Goal: Task Accomplishment & Management: Use online tool/utility

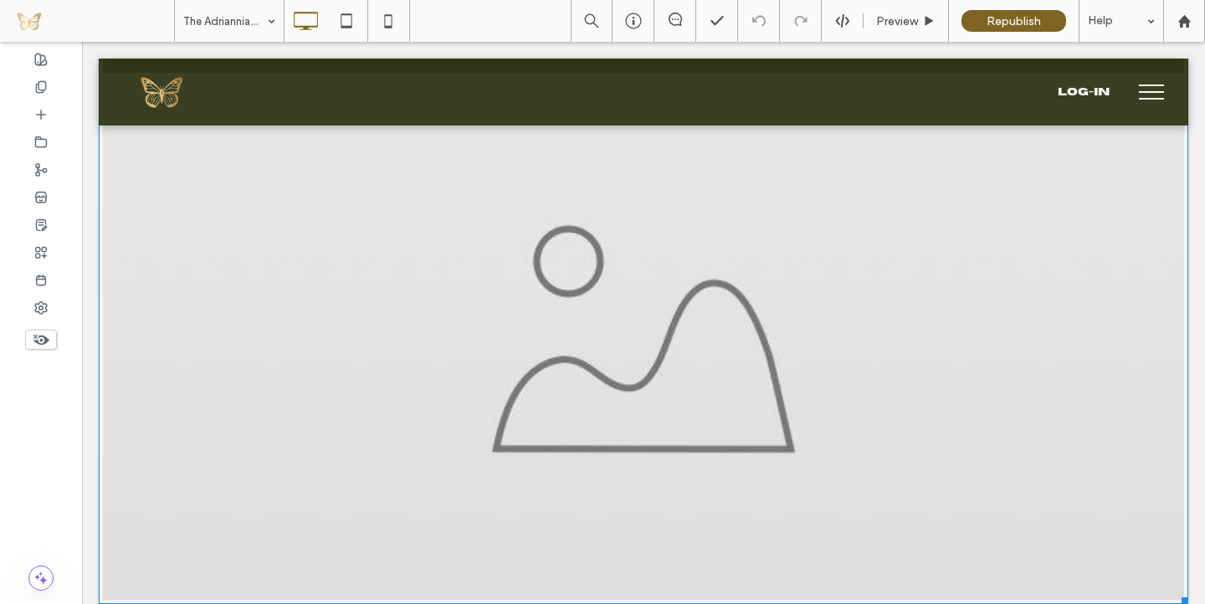
scroll to position [2075, 0]
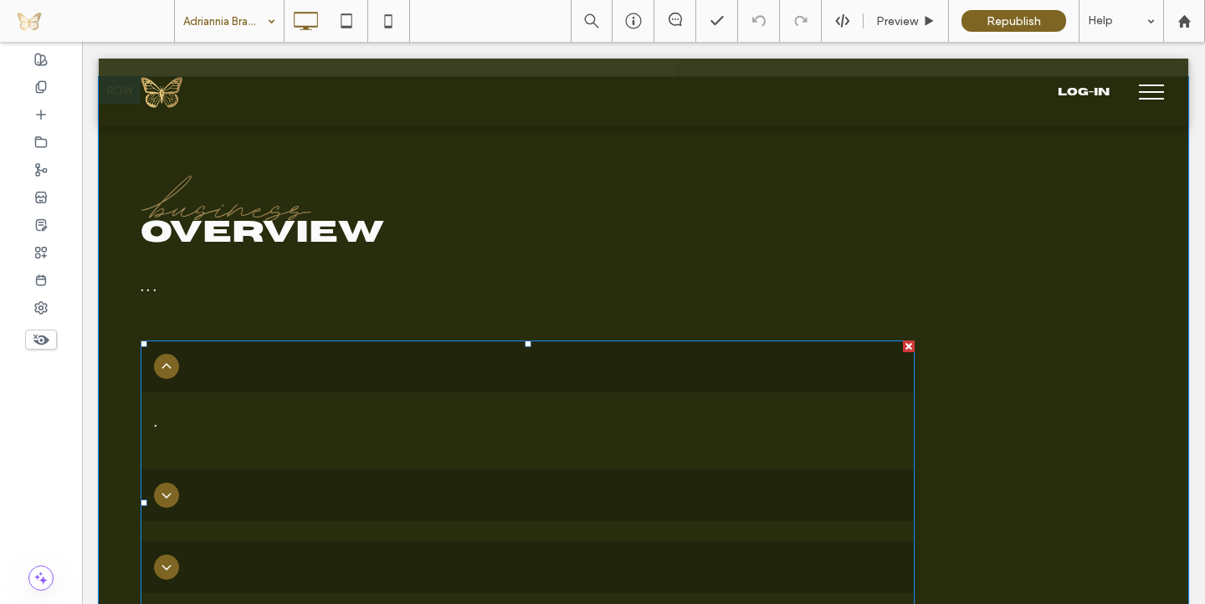
scroll to position [670, 0]
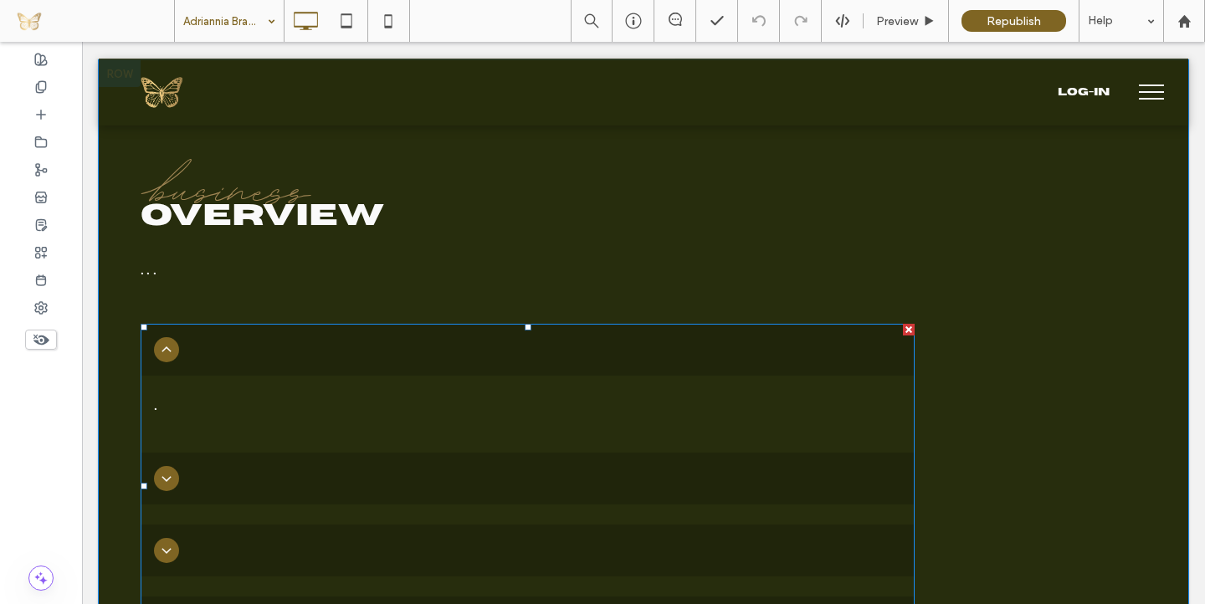
click at [275, 405] on p "." at bounding box center [527, 404] width 747 height 30
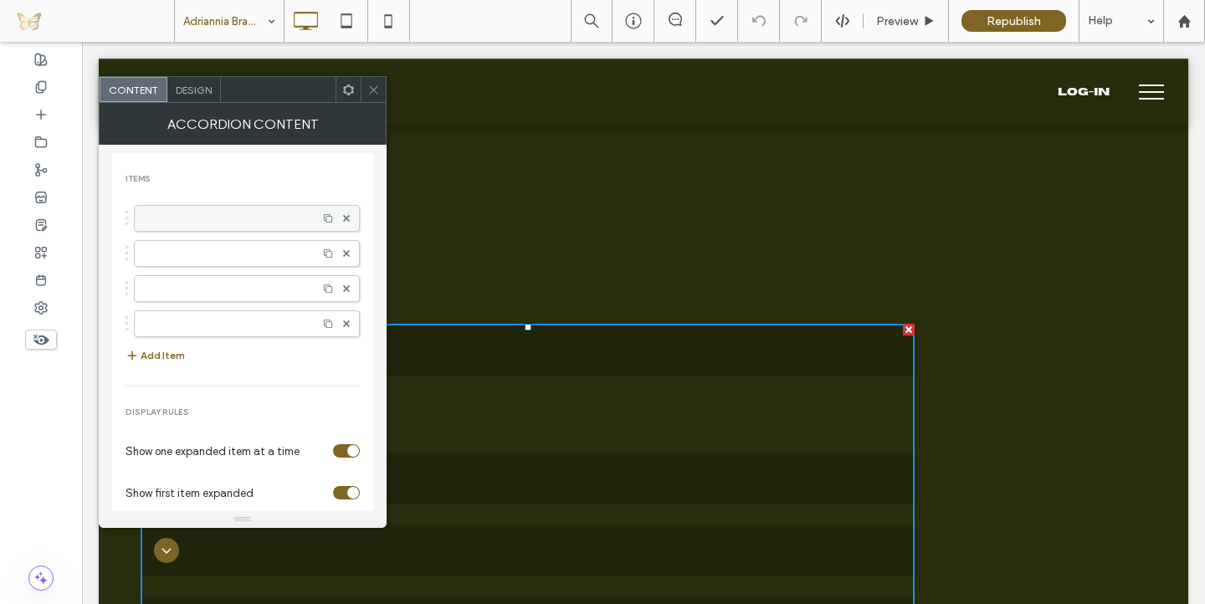
click at [240, 218] on label at bounding box center [226, 218] width 166 height 17
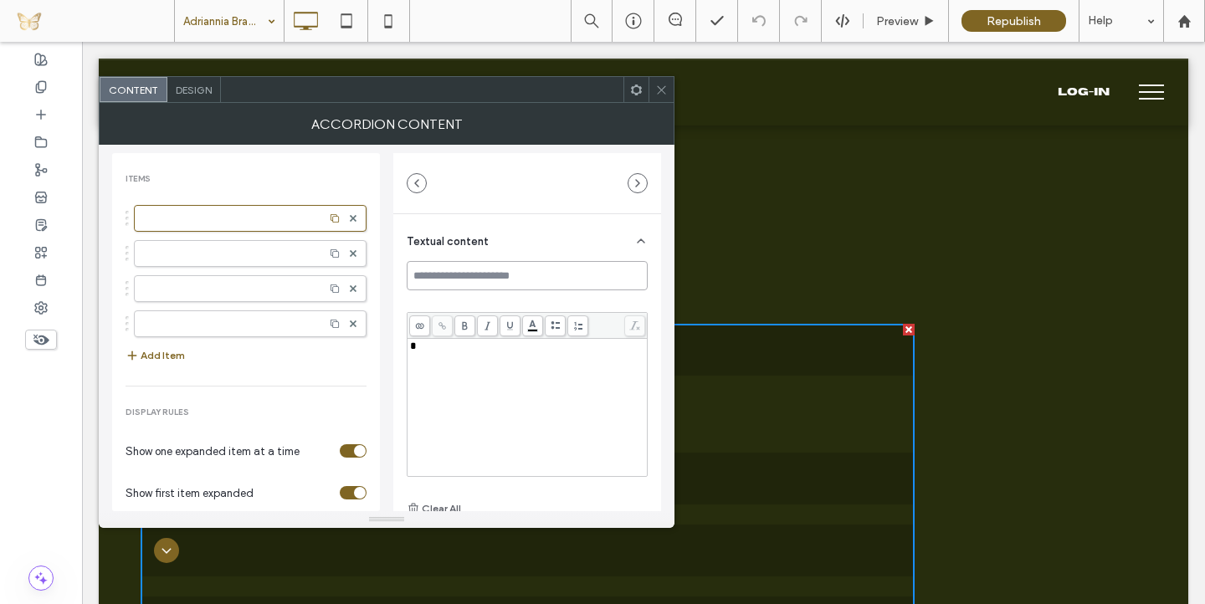
click at [495, 275] on input at bounding box center [527, 275] width 241 height 29
type input "**********"
click at [234, 265] on div at bounding box center [250, 253] width 233 height 27
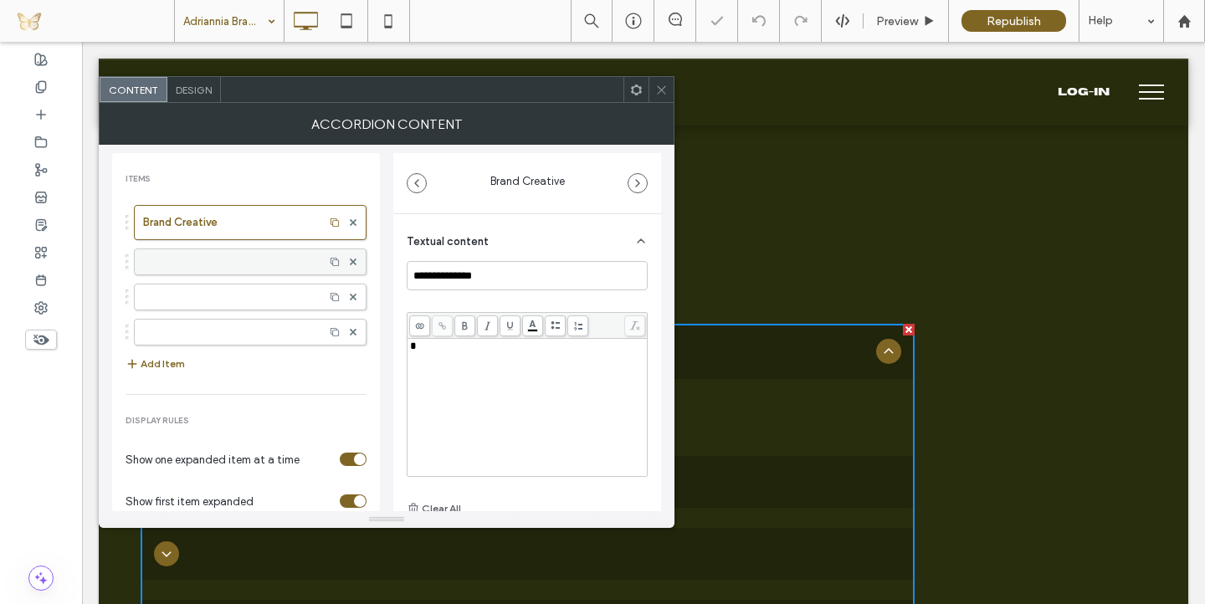
click at [285, 260] on label at bounding box center [229, 262] width 172 height 17
click at [461, 270] on input at bounding box center [527, 275] width 241 height 29
type input "**********"
click at [203, 296] on div at bounding box center [250, 297] width 233 height 27
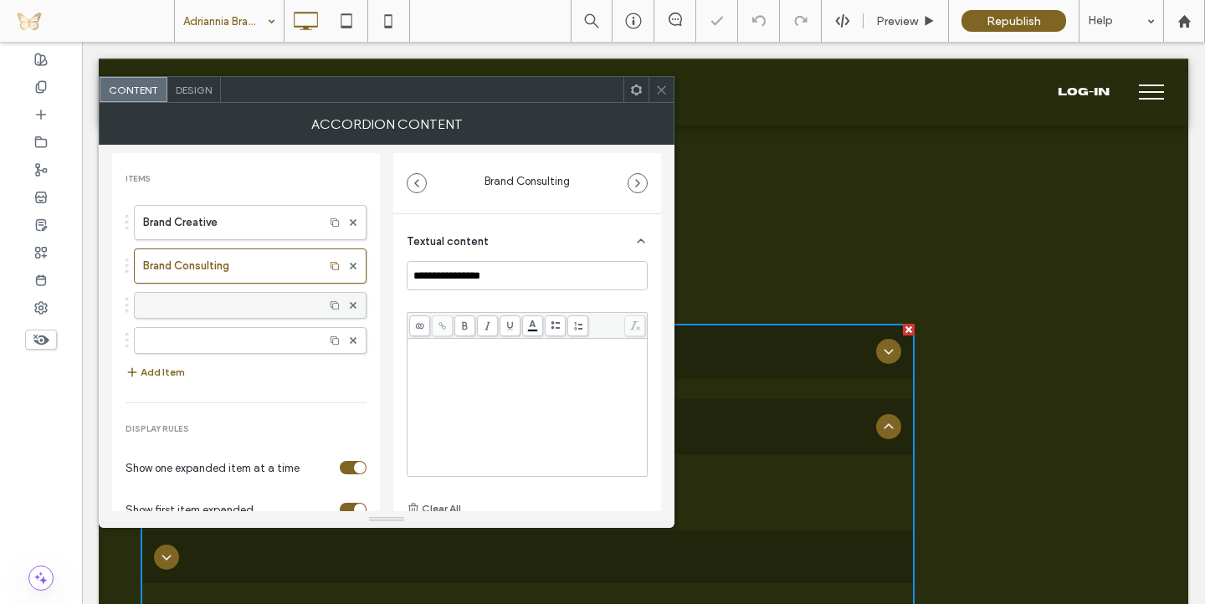
click at [230, 305] on label at bounding box center [229, 305] width 172 height 17
type input "******"
click at [433, 275] on input at bounding box center [527, 275] width 241 height 29
click at [514, 276] on input "**********" at bounding box center [527, 275] width 241 height 29
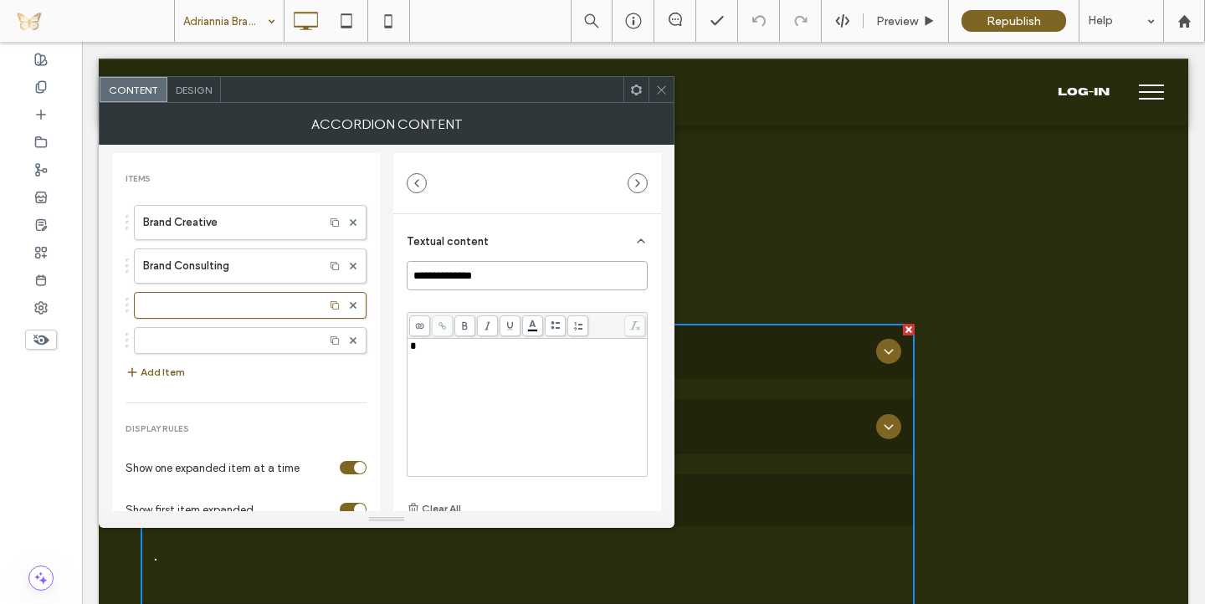
click at [514, 276] on input "**********" at bounding box center [527, 275] width 241 height 29
click at [398, 289] on div "**********" at bounding box center [527, 421] width 268 height 414
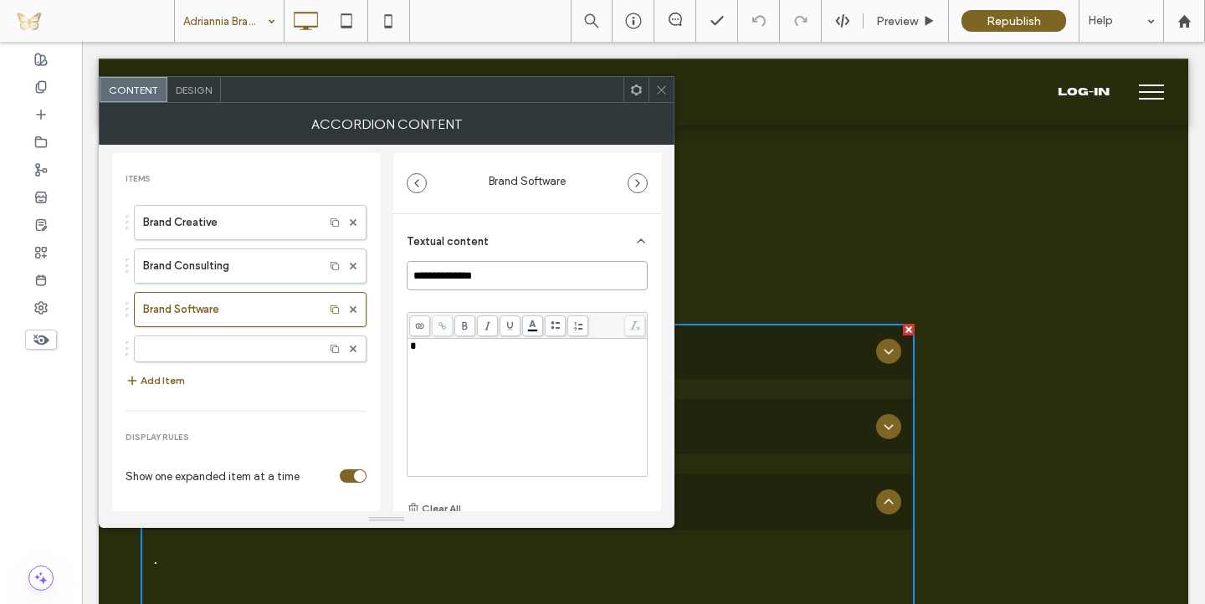
drag, startPoint x: 452, startPoint y: 275, endPoint x: 536, endPoint y: 276, distance: 83.7
click at [536, 276] on input "**********" at bounding box center [527, 275] width 241 height 29
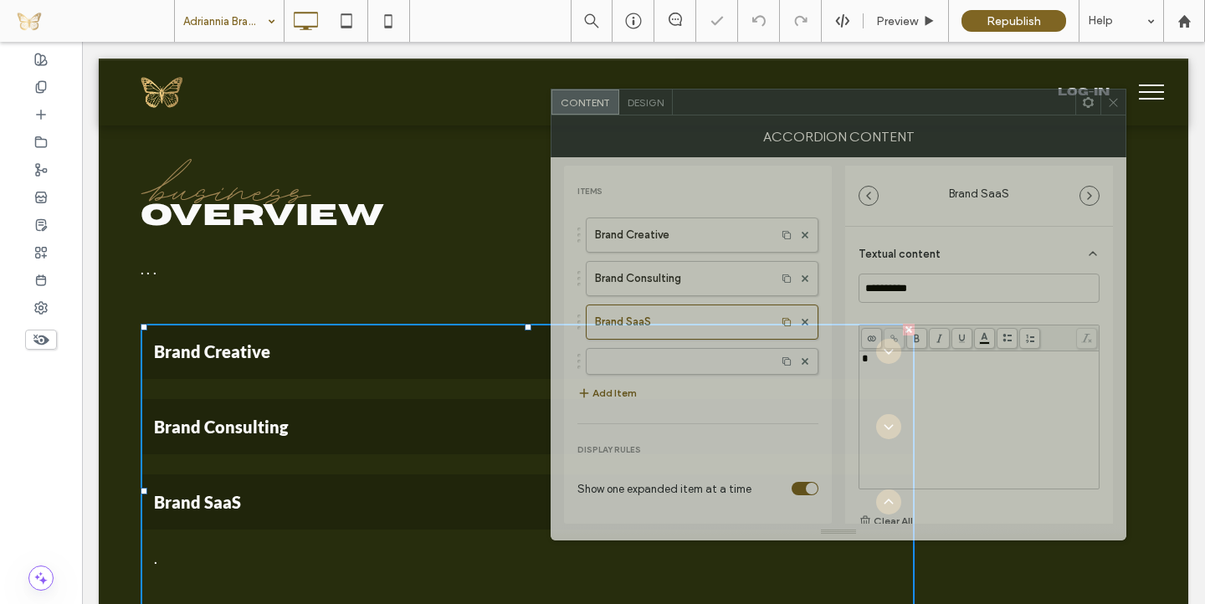
drag, startPoint x: 465, startPoint y: 98, endPoint x: 901, endPoint y: 99, distance: 436.9
click at [902, 91] on div at bounding box center [874, 102] width 403 height 25
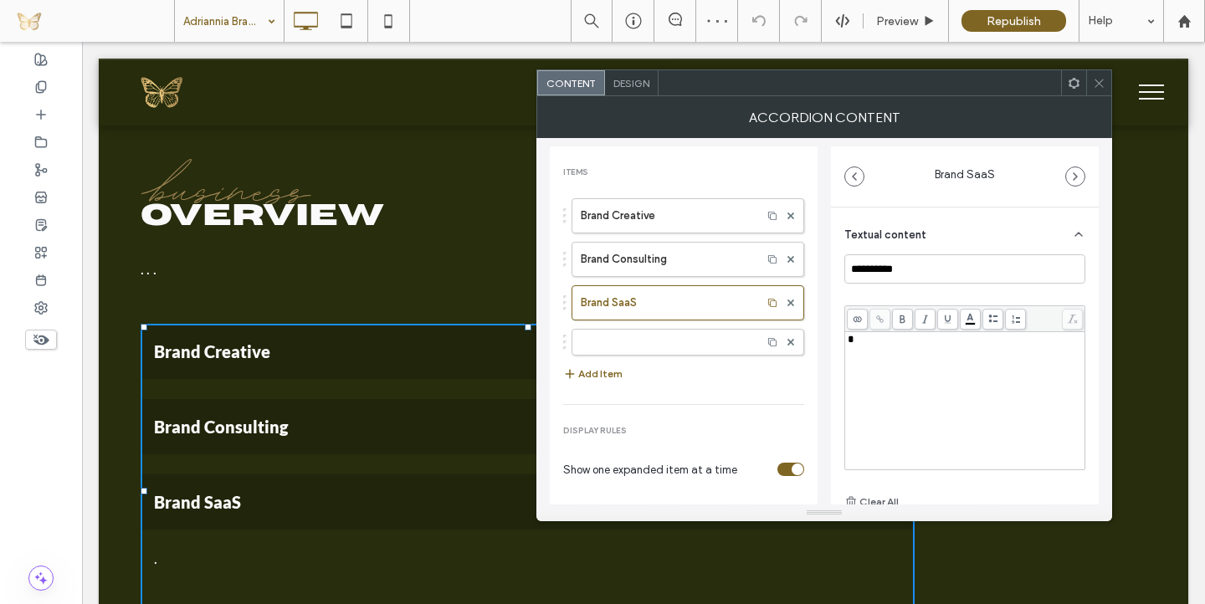
click at [831, 295] on div "**********" at bounding box center [965, 415] width 268 height 414
drag, startPoint x: 890, startPoint y: 269, endPoint x: 946, endPoint y: 269, distance: 56.1
click at [946, 270] on input "**********" at bounding box center [964, 268] width 241 height 29
type input "**********"
click at [834, 313] on div "**********" at bounding box center [965, 415] width 268 height 414
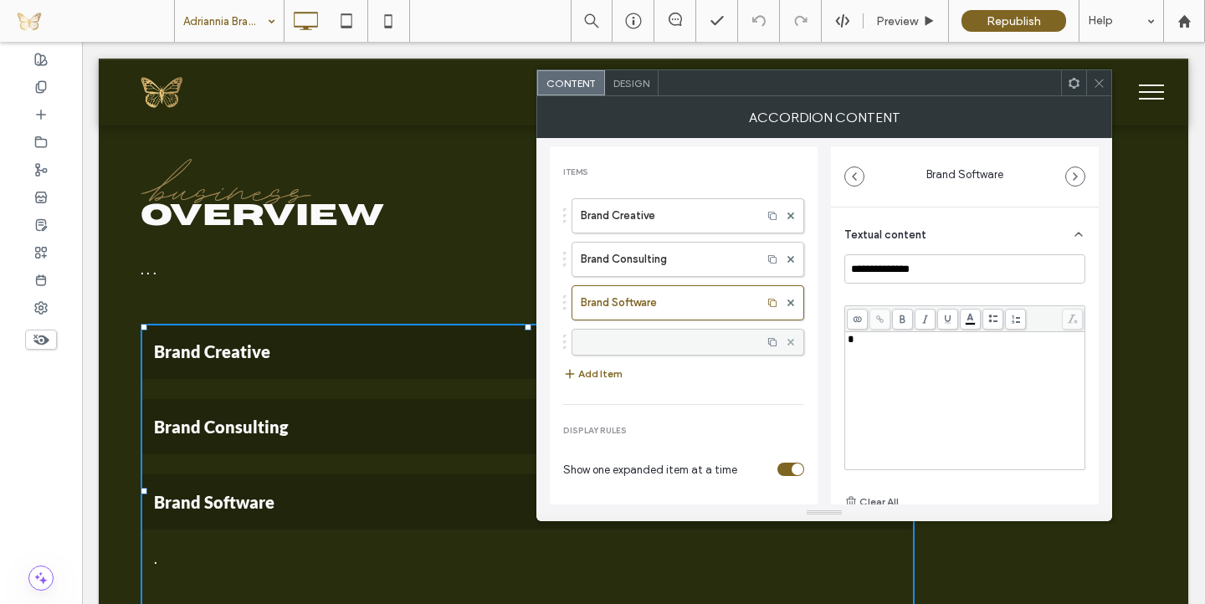
click at [788, 337] on span at bounding box center [791, 342] width 7 height 25
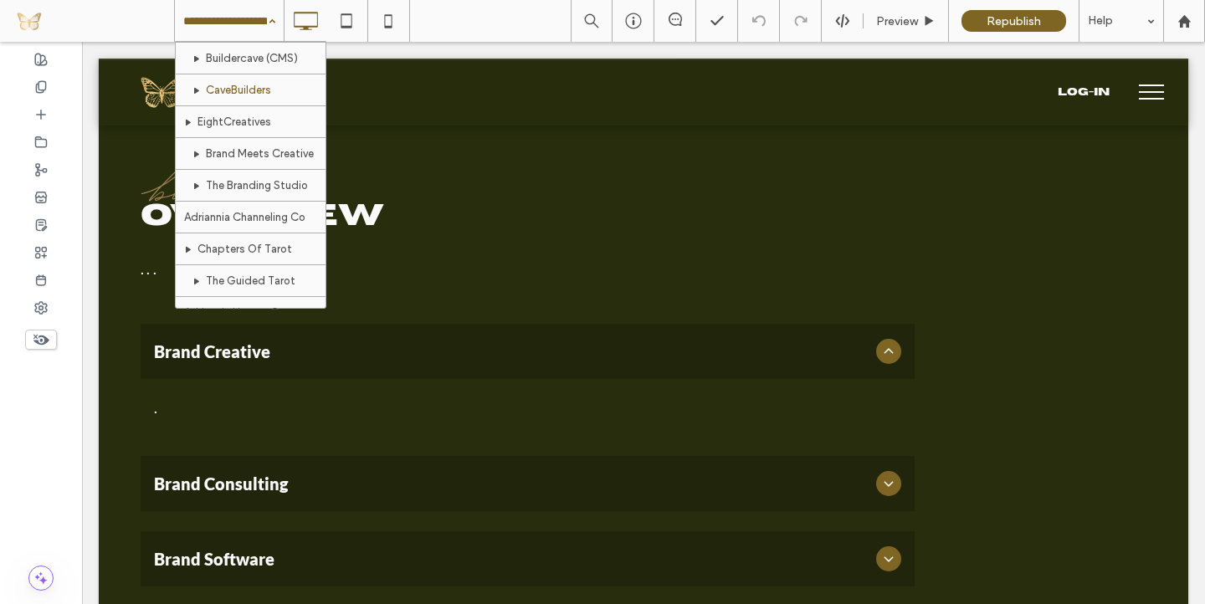
scroll to position [203, 0]
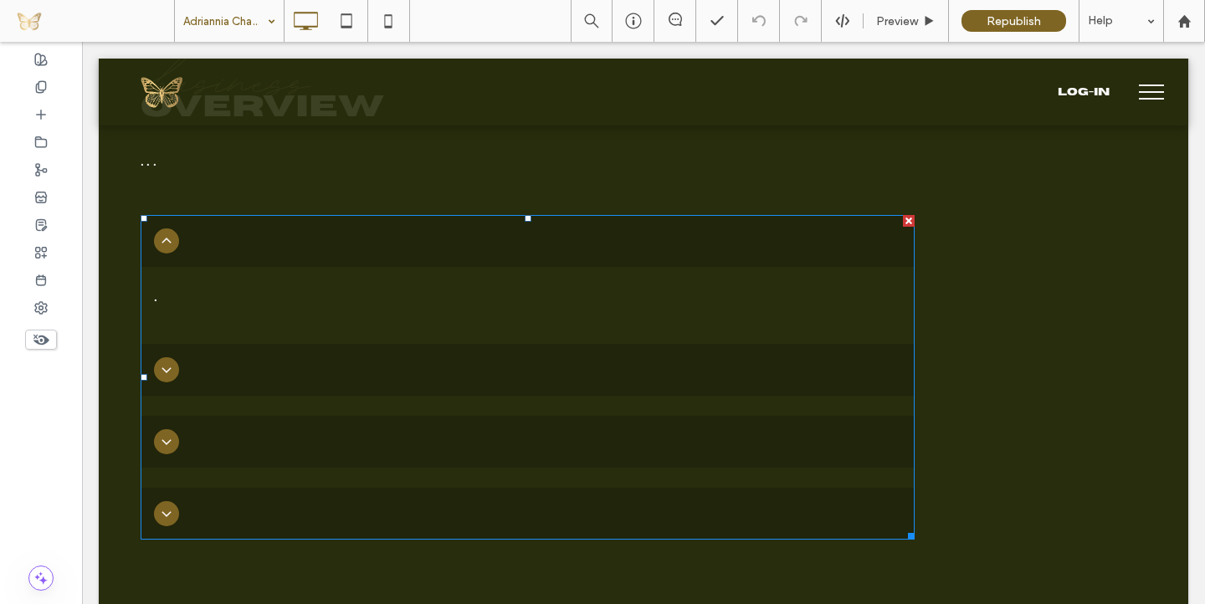
scroll to position [779, 0]
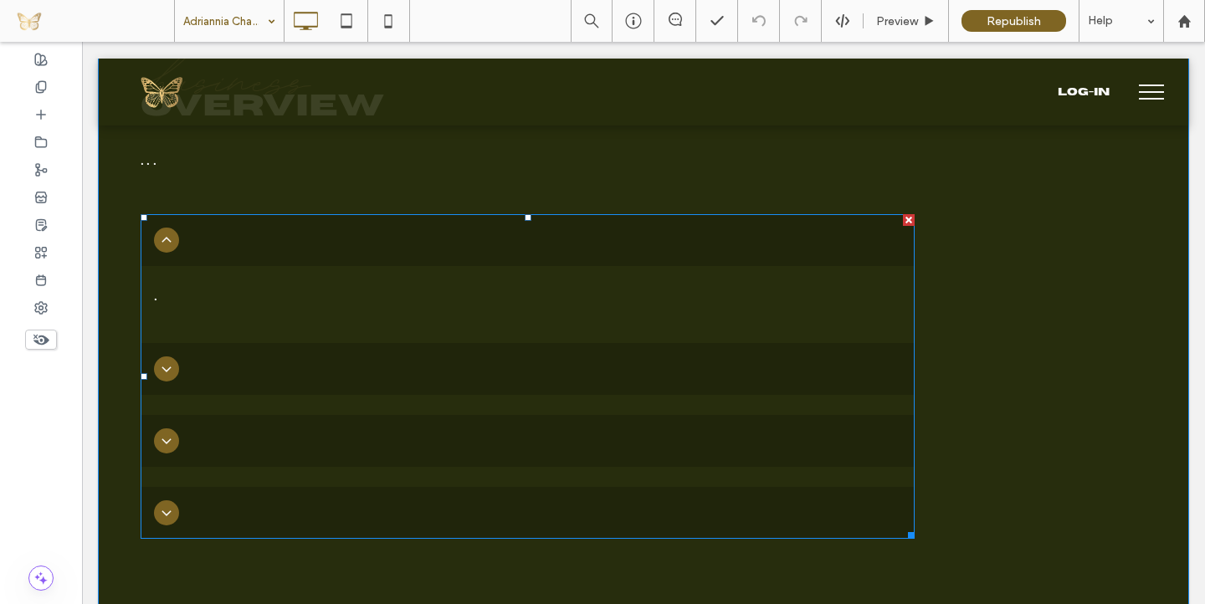
click at [356, 349] on div at bounding box center [528, 369] width 774 height 52
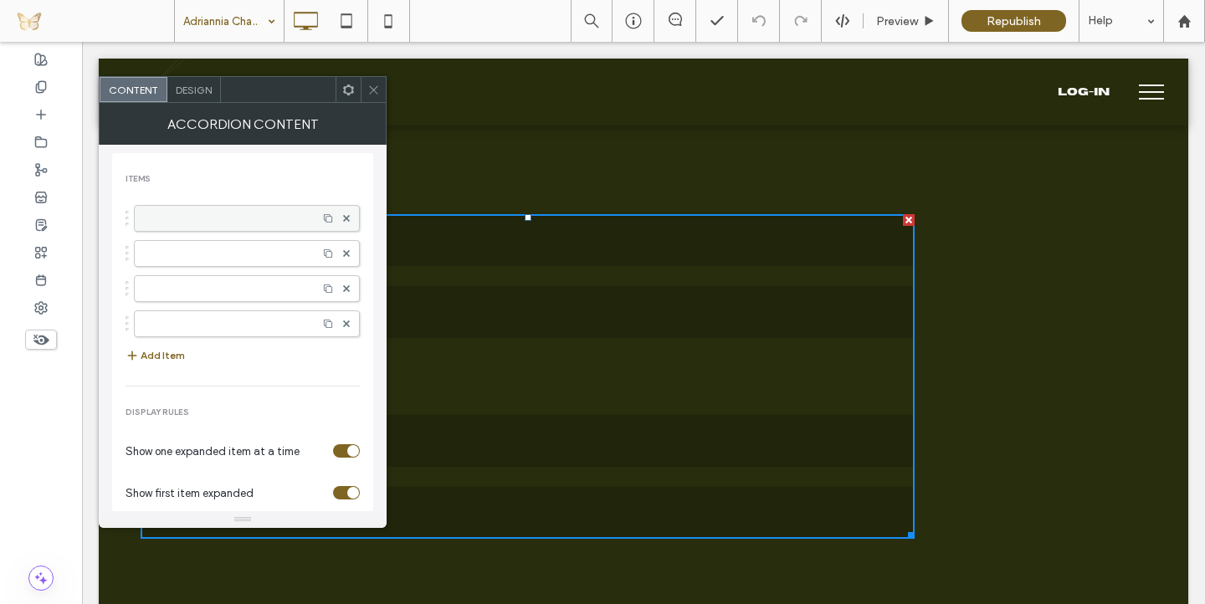
click at [218, 220] on label at bounding box center [226, 218] width 166 height 17
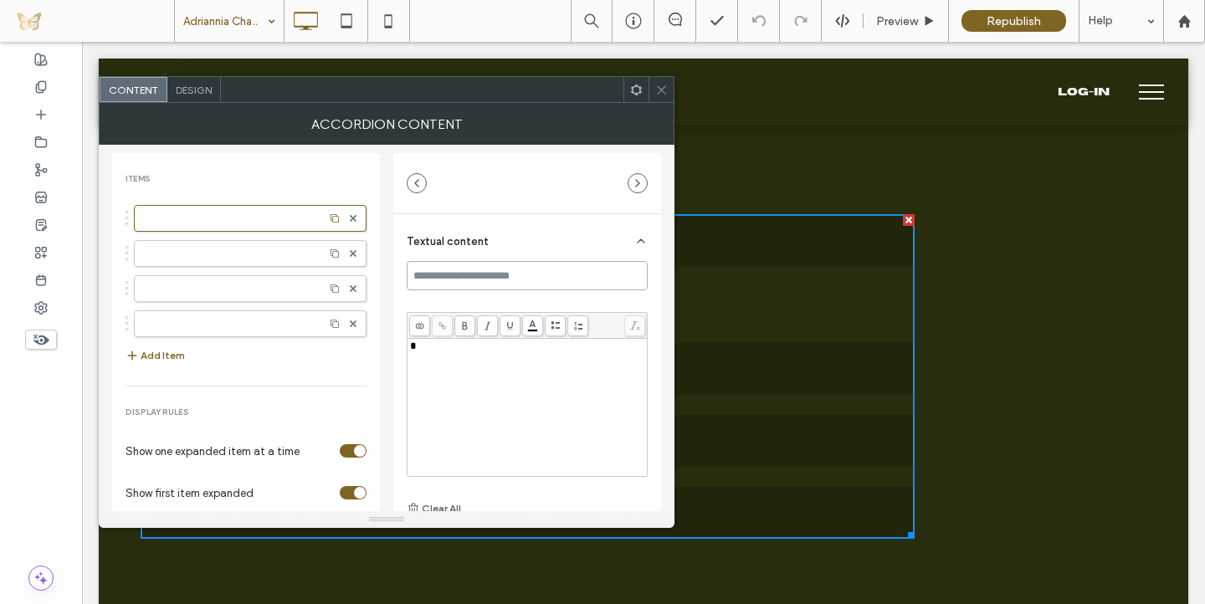
click at [450, 289] on input at bounding box center [527, 275] width 241 height 29
type input "**********"
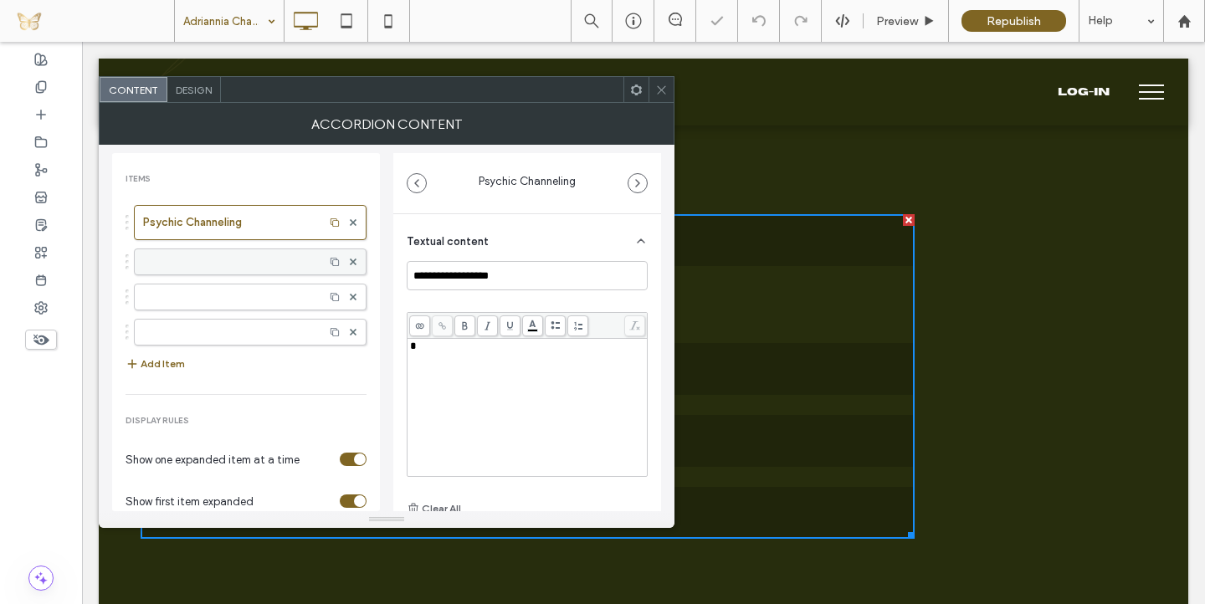
click at [250, 247] on div "Psychic Channeling" at bounding box center [246, 271] width 241 height 149
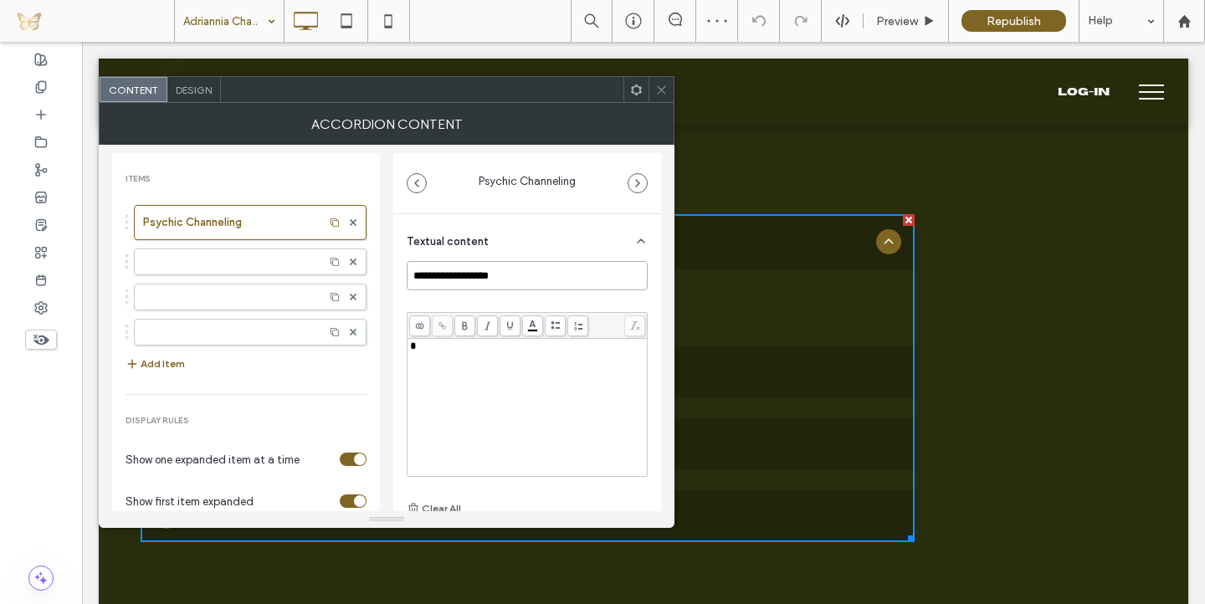
click at [430, 278] on input "**********" at bounding box center [527, 275] width 241 height 29
click at [245, 271] on div at bounding box center [250, 262] width 233 height 27
click at [428, 276] on input "**********" at bounding box center [527, 275] width 241 height 29
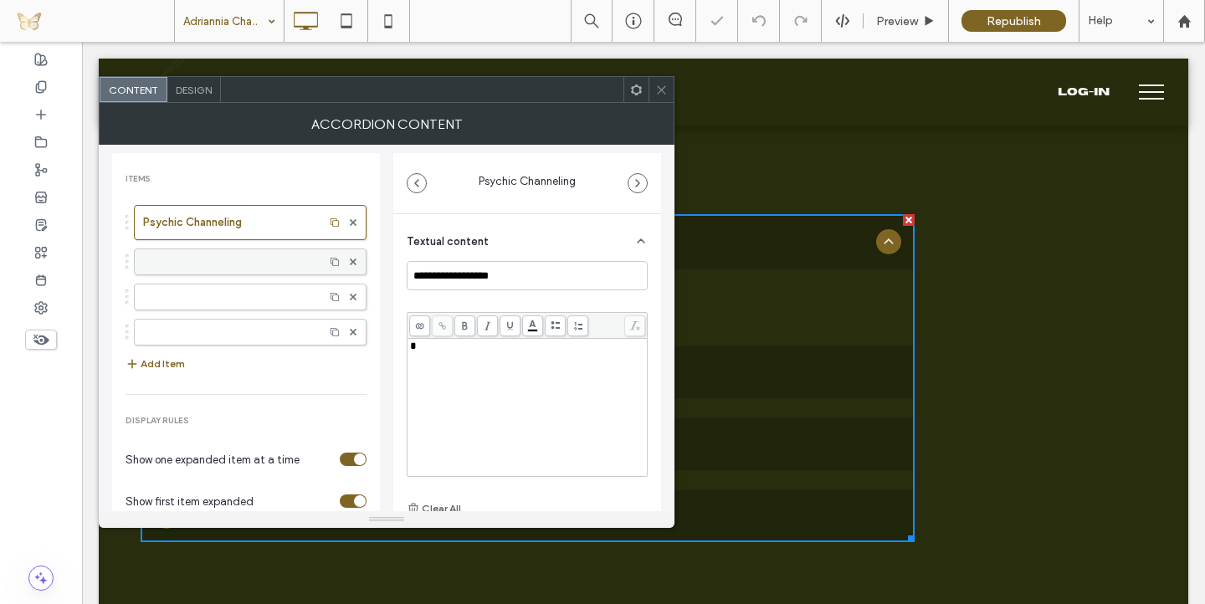
click at [239, 256] on label at bounding box center [229, 262] width 172 height 17
click at [467, 270] on input at bounding box center [527, 275] width 241 height 29
click at [438, 280] on input "**********" at bounding box center [527, 275] width 241 height 29
type input "**********"
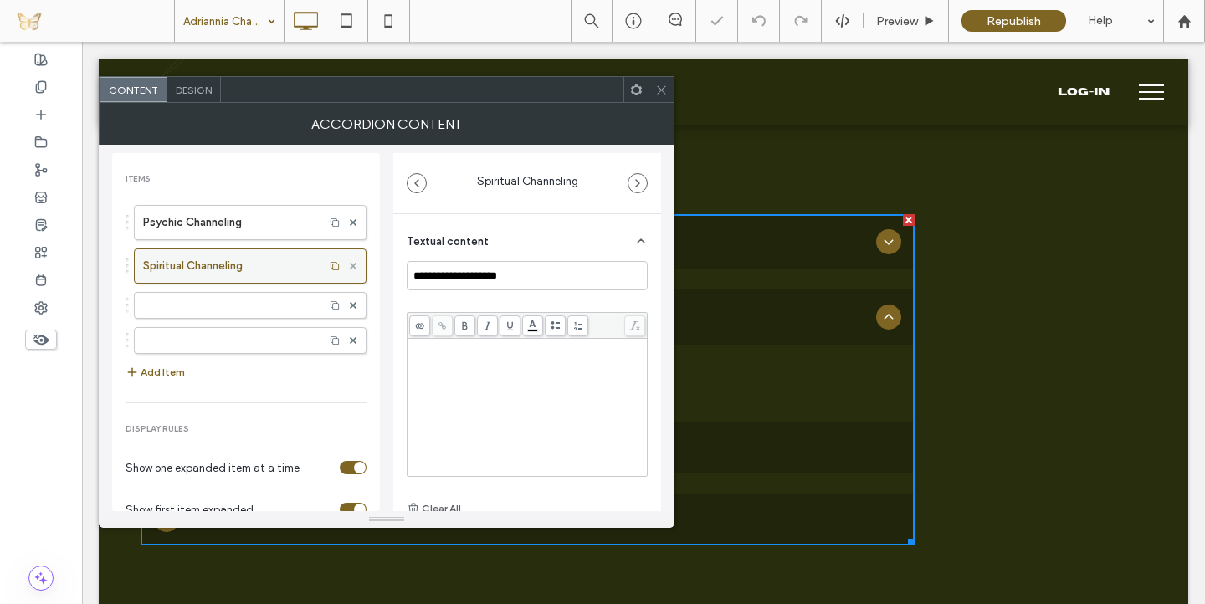
click at [350, 268] on use at bounding box center [353, 266] width 7 height 7
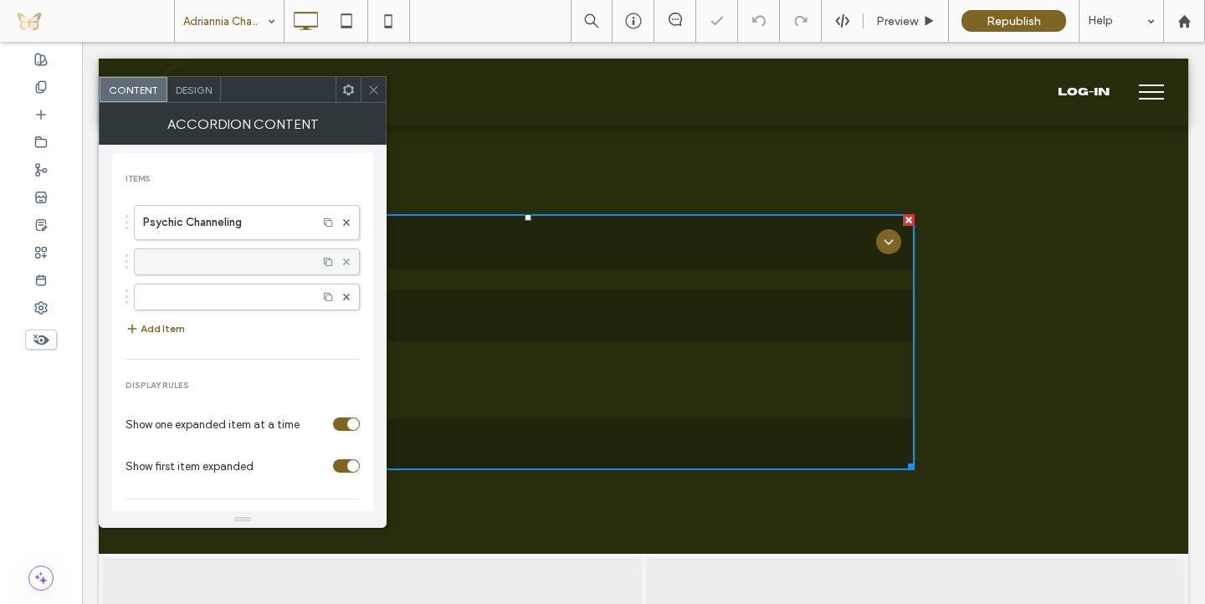
click at [343, 261] on icon at bounding box center [346, 262] width 7 height 7
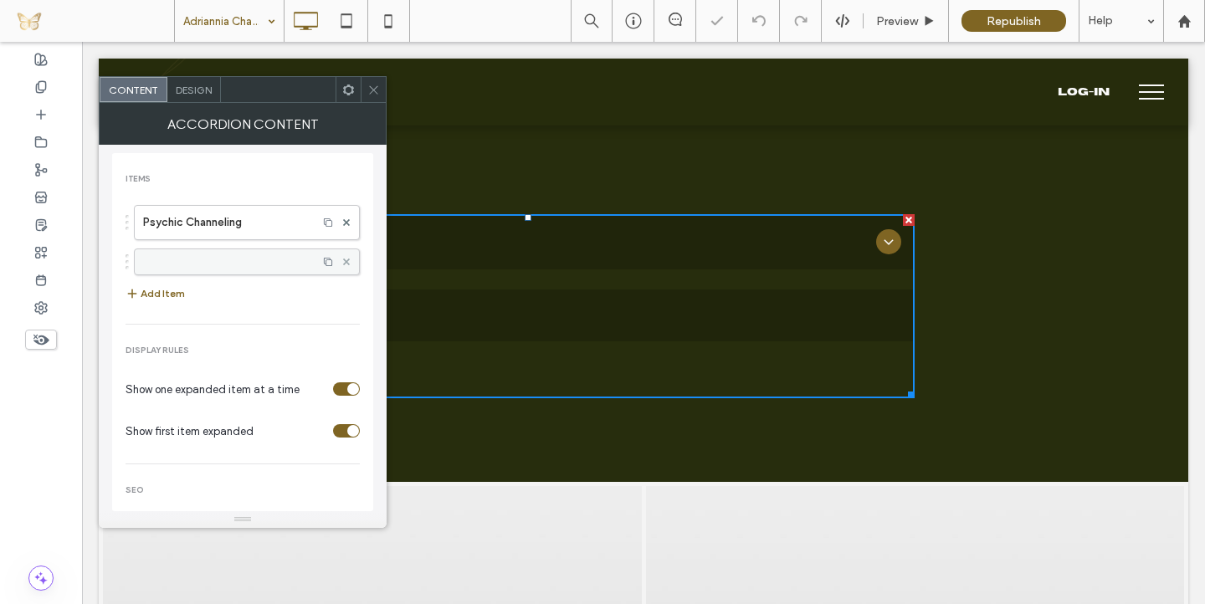
click at [343, 260] on use at bounding box center [346, 262] width 7 height 7
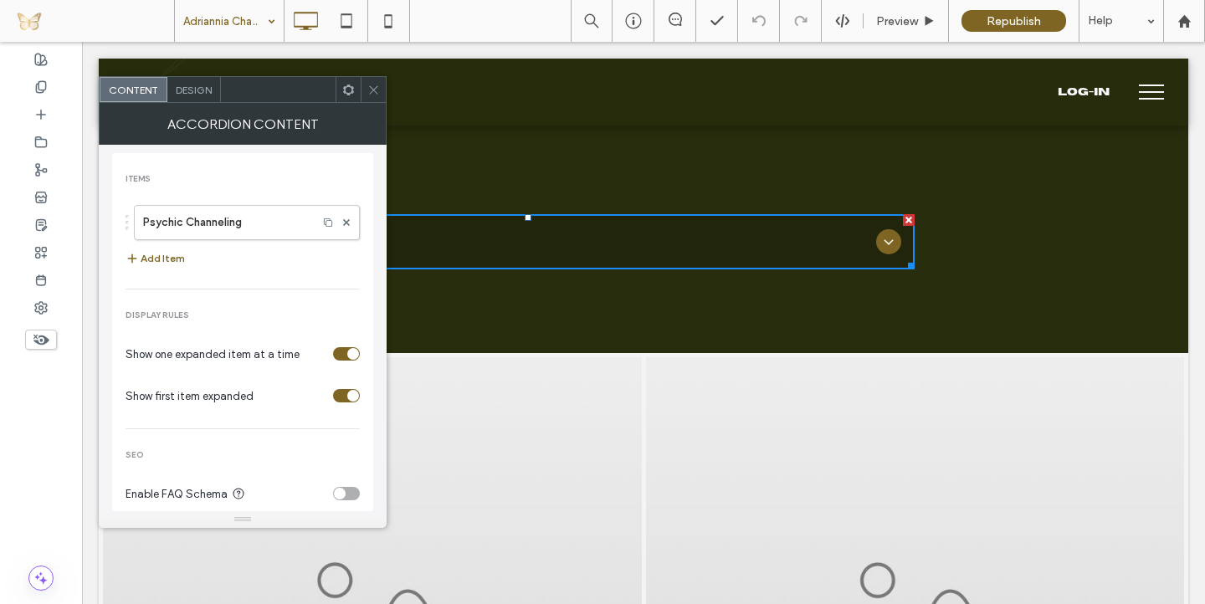
click at [311, 95] on div at bounding box center [278, 89] width 115 height 25
click at [377, 86] on use at bounding box center [373, 89] width 8 height 8
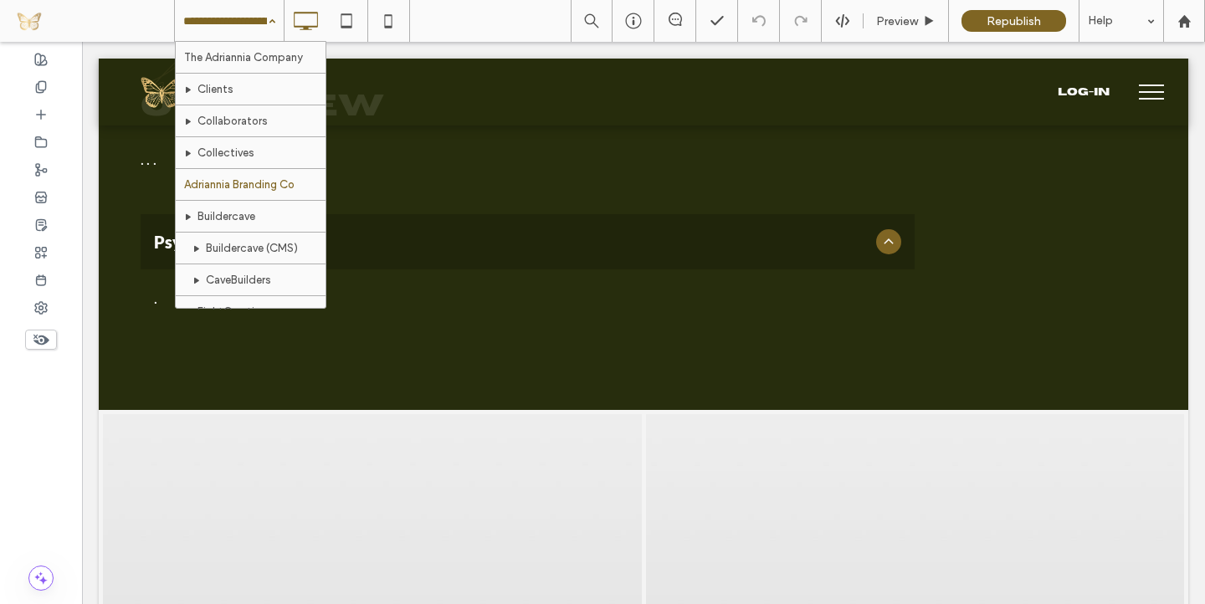
scroll to position [19, 0]
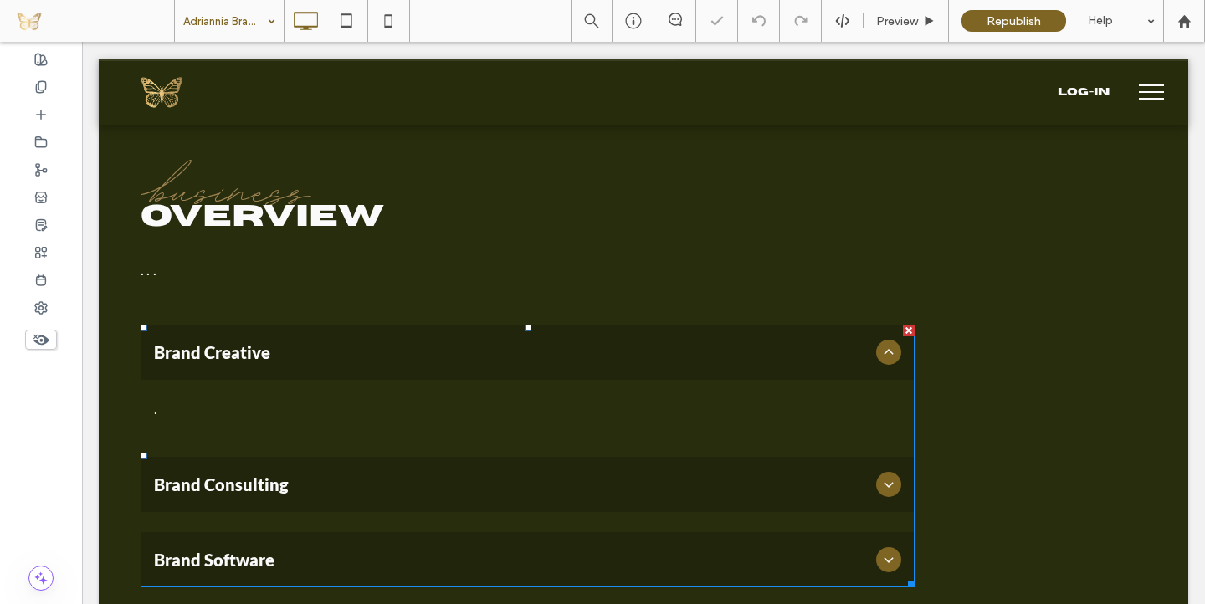
scroll to position [674, 0]
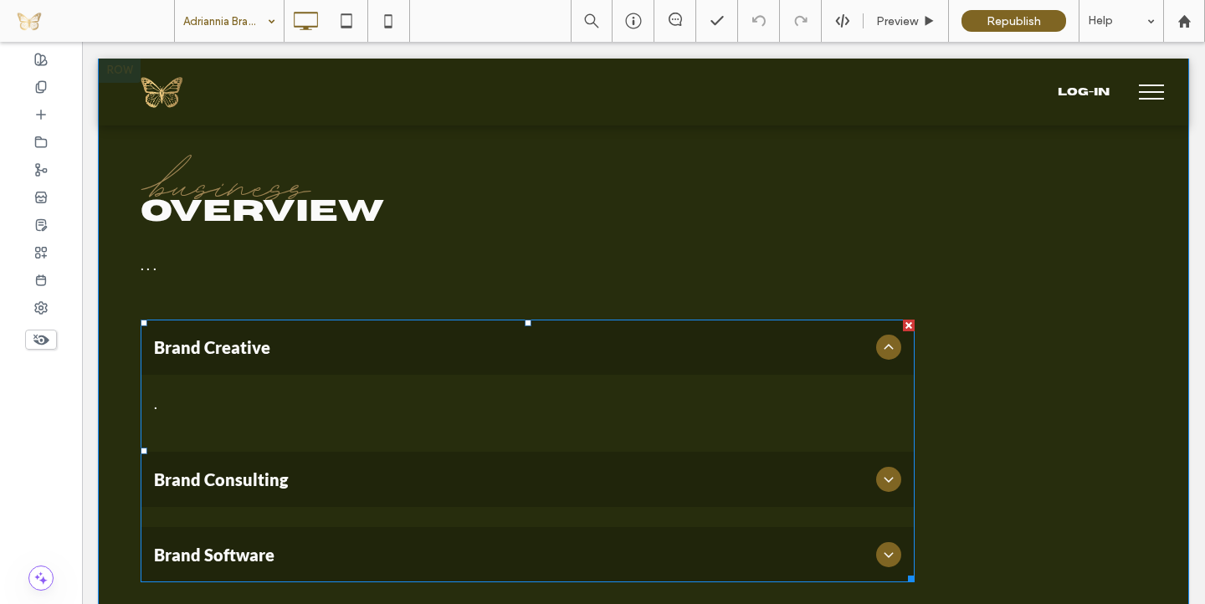
click at [234, 353] on span "Brand Creative" at bounding box center [512, 347] width 716 height 28
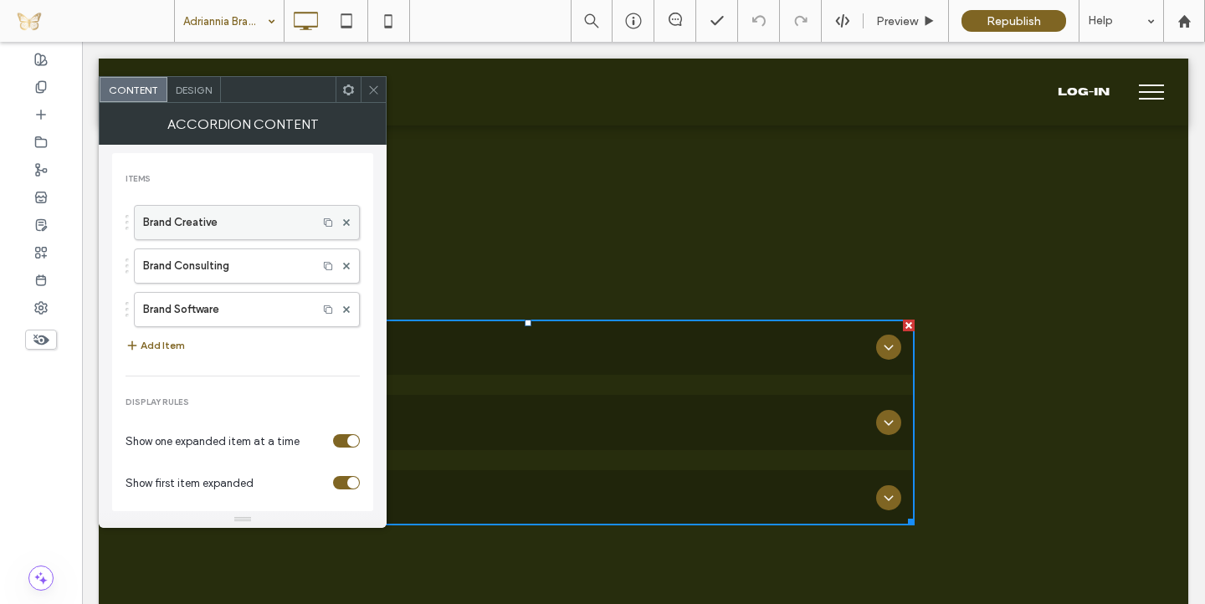
click at [227, 225] on label "Brand Creative" at bounding box center [226, 222] width 166 height 33
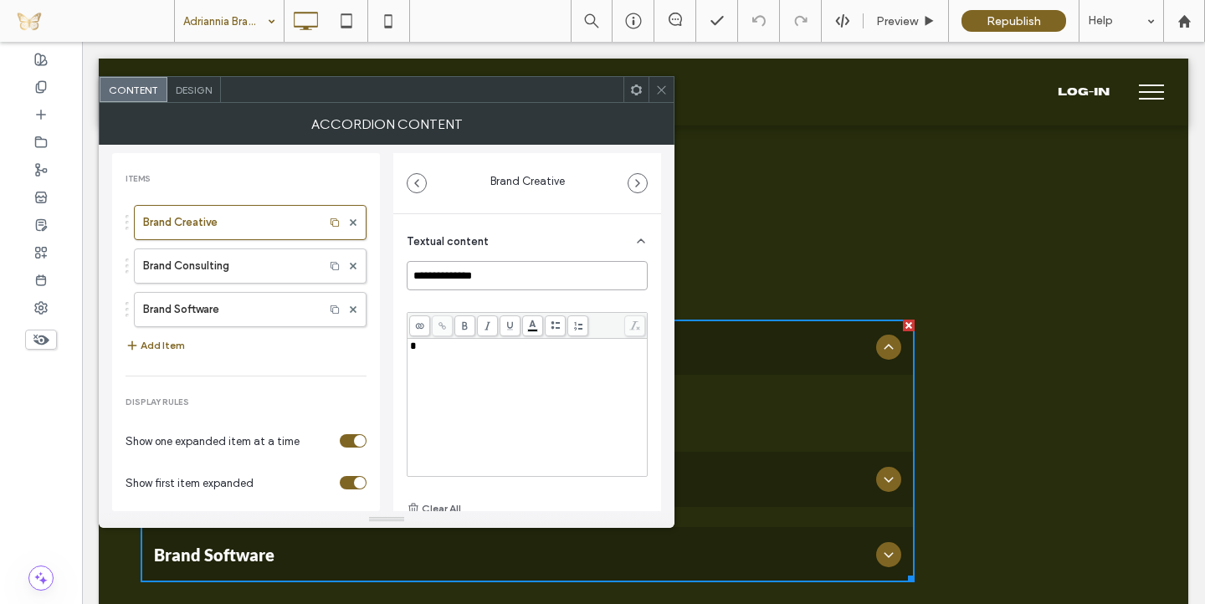
click at [444, 275] on input "**********" at bounding box center [527, 275] width 241 height 29
click at [240, 264] on label "Brand Consulting" at bounding box center [229, 265] width 172 height 33
type input "**********"
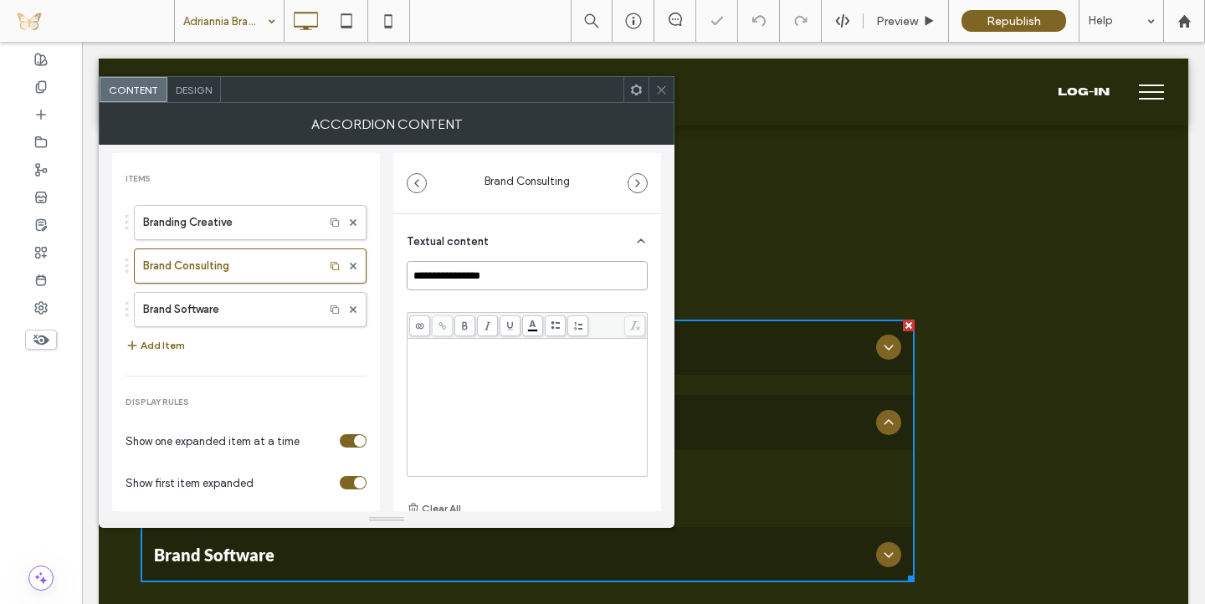
click at [441, 271] on input "**********" at bounding box center [527, 275] width 241 height 29
click at [239, 311] on label "Brand Software" at bounding box center [229, 309] width 172 height 33
type input "**********"
type input "******"
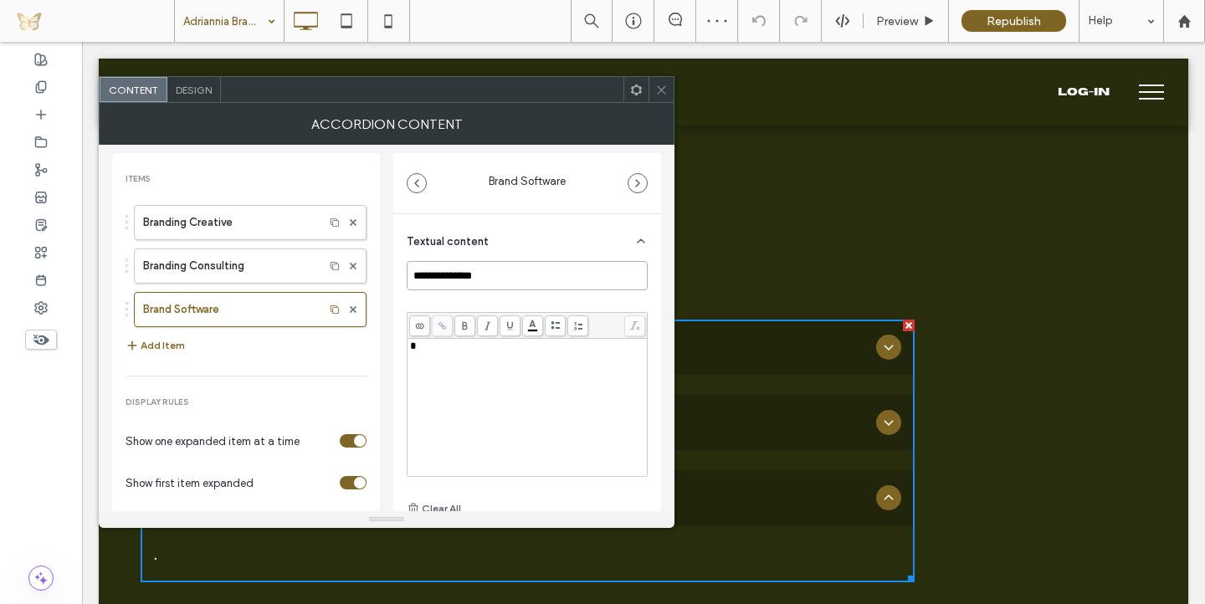
click at [441, 272] on input "**********" at bounding box center [527, 275] width 241 height 29
click at [387, 284] on div "**********" at bounding box center [386, 328] width 549 height 367
click at [459, 275] on input "**********" at bounding box center [527, 275] width 241 height 29
click at [274, 258] on label "Branding Consulting" at bounding box center [229, 265] width 172 height 33
type input "**********"
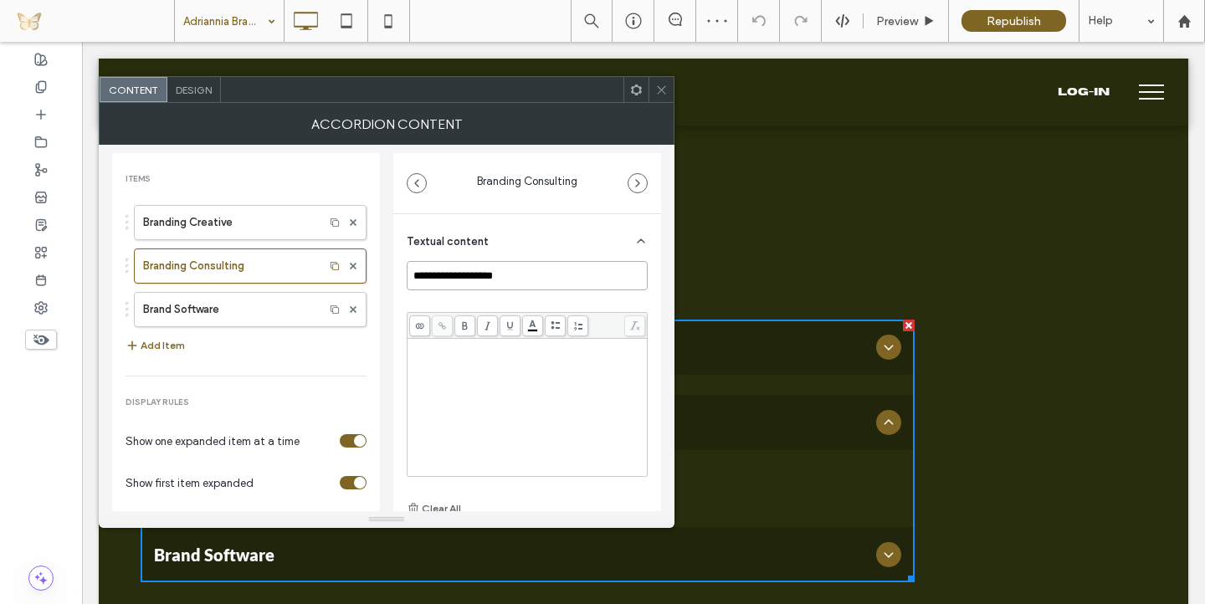
click at [457, 274] on input "**********" at bounding box center [527, 275] width 241 height 29
click at [188, 228] on label "Branding Creative" at bounding box center [229, 222] width 172 height 33
type input "**********"
type input "******"
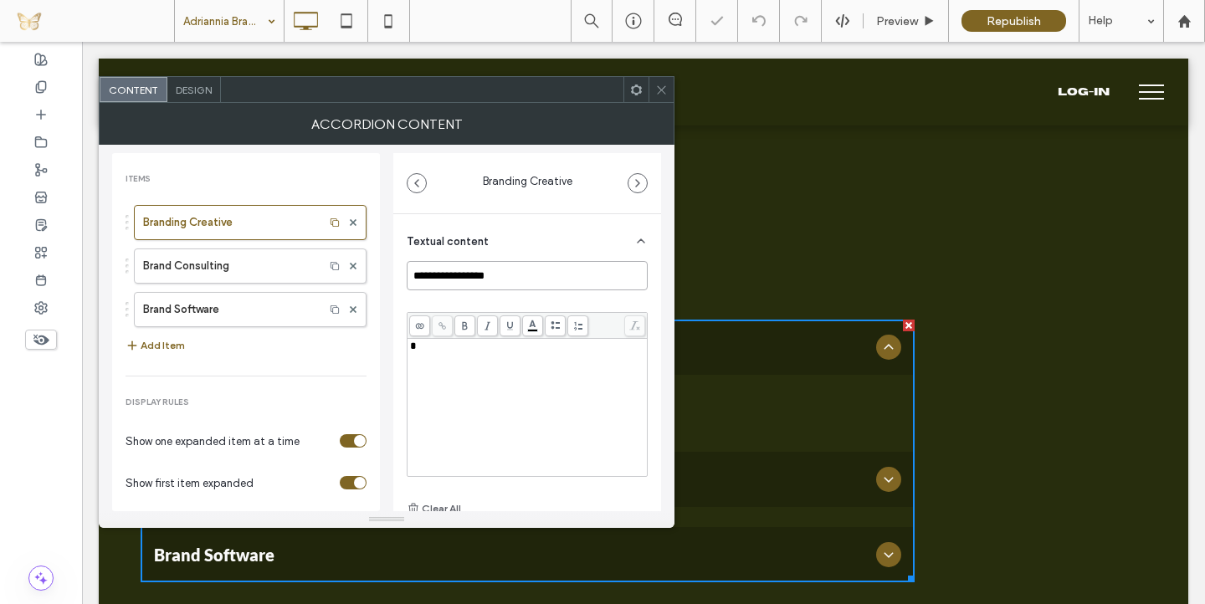
click at [461, 280] on input "**********" at bounding box center [527, 275] width 241 height 29
type input "**********"
click at [511, 148] on div "**********" at bounding box center [386, 328] width 549 height 367
click at [665, 90] on icon at bounding box center [661, 90] width 13 height 13
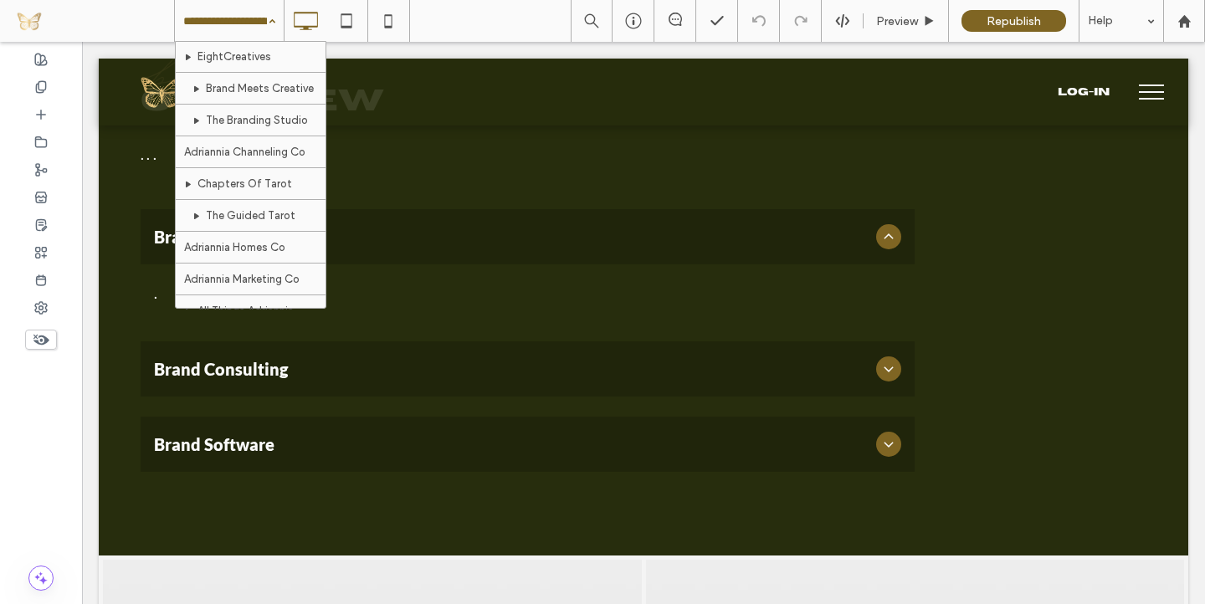
scroll to position [290, 0]
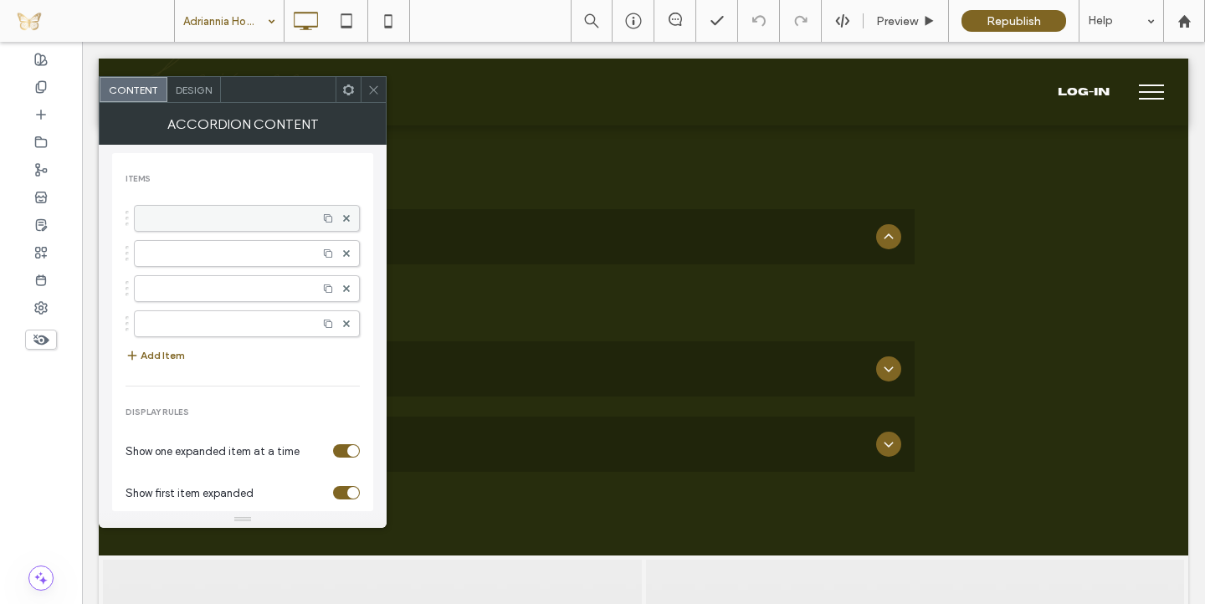
click at [214, 218] on label at bounding box center [226, 218] width 166 height 17
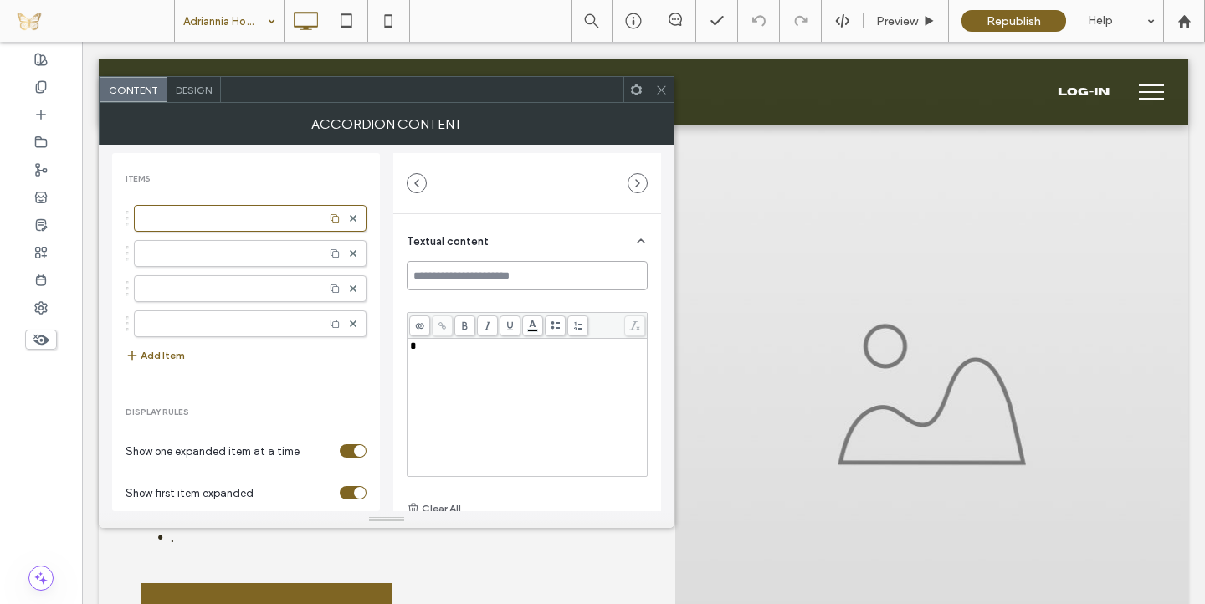
click at [471, 276] on input at bounding box center [527, 275] width 241 height 29
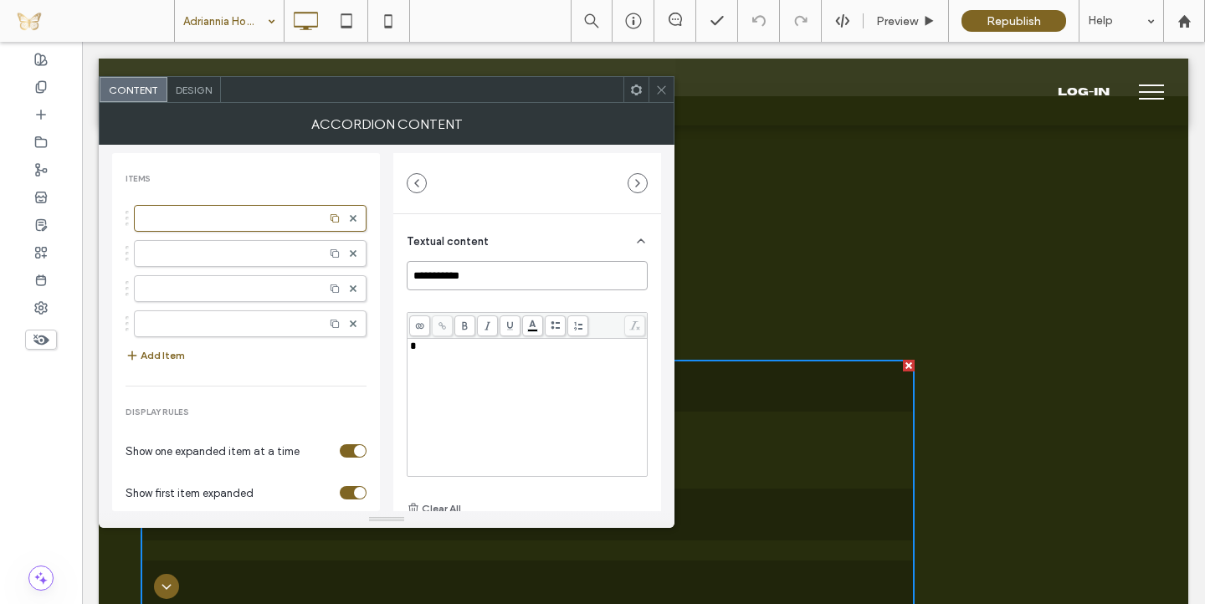
click at [459, 279] on input "**********" at bounding box center [527, 275] width 241 height 29
type input "**********"
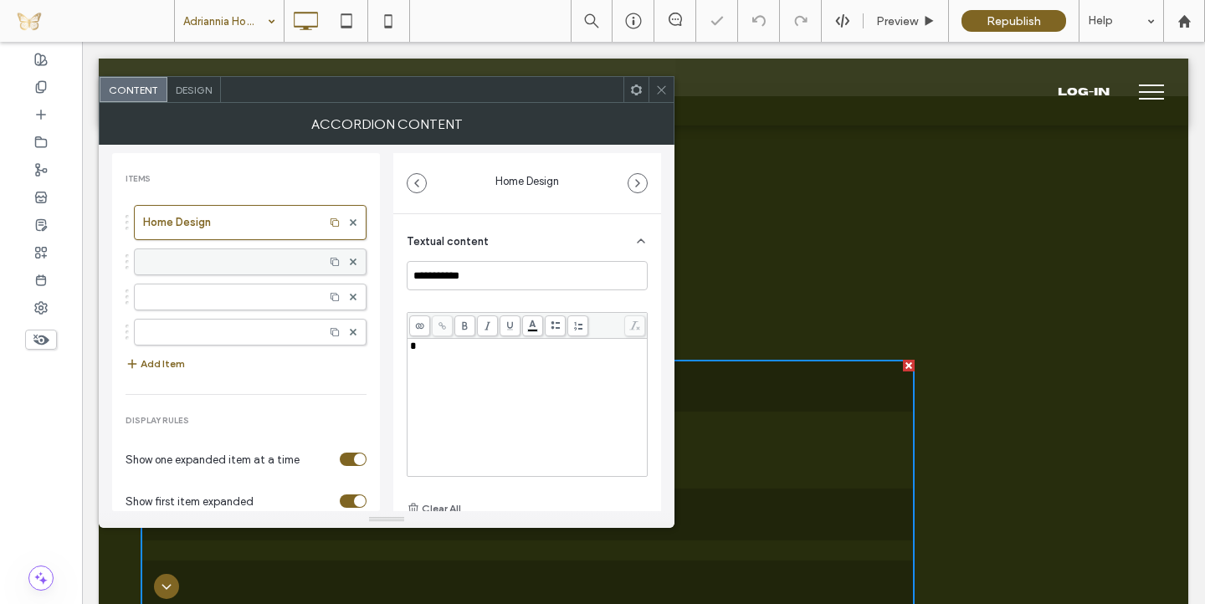
click at [237, 243] on div "Home Design" at bounding box center [246, 271] width 241 height 149
click at [268, 260] on label at bounding box center [229, 262] width 172 height 17
click at [444, 273] on input at bounding box center [527, 275] width 241 height 29
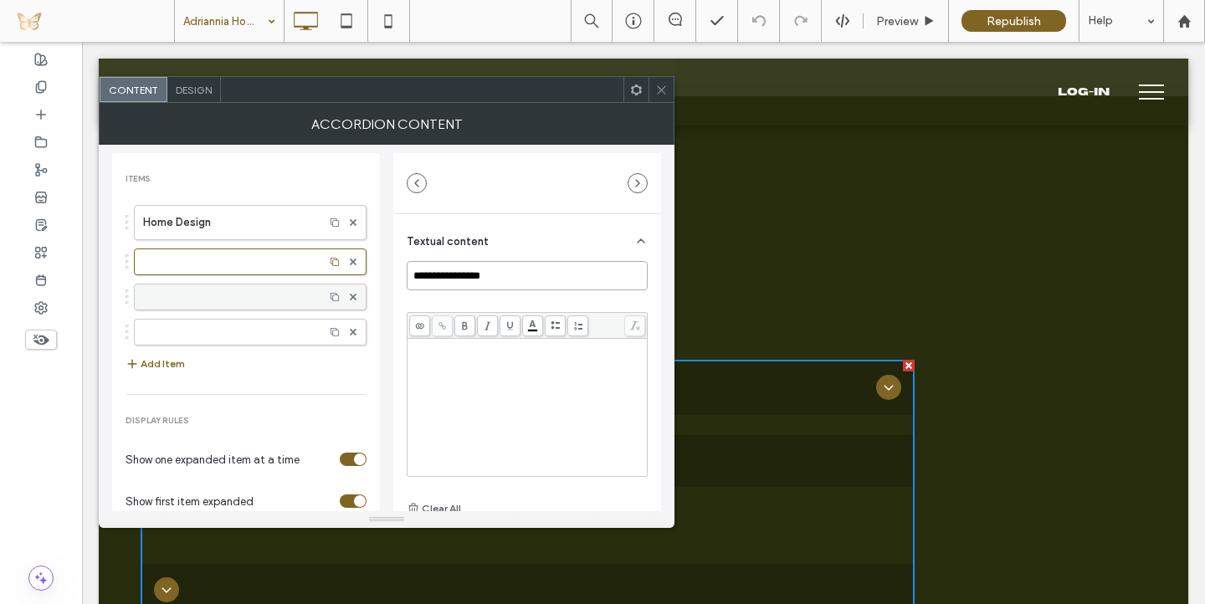
type input "**********"
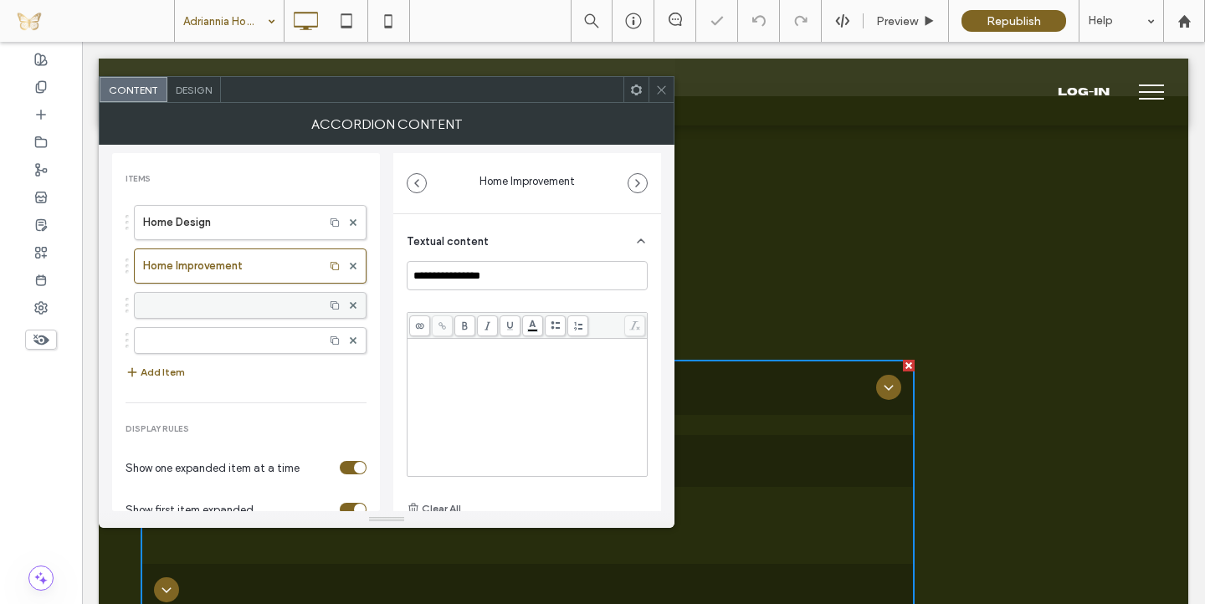
click at [229, 295] on div at bounding box center [250, 305] width 233 height 27
click at [255, 303] on label at bounding box center [229, 305] width 172 height 17
type input "******"
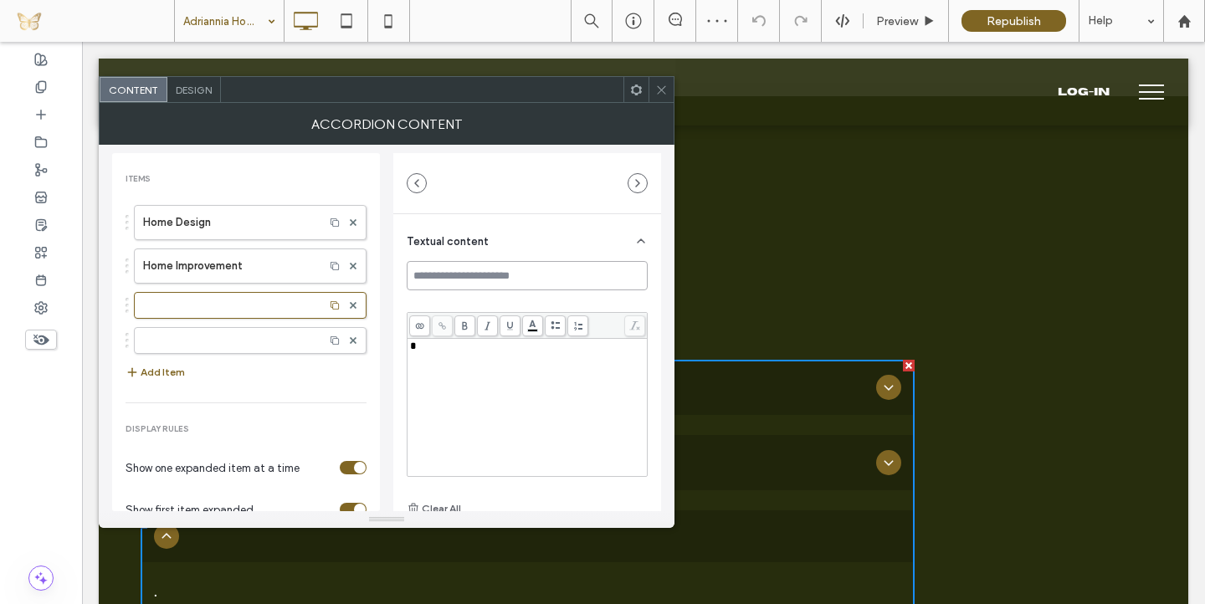
click at [495, 270] on input at bounding box center [527, 275] width 241 height 29
type input "**********"
click at [251, 331] on div "Home Design Home Improvement" at bounding box center [246, 275] width 241 height 157
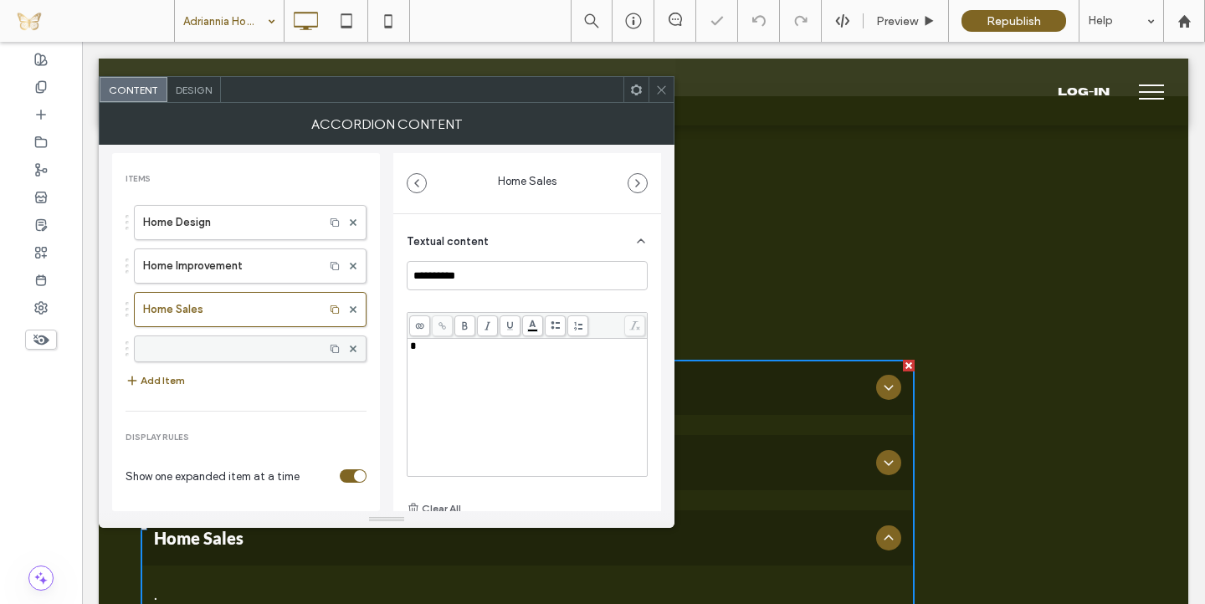
click at [254, 339] on div at bounding box center [250, 349] width 233 height 27
click at [276, 346] on label at bounding box center [229, 349] width 172 height 17
click at [470, 264] on input at bounding box center [527, 275] width 241 height 29
type input "**********"
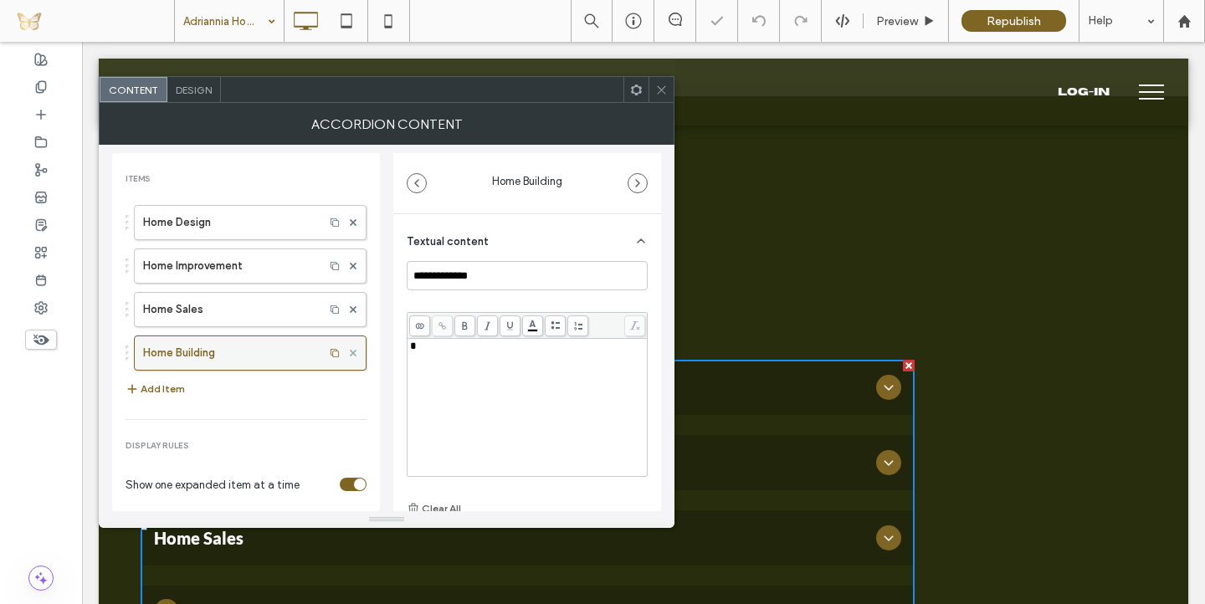
click at [350, 350] on icon at bounding box center [353, 353] width 7 height 7
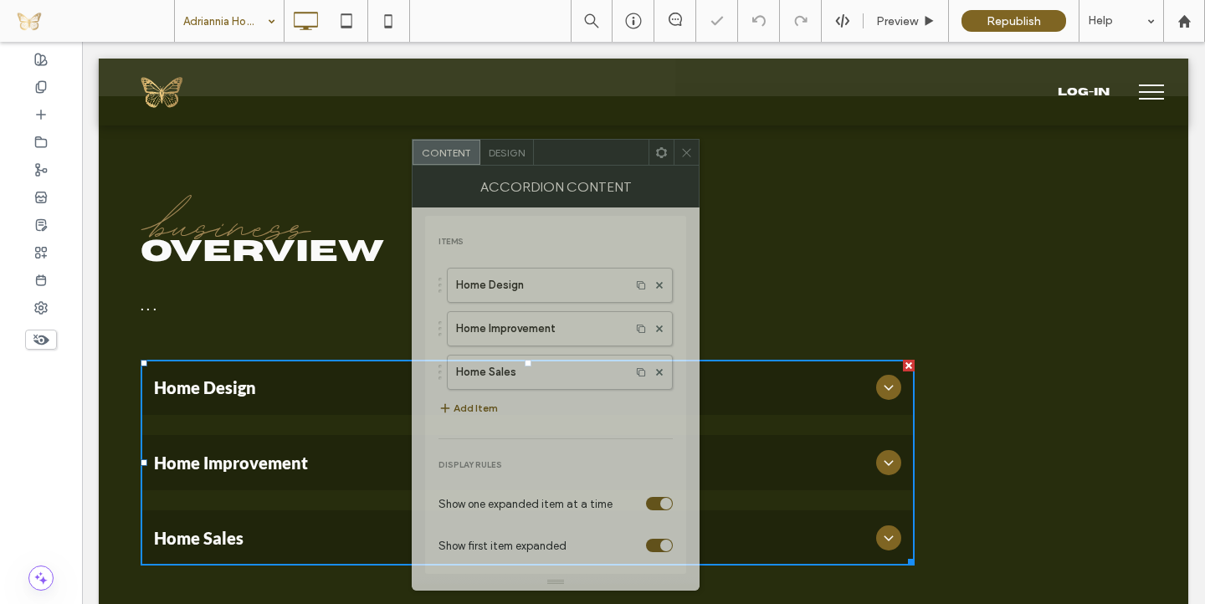
drag, startPoint x: 302, startPoint y: 90, endPoint x: 615, endPoint y: 153, distance: 319.2
click at [615, 153] on div at bounding box center [591, 152] width 115 height 25
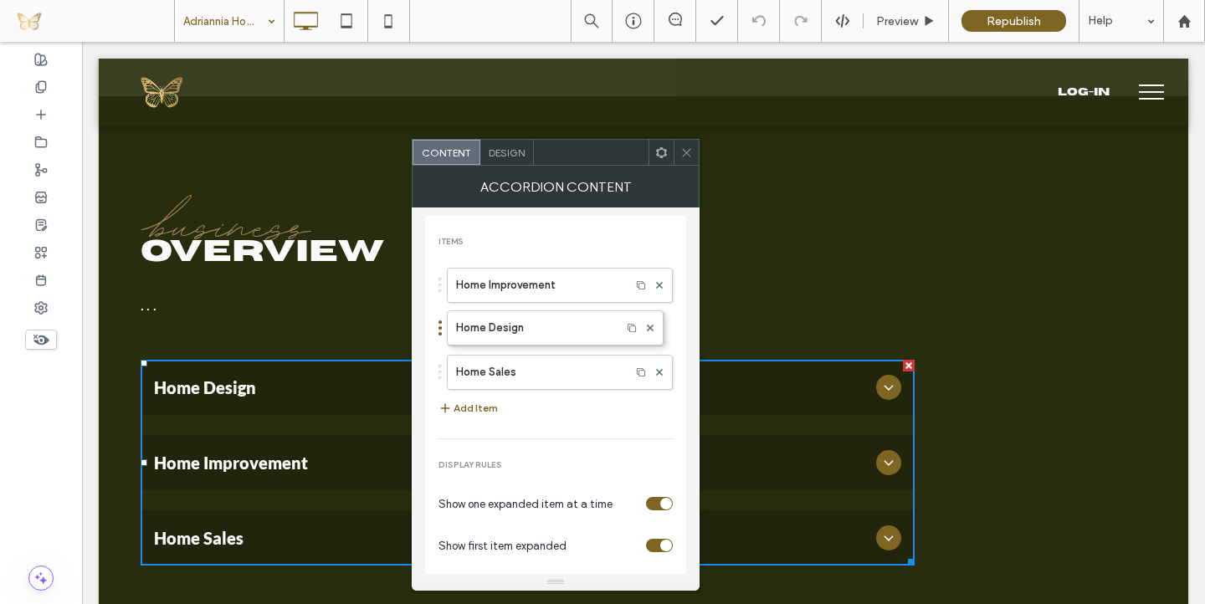
drag, startPoint x: 442, startPoint y: 287, endPoint x: 446, endPoint y: 346, distance: 58.7
drag, startPoint x: 444, startPoint y: 371, endPoint x: 455, endPoint y: 260, distance: 111.1
drag, startPoint x: 441, startPoint y: 377, endPoint x: 440, endPoint y: 300, distance: 77.0
drag, startPoint x: 441, startPoint y: 284, endPoint x: 445, endPoint y: 385, distance: 101.4
click at [688, 151] on icon at bounding box center [686, 152] width 13 height 13
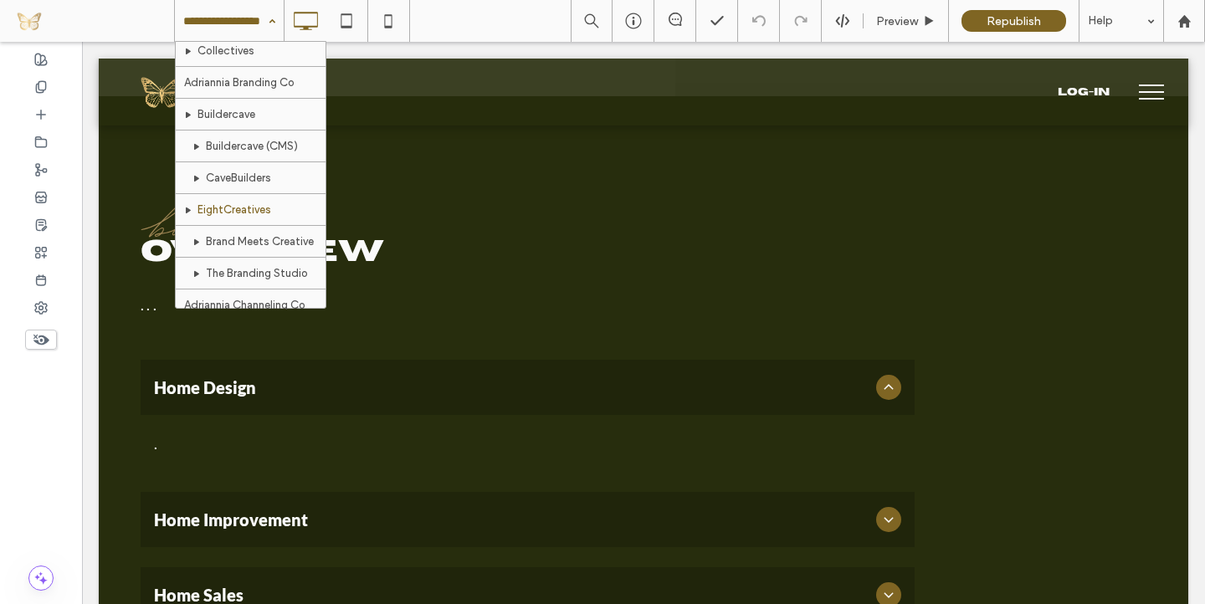
scroll to position [99, 0]
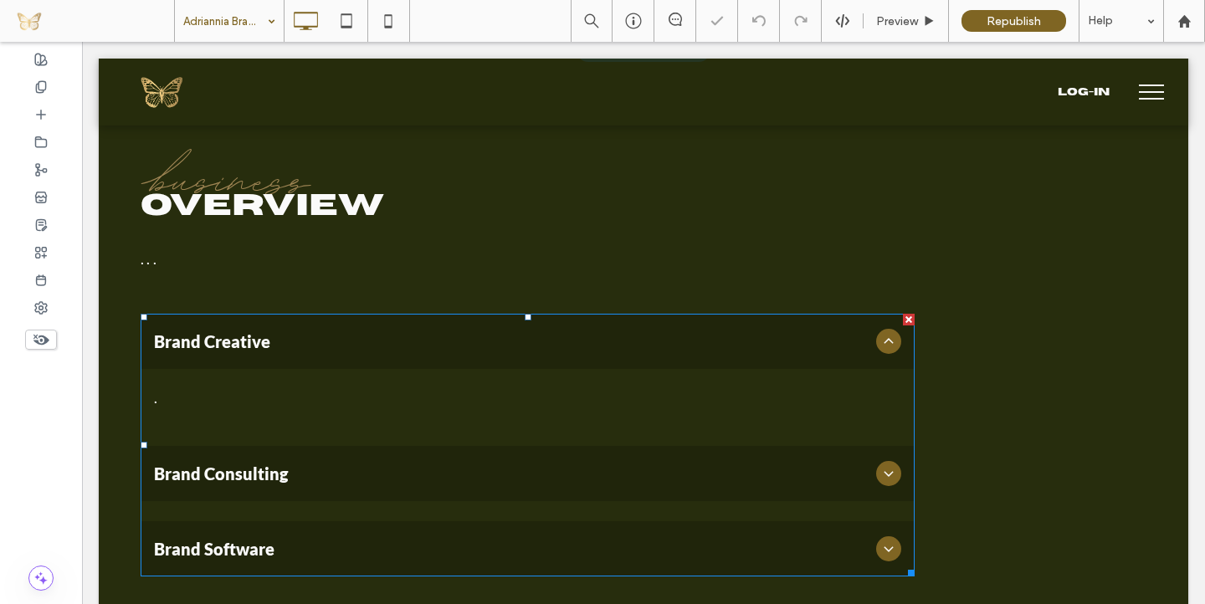
scroll to position [685, 0]
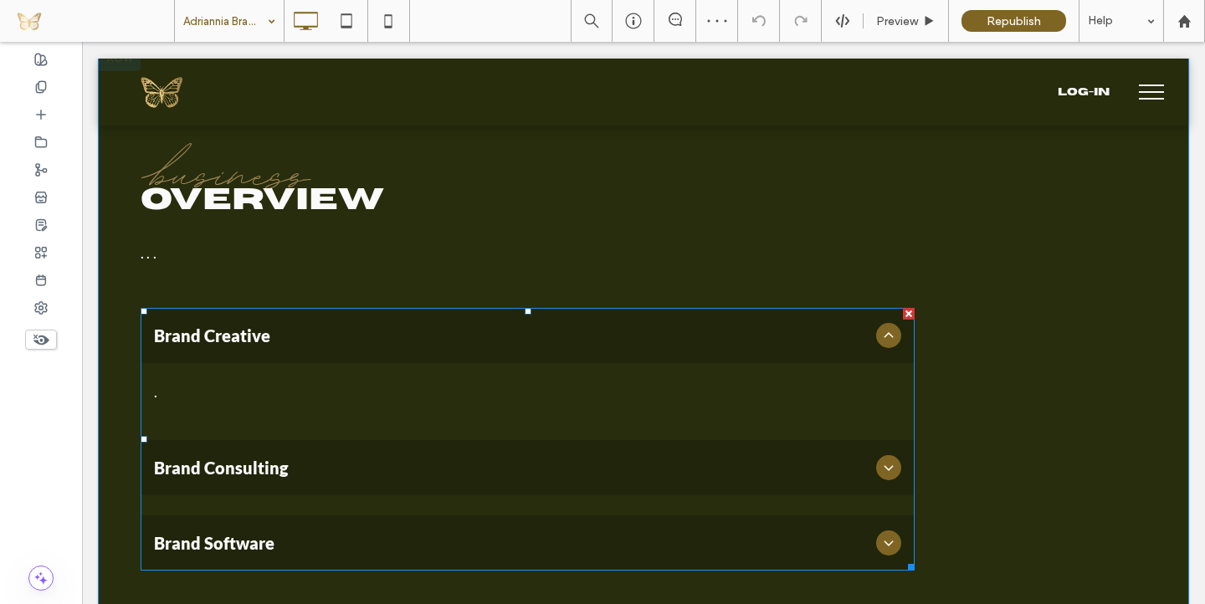
click at [331, 409] on div "." at bounding box center [528, 391] width 774 height 57
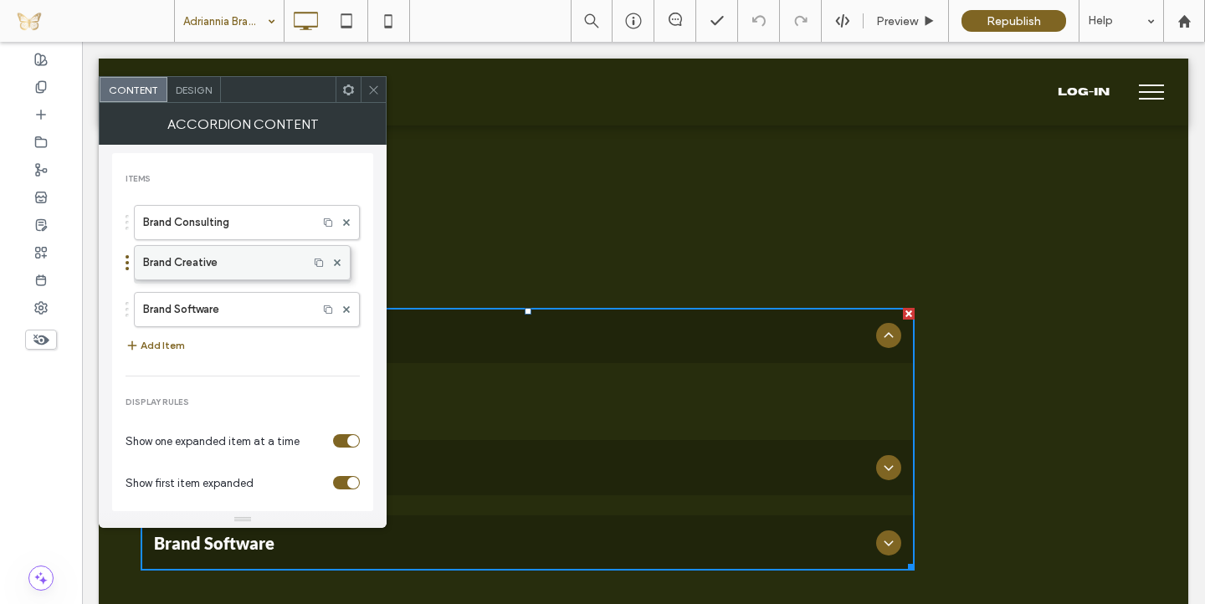
drag, startPoint x: 127, startPoint y: 221, endPoint x: 134, endPoint y: 279, distance: 58.1
click at [373, 86] on icon at bounding box center [373, 90] width 13 height 13
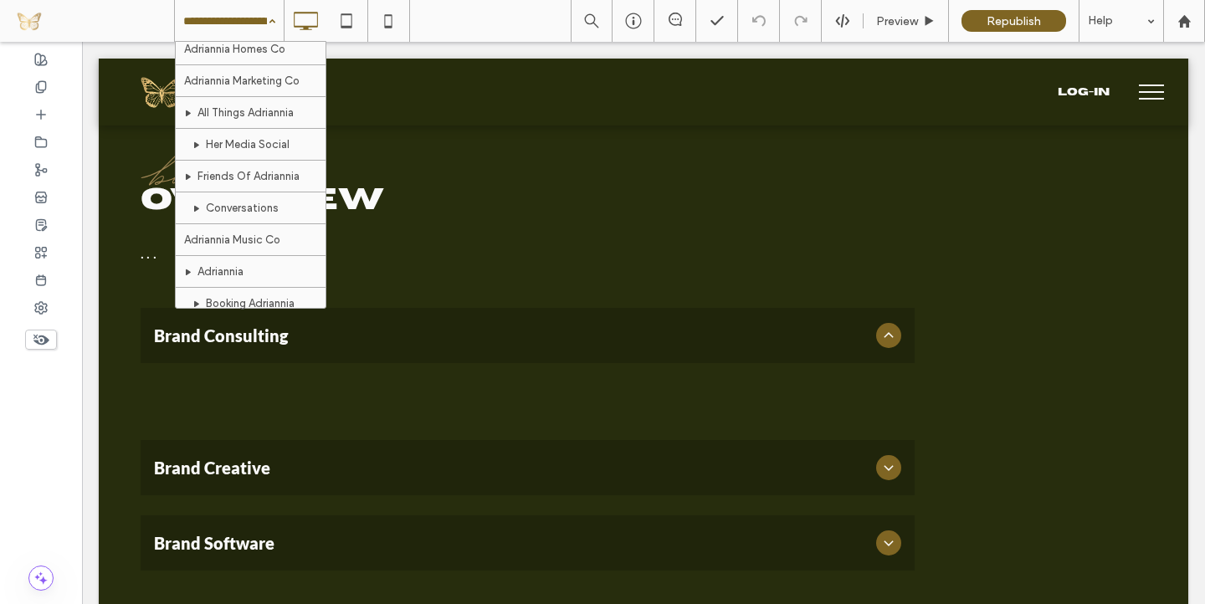
scroll to position [454, 0]
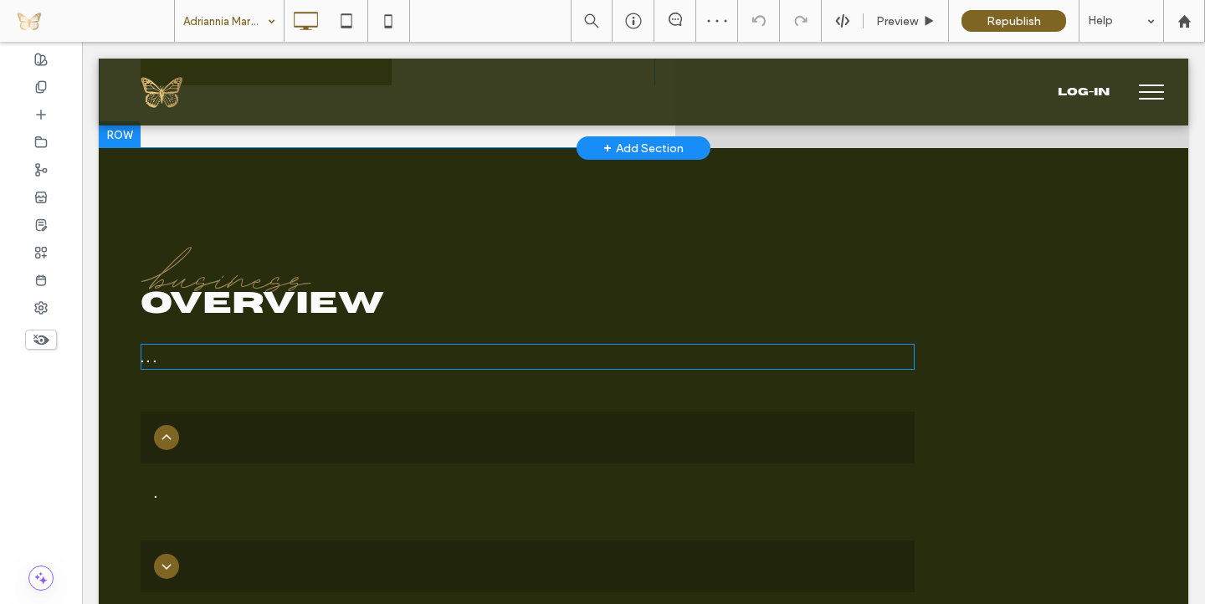
scroll to position [588, 0]
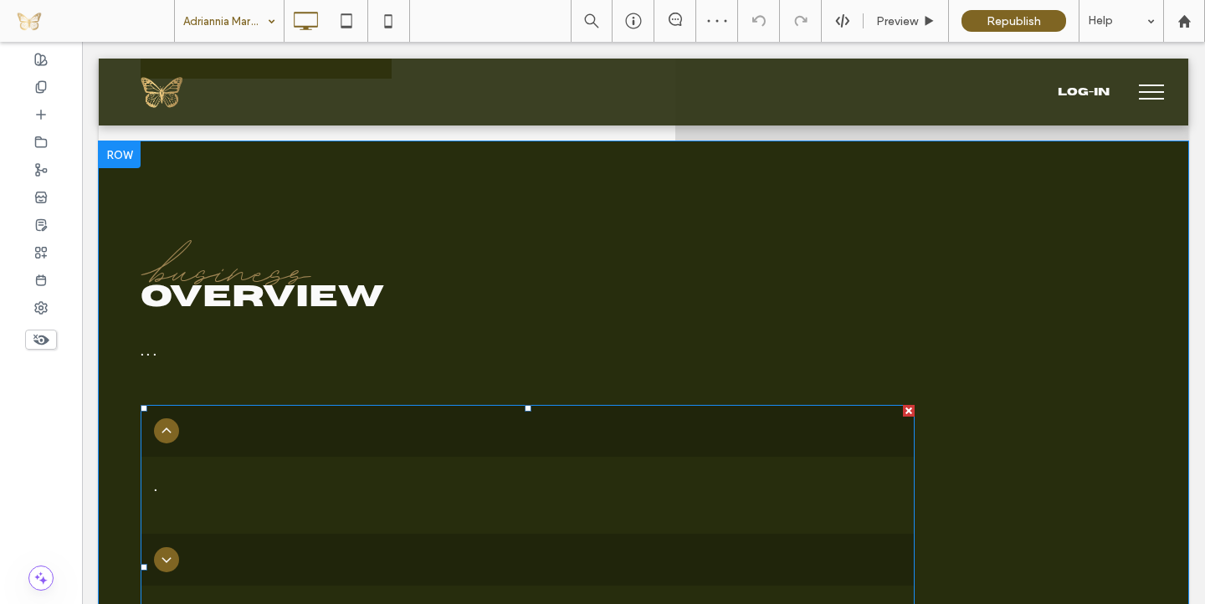
click at [273, 432] on div at bounding box center [528, 431] width 774 height 52
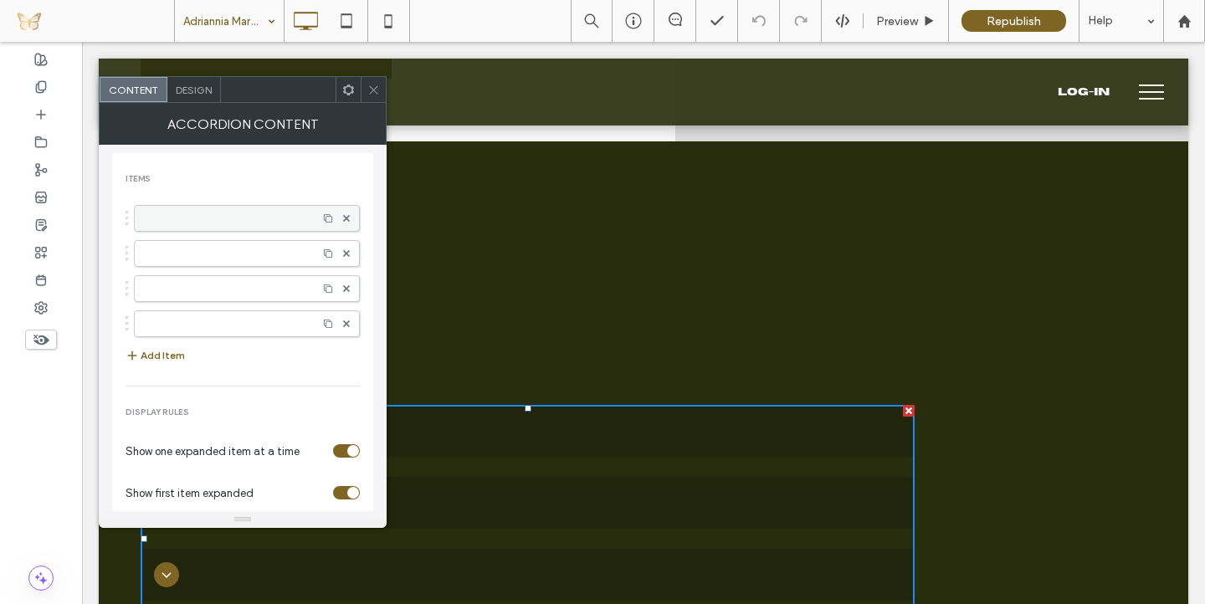
click at [252, 216] on label at bounding box center [226, 218] width 166 height 17
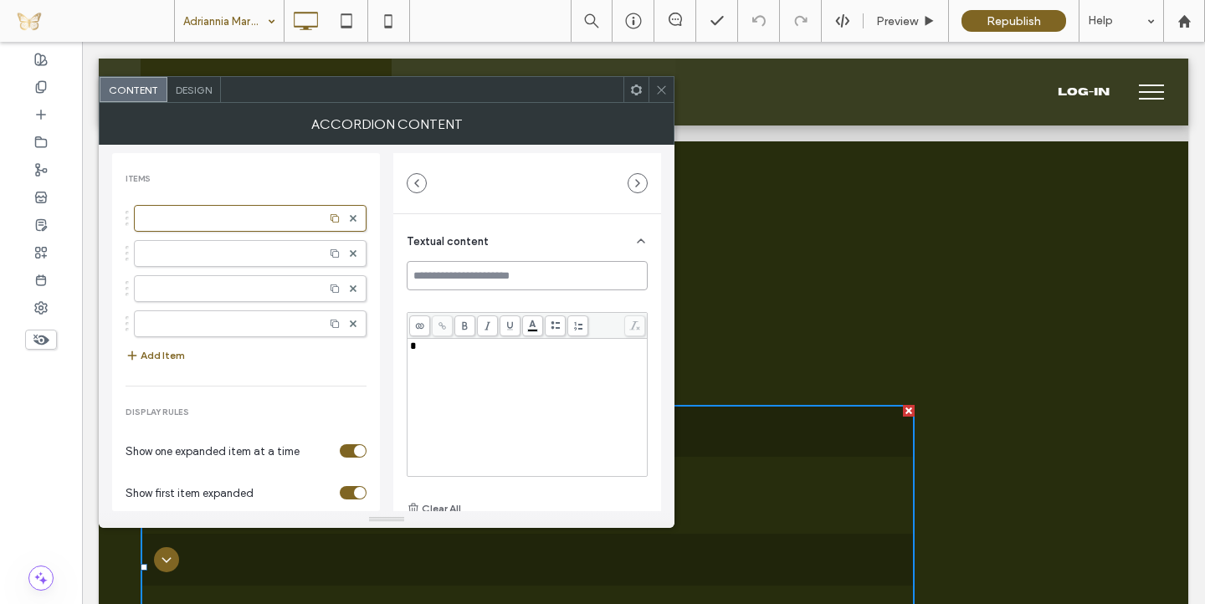
click at [503, 273] on input at bounding box center [527, 275] width 241 height 29
type input "**********"
click at [347, 490] on section "Show first item expanded" at bounding box center [246, 493] width 241 height 42
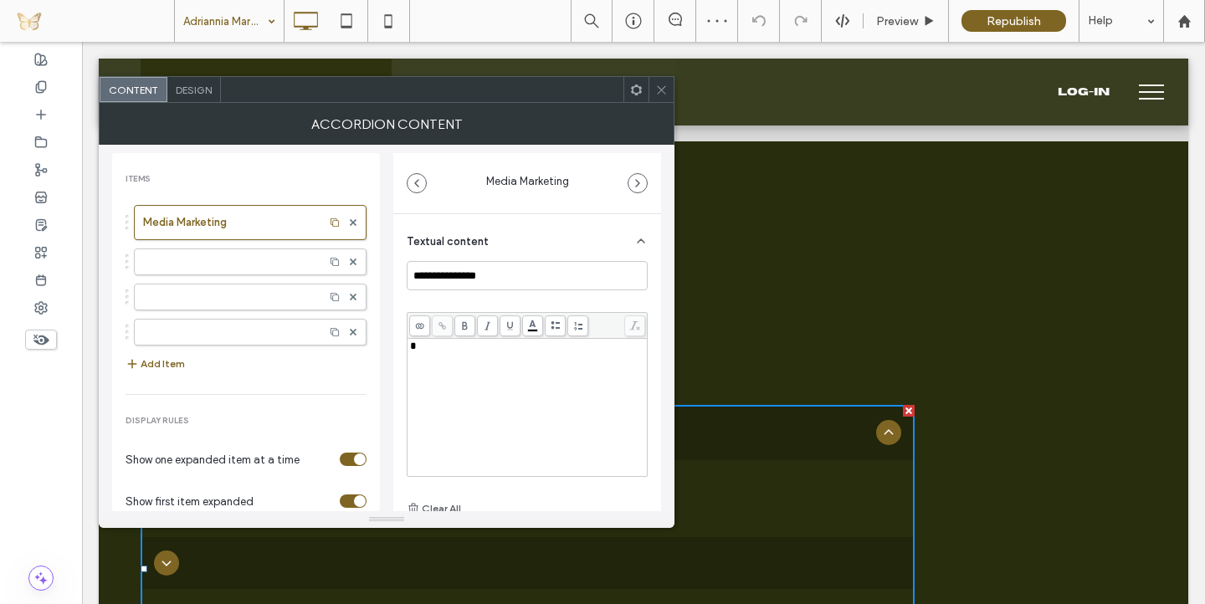
click at [342, 503] on div "toggle" at bounding box center [353, 501] width 27 height 13
click at [350, 261] on icon at bounding box center [353, 262] width 7 height 7
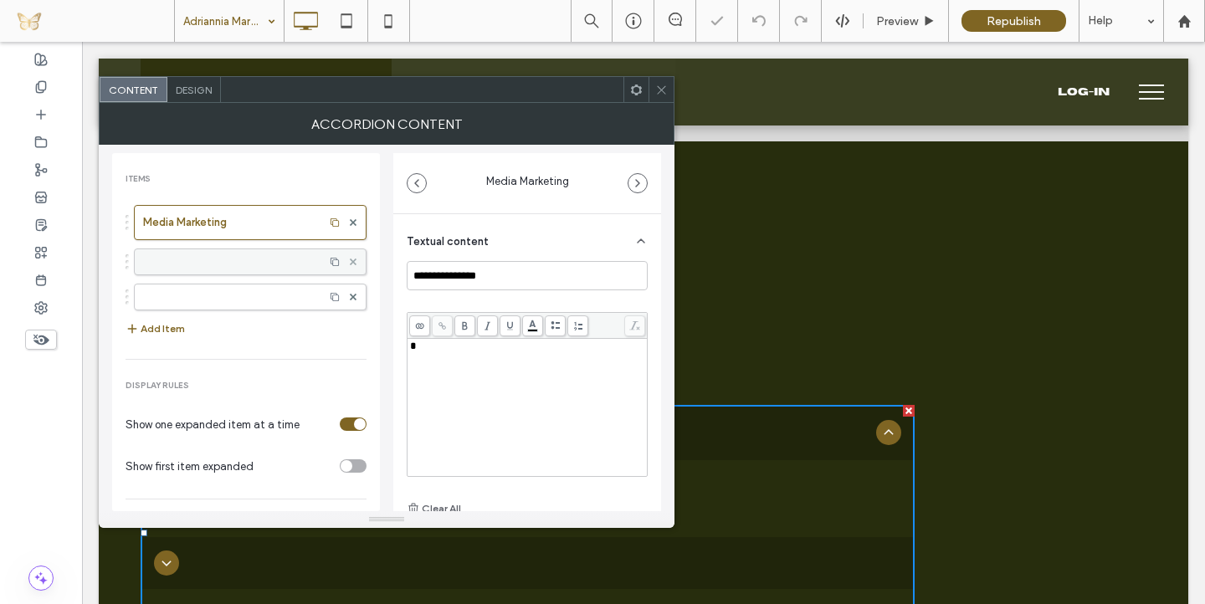
click at [350, 261] on icon at bounding box center [353, 262] width 7 height 7
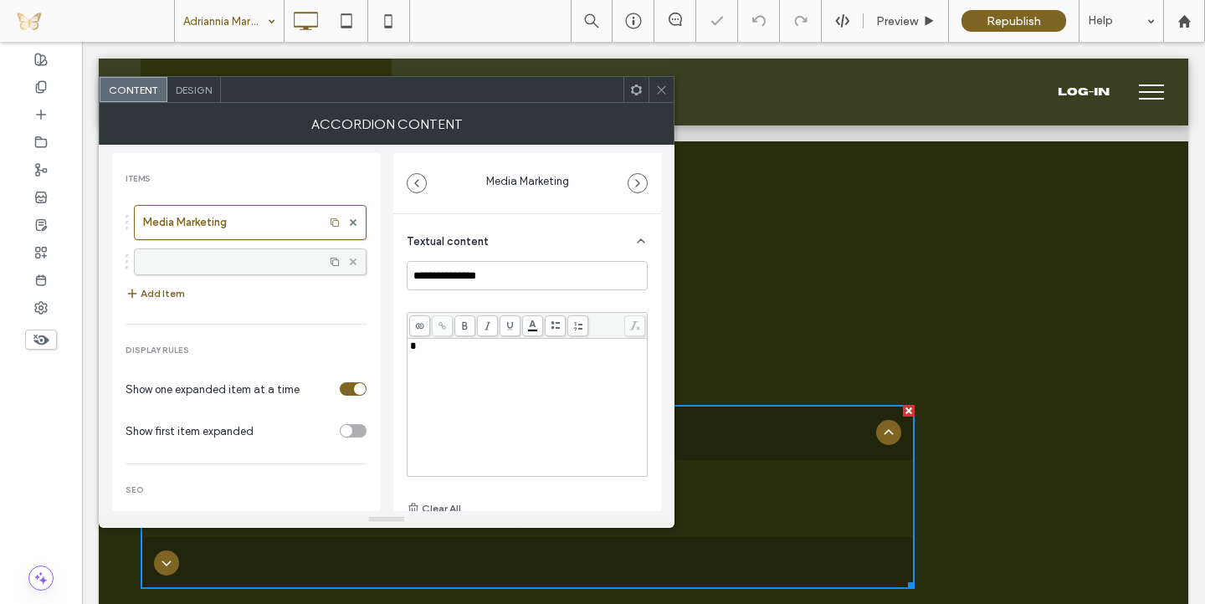
click at [350, 261] on icon at bounding box center [353, 262] width 7 height 7
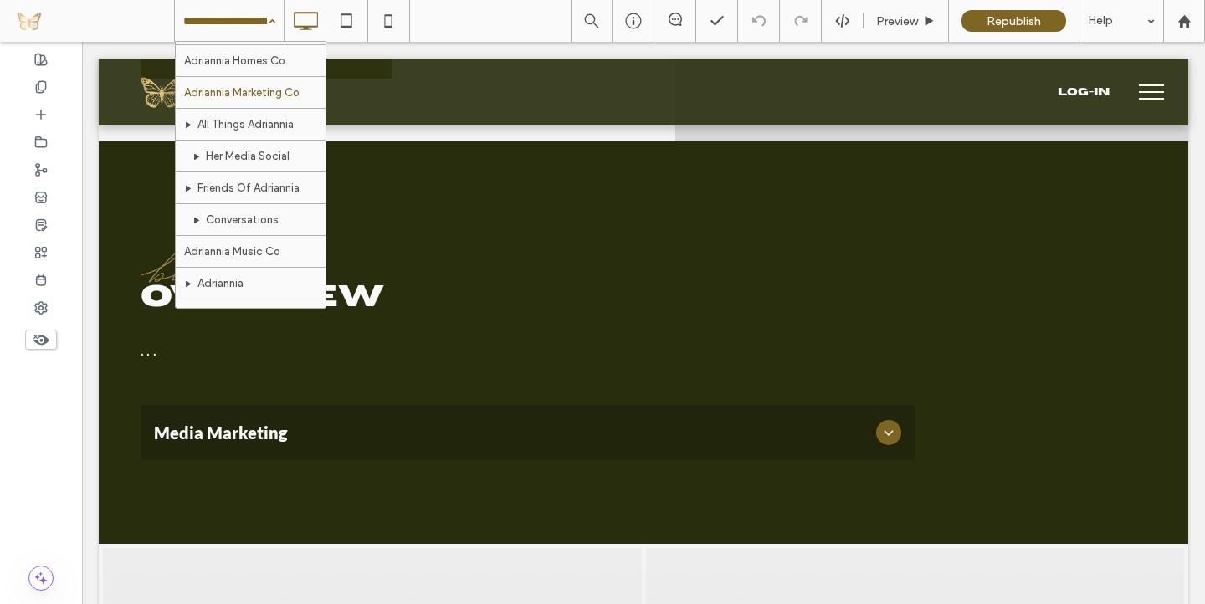
scroll to position [444, 0]
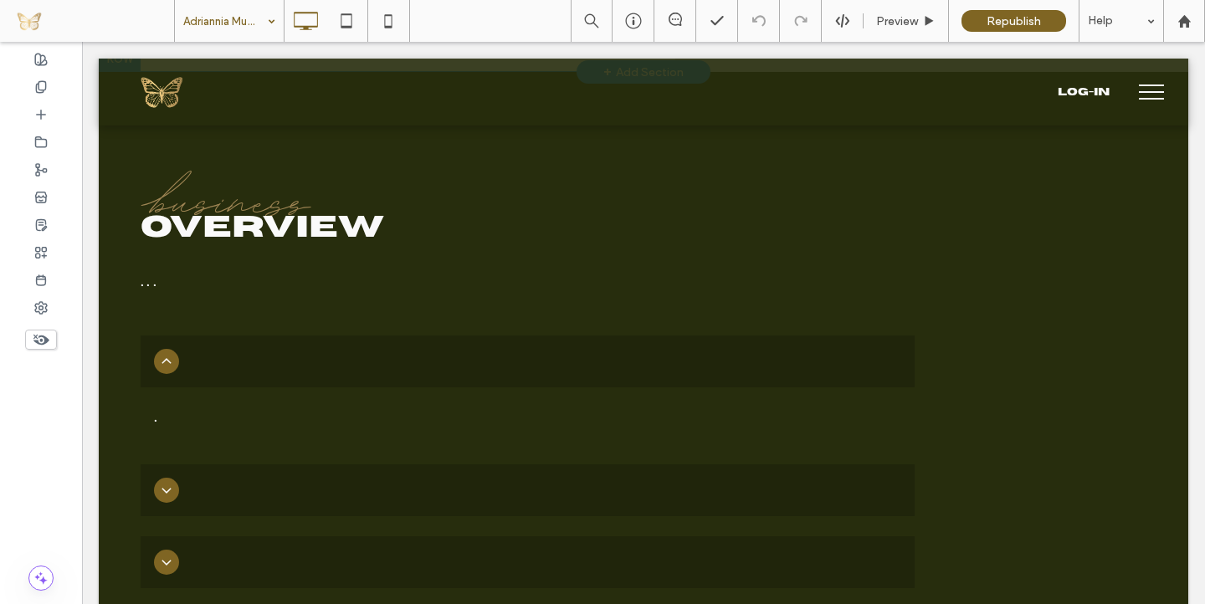
scroll to position [742, 0]
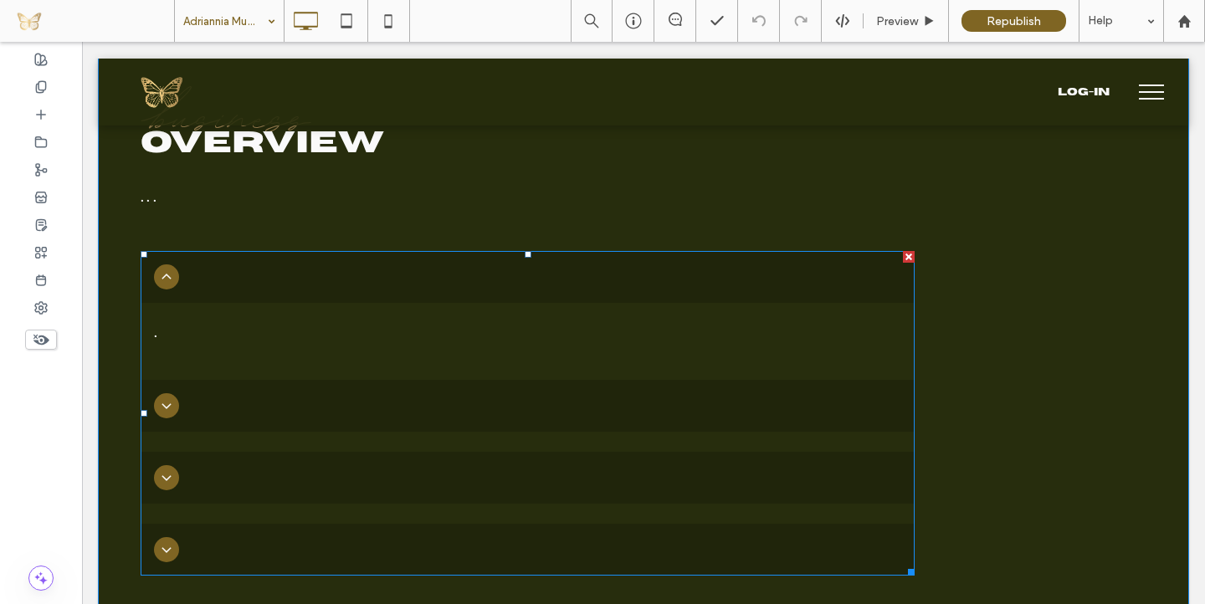
click at [271, 401] on div at bounding box center [528, 406] width 774 height 52
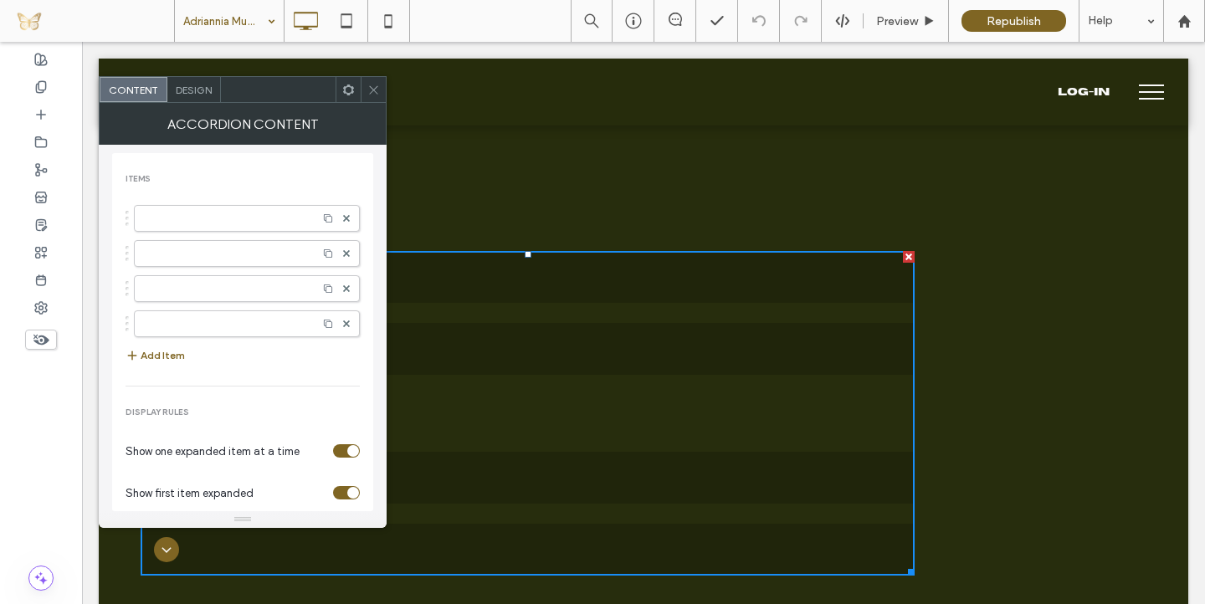
click at [333, 493] on div "toggle" at bounding box center [346, 492] width 27 height 13
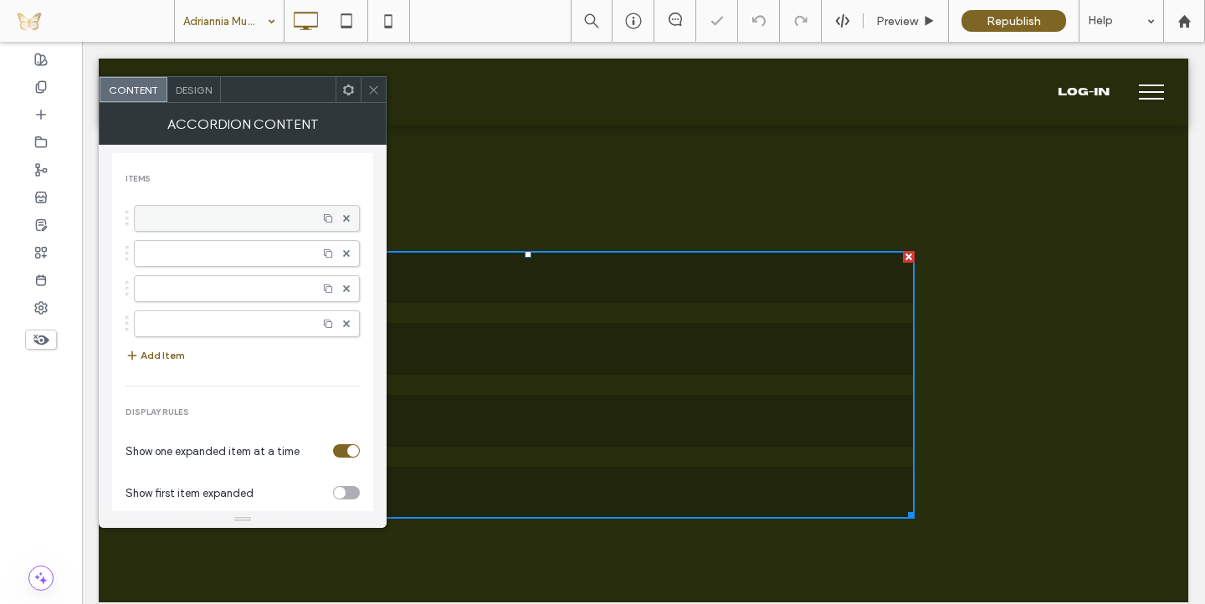
click at [216, 221] on label at bounding box center [226, 218] width 166 height 17
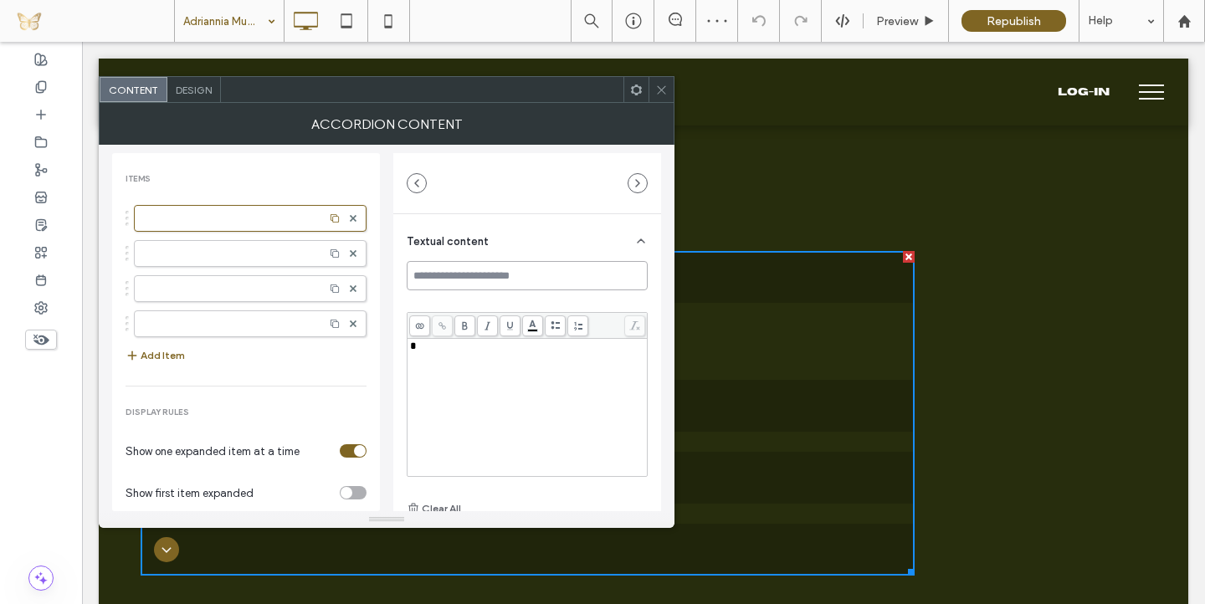
click at [451, 275] on input at bounding box center [527, 275] width 241 height 29
type input "**********"
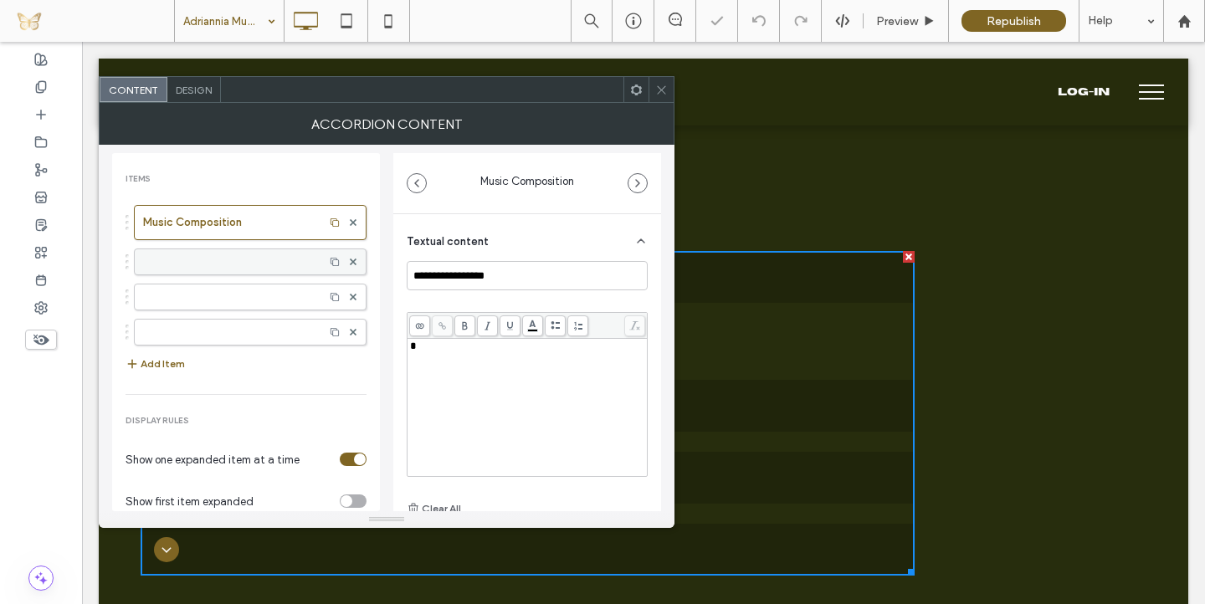
click at [239, 249] on div at bounding box center [250, 262] width 233 height 27
click at [270, 269] on label at bounding box center [229, 262] width 172 height 17
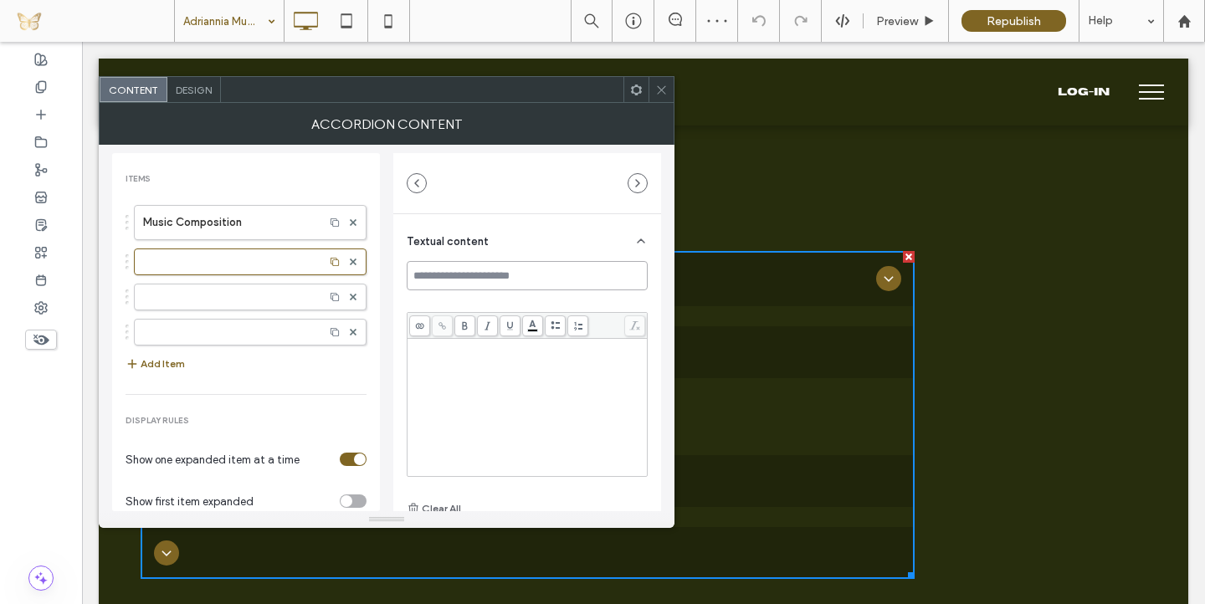
click at [490, 277] on input at bounding box center [527, 275] width 241 height 29
type input "**********"
click at [254, 297] on label at bounding box center [229, 297] width 172 height 17
type input "******"
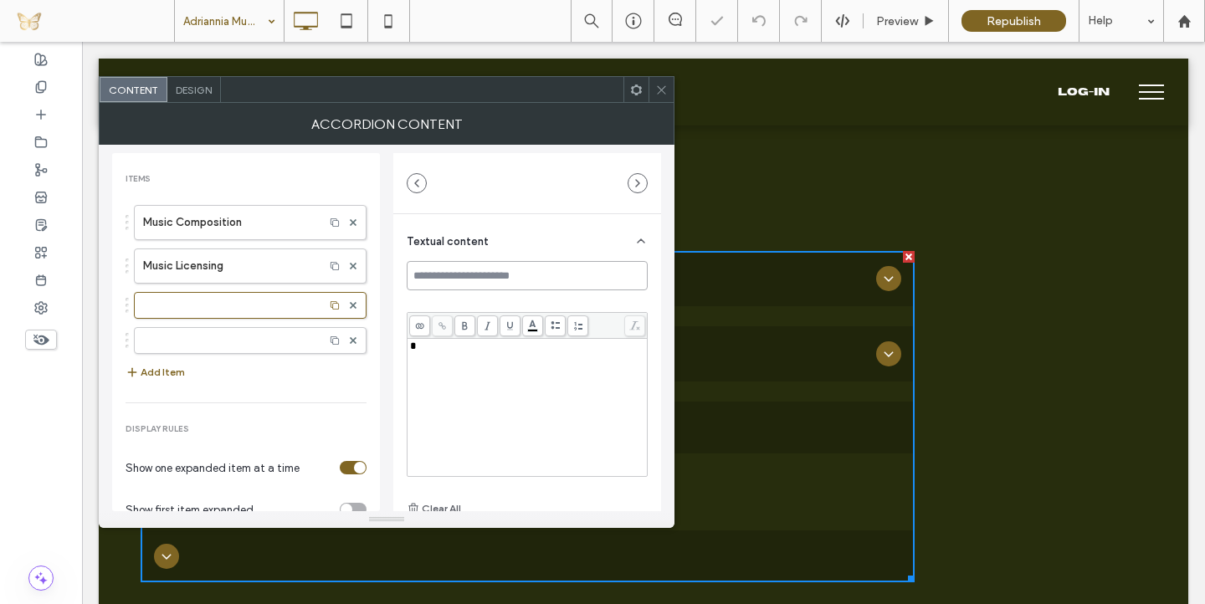
click at [450, 277] on input at bounding box center [527, 275] width 241 height 29
type input "**********"
click at [262, 335] on div at bounding box center [250, 340] width 233 height 27
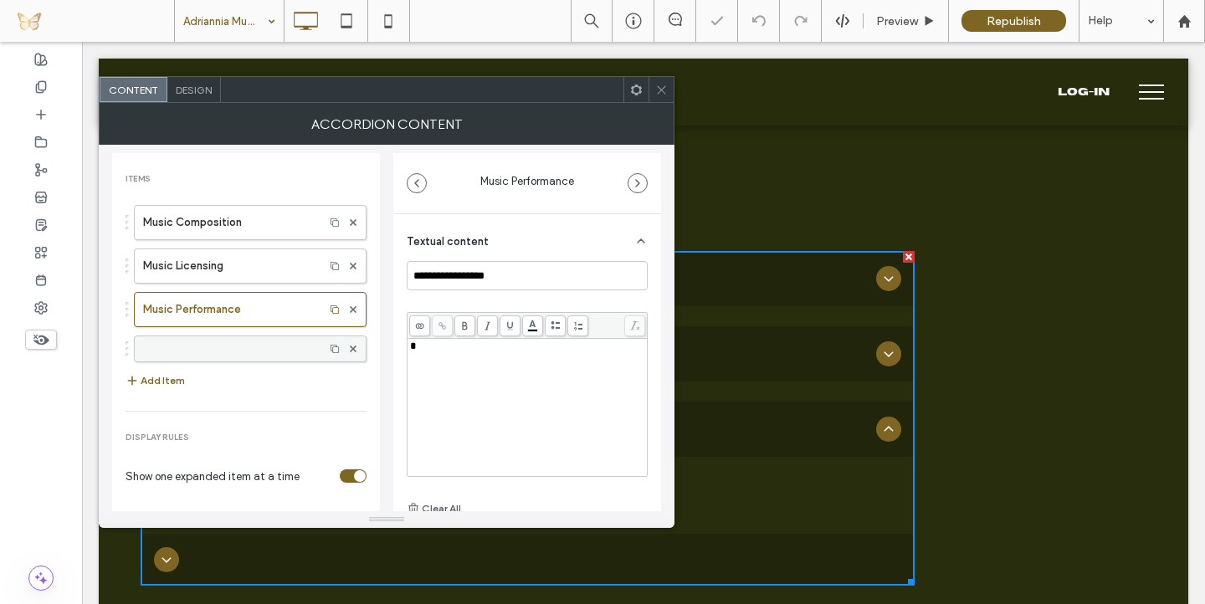
click at [280, 341] on label at bounding box center [229, 349] width 172 height 17
click at [480, 275] on input at bounding box center [527, 275] width 241 height 29
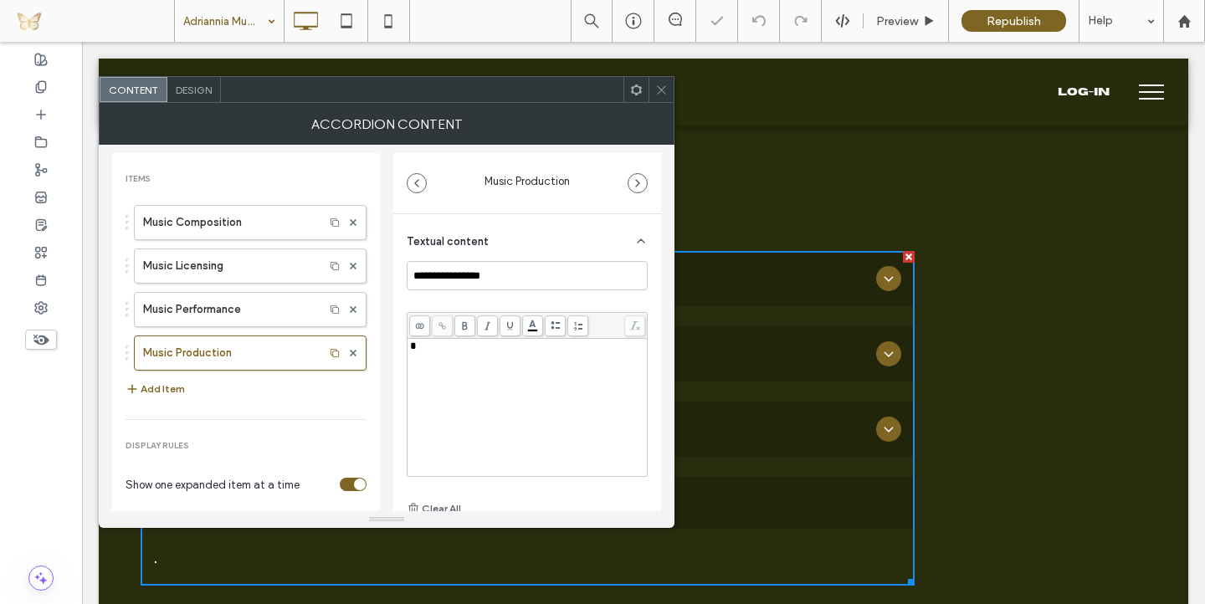
click at [245, 177] on div "Items" at bounding box center [246, 179] width 241 height 12
click at [242, 224] on label "Music Composition" at bounding box center [229, 222] width 172 height 33
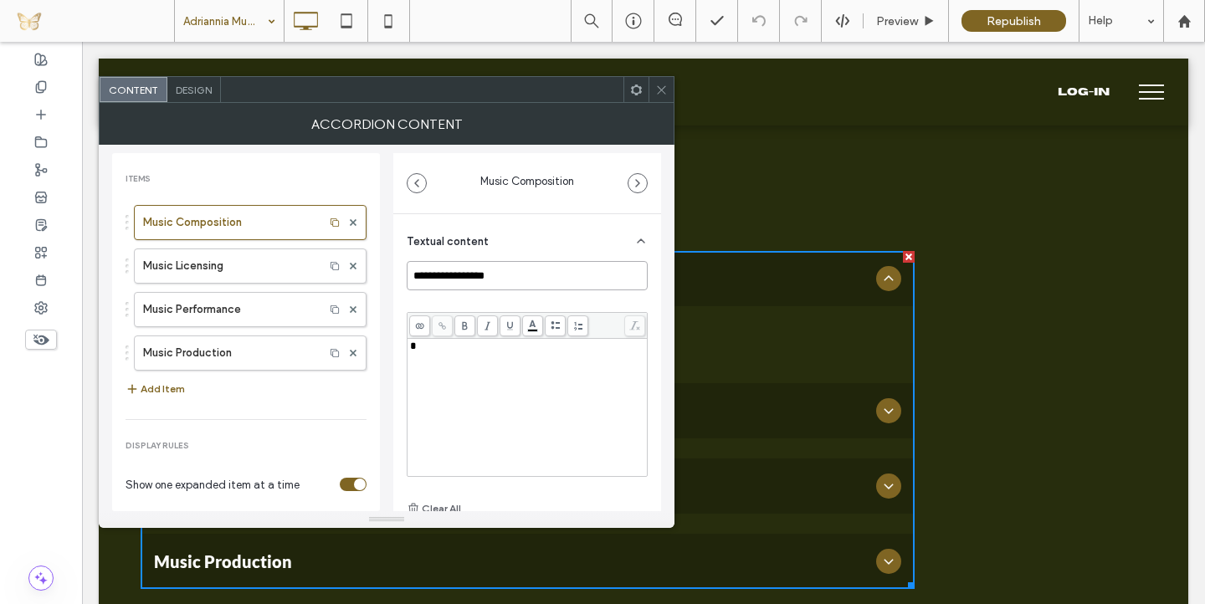
click at [475, 276] on input "**********" at bounding box center [527, 275] width 241 height 29
type input "**********"
click at [259, 176] on div "Items" at bounding box center [246, 179] width 241 height 12
drag, startPoint x: 127, startPoint y: 310, endPoint x: 127, endPoint y: 250, distance: 59.4
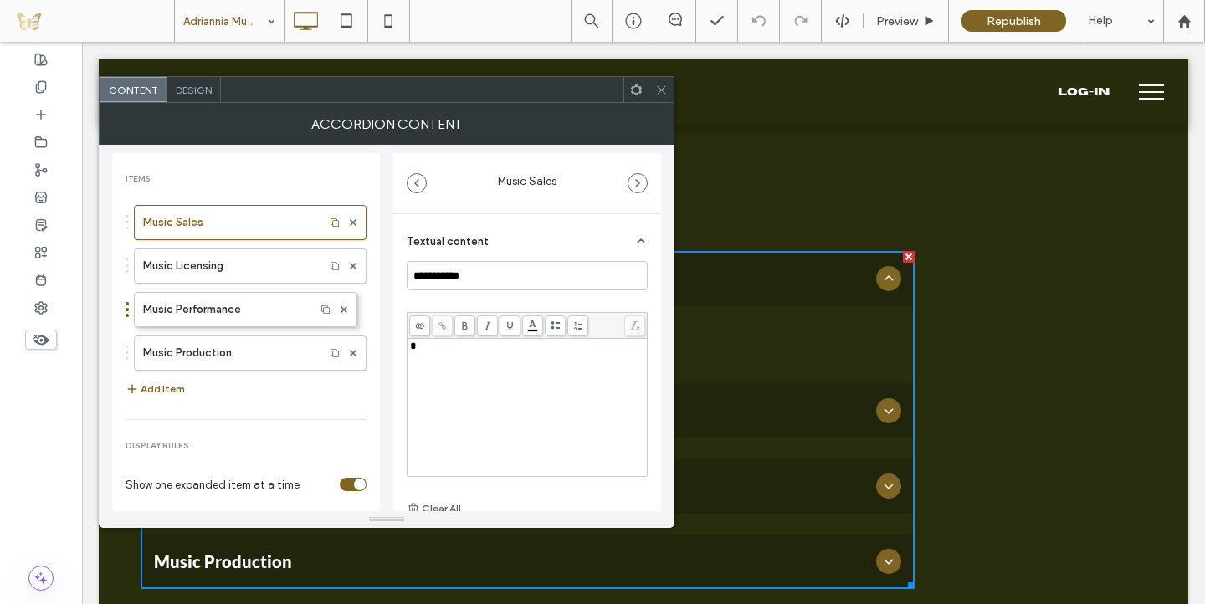
click at [127, 250] on div "Music Sales Music Licensing Music Performance Music Production Music Performance" at bounding box center [246, 284] width 241 height 174
drag, startPoint x: 131, startPoint y: 264, endPoint x: 139, endPoint y: 393, distance: 129.2
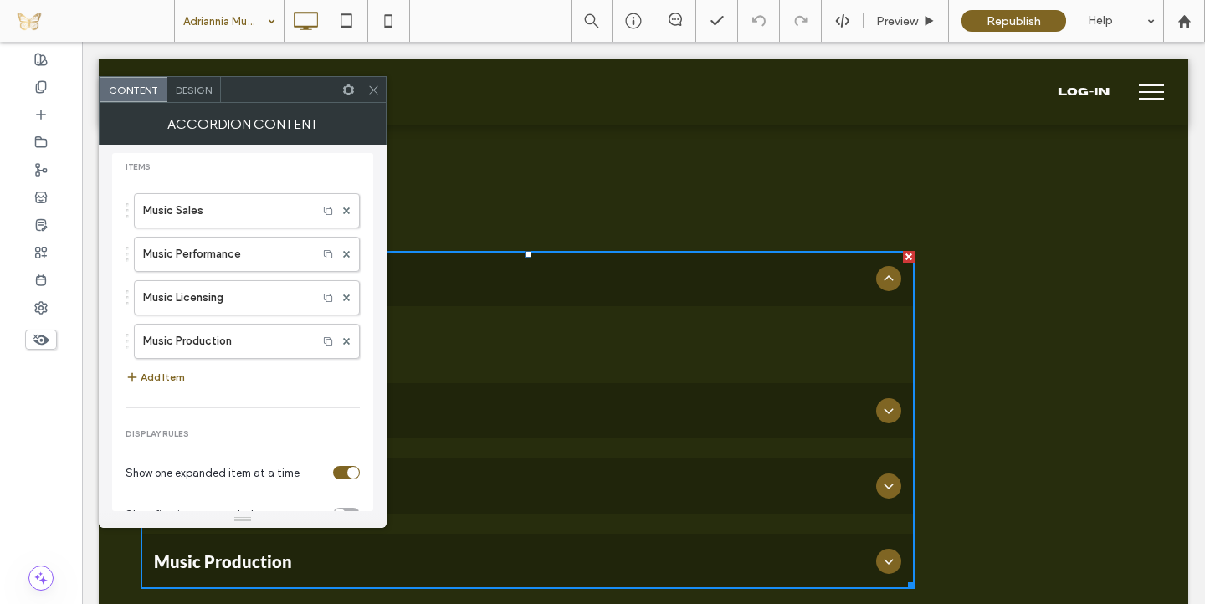
scroll to position [0, 0]
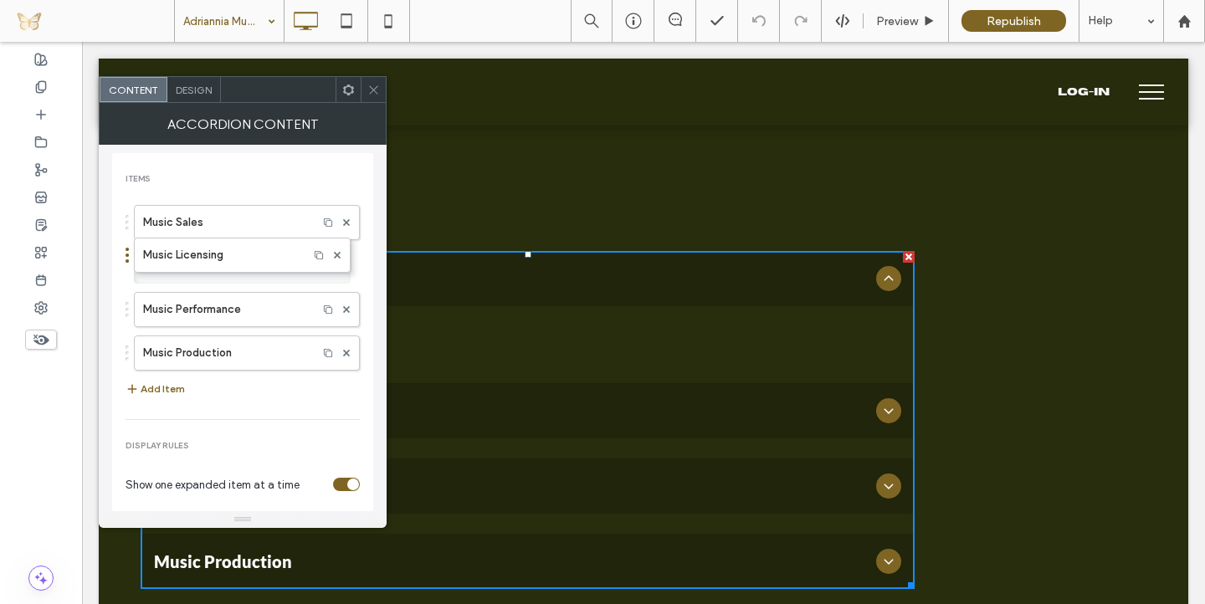
drag, startPoint x: 126, startPoint y: 311, endPoint x: 126, endPoint y: 249, distance: 62.8
drag, startPoint x: 130, startPoint y: 222, endPoint x: 157, endPoint y: 428, distance: 207.6
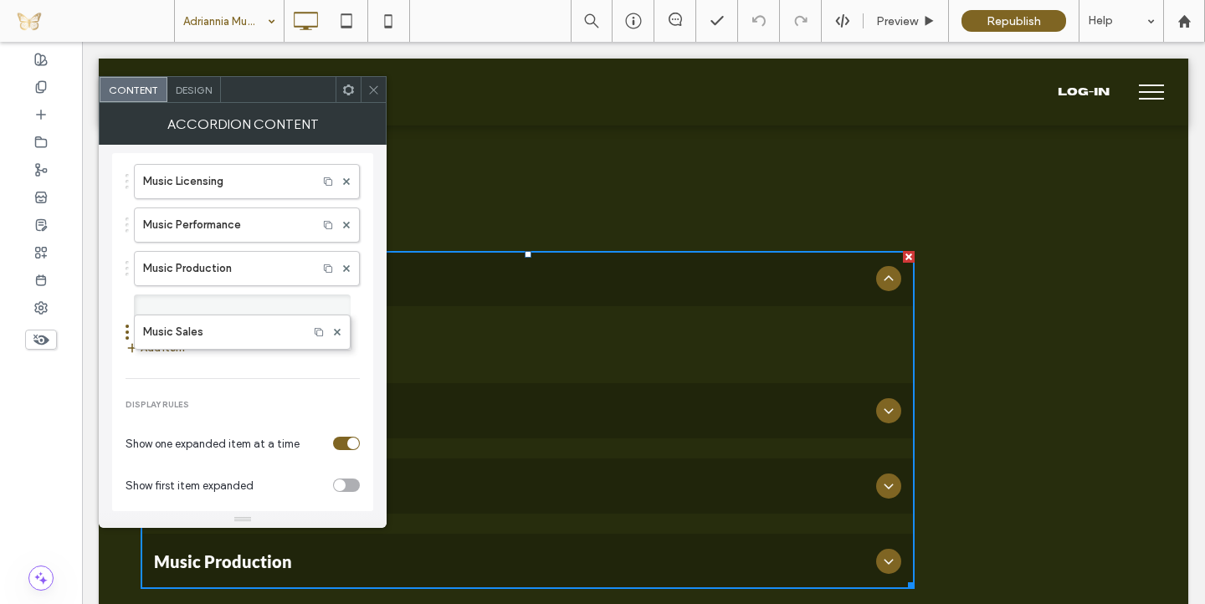
drag, startPoint x: 128, startPoint y: 225, endPoint x: 139, endPoint y: 344, distance: 119.3
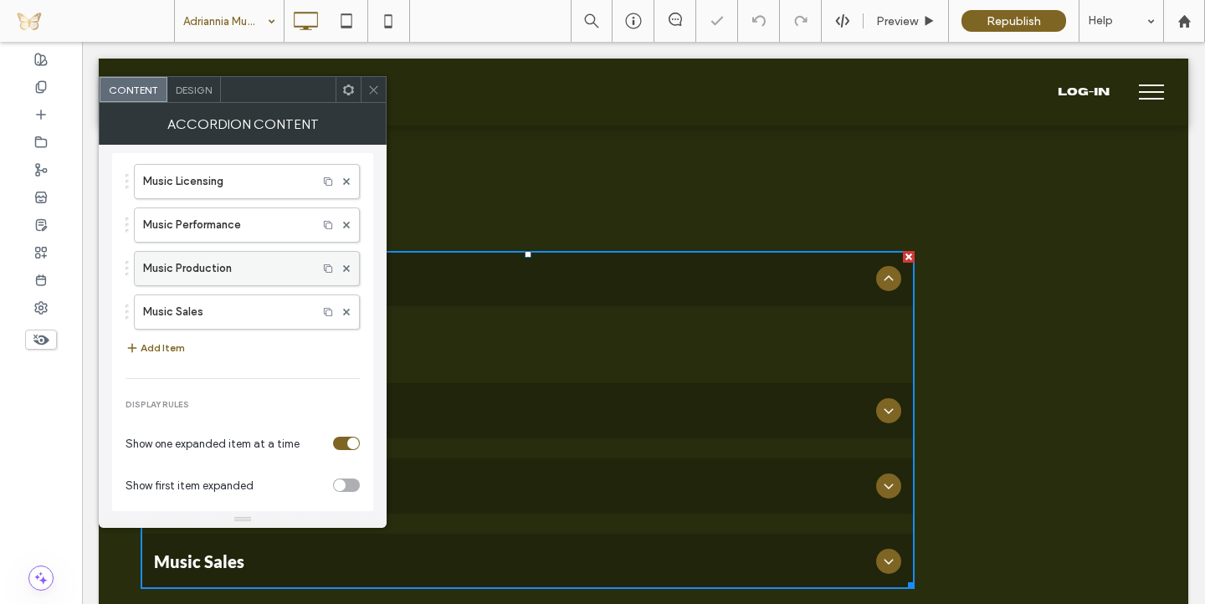
scroll to position [0, 0]
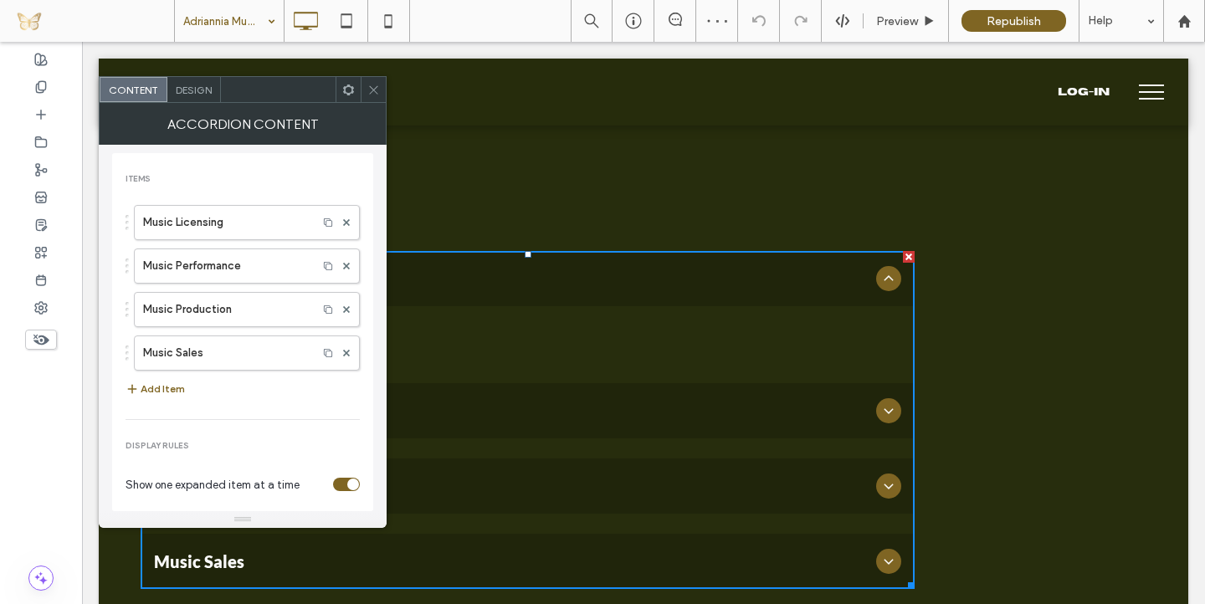
click at [375, 88] on use at bounding box center [373, 89] width 8 height 8
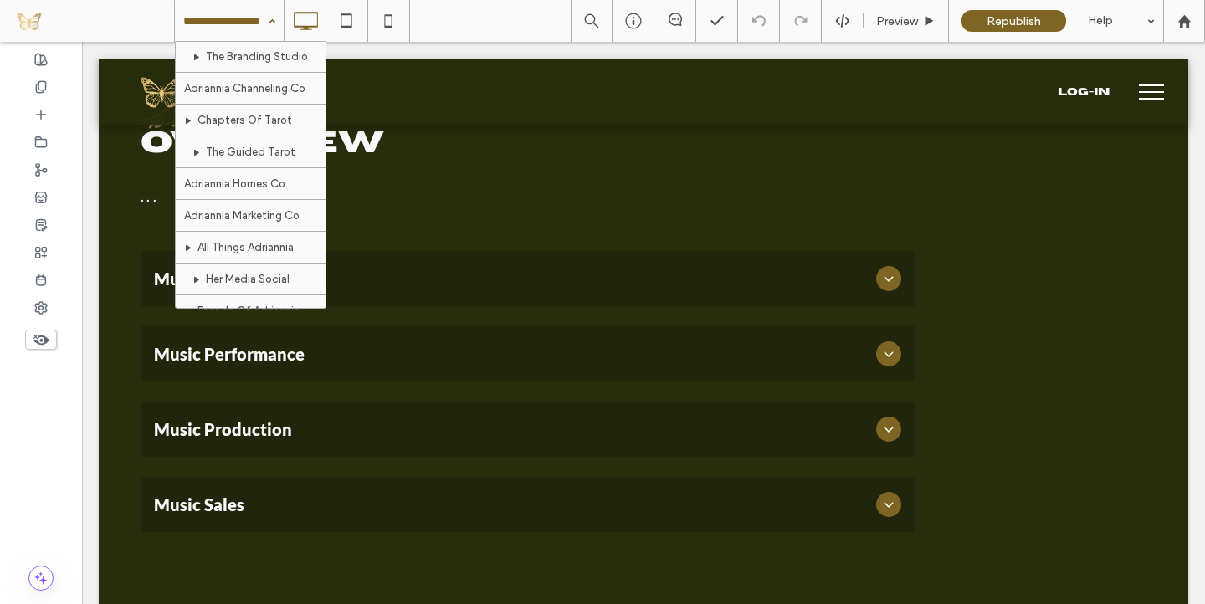
scroll to position [645, 0]
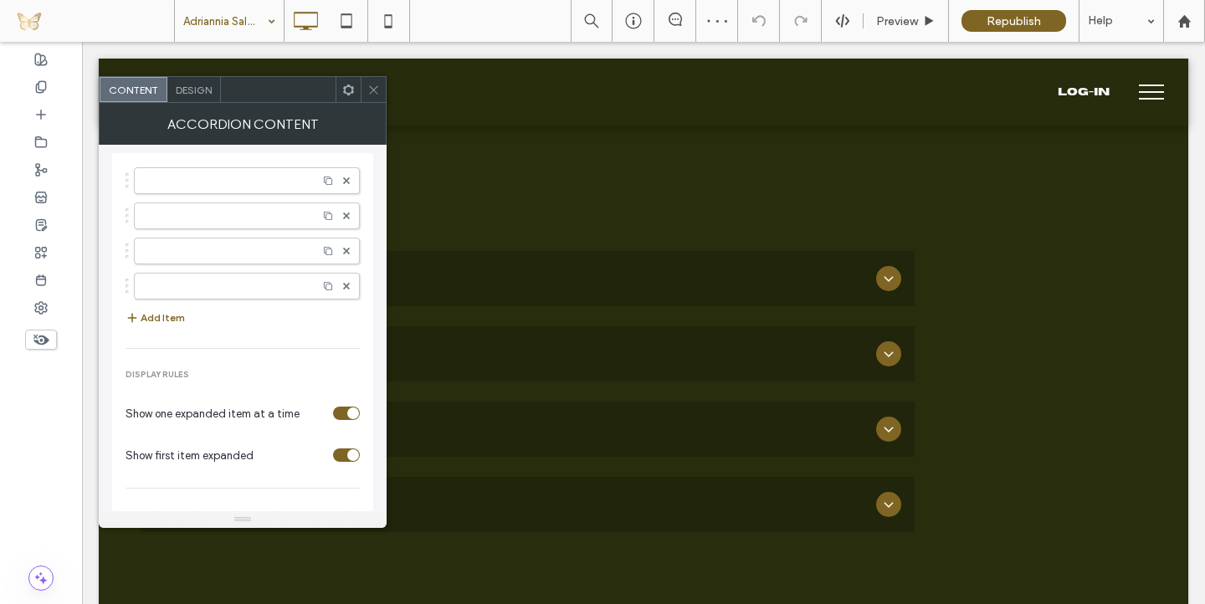
scroll to position [57, 0]
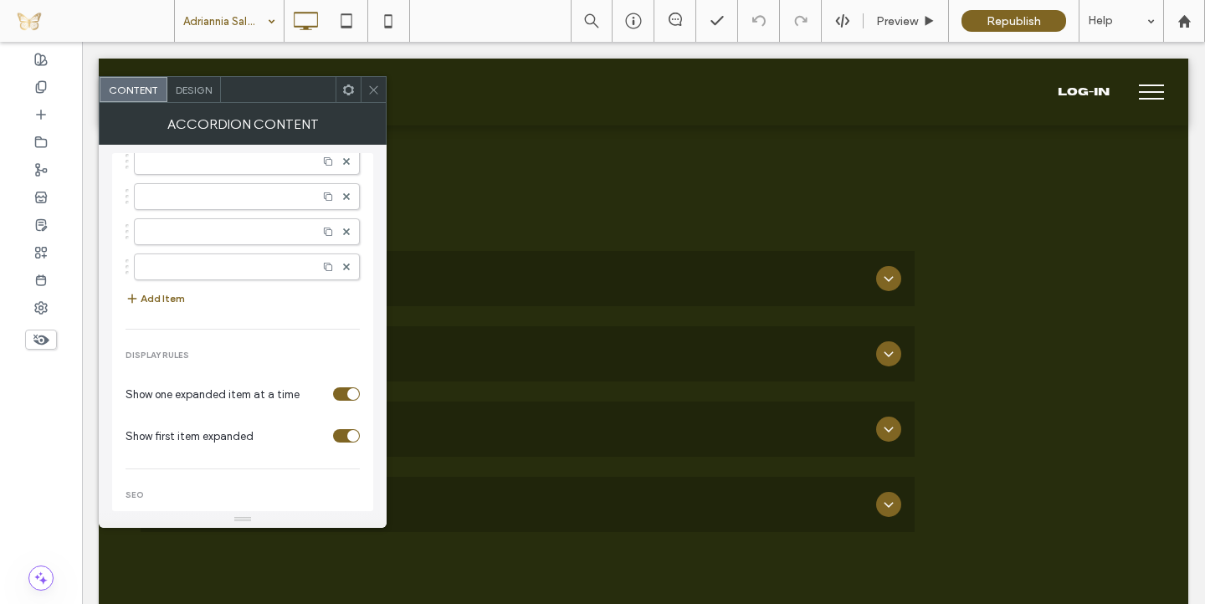
click at [333, 437] on div "toggle" at bounding box center [346, 435] width 27 height 13
click at [343, 267] on icon at bounding box center [346, 267] width 7 height 7
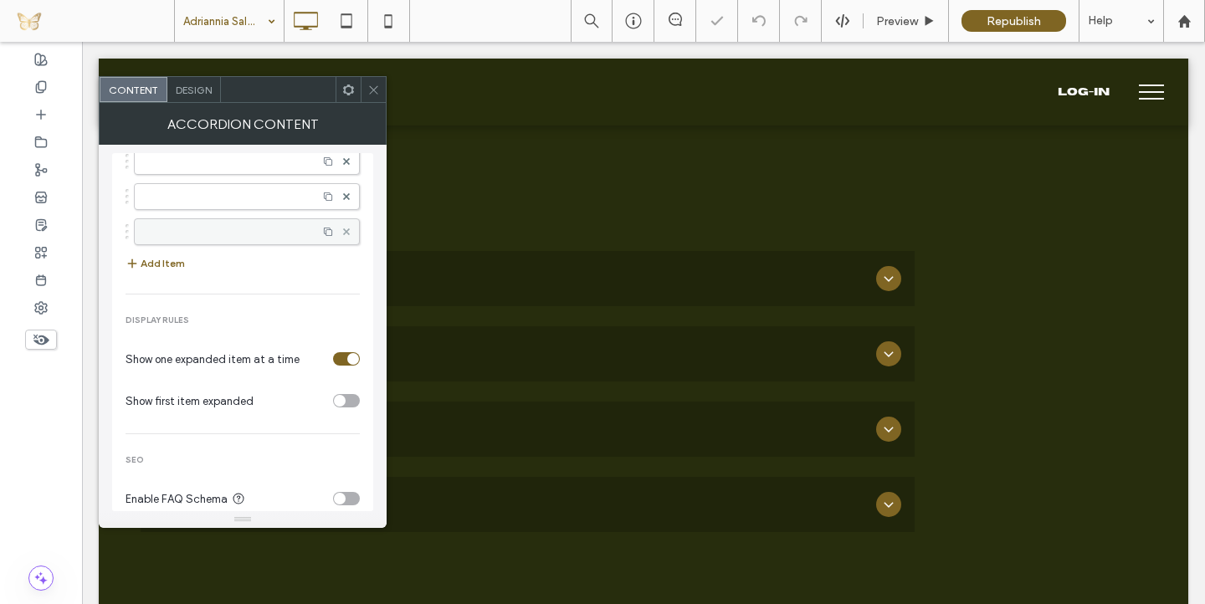
click at [343, 228] on icon at bounding box center [346, 231] width 7 height 7
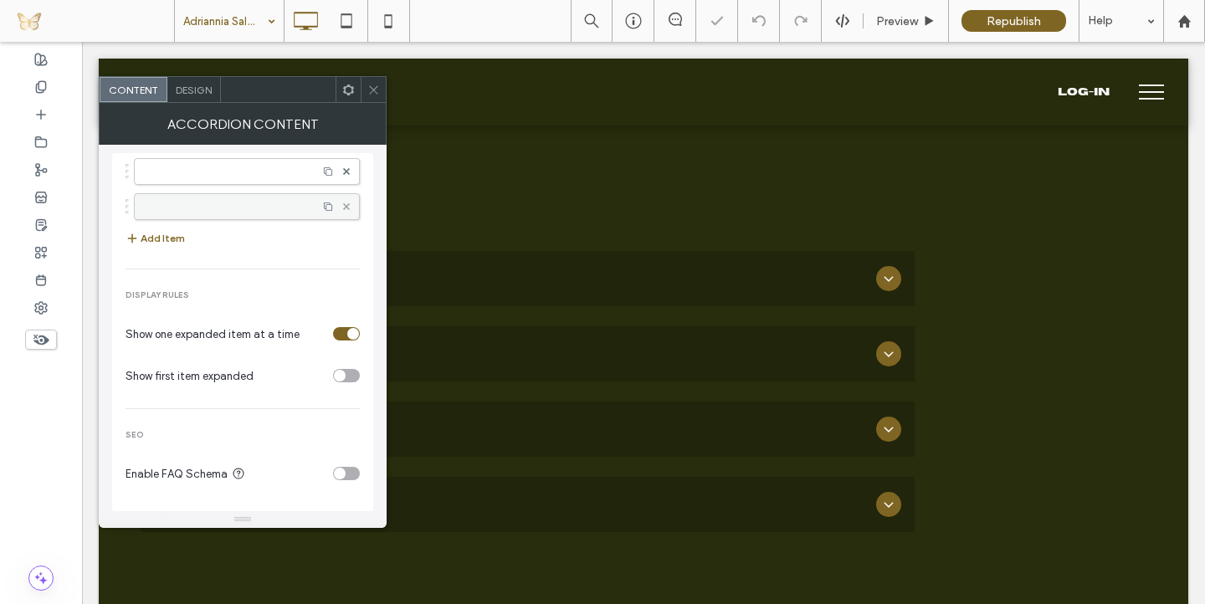
click at [343, 210] on span at bounding box center [346, 206] width 7 height 25
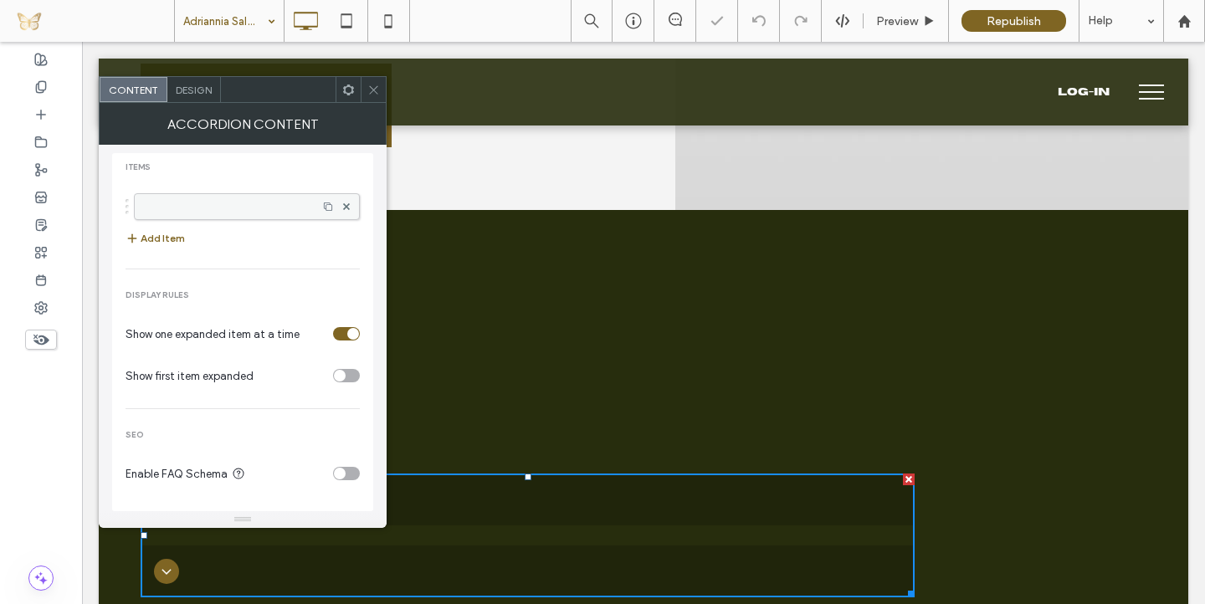
scroll to position [520, 0]
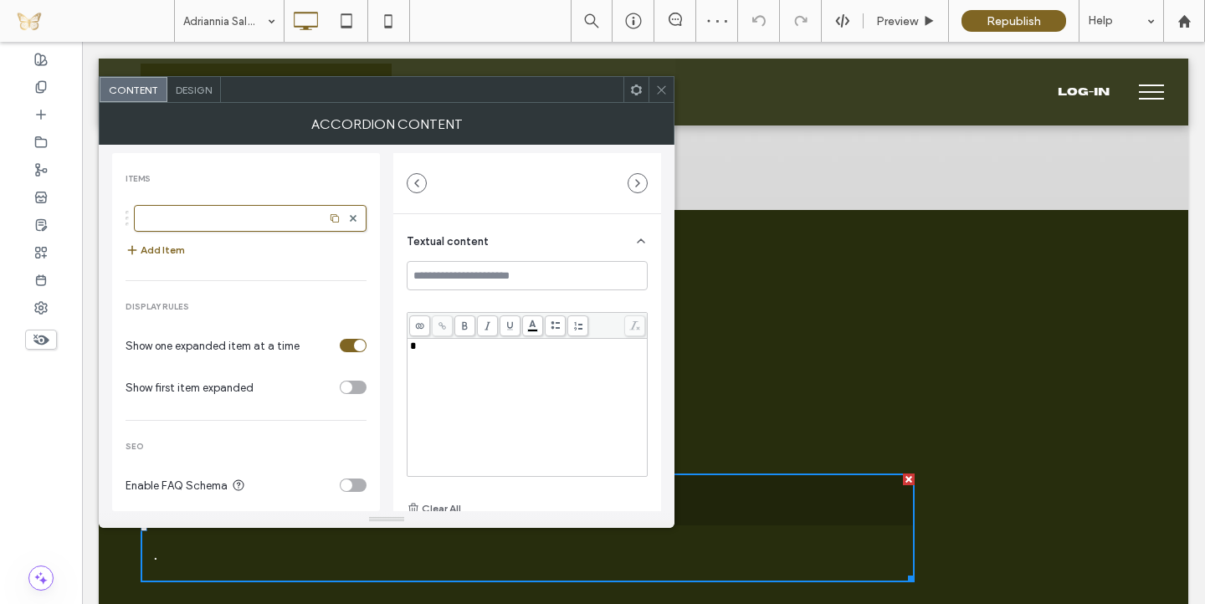
scroll to position [12, 0]
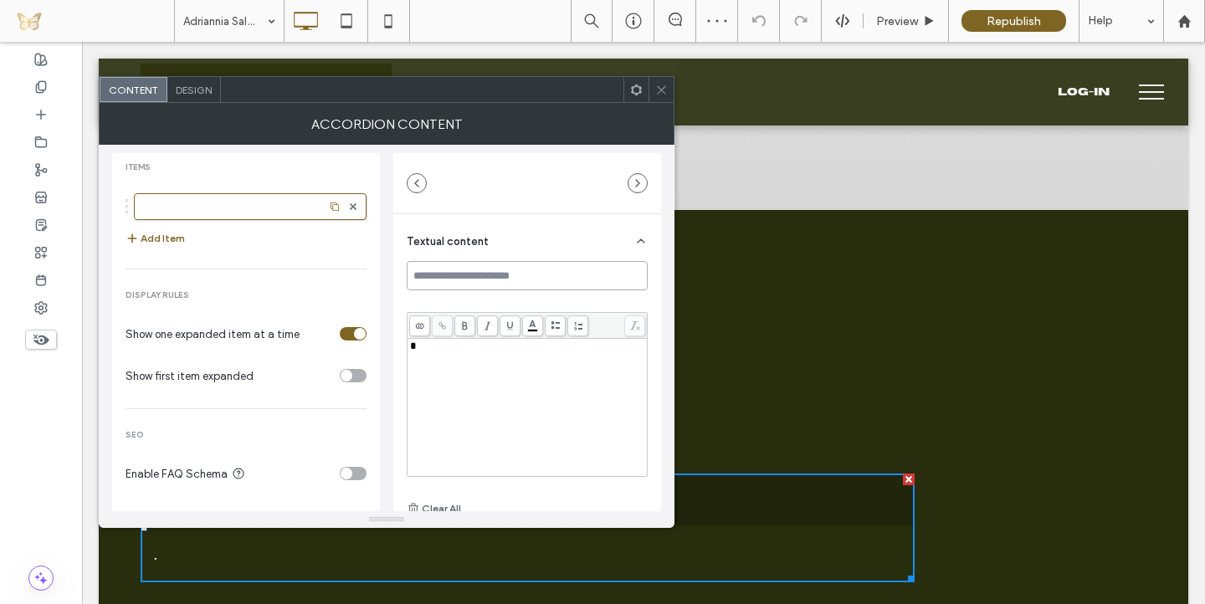
click at [464, 277] on input at bounding box center [527, 275] width 241 height 29
type input "**********"
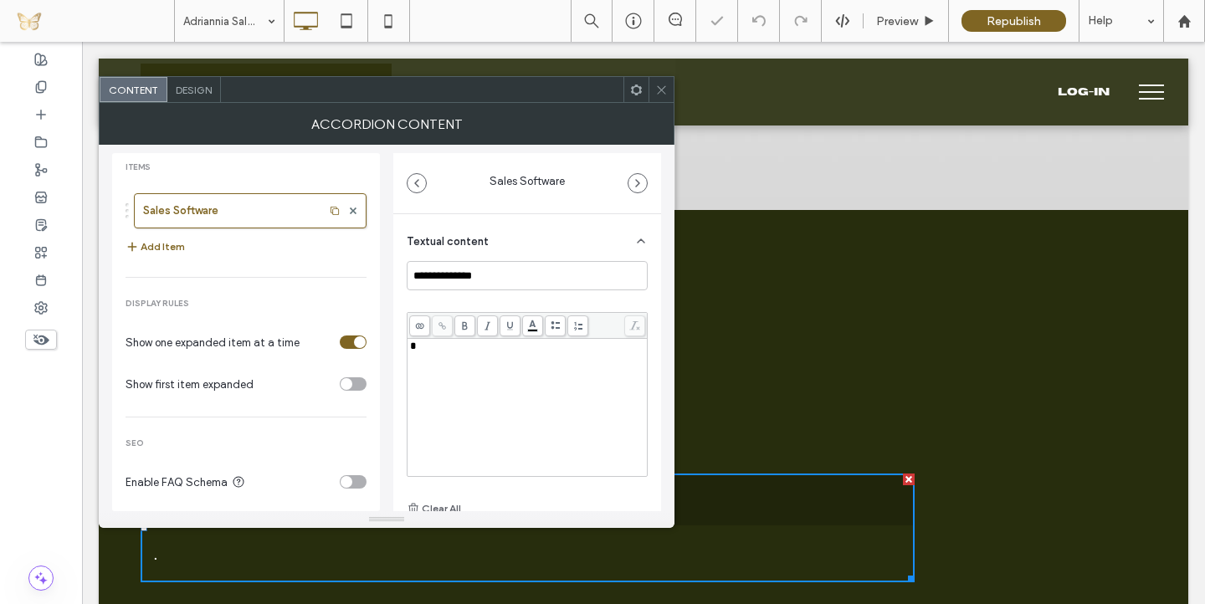
scroll to position [20, 0]
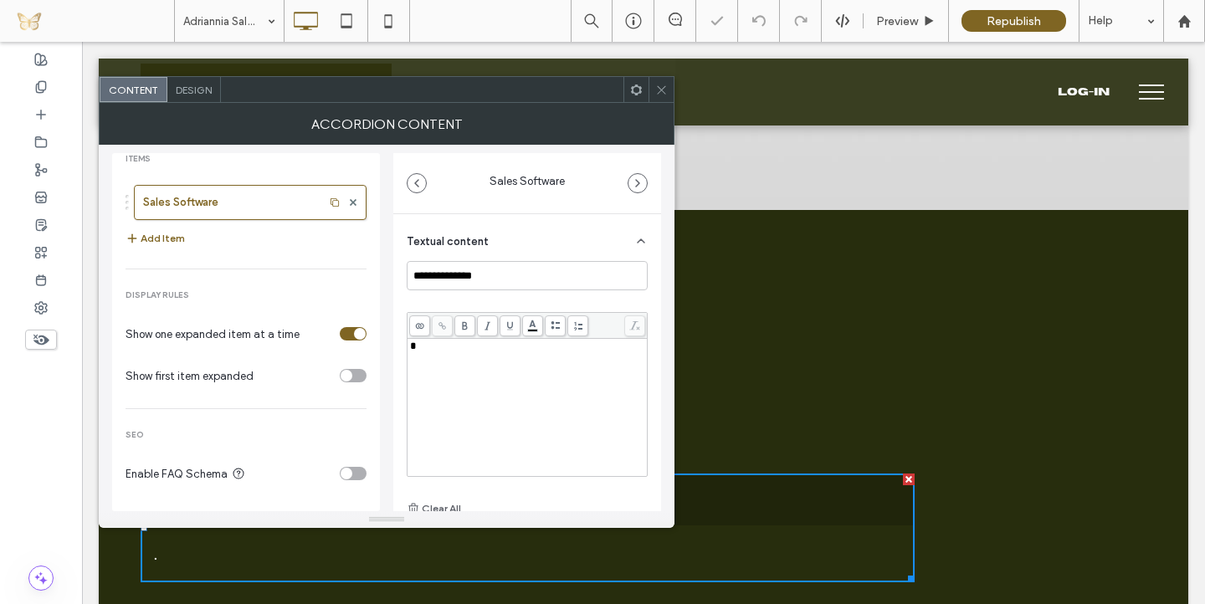
click at [386, 240] on div "**********" at bounding box center [386, 328] width 549 height 367
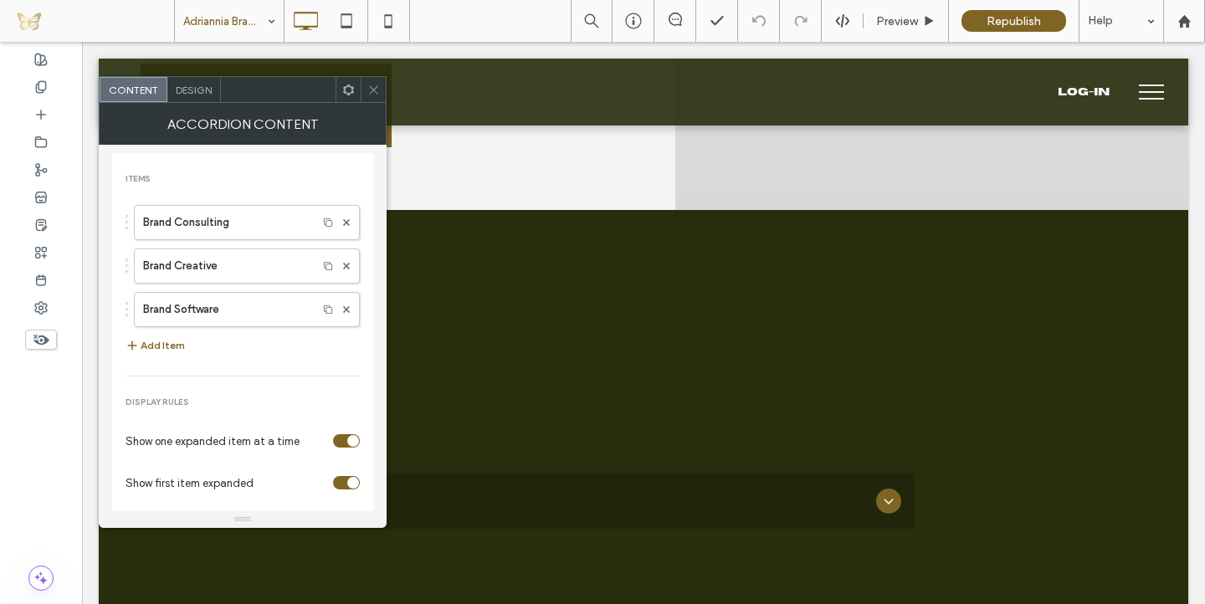
click at [333, 485] on div "toggle" at bounding box center [346, 482] width 27 height 13
click at [343, 222] on icon at bounding box center [346, 222] width 7 height 7
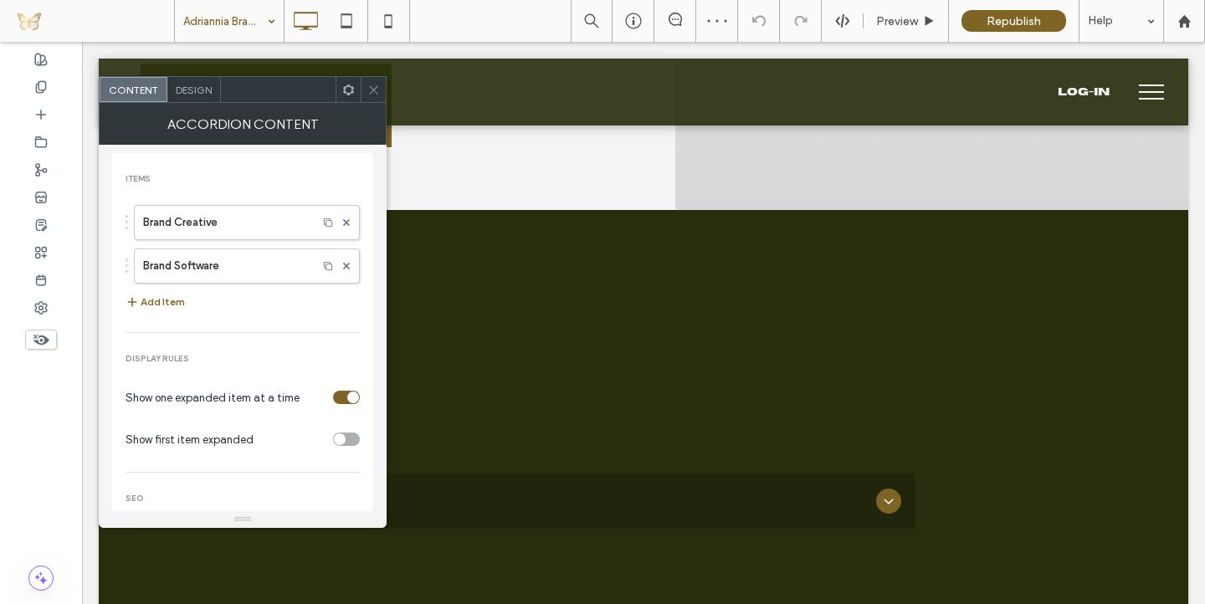
click at [372, 91] on icon at bounding box center [373, 90] width 13 height 13
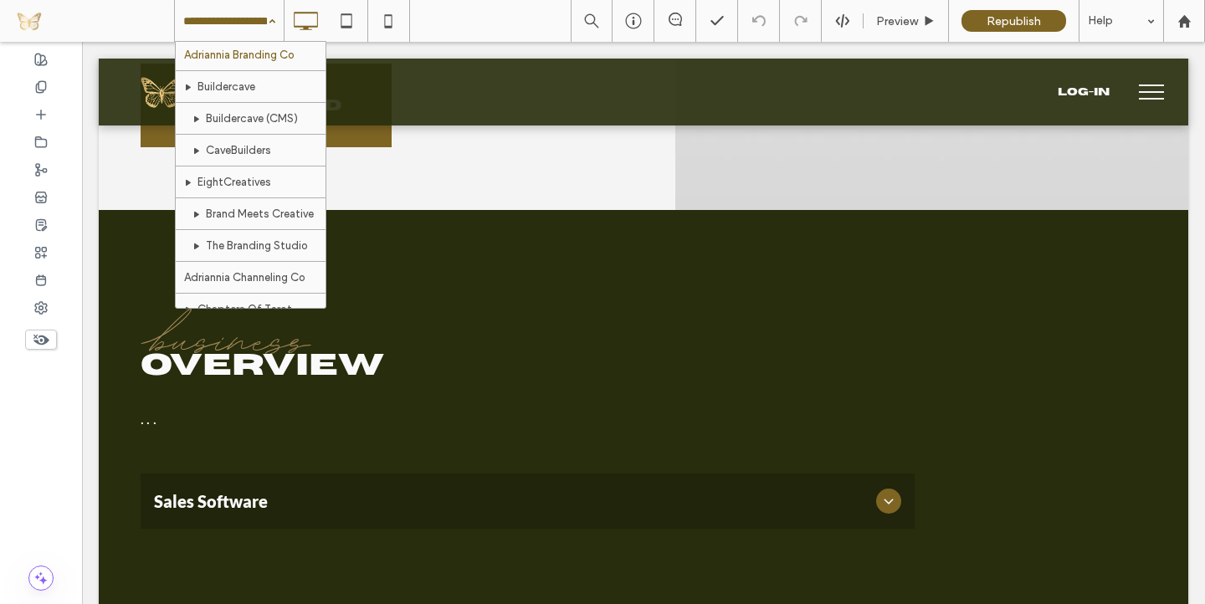
scroll to position [141, 0]
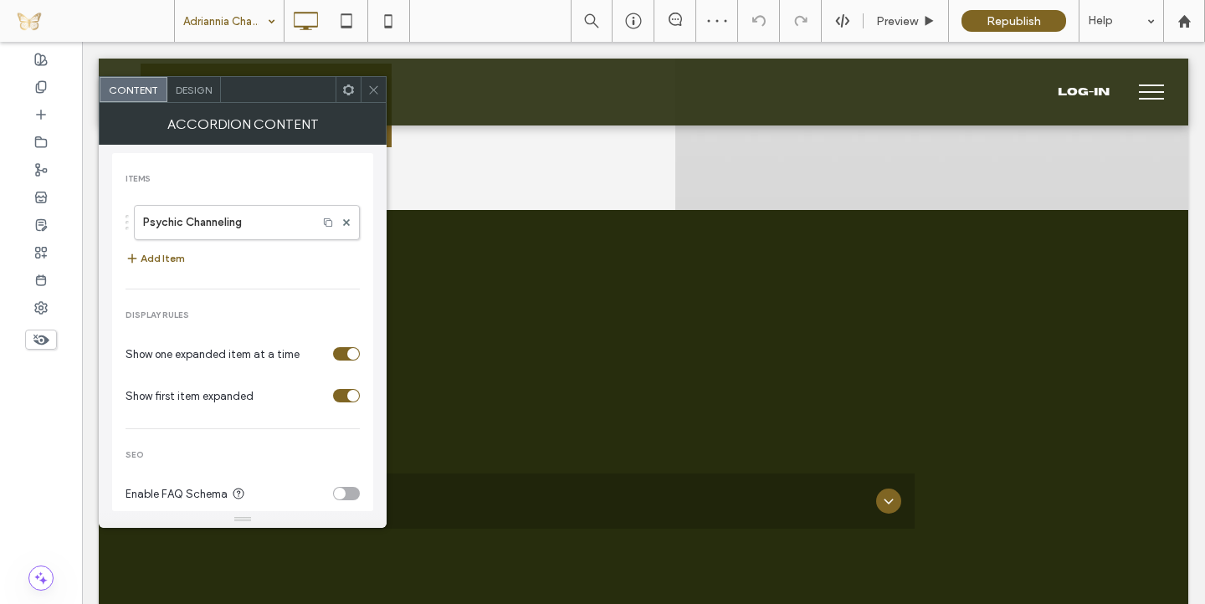
click at [347, 394] on div "toggle" at bounding box center [353, 396] width 12 height 12
click at [377, 89] on icon at bounding box center [373, 90] width 13 height 13
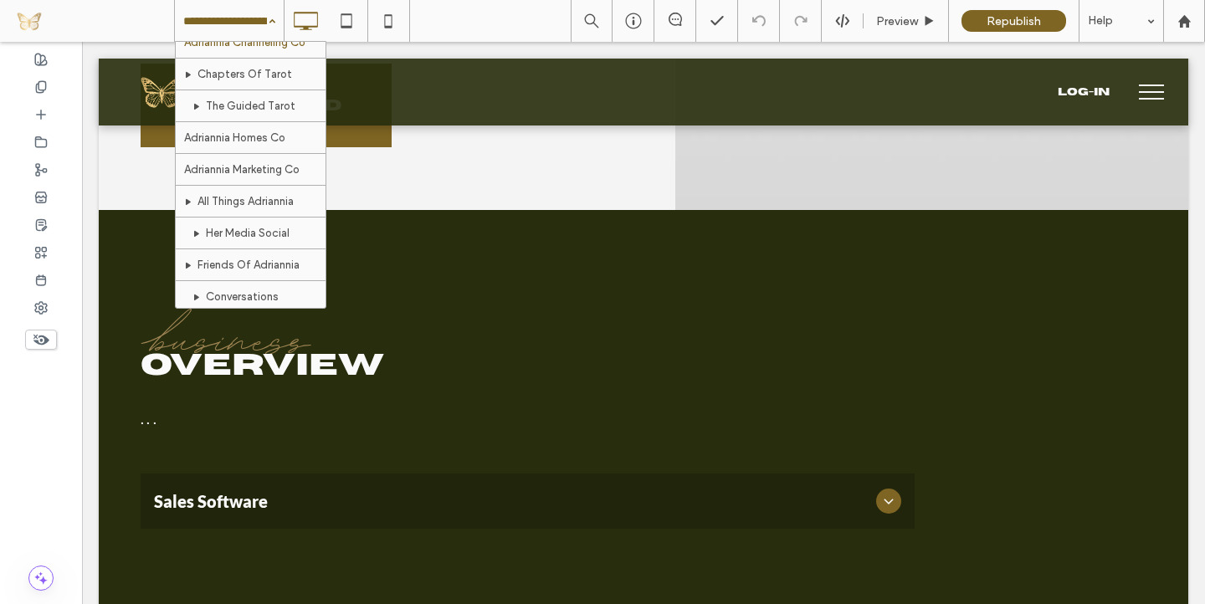
scroll to position [394, 0]
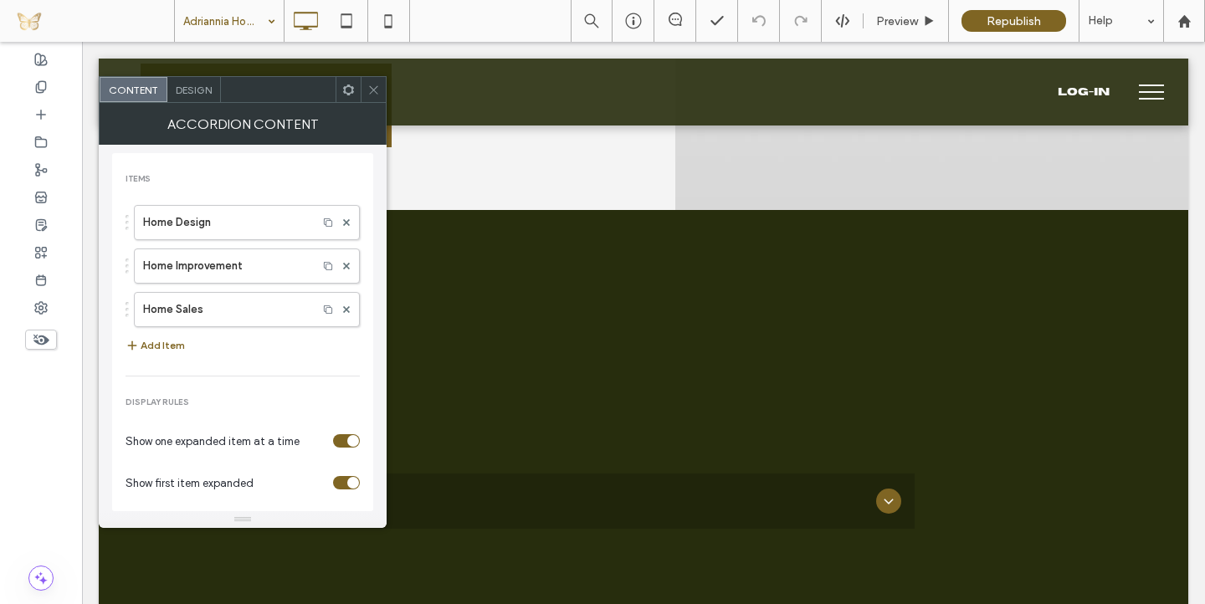
scroll to position [61, 0]
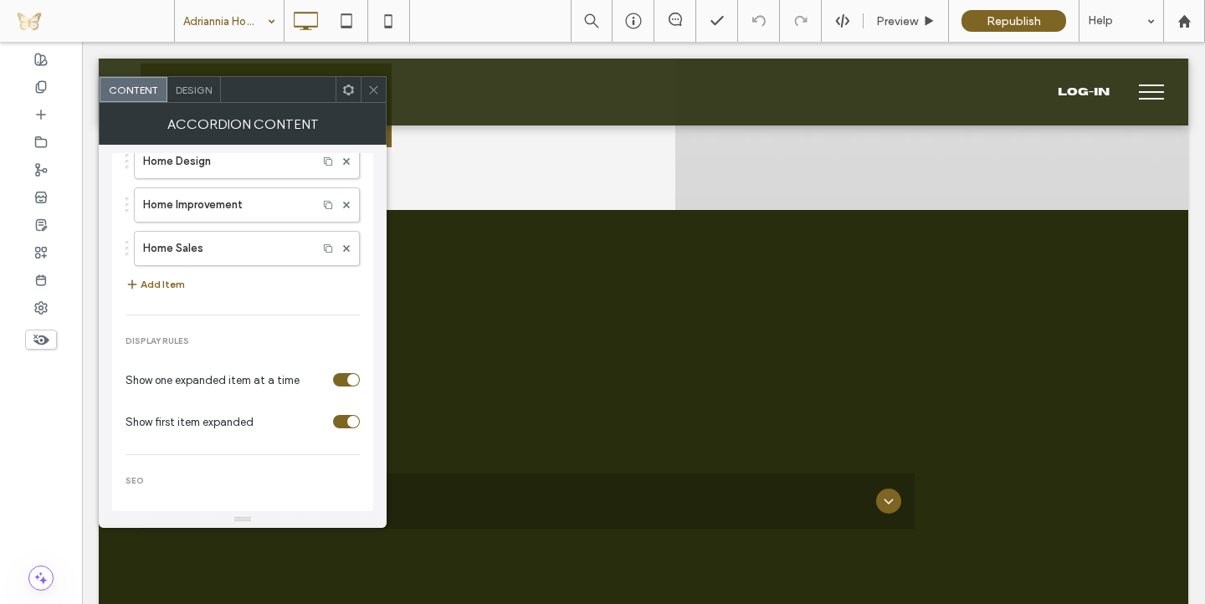
click at [333, 421] on div "toggle" at bounding box center [346, 421] width 27 height 13
click at [376, 87] on use at bounding box center [373, 89] width 8 height 8
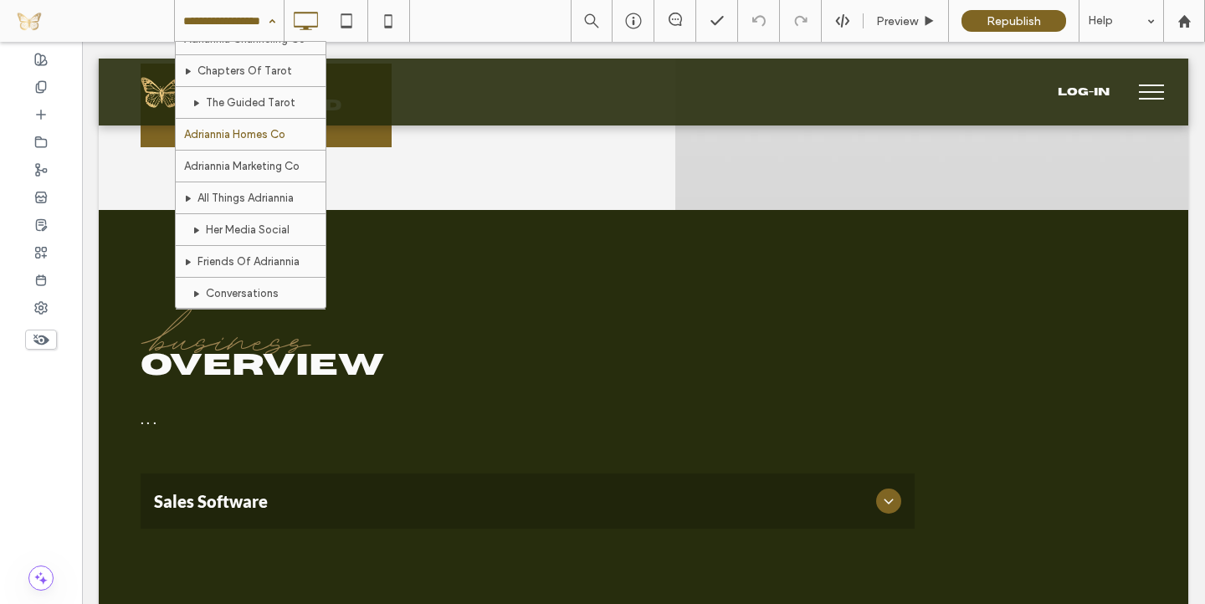
scroll to position [377, 0]
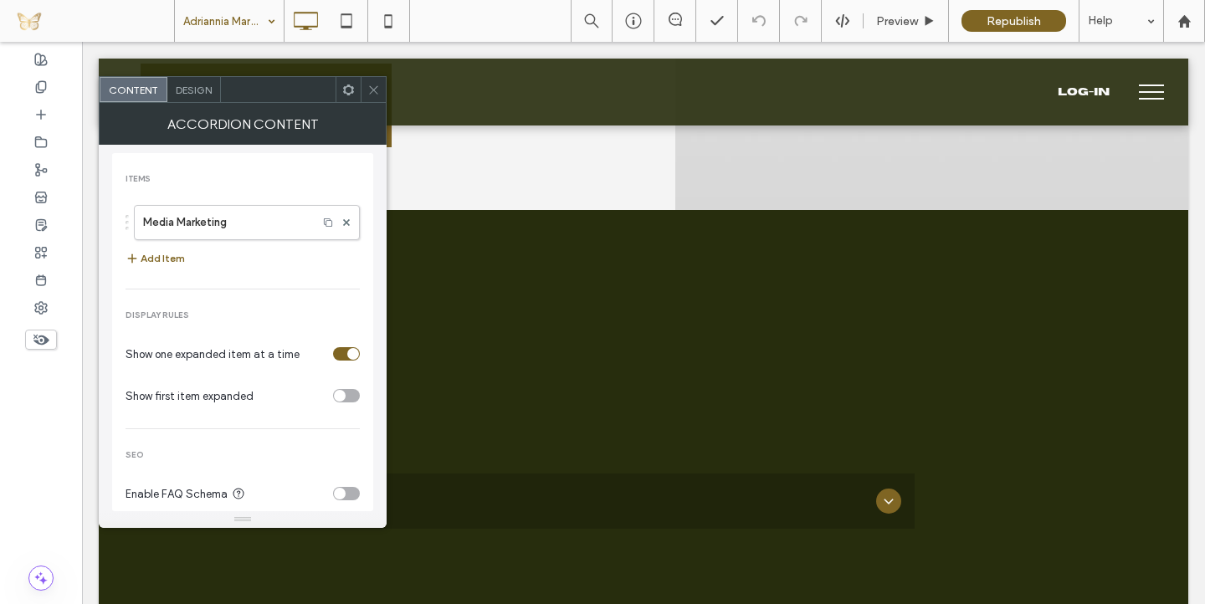
click at [377, 93] on use at bounding box center [373, 89] width 8 height 8
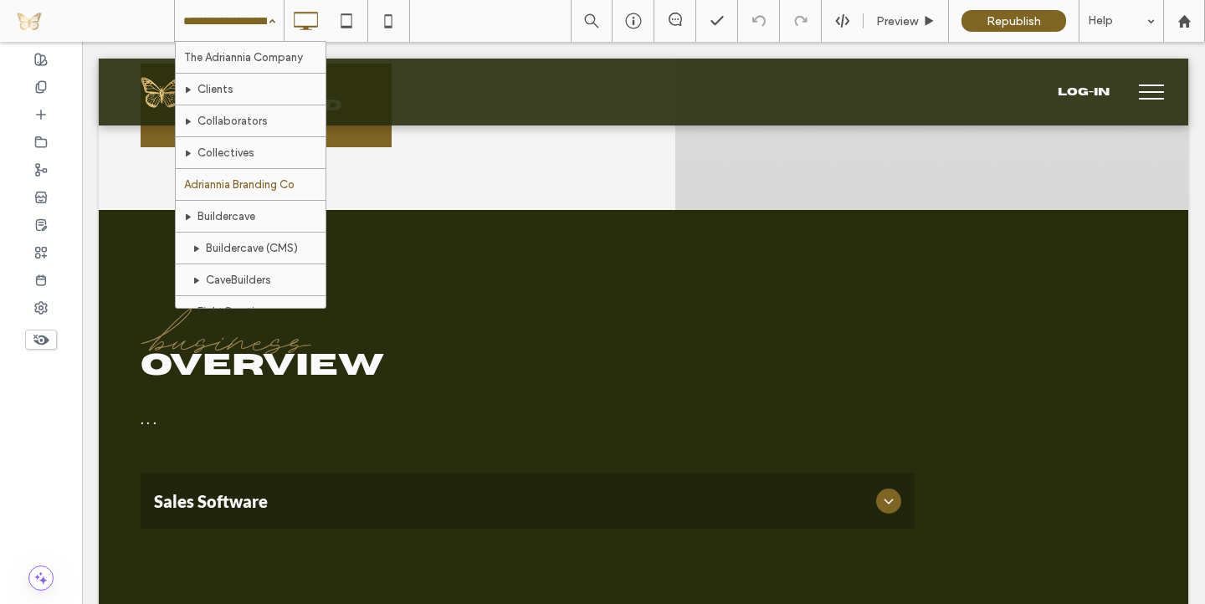
scroll to position [645, 0]
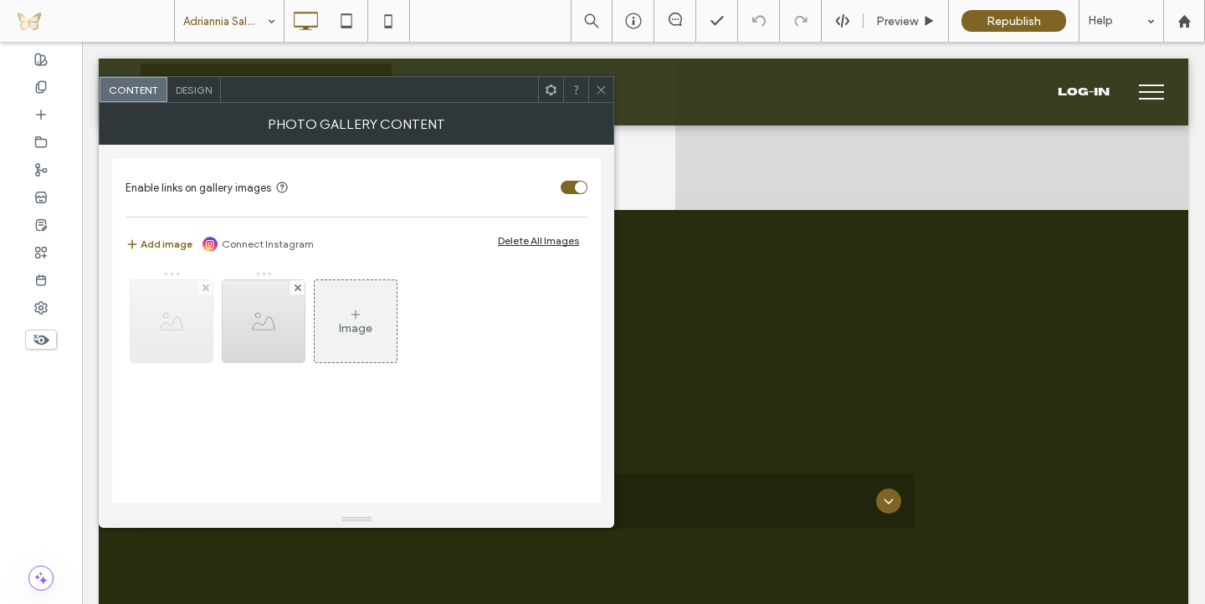
click at [195, 322] on img at bounding box center [172, 321] width 82 height 82
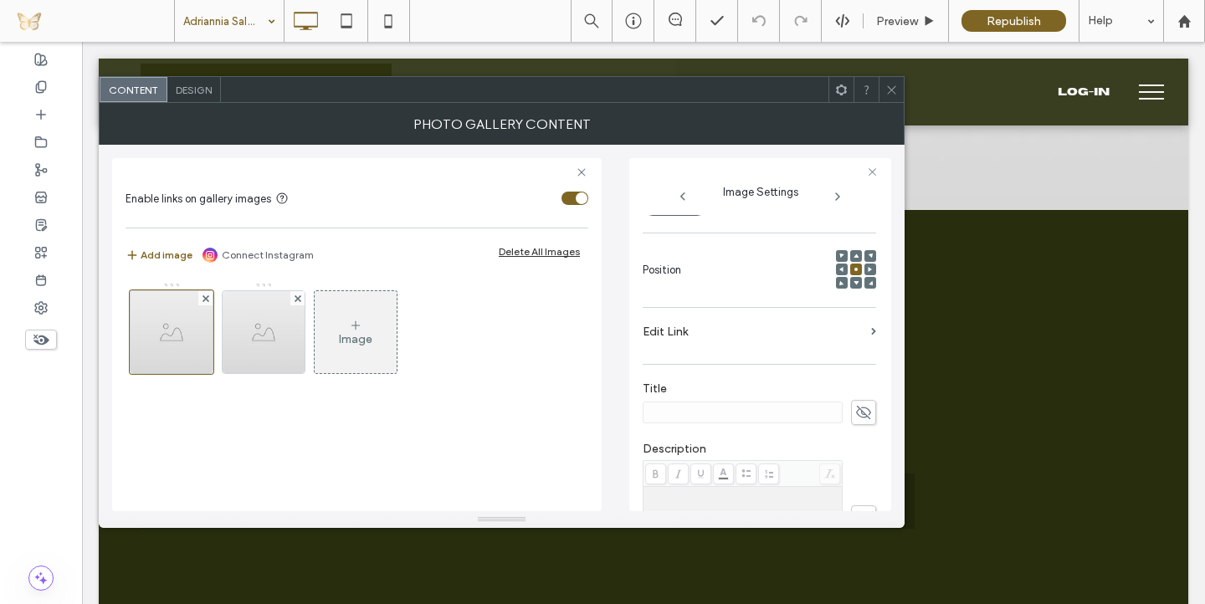
scroll to position [203, 0]
click at [855, 411] on icon at bounding box center [863, 411] width 17 height 18
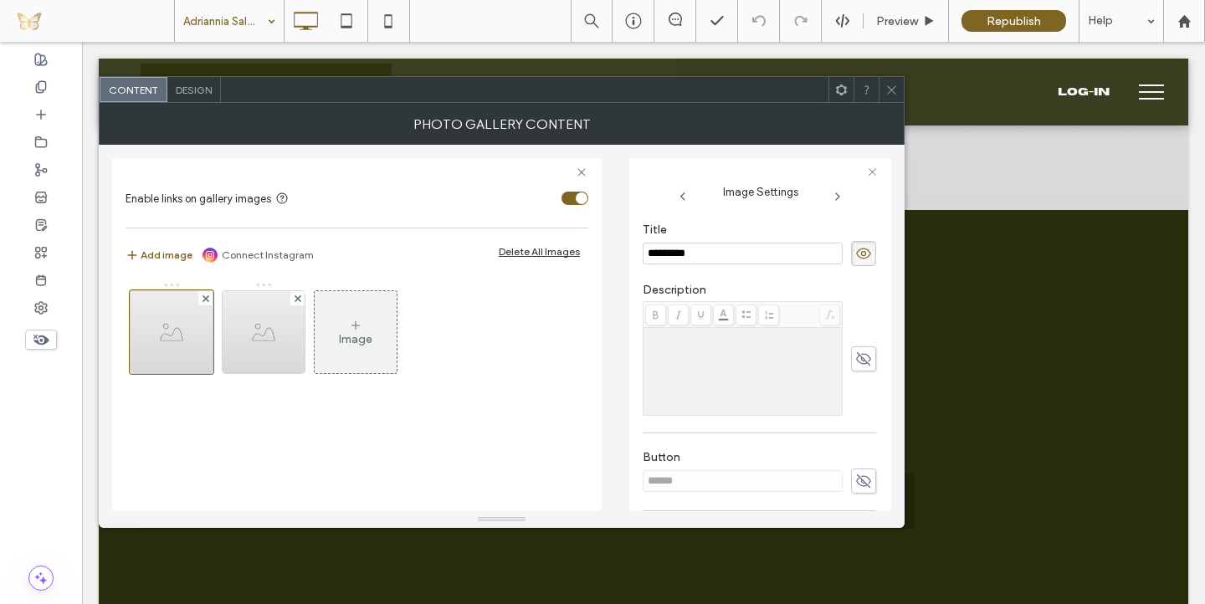
scroll to position [480, 0]
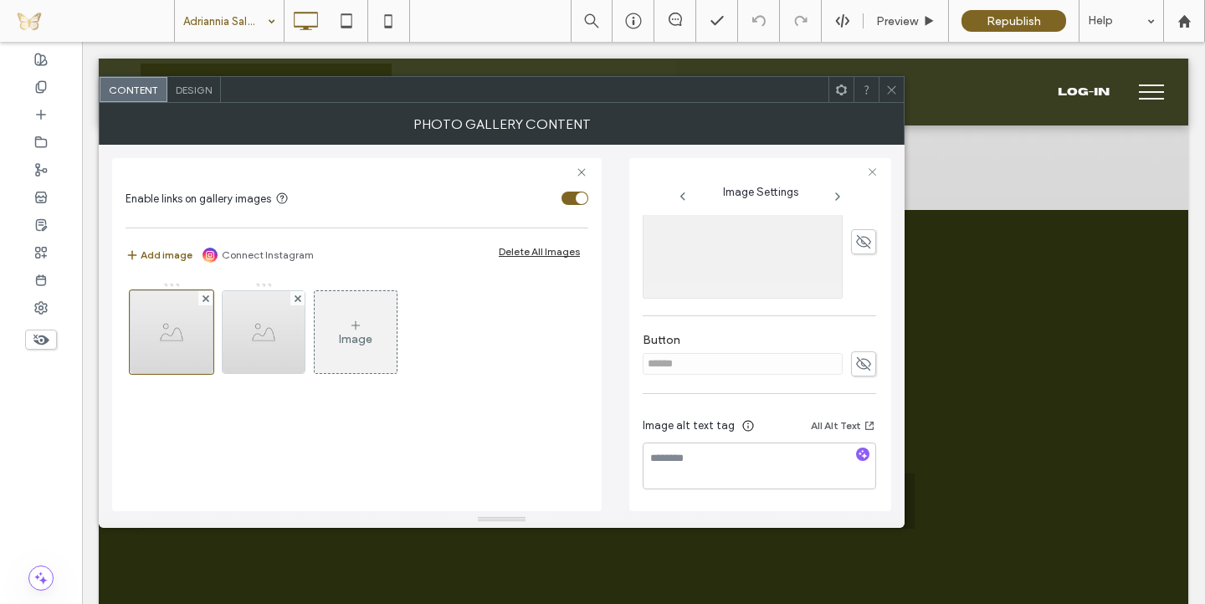
type input "*********"
click at [856, 367] on div "Name: blank_image_2-800x800-1920w.jpg Size: 800x800 Replace Position Edit [PERS…" at bounding box center [760, 123] width 234 height 772
click at [860, 368] on icon at bounding box center [863, 364] width 17 height 18
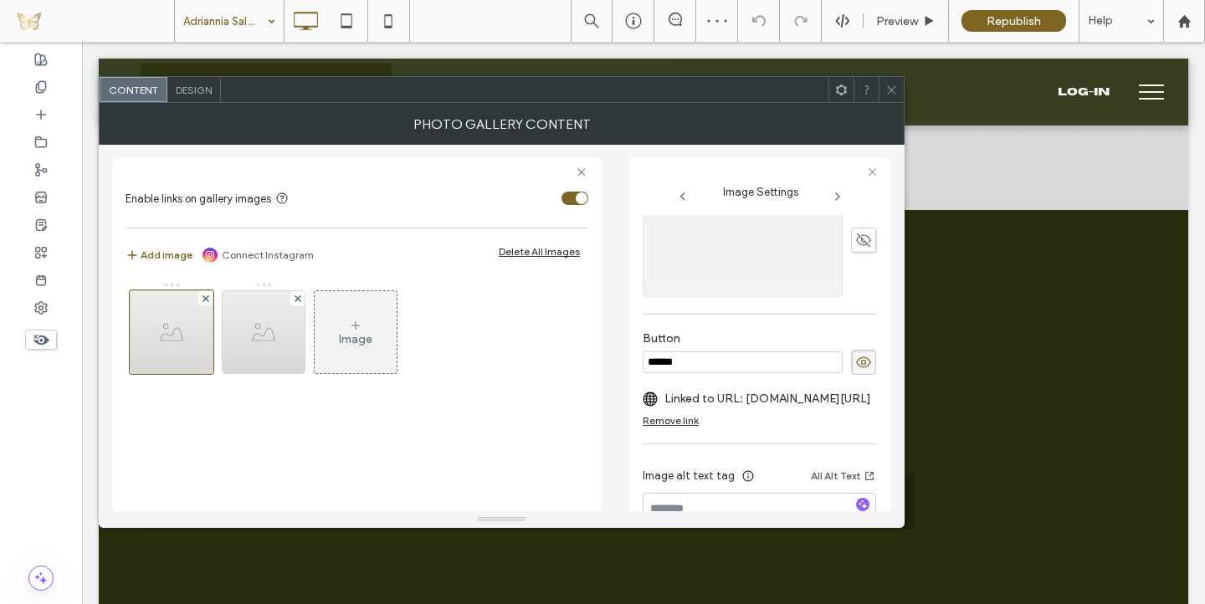
click at [798, 368] on input "******" at bounding box center [743, 363] width 200 height 22
click at [680, 418] on div "Remove link" at bounding box center [671, 420] width 56 height 13
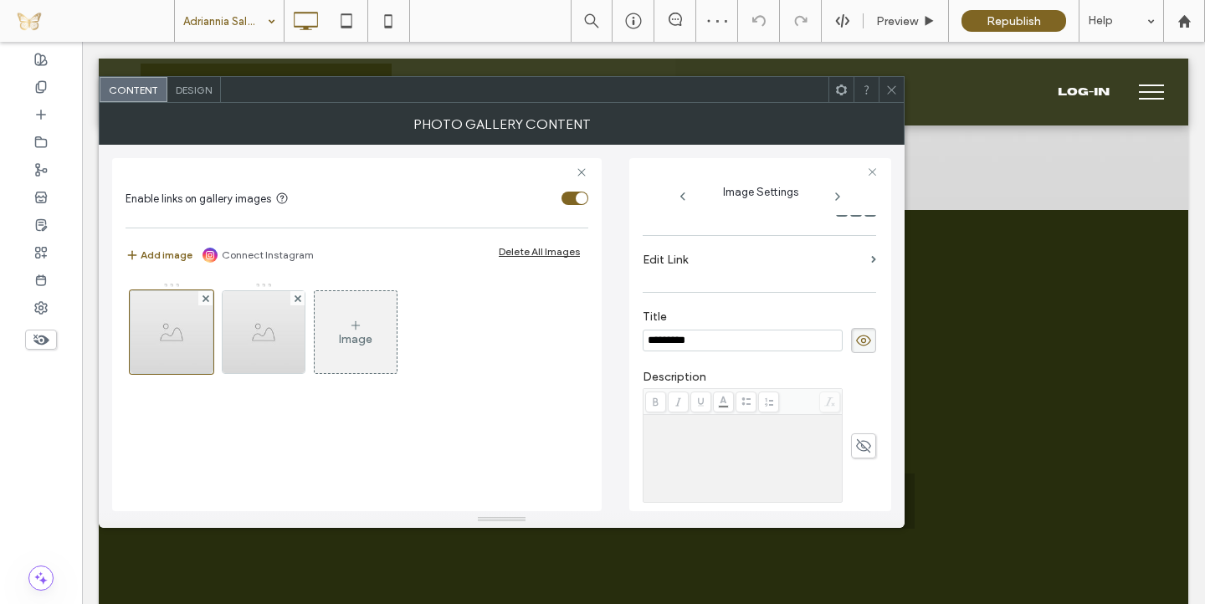
scroll to position [320, 0]
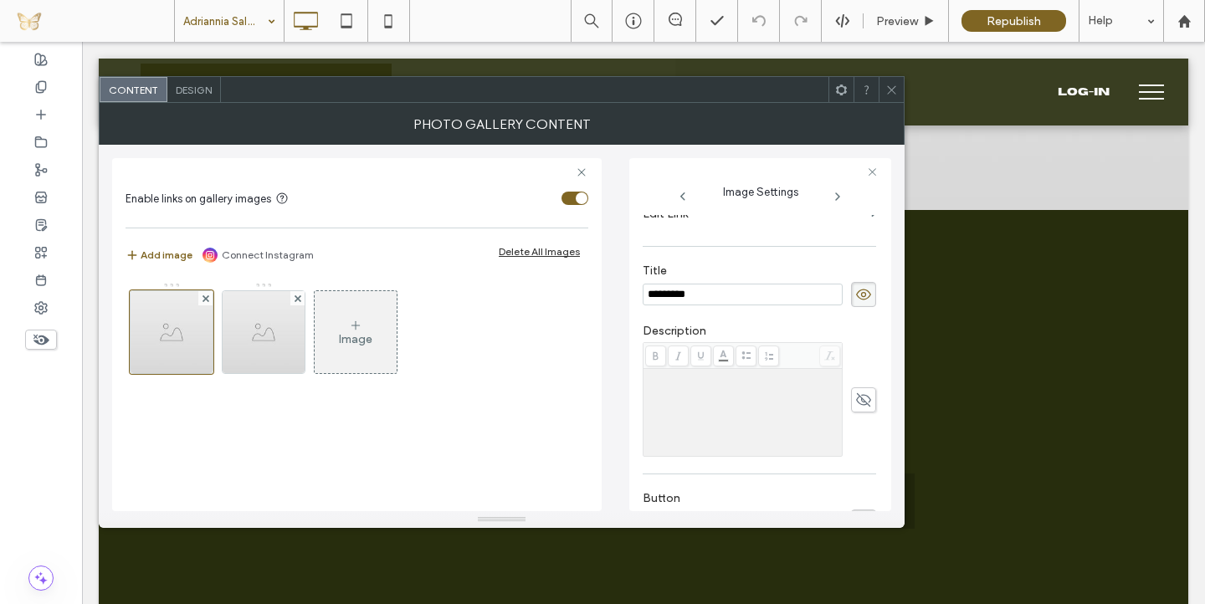
click at [896, 89] on icon at bounding box center [891, 90] width 13 height 13
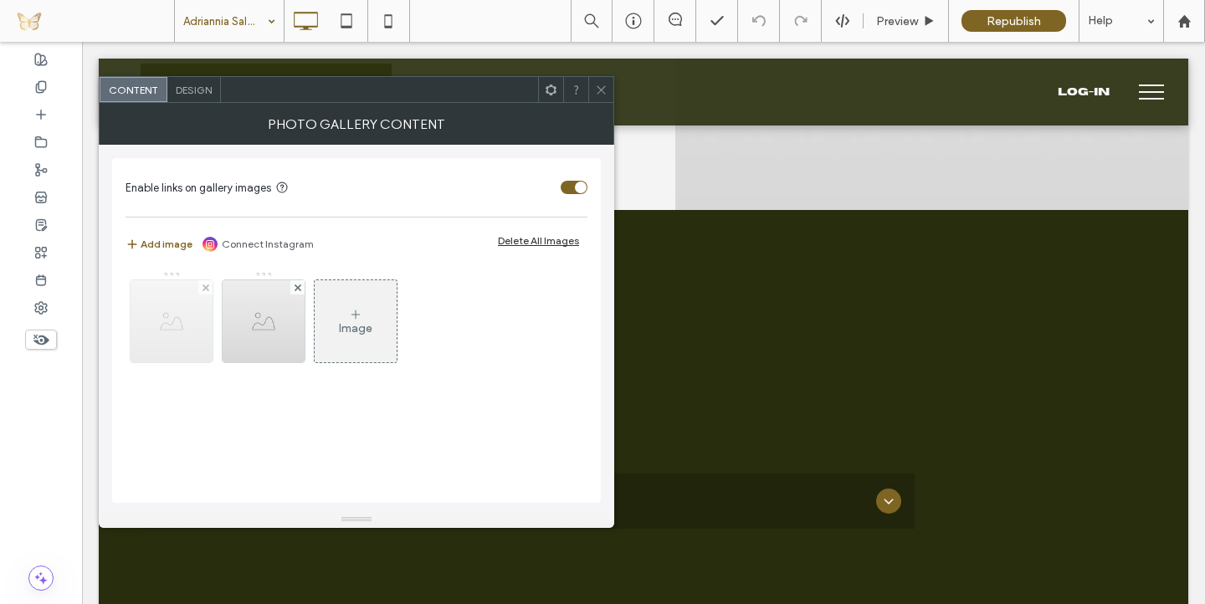
click at [192, 331] on img at bounding box center [172, 321] width 82 height 82
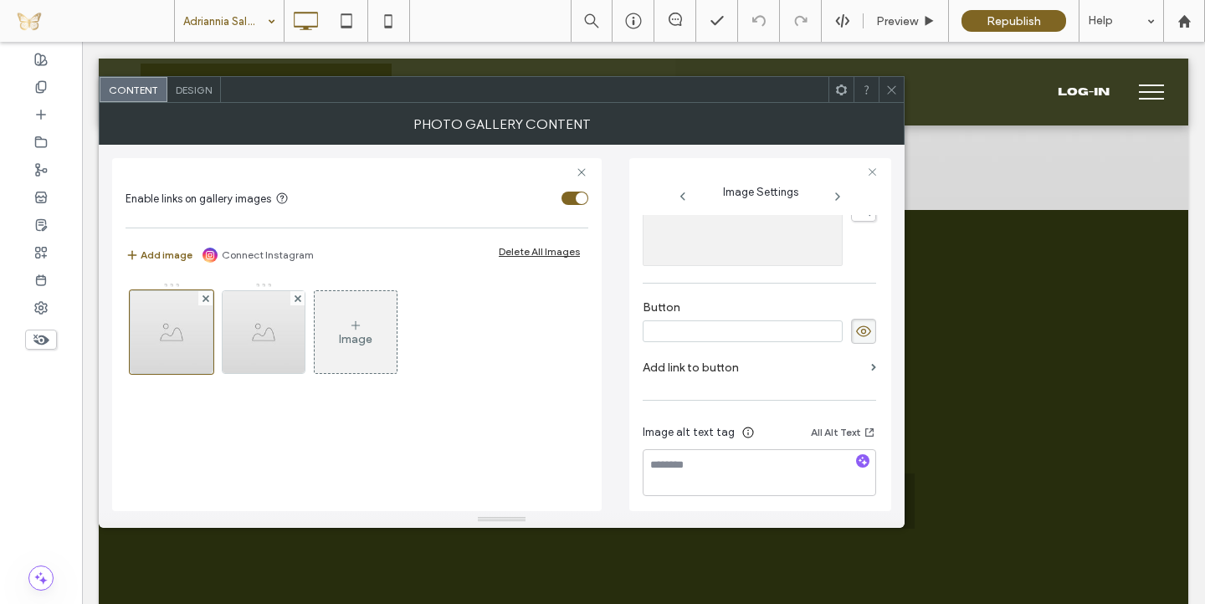
scroll to position [519, 0]
click at [856, 324] on use at bounding box center [863, 325] width 15 height 11
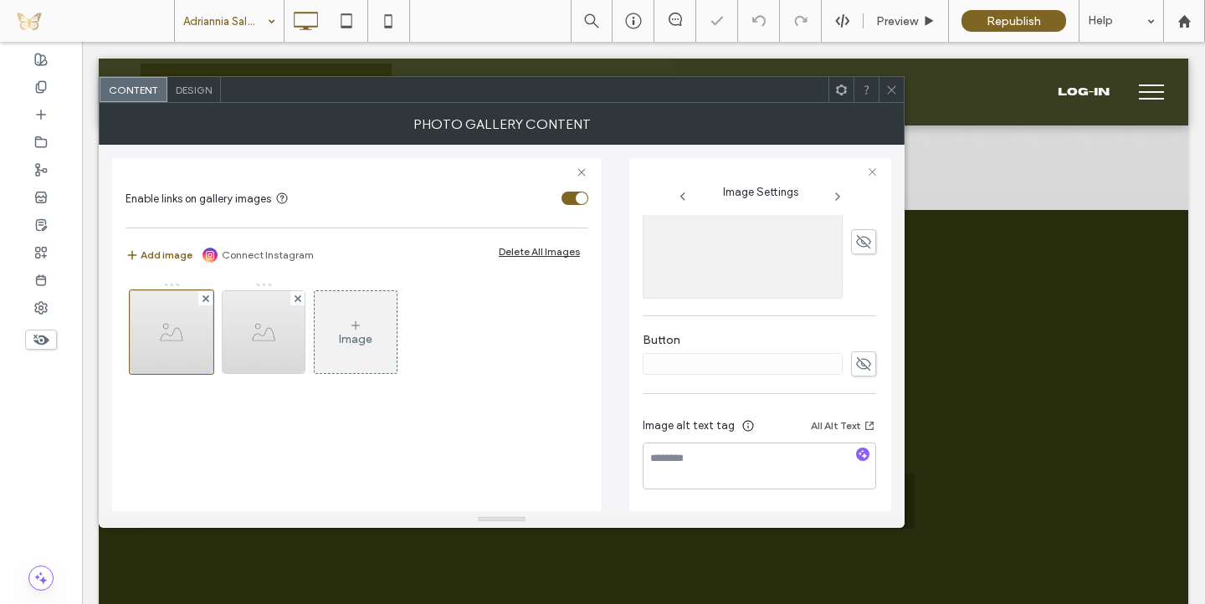
scroll to position [480, 0]
click at [896, 87] on icon at bounding box center [891, 90] width 13 height 13
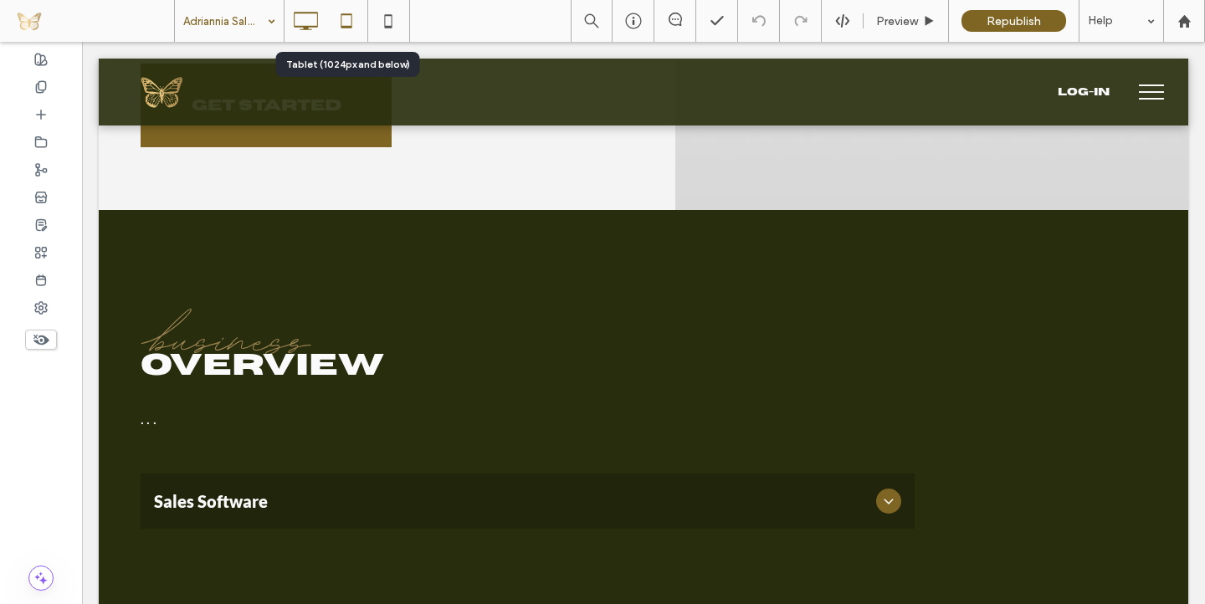
click at [351, 18] on icon at bounding box center [346, 20] width 33 height 33
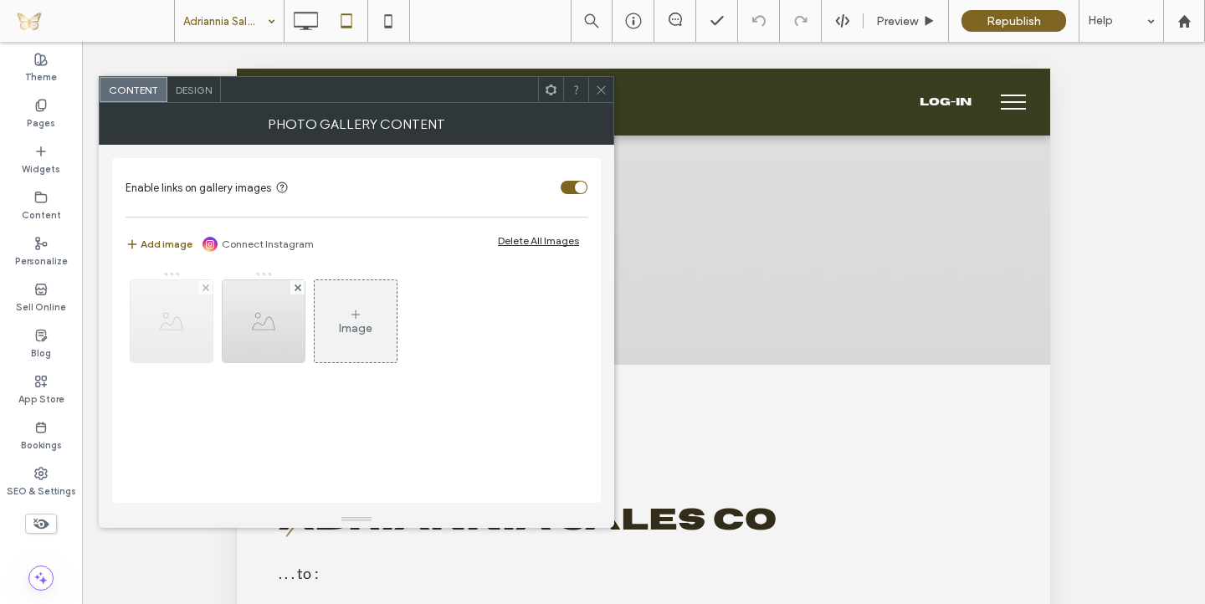
click at [187, 326] on img at bounding box center [172, 321] width 82 height 82
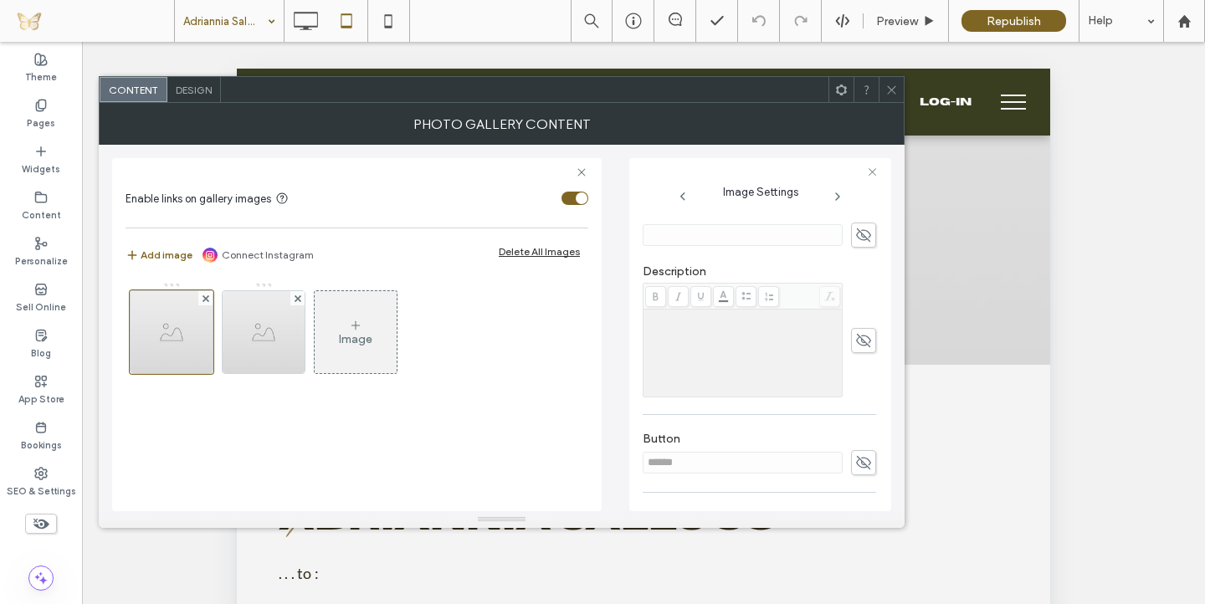
scroll to position [390, 0]
click at [855, 449] on icon at bounding box center [863, 452] width 17 height 18
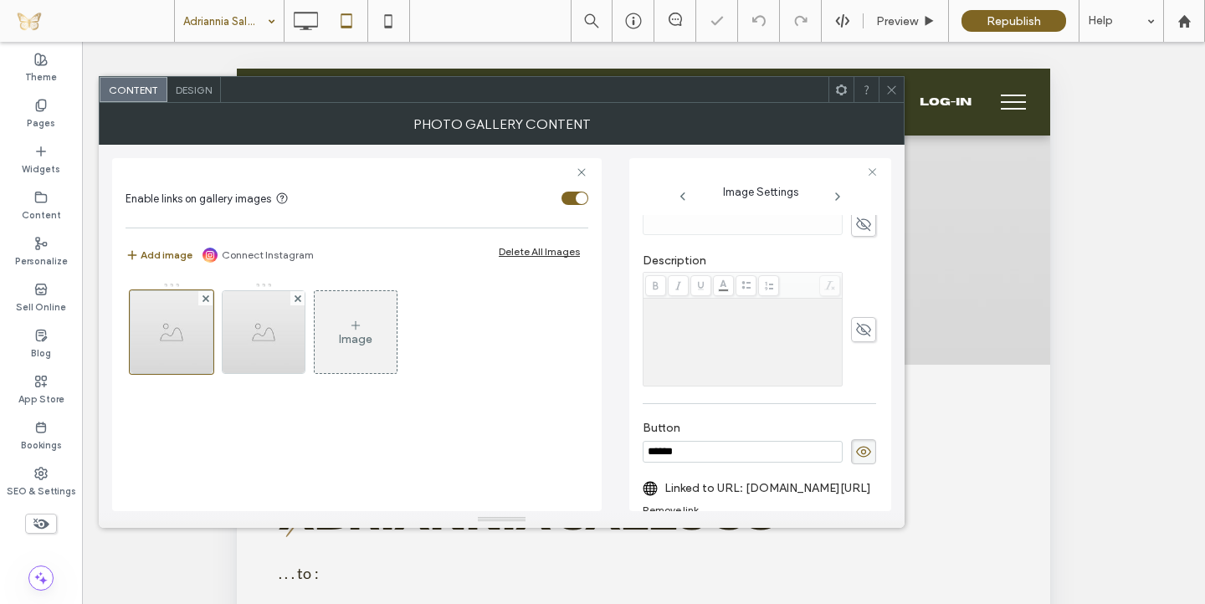
click at [753, 454] on input "******" at bounding box center [743, 452] width 200 height 22
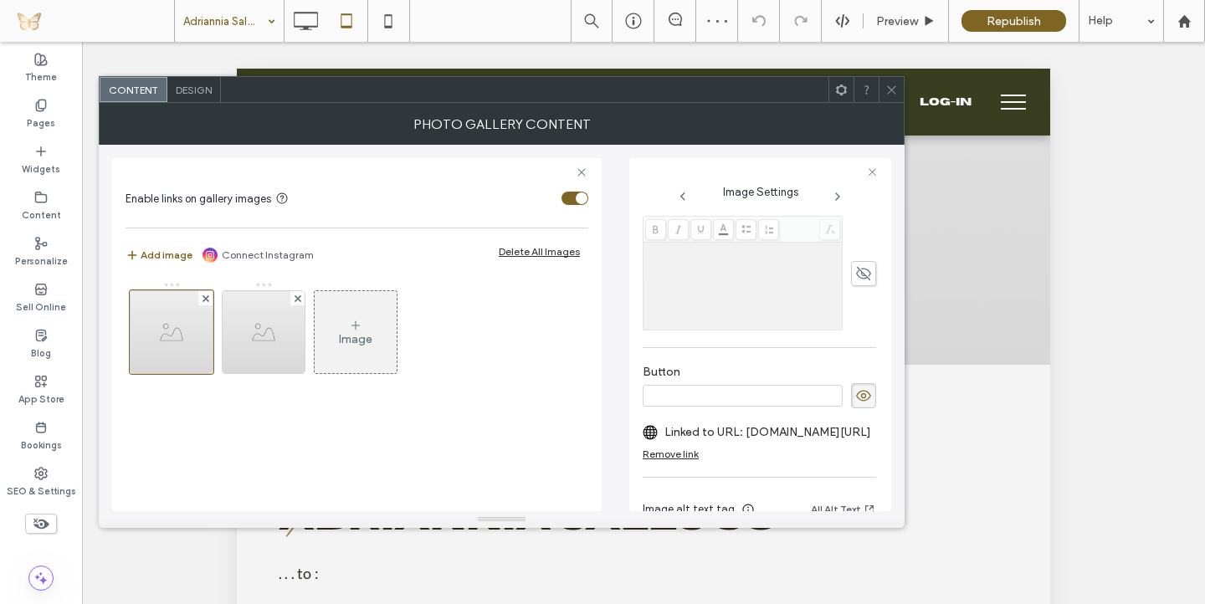
scroll to position [459, 0]
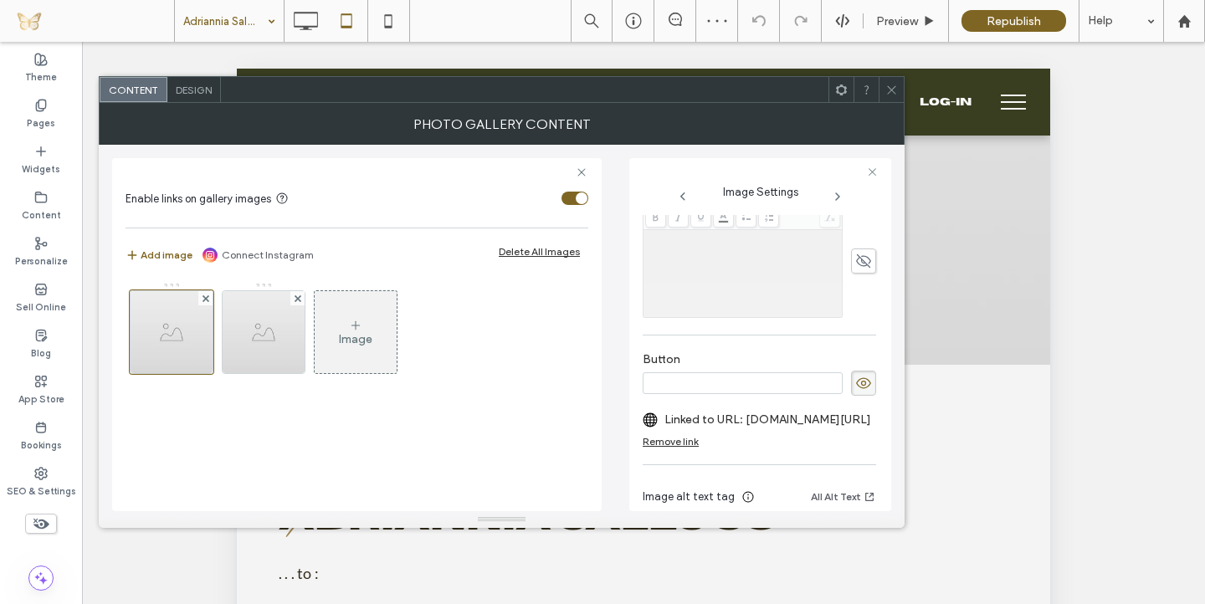
click at [665, 444] on div "Remove link" at bounding box center [671, 441] width 56 height 13
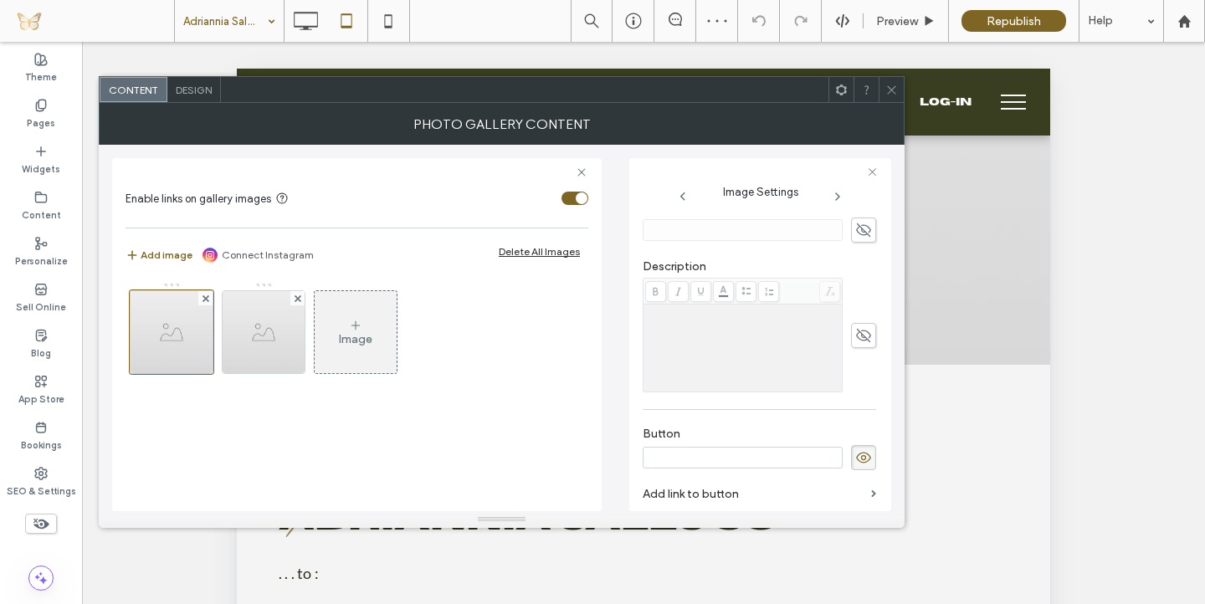
scroll to position [379, 0]
click at [855, 467] on icon at bounding box center [863, 463] width 17 height 18
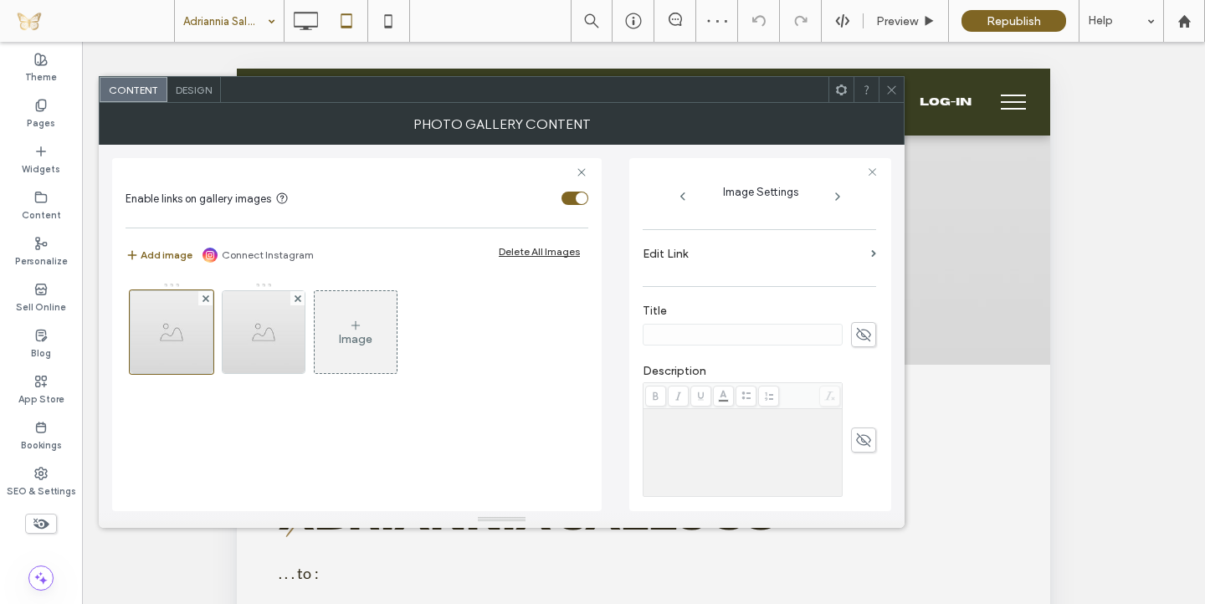
scroll to position [256, 0]
click at [856, 359] on use at bounding box center [863, 358] width 15 height 13
click at [778, 365] on input at bounding box center [743, 358] width 200 height 22
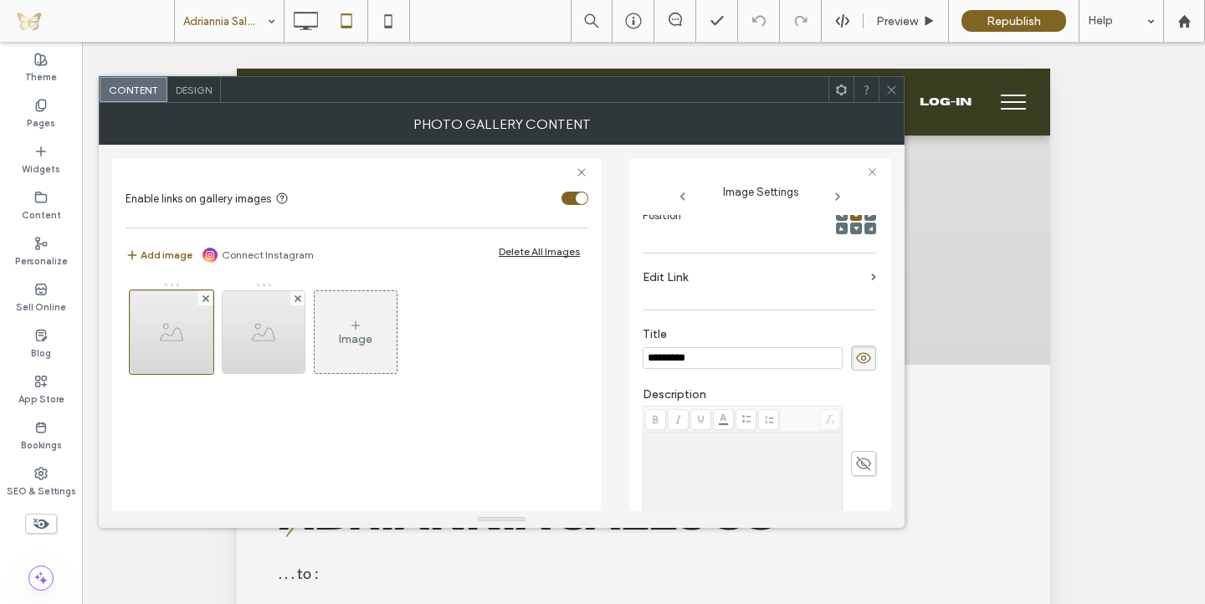
type input "*********"
click at [628, 383] on div "Enable links on gallery images Add image Connect Instagram Delete All Images Im…" at bounding box center [501, 328] width 779 height 367
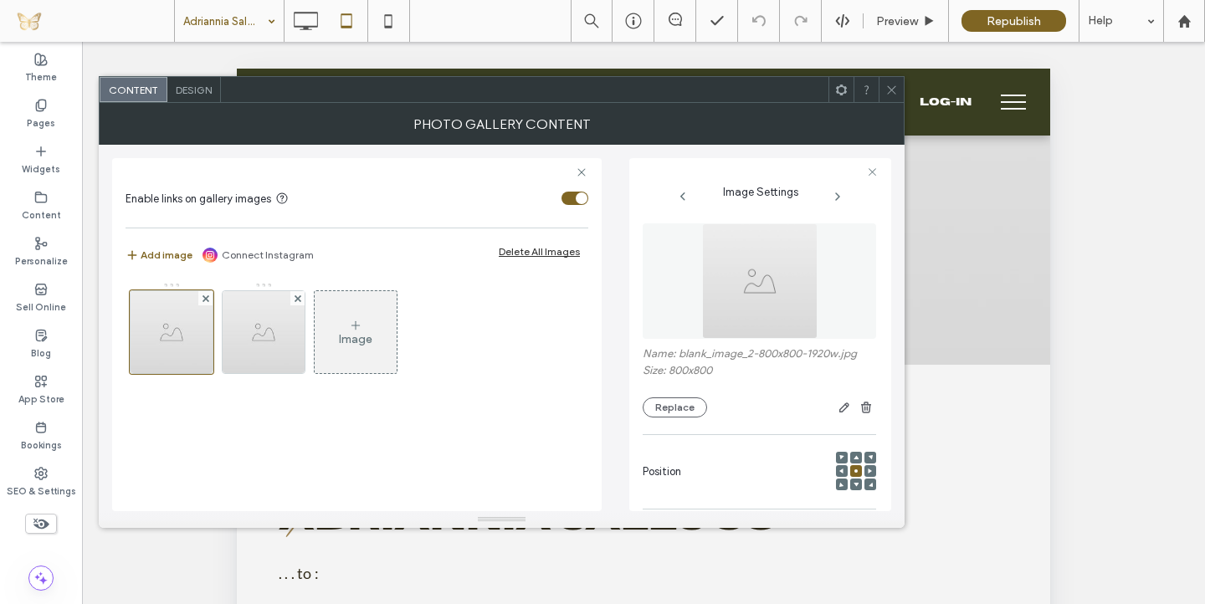
click at [894, 89] on icon at bounding box center [891, 90] width 13 height 13
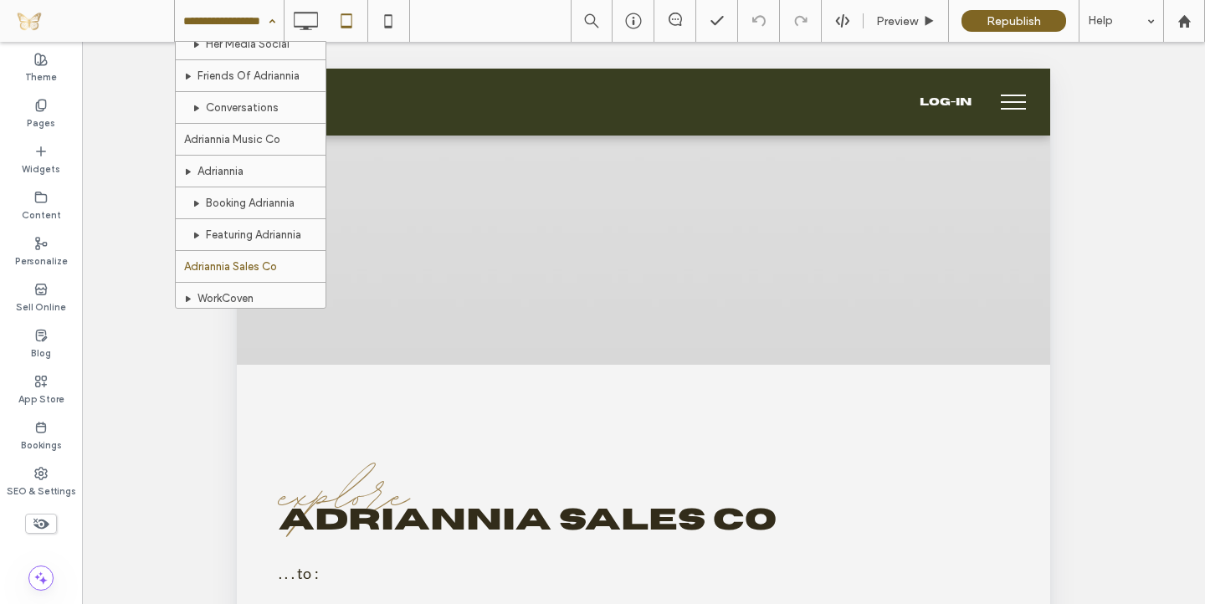
scroll to position [553, 0]
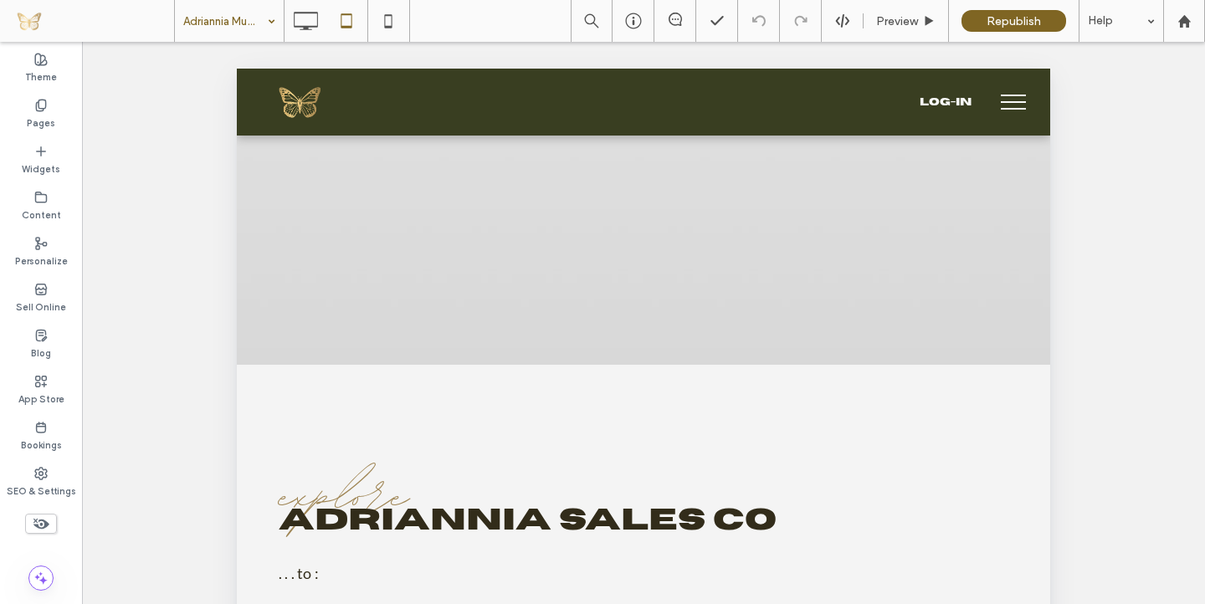
click at [252, 152] on div at bounding box center [602, 302] width 1205 height 604
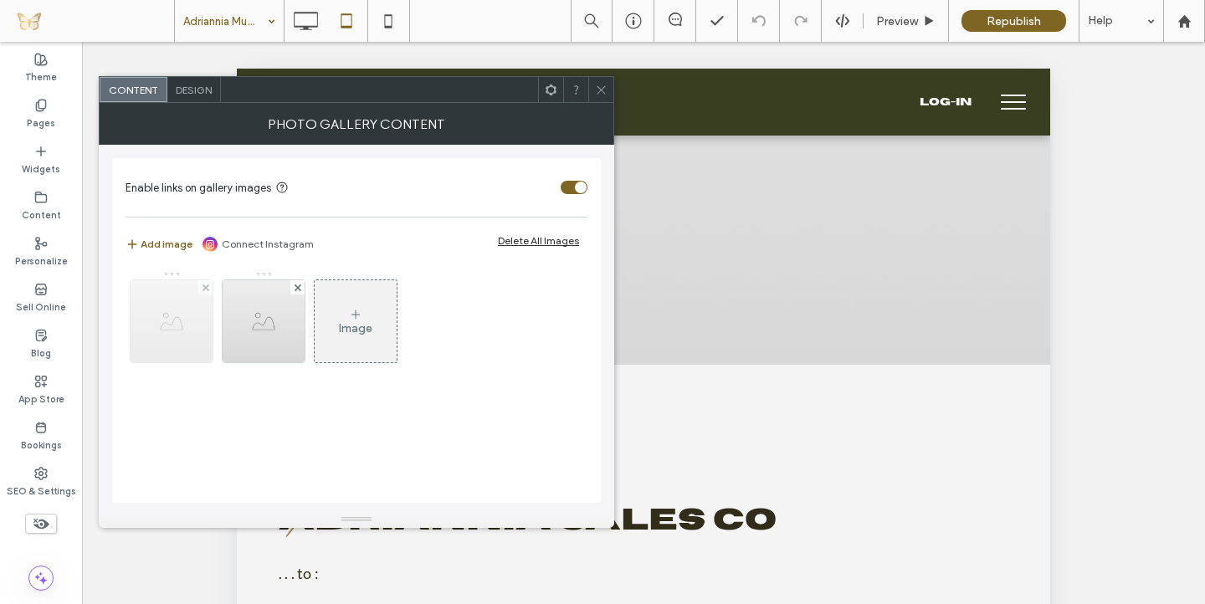
click at [182, 331] on img at bounding box center [172, 321] width 82 height 82
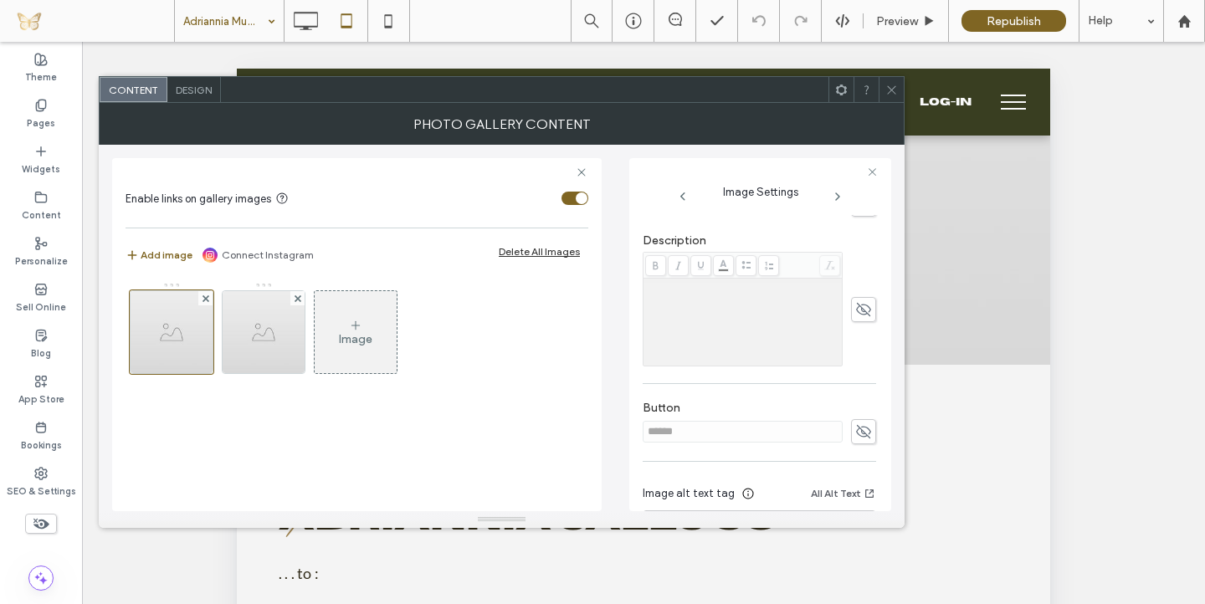
scroll to position [430, 0]
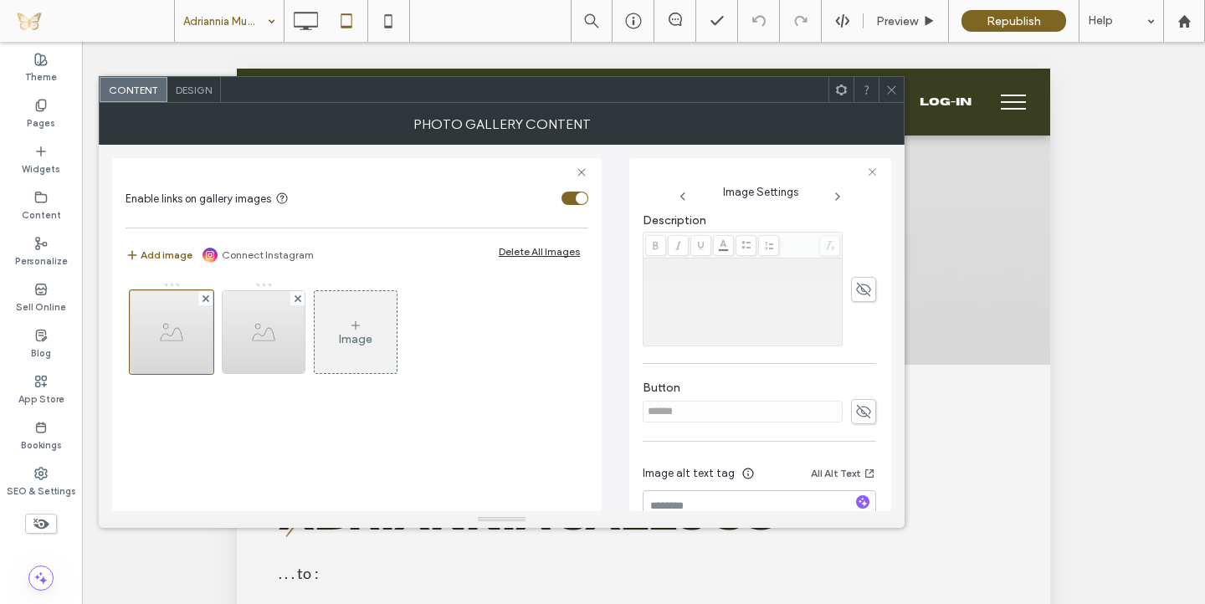
click at [855, 410] on icon at bounding box center [863, 412] width 17 height 18
click at [780, 418] on input "******" at bounding box center [743, 412] width 200 height 22
click at [680, 468] on div "Remove link" at bounding box center [671, 470] width 56 height 13
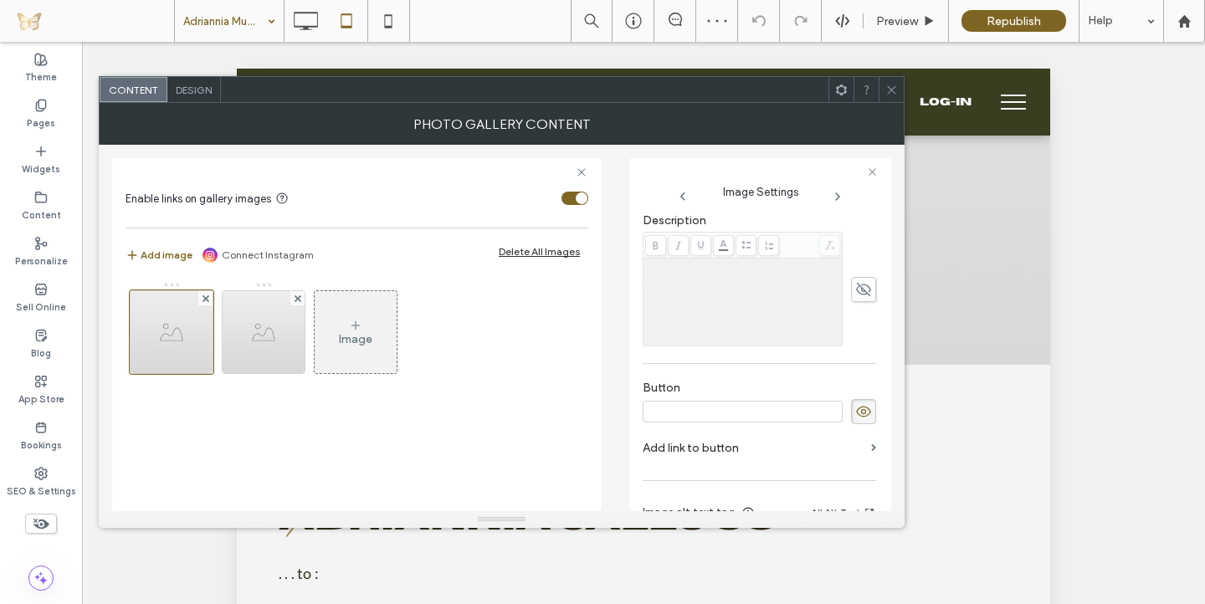
click at [856, 412] on icon at bounding box center [863, 412] width 17 height 18
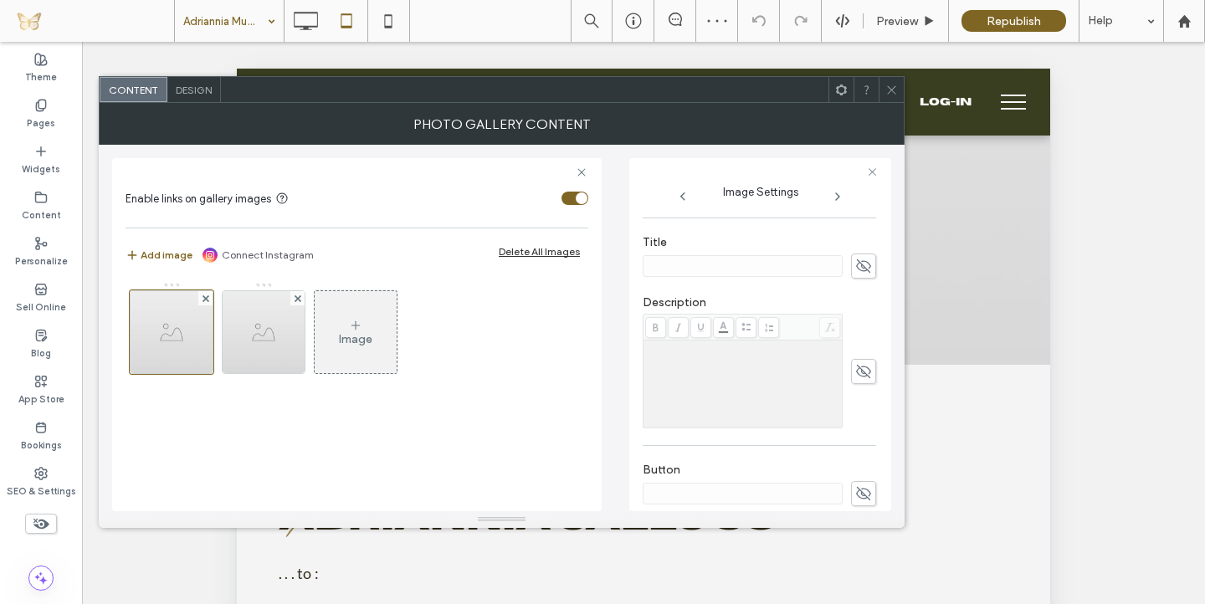
scroll to position [287, 0]
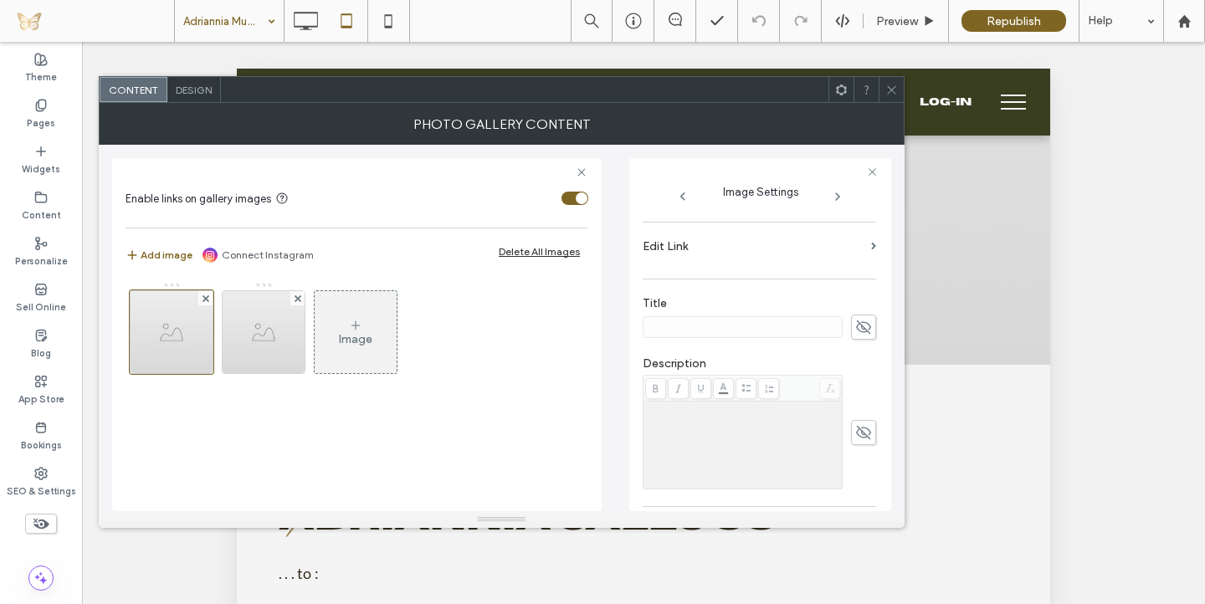
click at [857, 331] on icon at bounding box center [863, 327] width 17 height 18
type input "*********"
click at [813, 355] on div "Description" at bounding box center [760, 423] width 234 height 150
click at [308, 25] on icon at bounding box center [305, 20] width 33 height 33
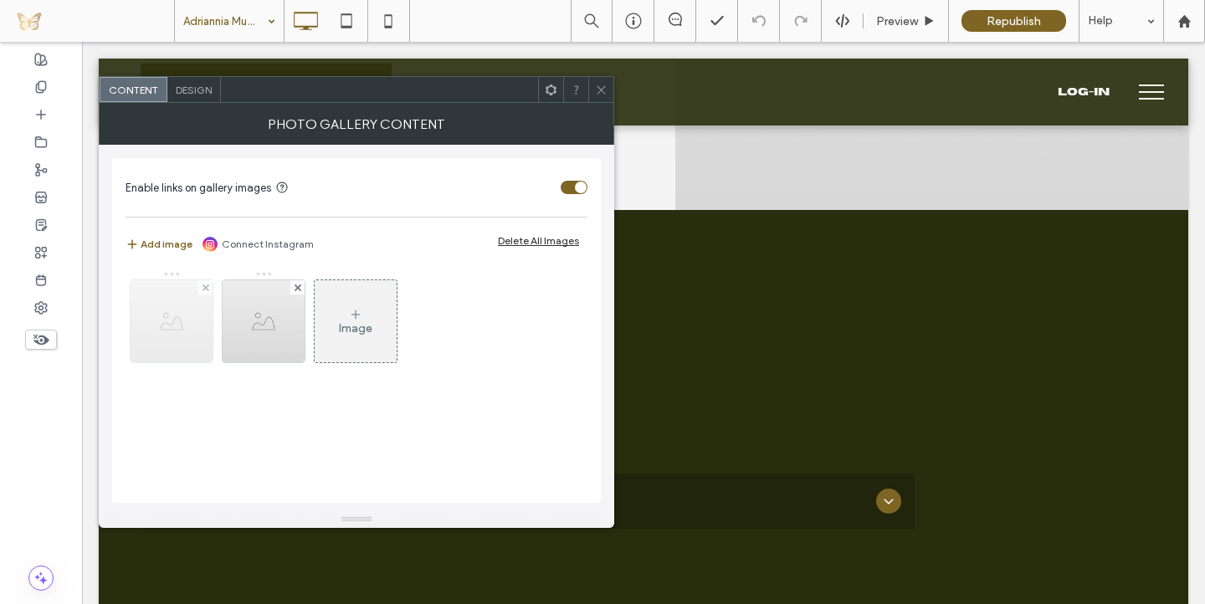
click at [196, 322] on img at bounding box center [172, 321] width 82 height 82
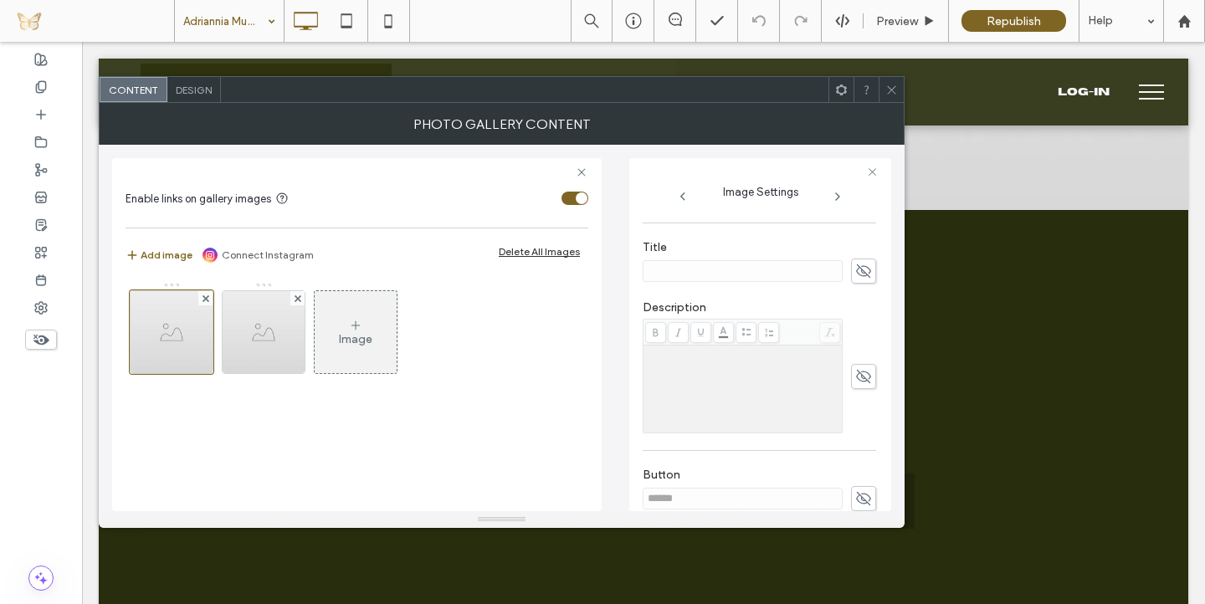
scroll to position [350, 0]
click at [856, 495] on use at bounding box center [863, 491] width 15 height 13
click at [724, 491] on input "******" at bounding box center [743, 492] width 200 height 22
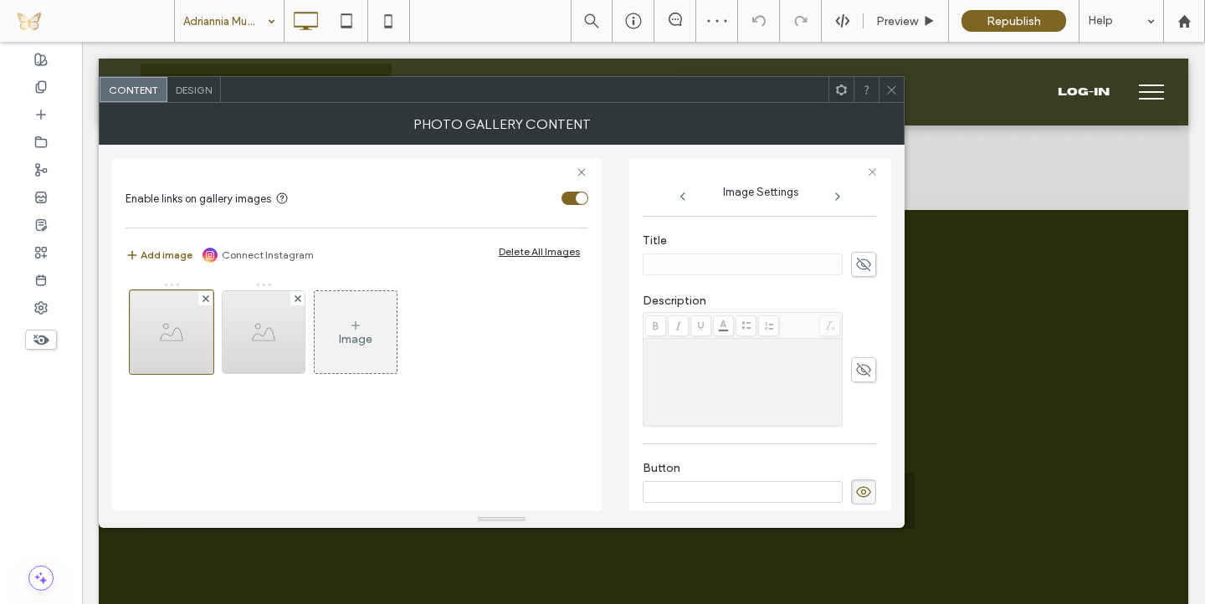
click at [855, 491] on icon at bounding box center [863, 492] width 17 height 18
click at [856, 267] on icon at bounding box center [863, 264] width 17 height 18
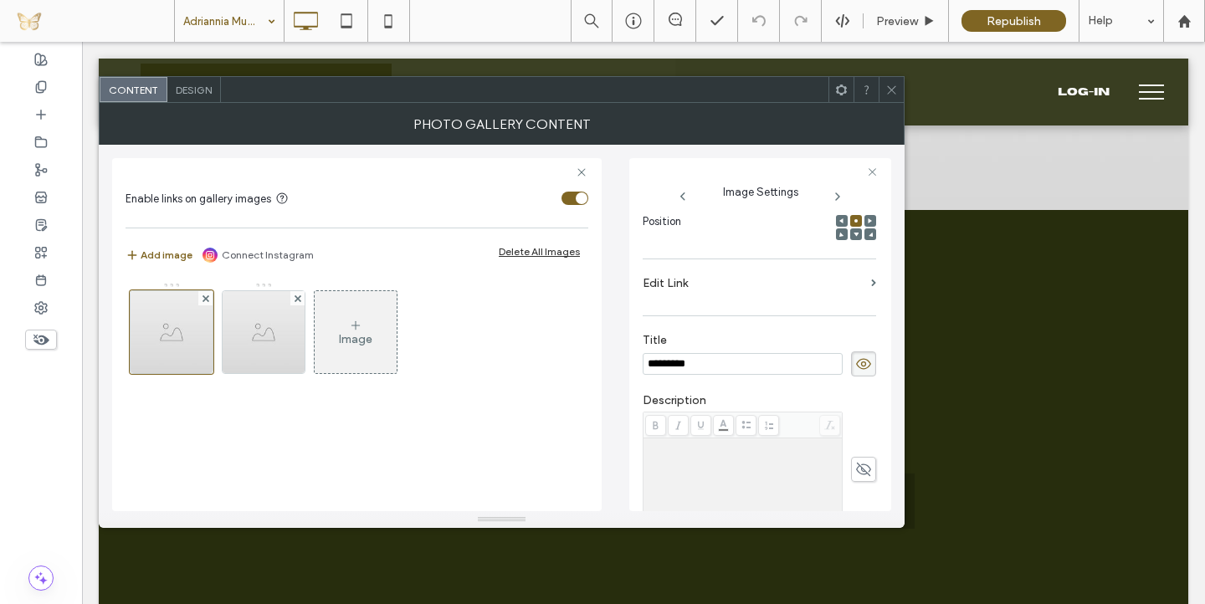
scroll to position [249, 0]
type input "*********"
click at [347, 23] on icon at bounding box center [346, 20] width 33 height 33
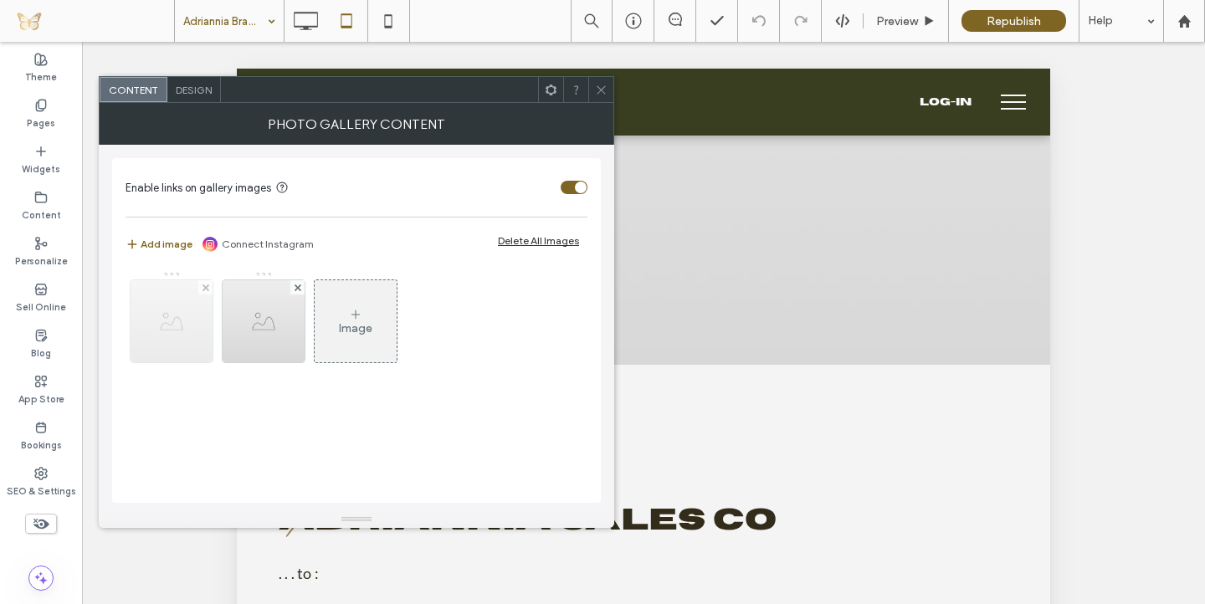
click at [182, 336] on img at bounding box center [172, 321] width 82 height 82
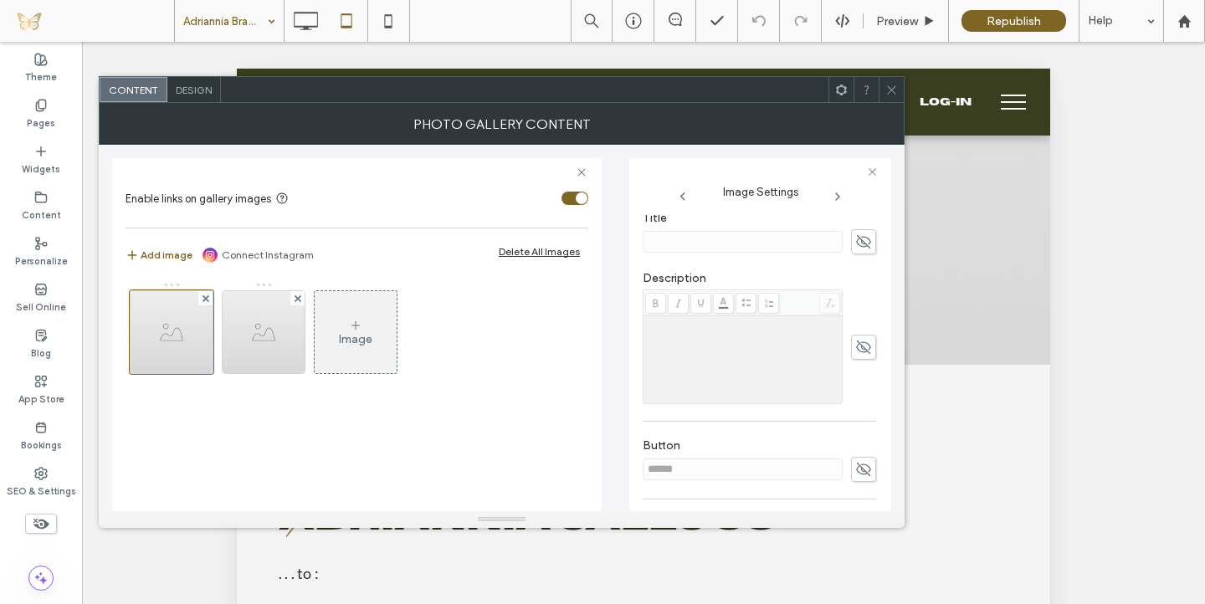
scroll to position [379, 0]
click at [855, 464] on icon at bounding box center [863, 463] width 17 height 18
click at [788, 468] on input "******" at bounding box center [743, 463] width 200 height 22
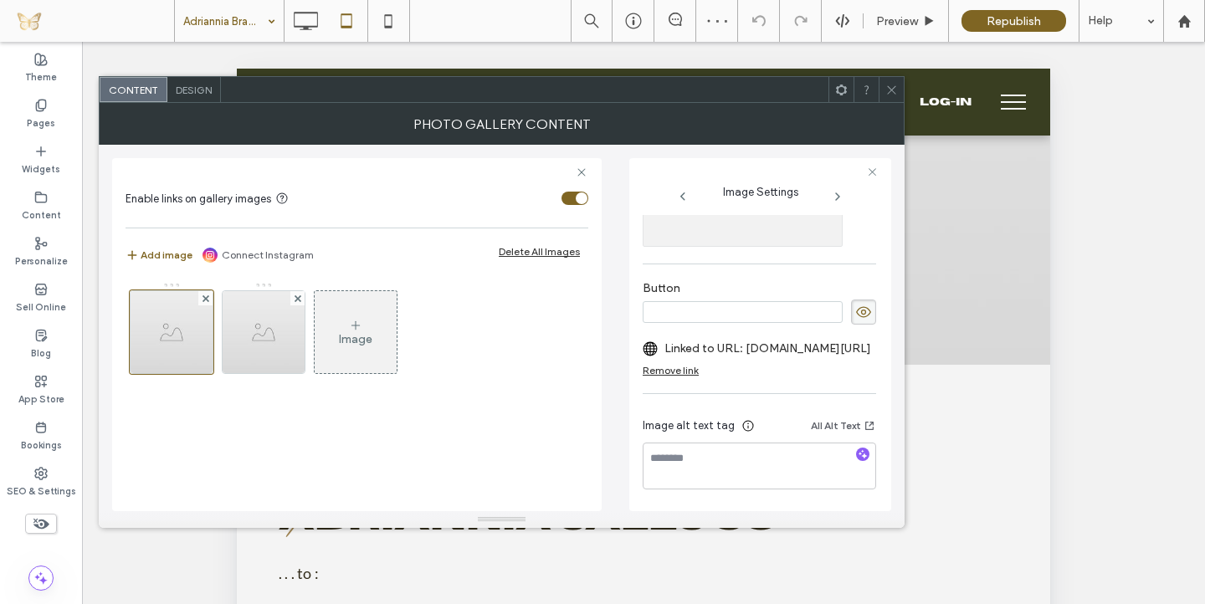
scroll to position [535, 0]
click at [672, 370] on div "Remove link" at bounding box center [671, 370] width 56 height 13
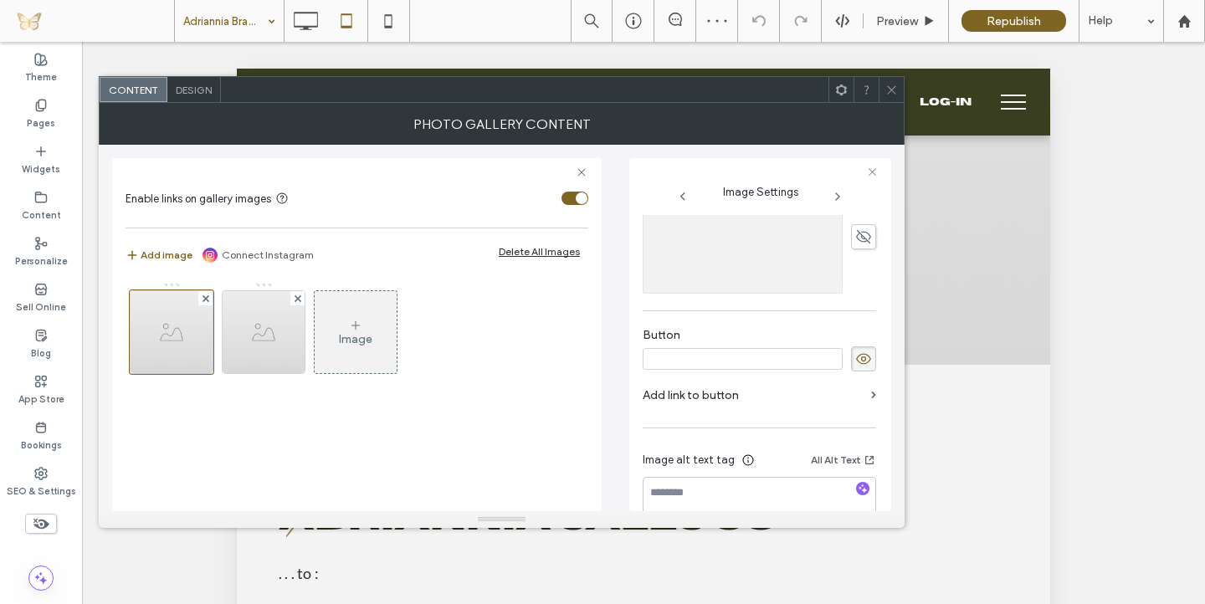
click at [855, 362] on icon at bounding box center [863, 359] width 17 height 18
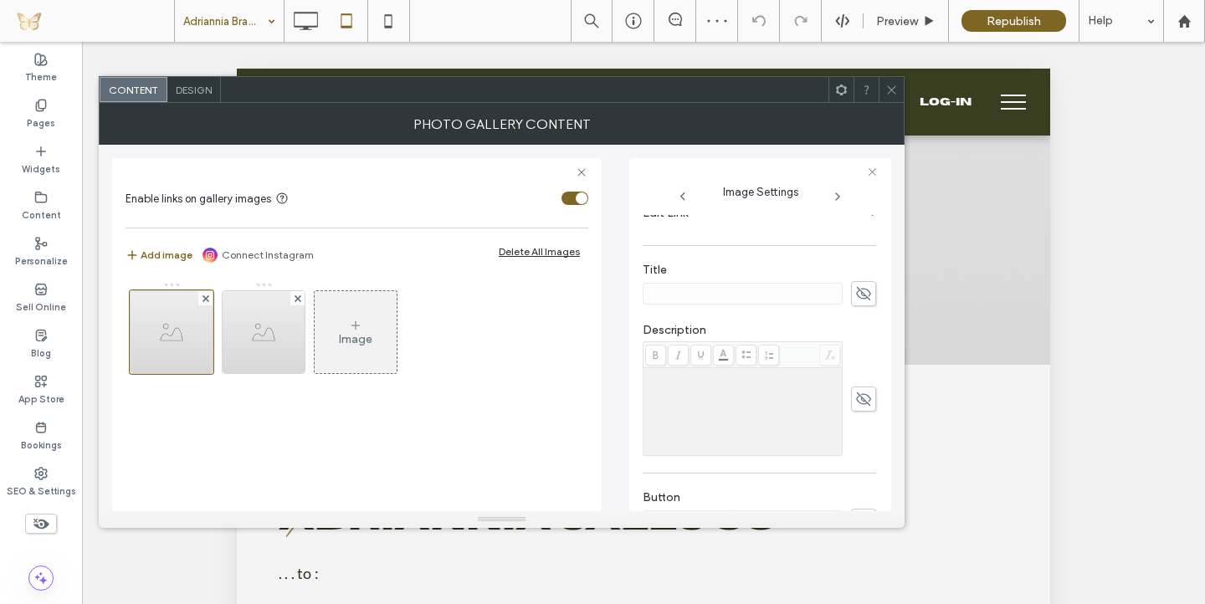
scroll to position [308, 0]
click at [855, 306] on icon at bounding box center [863, 306] width 17 height 18
click at [735, 306] on input at bounding box center [743, 306] width 200 height 22
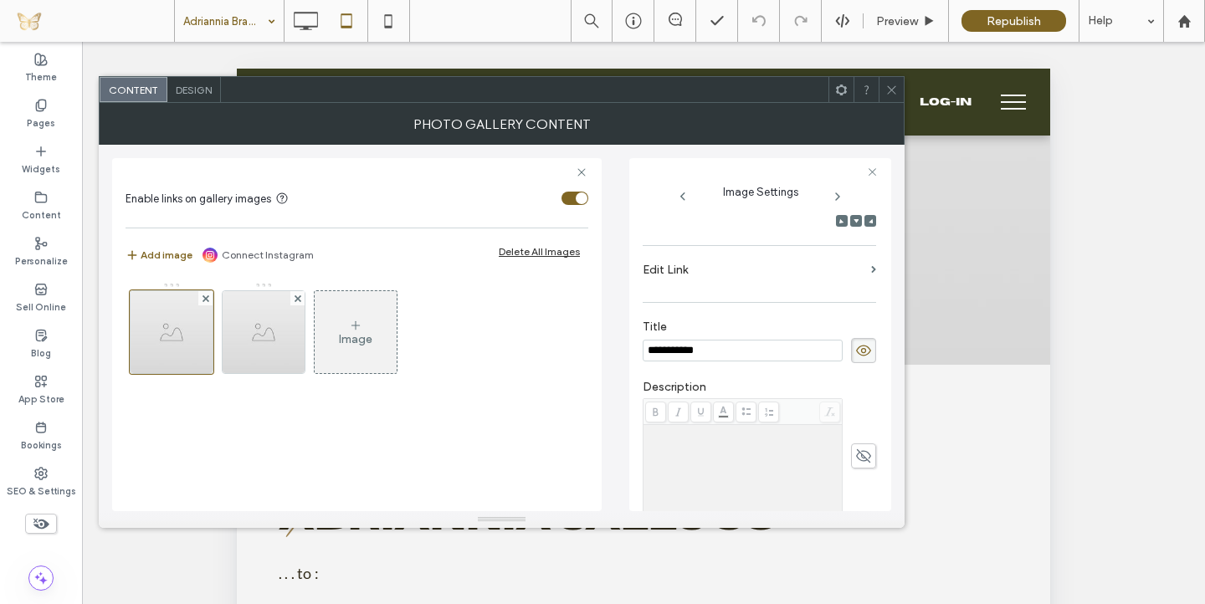
type input "**********"
click at [663, 282] on label "Edit Link" at bounding box center [754, 269] width 222 height 31
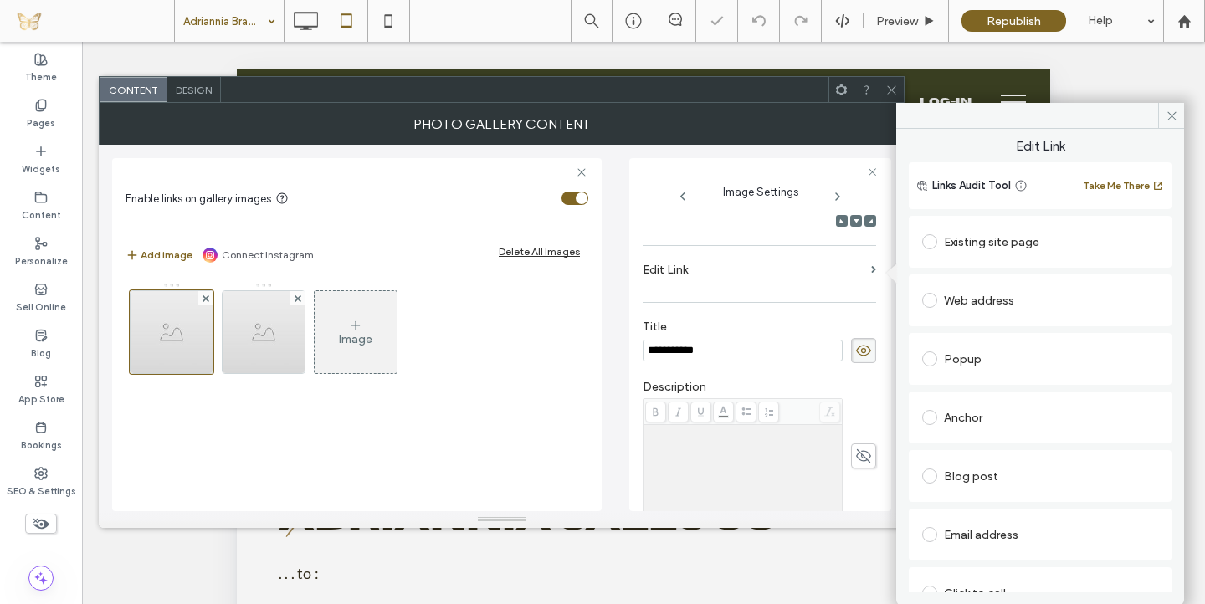
click at [1004, 243] on div "Existing site page" at bounding box center [1040, 241] width 236 height 27
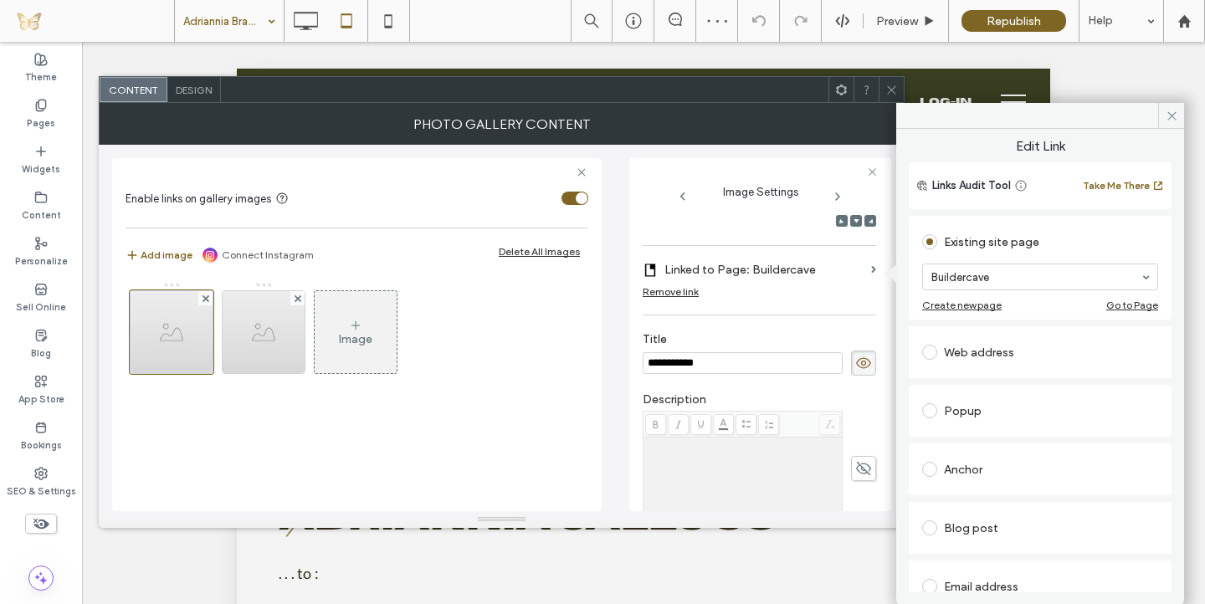
click at [911, 261] on div "Existing site page Buildercave Create new page Go to Page" at bounding box center [1040, 268] width 263 height 104
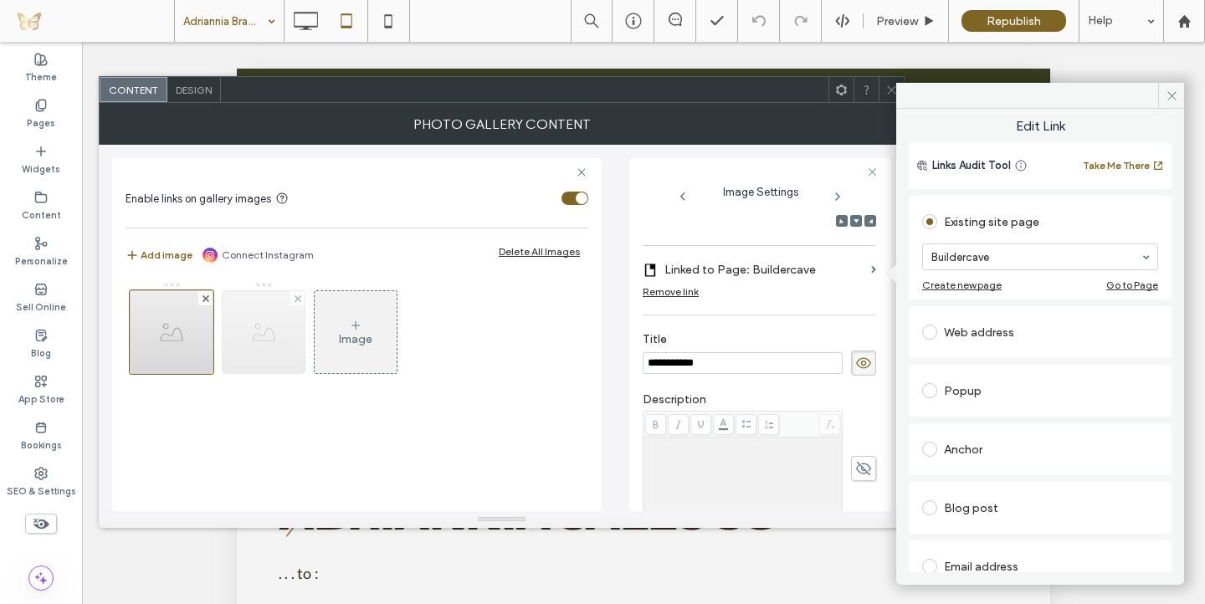
click at [283, 356] on img at bounding box center [264, 332] width 82 height 82
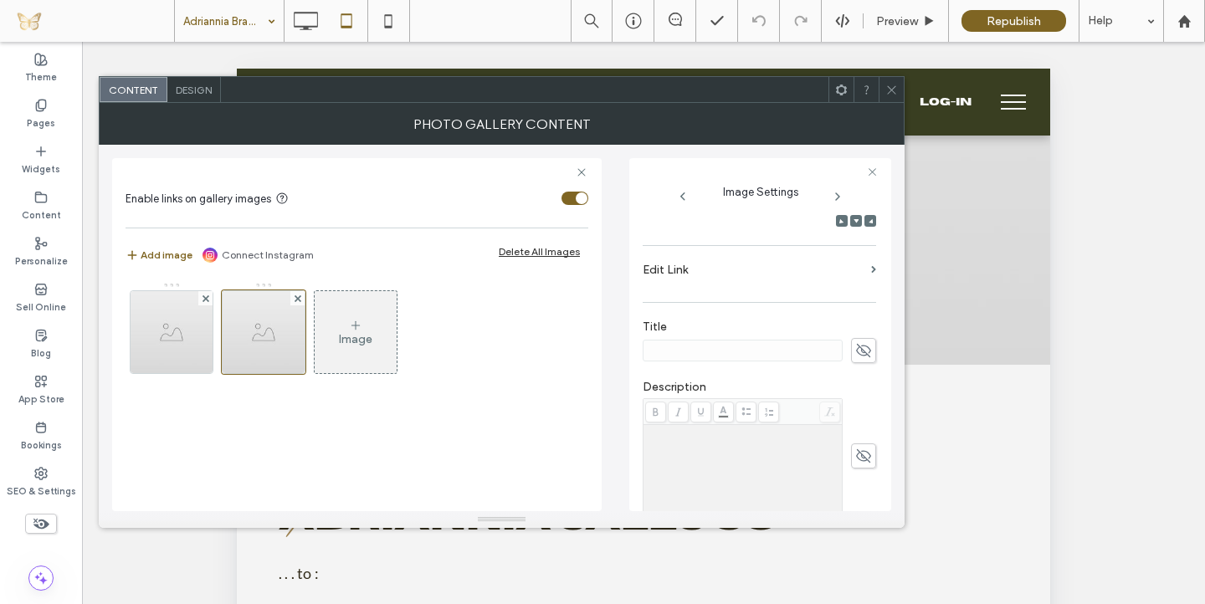
click at [856, 269] on section "Edit Link" at bounding box center [760, 273] width 234 height 39
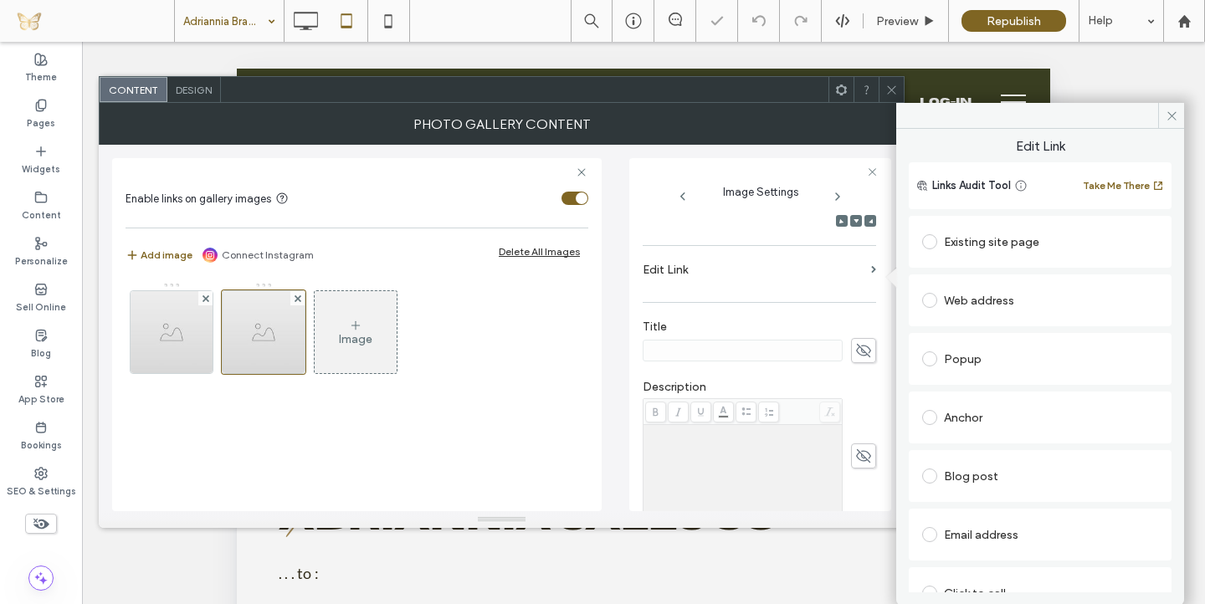
click at [956, 241] on div "Existing site page" at bounding box center [1040, 241] width 236 height 27
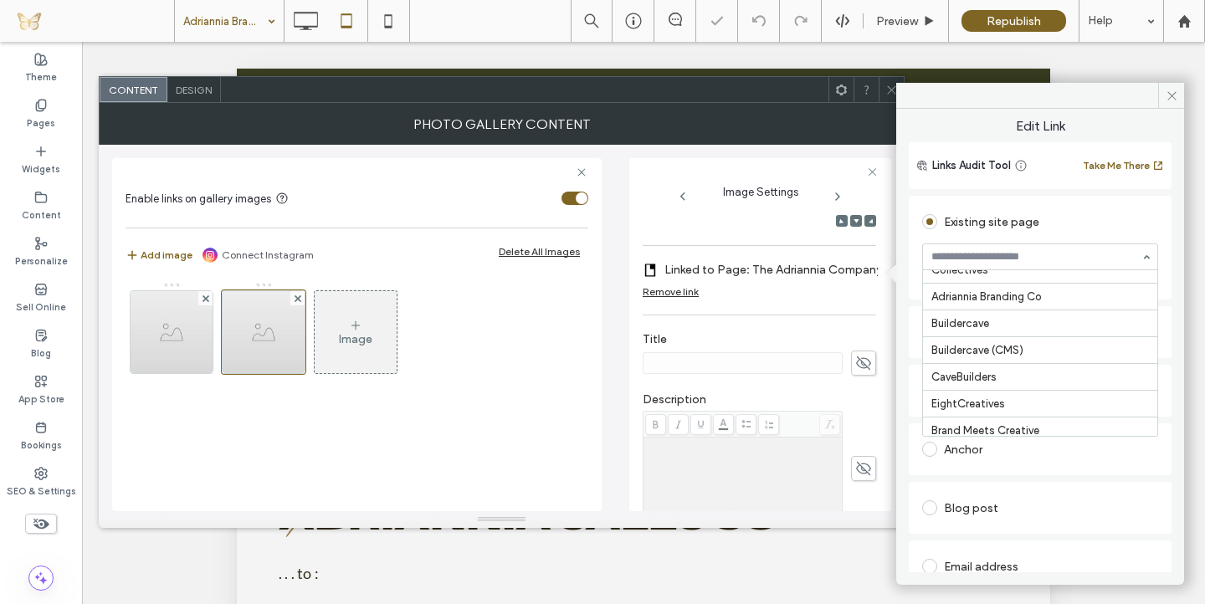
scroll to position [95, 0]
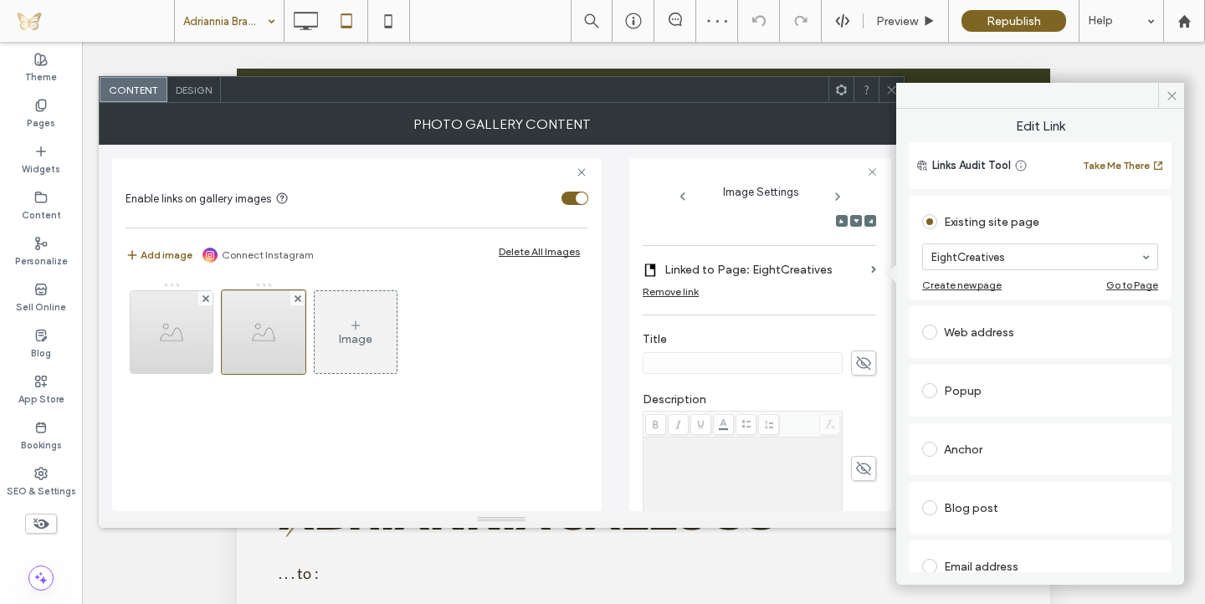
click at [857, 362] on icon at bounding box center [863, 363] width 17 height 18
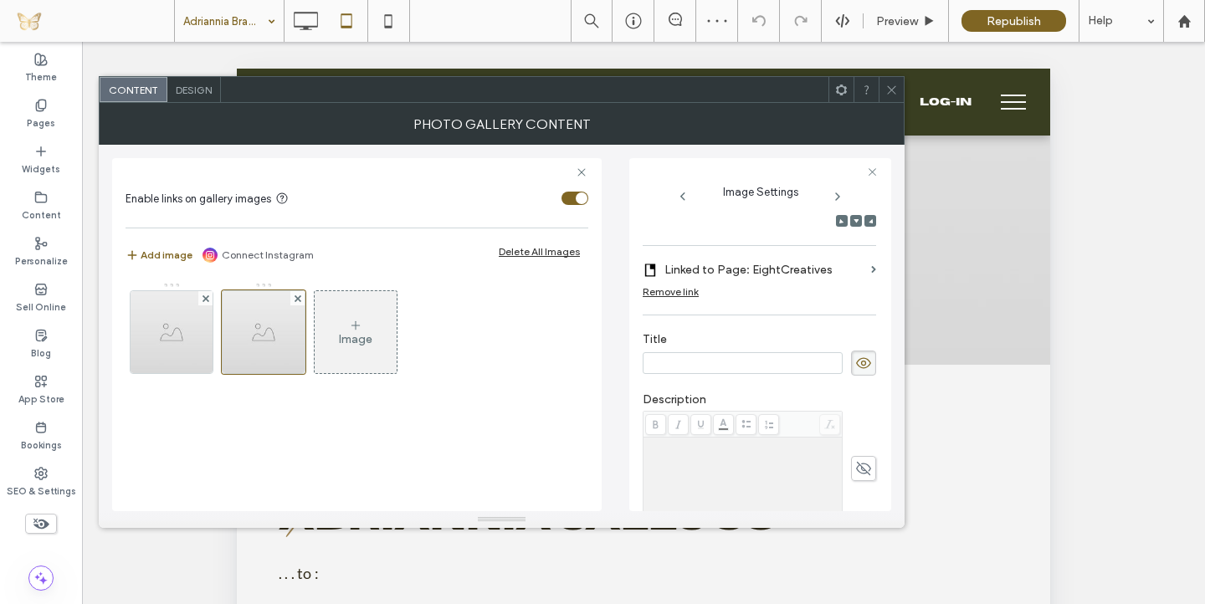
click at [770, 363] on input at bounding box center [743, 363] width 200 height 22
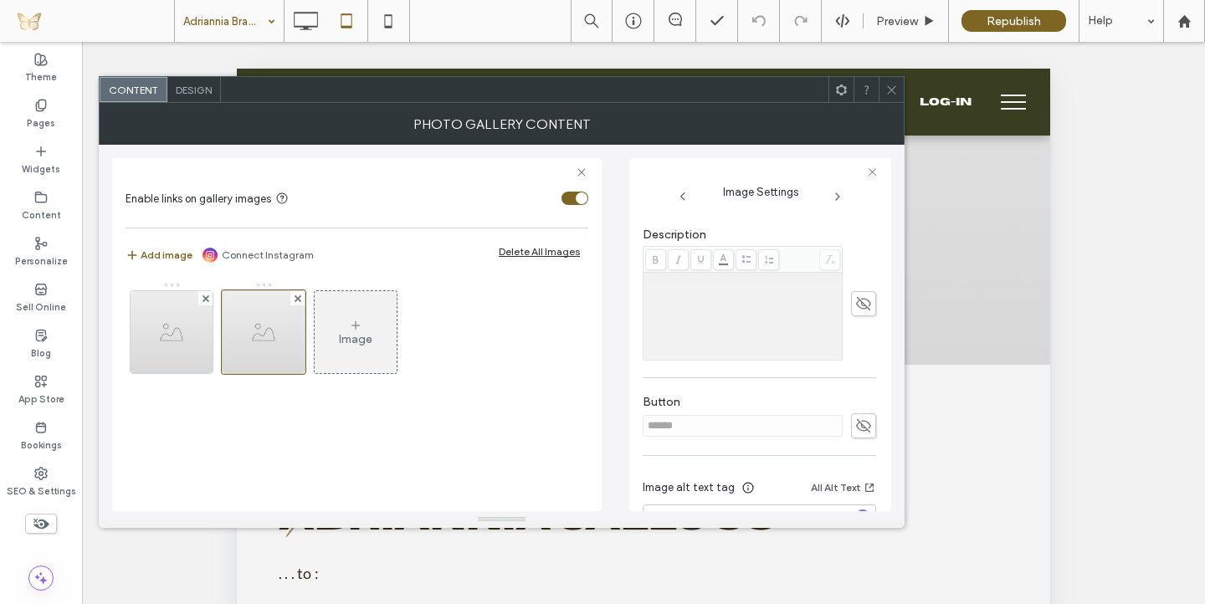
type input "**********"
click at [845, 423] on div "**********" at bounding box center [760, 179] width 234 height 785
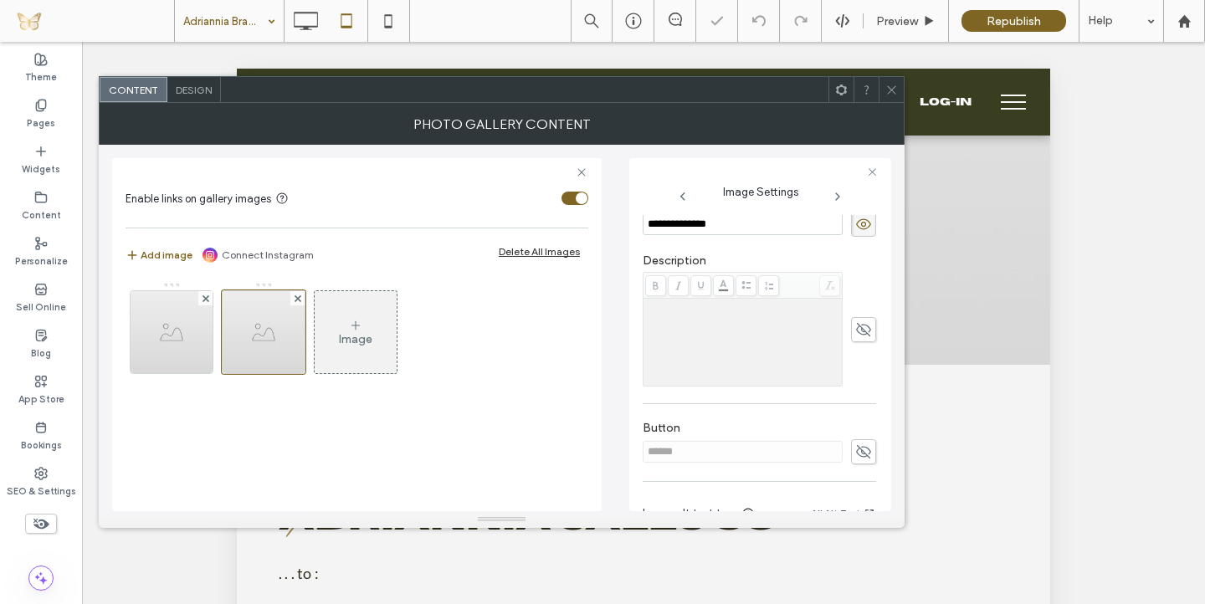
scroll to position [458, 0]
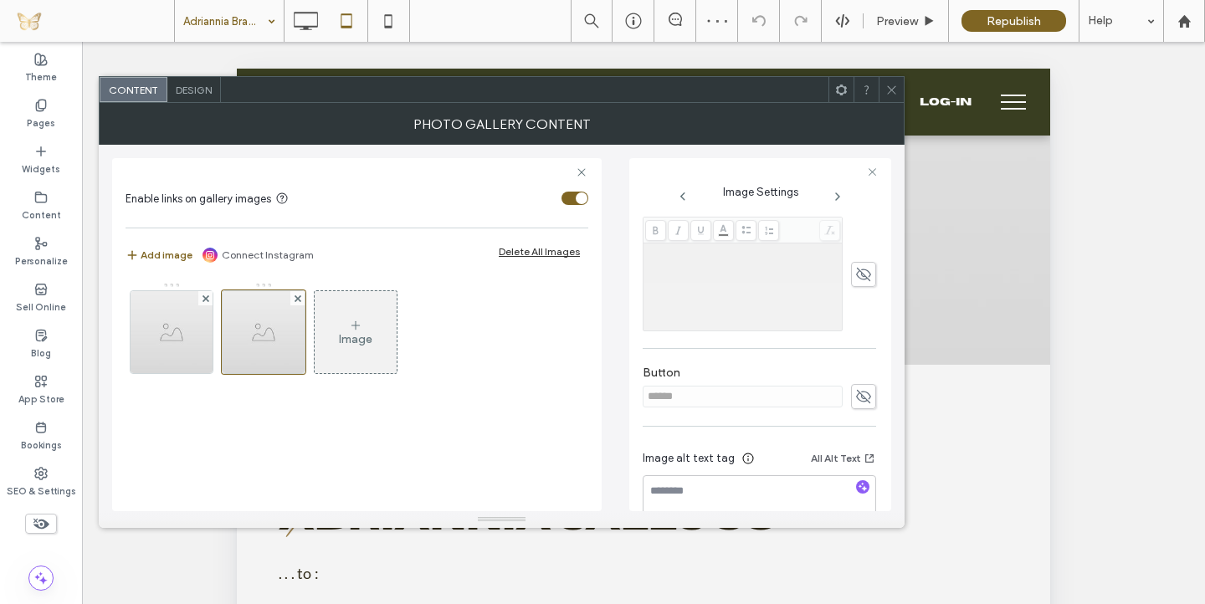
click at [857, 392] on icon at bounding box center [863, 397] width 17 height 18
click at [787, 396] on input "******" at bounding box center [743, 397] width 200 height 22
click at [856, 397] on use at bounding box center [863, 397] width 15 height 11
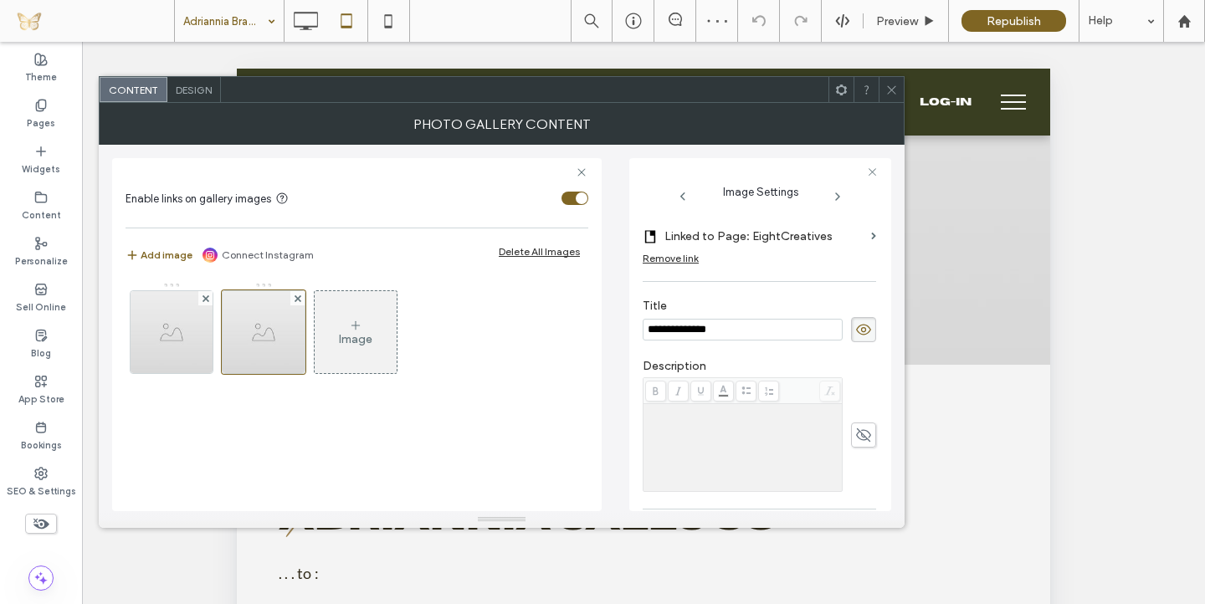
scroll to position [295, 0]
click at [309, 20] on icon at bounding box center [305, 20] width 33 height 33
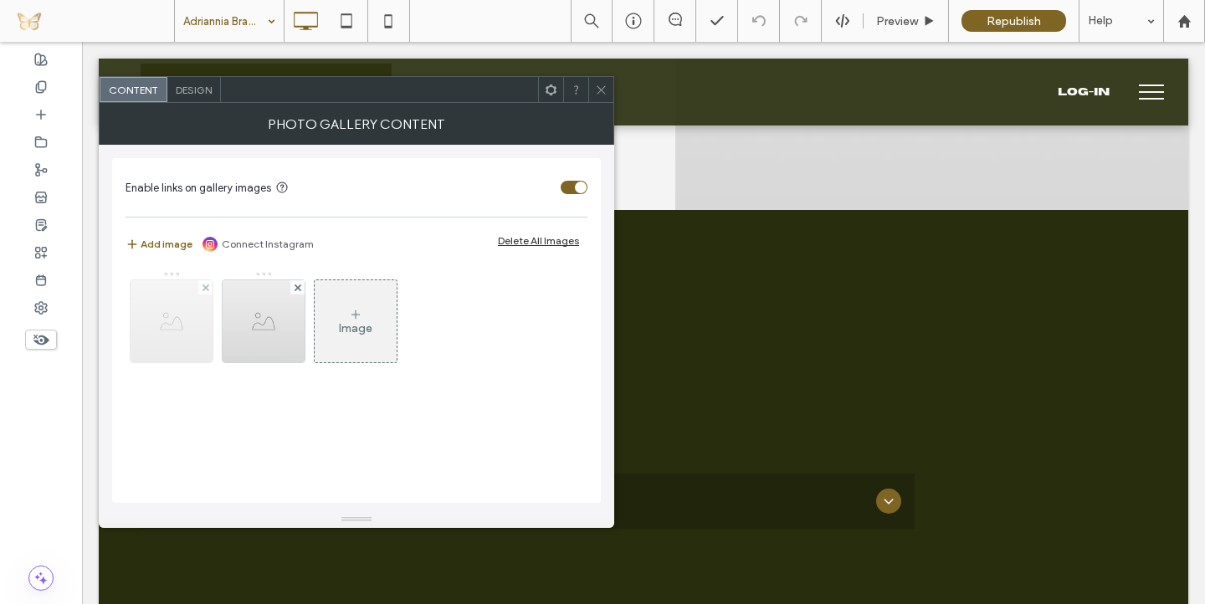
click at [172, 332] on img at bounding box center [172, 321] width 82 height 82
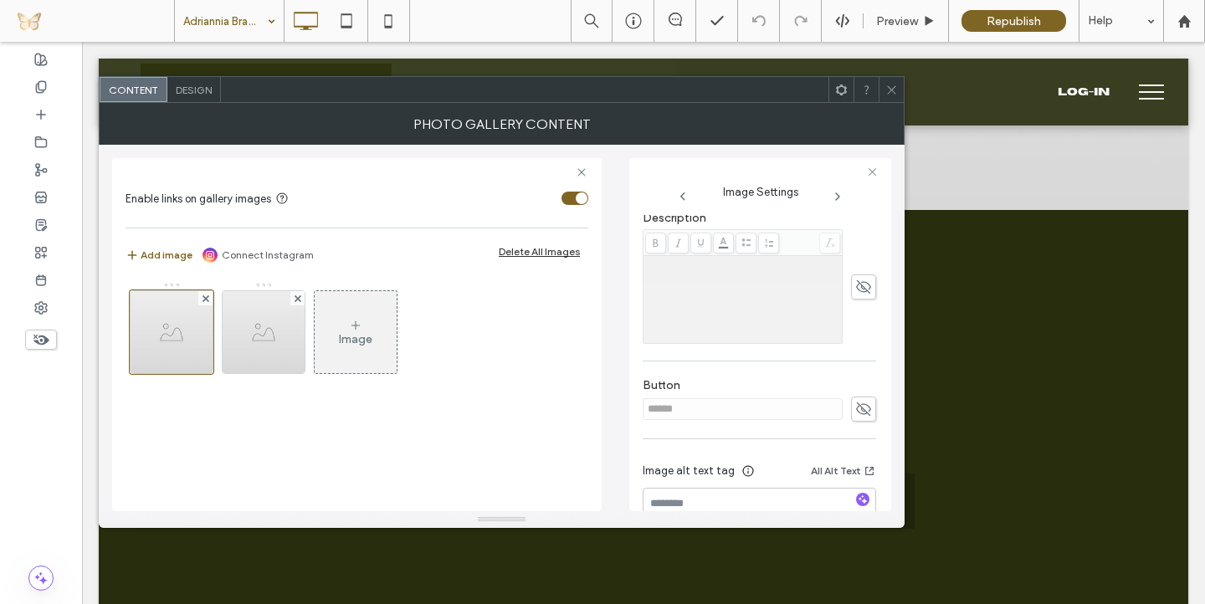
scroll to position [440, 0]
click at [855, 403] on icon at bounding box center [863, 402] width 17 height 18
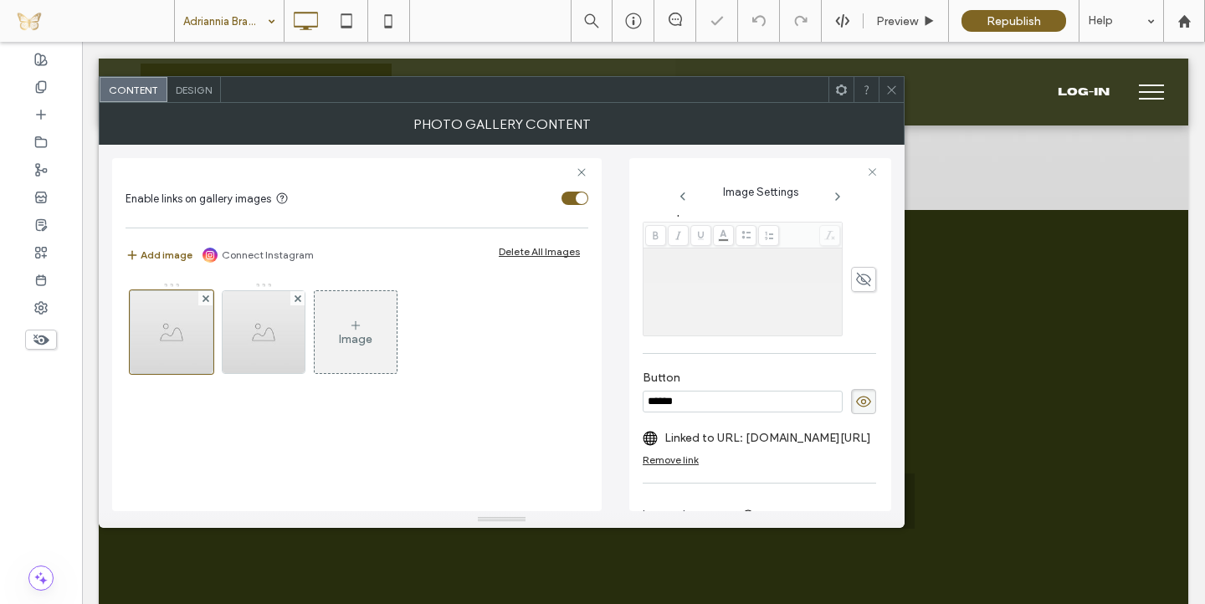
click at [736, 405] on input "******" at bounding box center [743, 402] width 200 height 22
click at [684, 458] on div "Remove link" at bounding box center [671, 460] width 56 height 13
click at [855, 407] on icon at bounding box center [863, 402] width 17 height 18
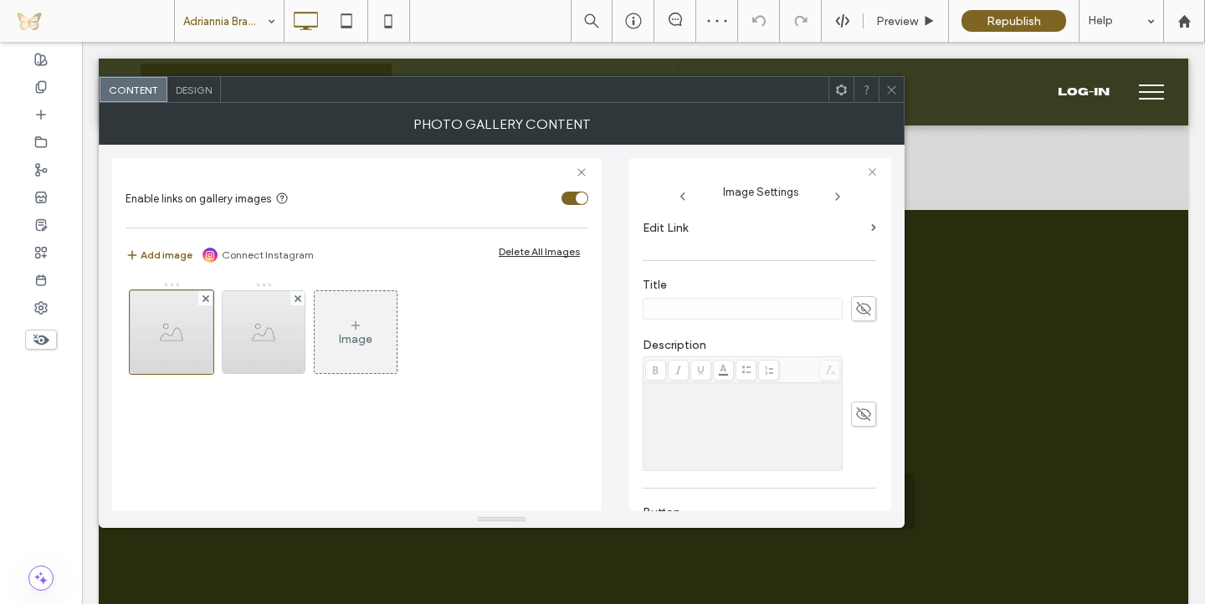
scroll to position [303, 0]
click at [851, 311] on span at bounding box center [863, 311] width 25 height 25
type input "**********"
click at [733, 228] on label "Edit Link" at bounding box center [754, 230] width 222 height 31
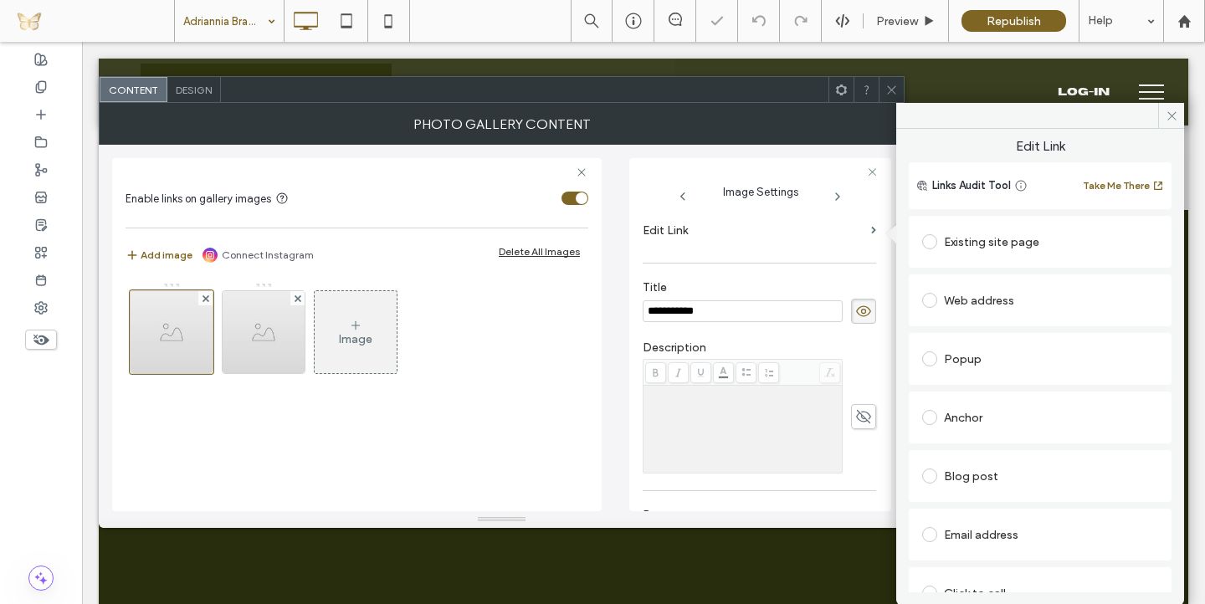
click at [1009, 245] on div "Existing site page" at bounding box center [1040, 241] width 236 height 27
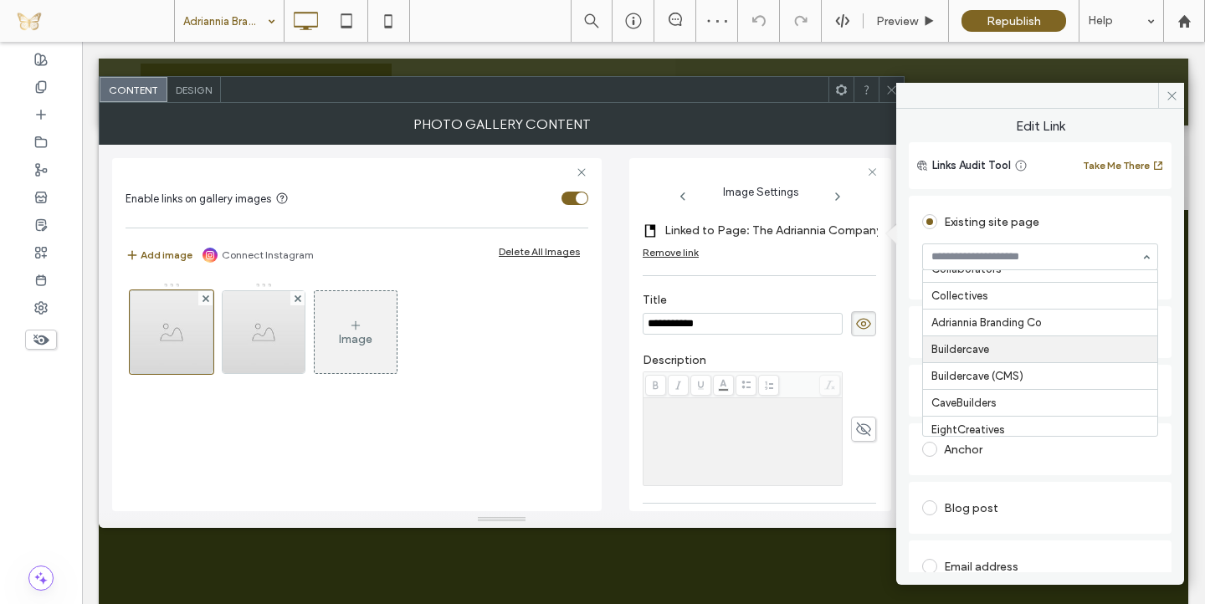
scroll to position [70, 0]
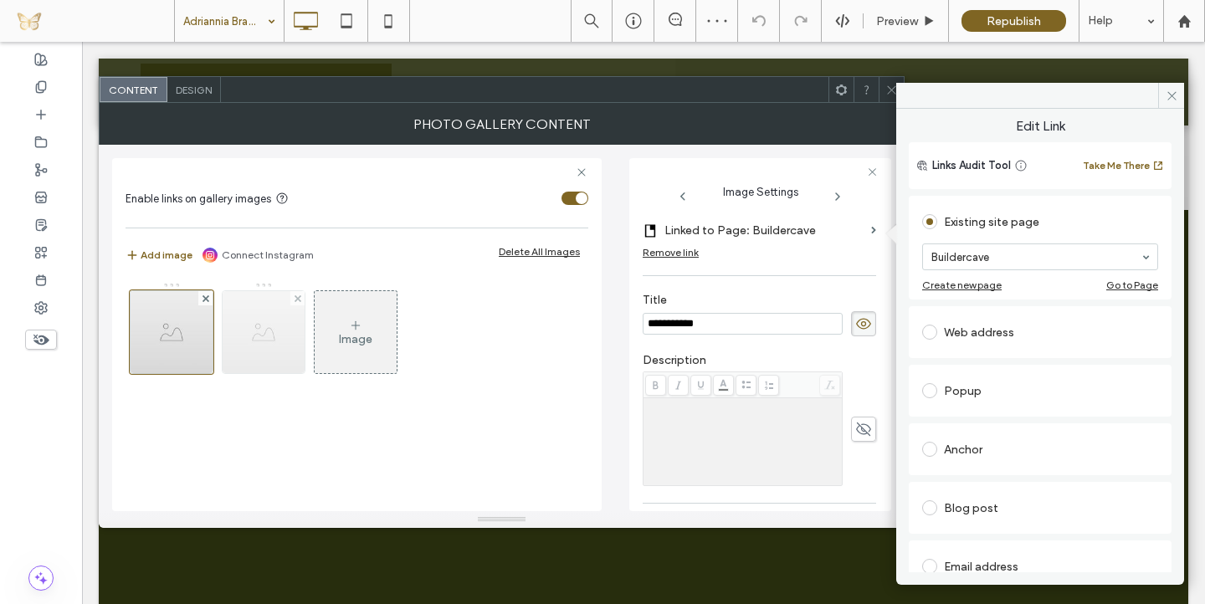
click at [275, 344] on img at bounding box center [264, 332] width 82 height 82
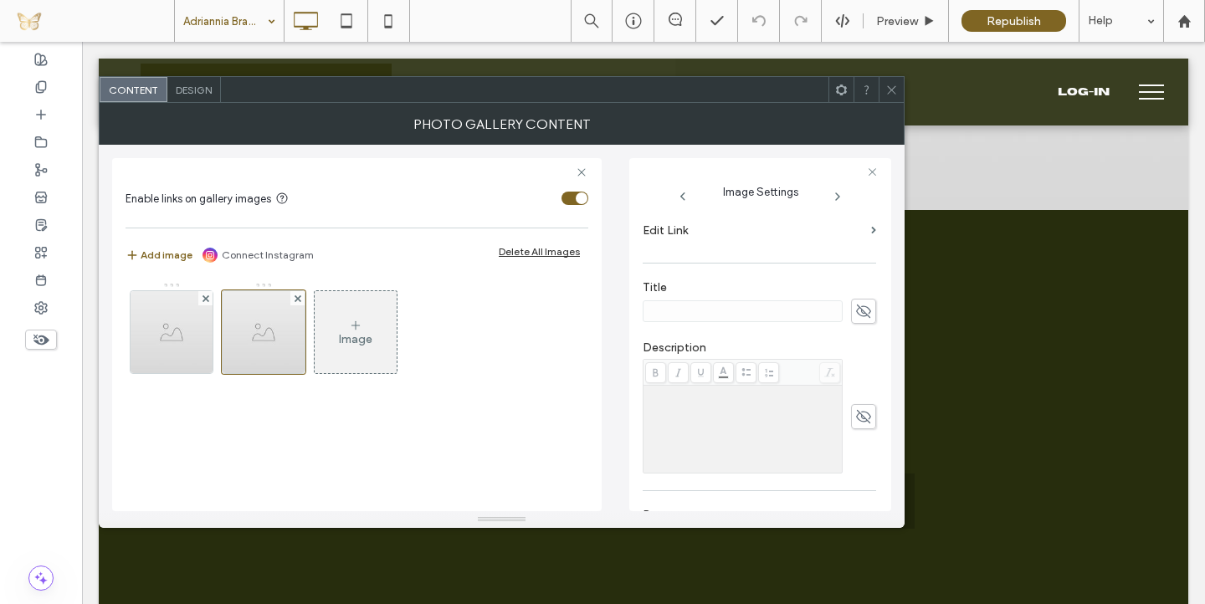
click at [860, 226] on section "Edit Link" at bounding box center [760, 234] width 234 height 39
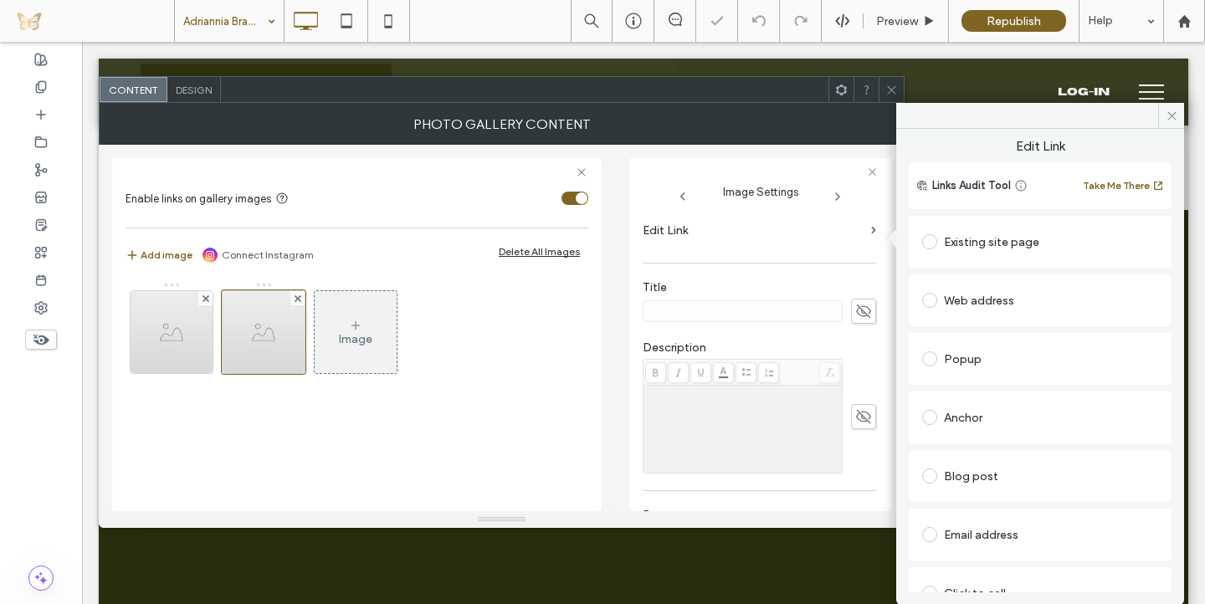
click at [969, 249] on div "Existing site page" at bounding box center [1040, 241] width 236 height 27
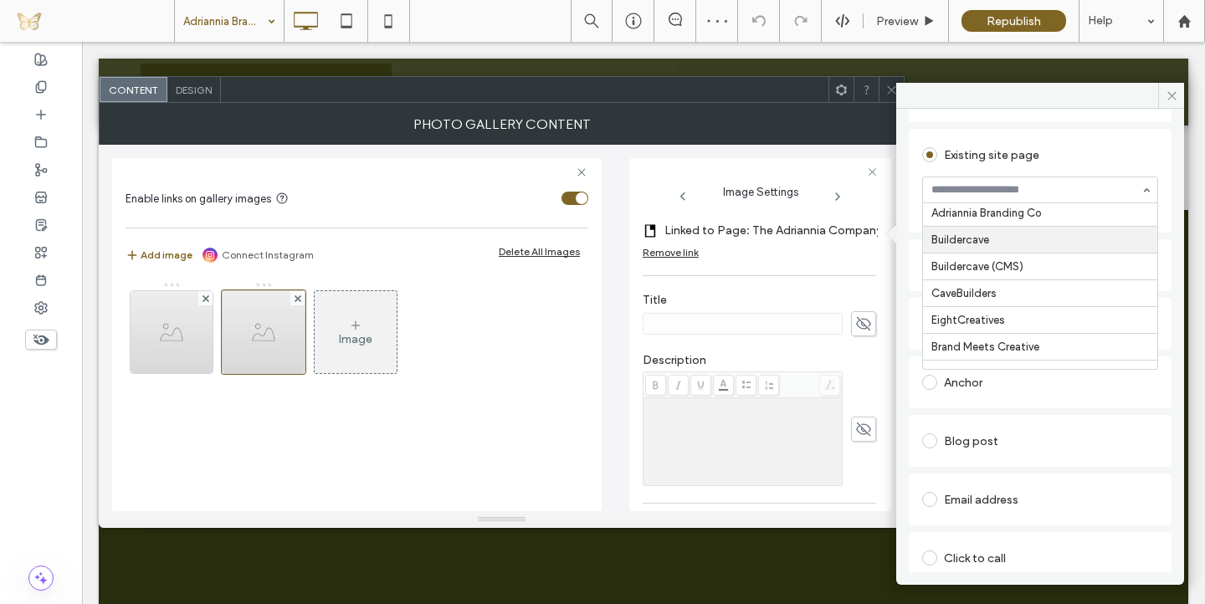
scroll to position [127, 0]
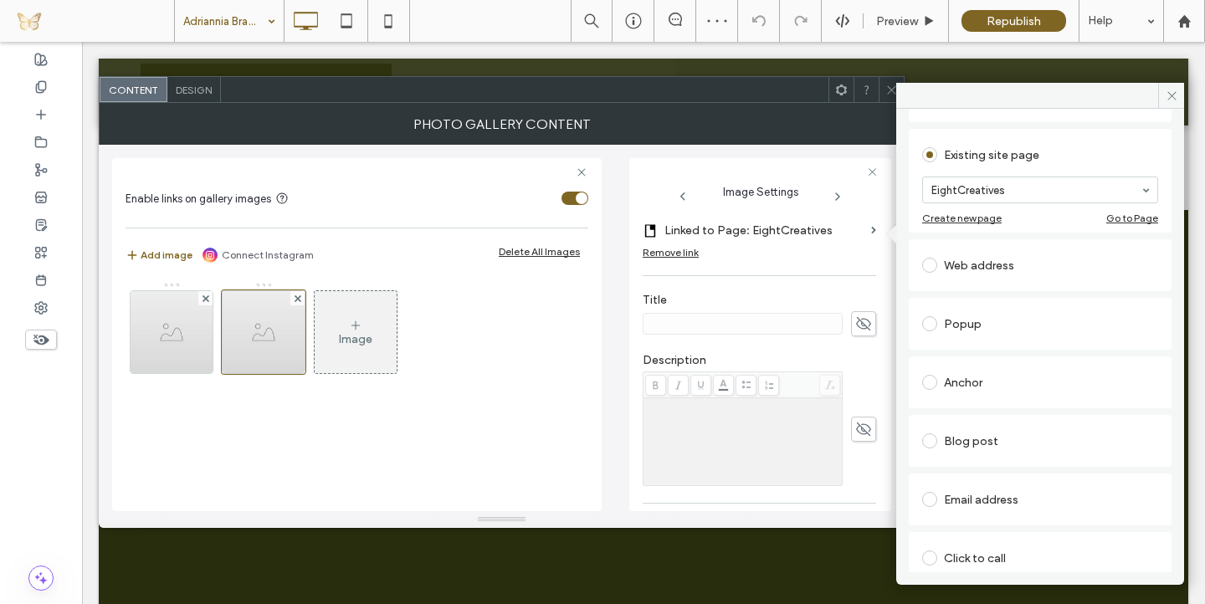
click at [856, 322] on use at bounding box center [863, 323] width 15 height 13
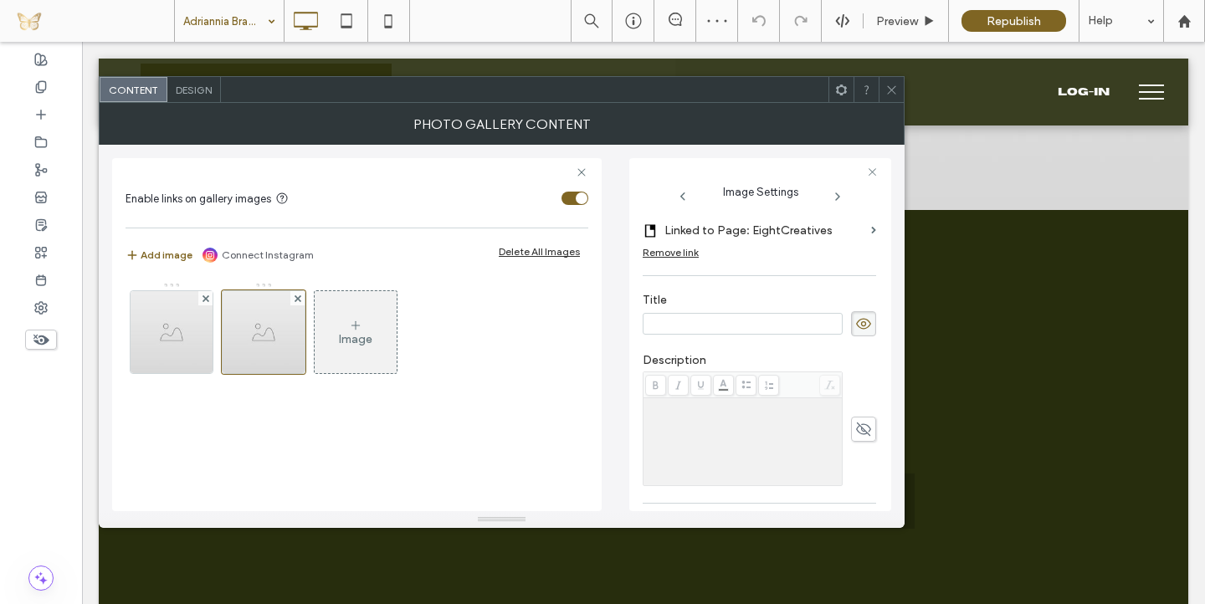
click at [745, 326] on input at bounding box center [743, 324] width 200 height 22
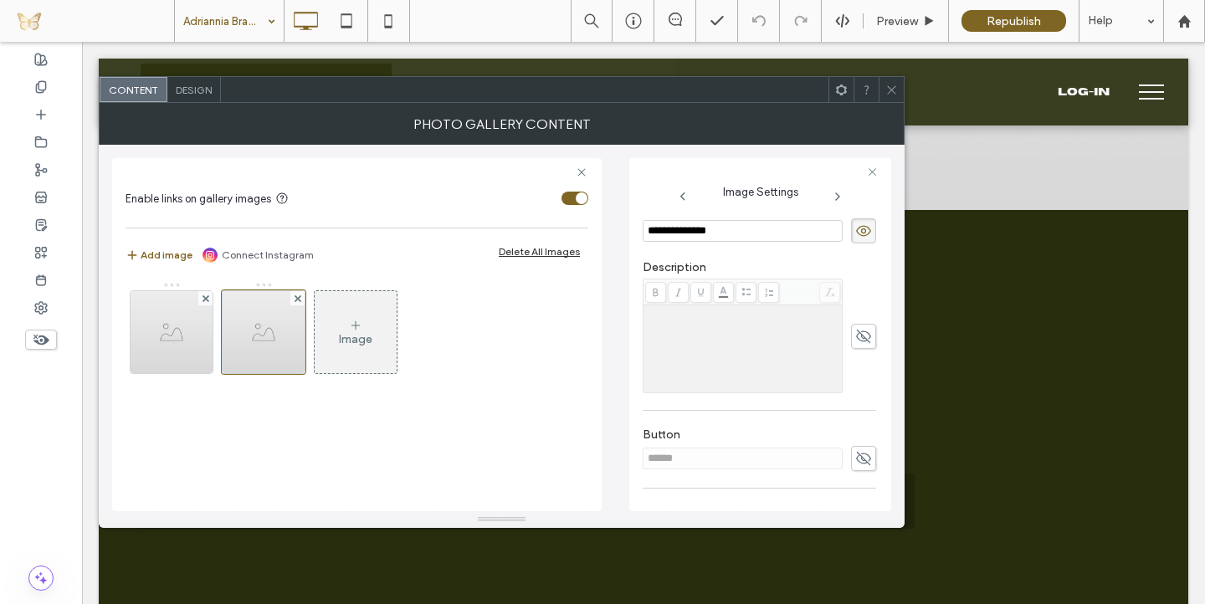
scroll to position [385, 0]
type input "**********"
click at [855, 466] on icon at bounding box center [863, 469] width 17 height 18
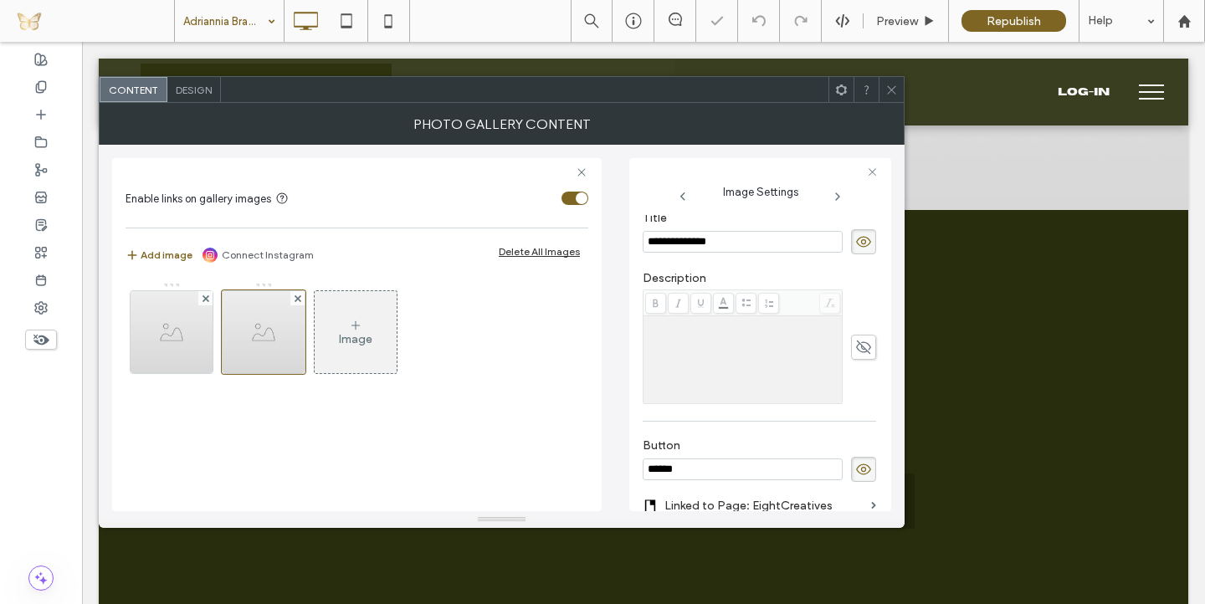
click at [734, 467] on input "******" at bounding box center [743, 470] width 200 height 22
click at [858, 472] on icon at bounding box center [863, 469] width 17 height 18
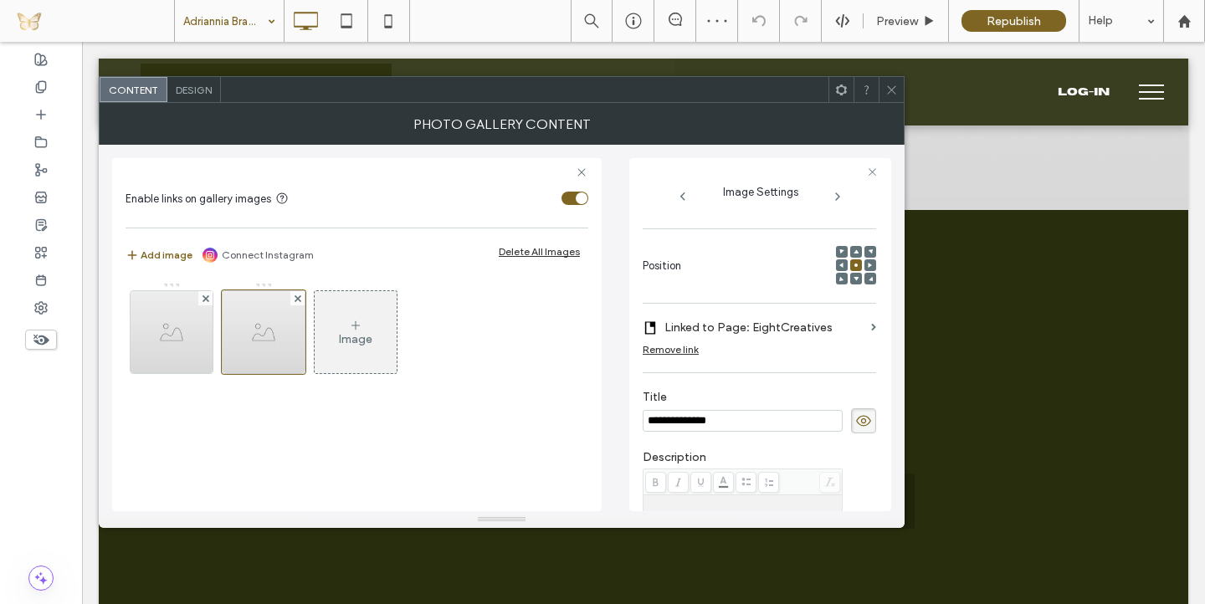
scroll to position [193, 0]
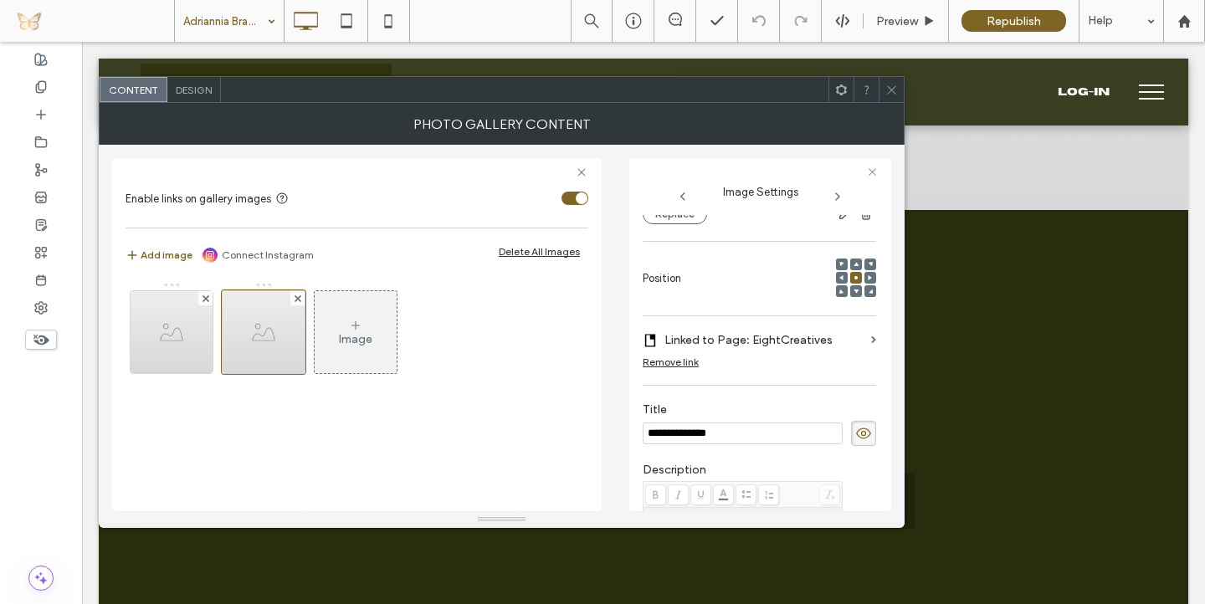
click at [887, 90] on icon at bounding box center [891, 90] width 13 height 13
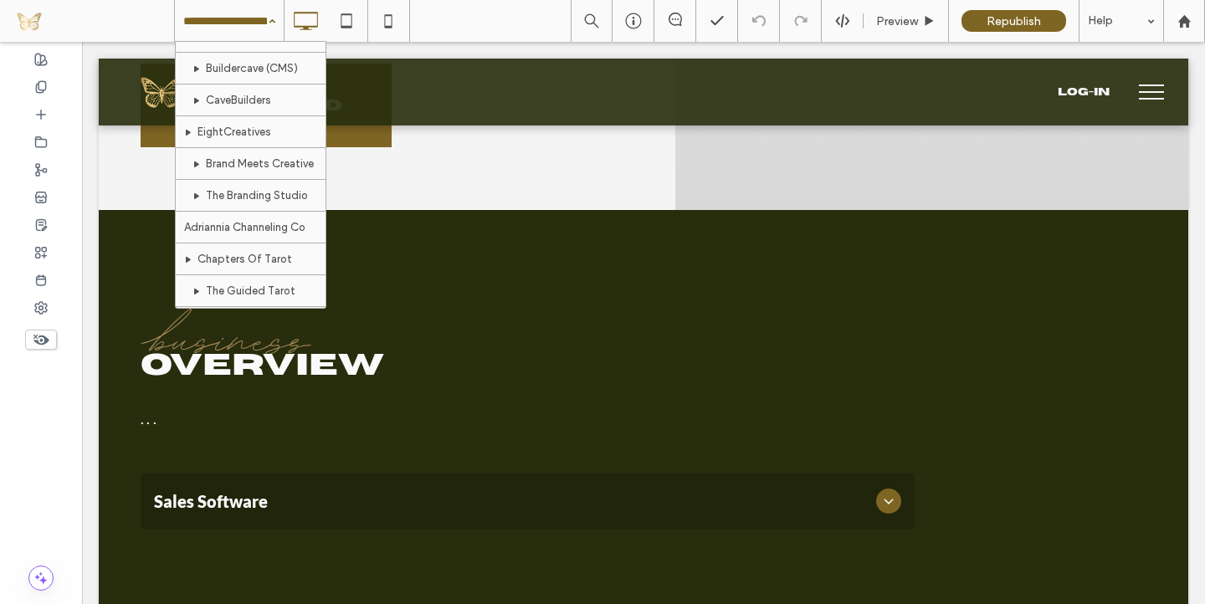
scroll to position [190, 0]
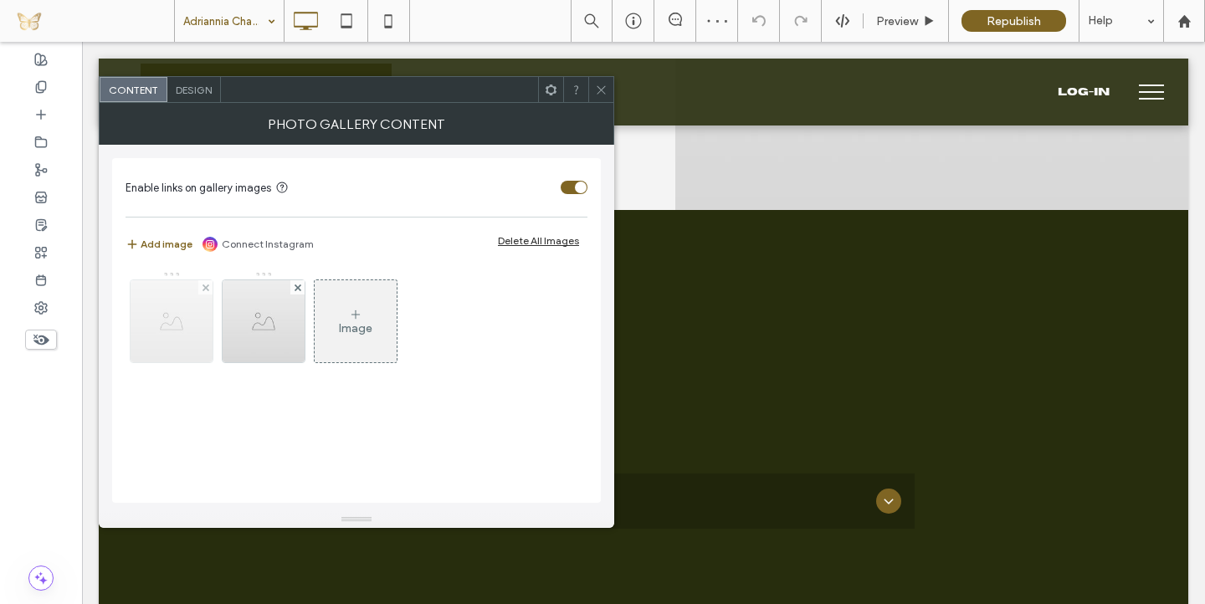
click at [173, 331] on img at bounding box center [172, 321] width 82 height 82
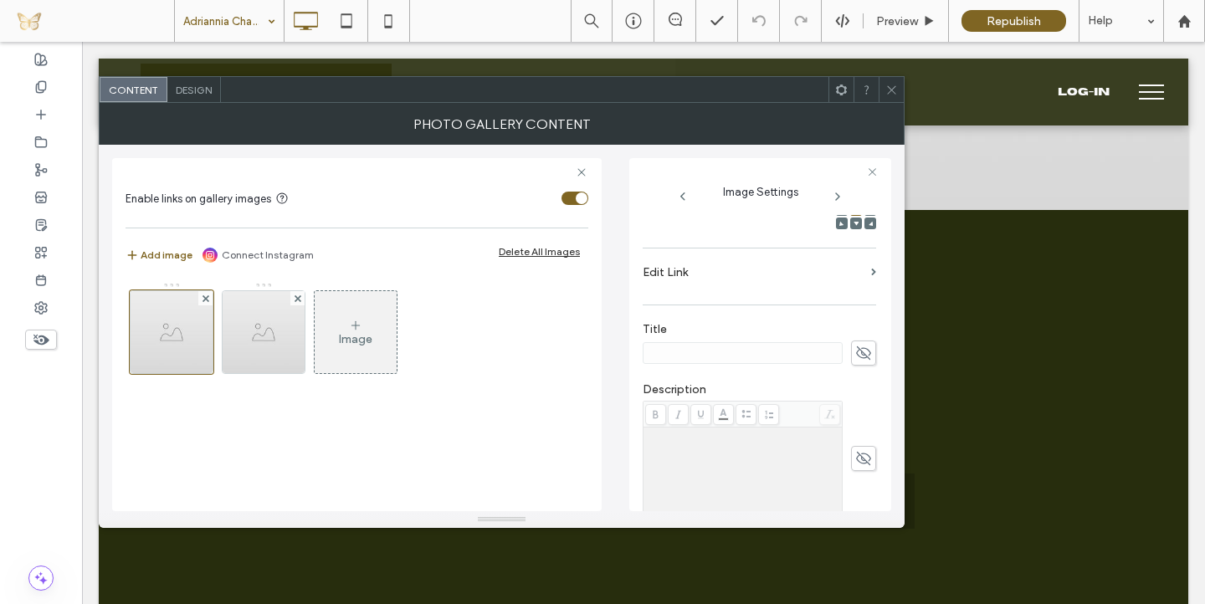
scroll to position [266, 0]
click at [855, 349] on icon at bounding box center [863, 348] width 17 height 18
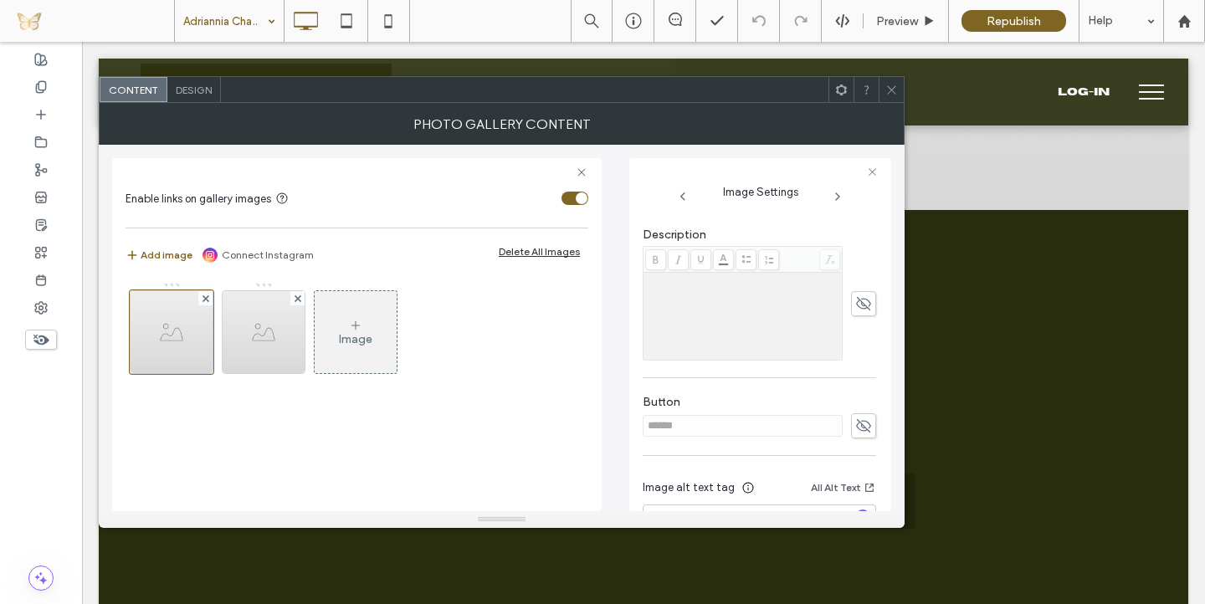
type input "**********"
click at [851, 426] on div "**********" at bounding box center [760, 185] width 234 height 772
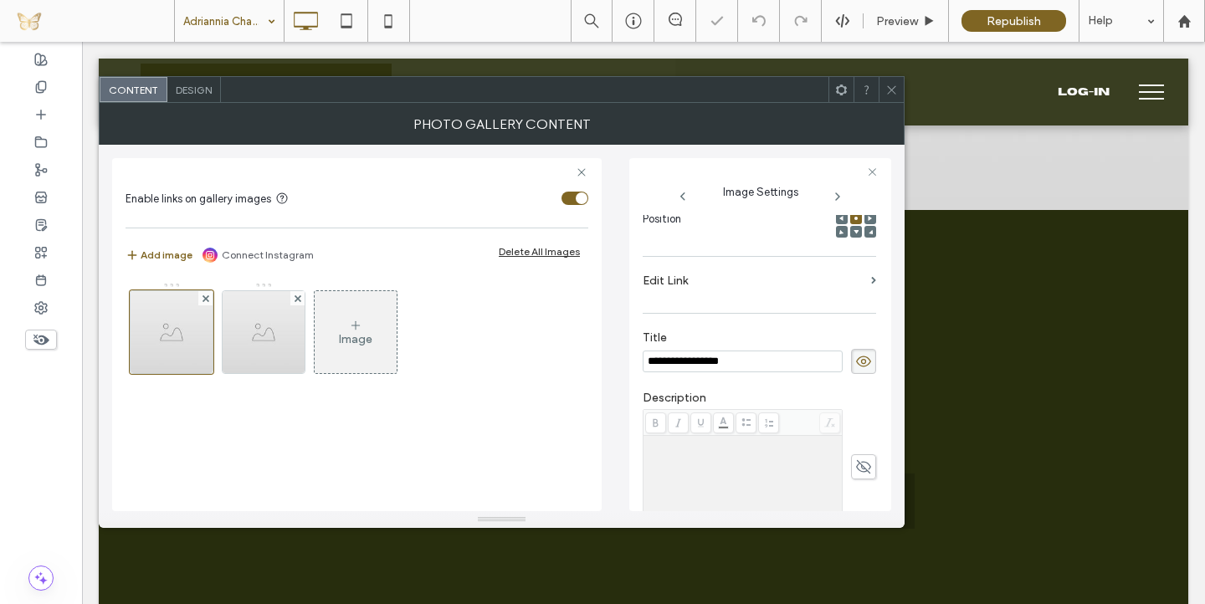
click at [851, 284] on label "Edit Link" at bounding box center [754, 280] width 222 height 31
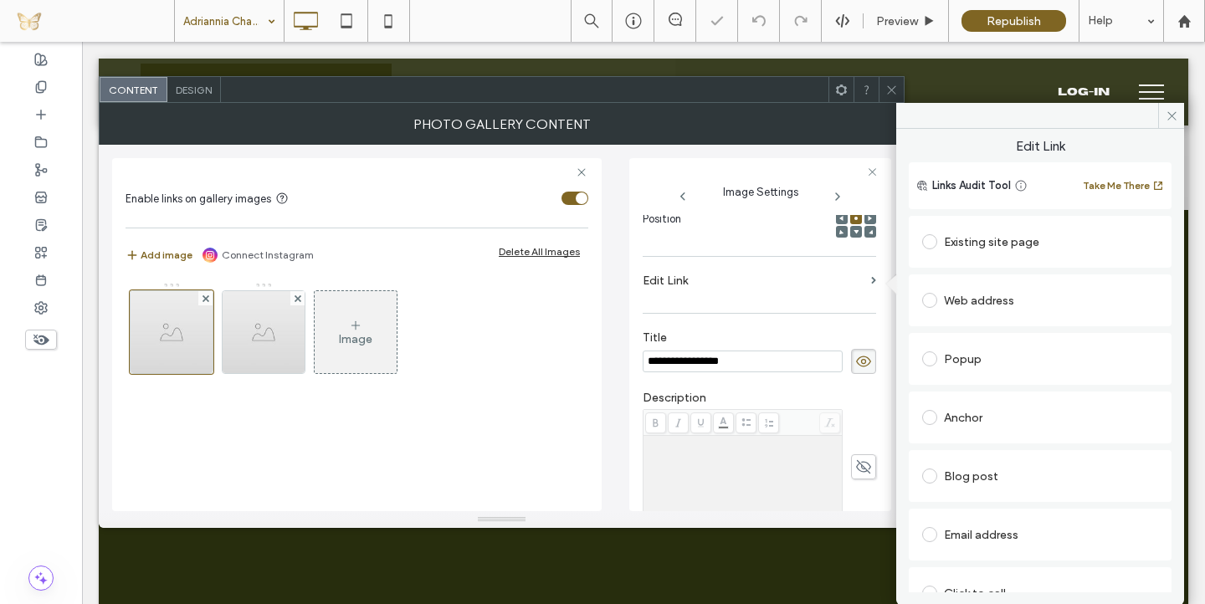
click at [989, 243] on div "Existing site page" at bounding box center [1040, 241] width 236 height 27
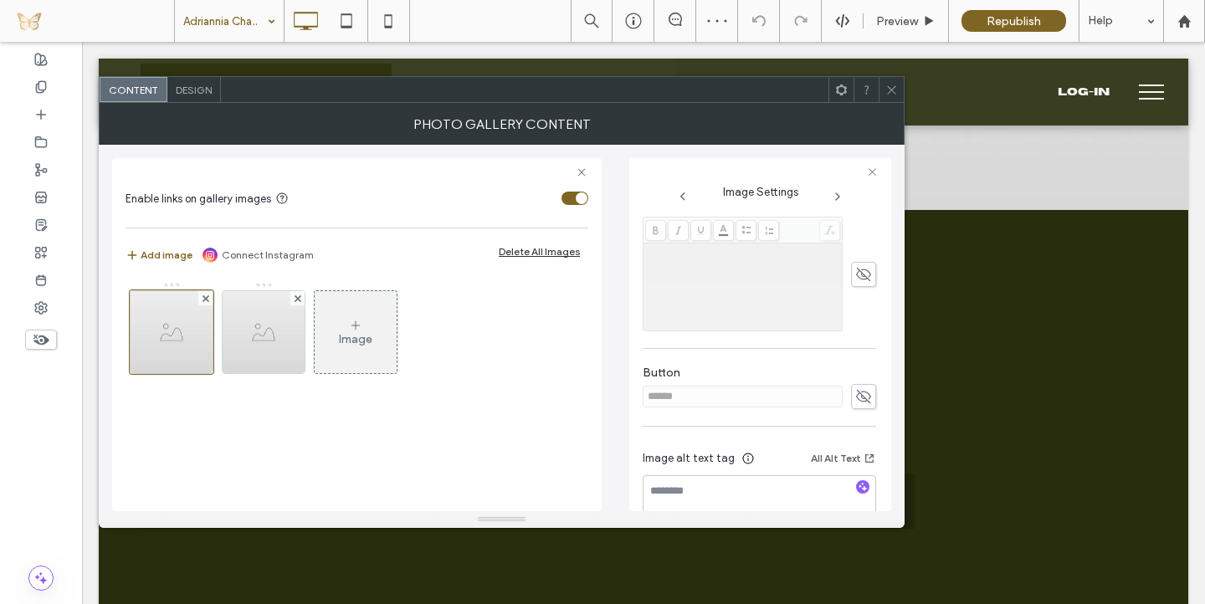
scroll to position [468, 0]
click at [855, 384] on icon at bounding box center [863, 386] width 17 height 18
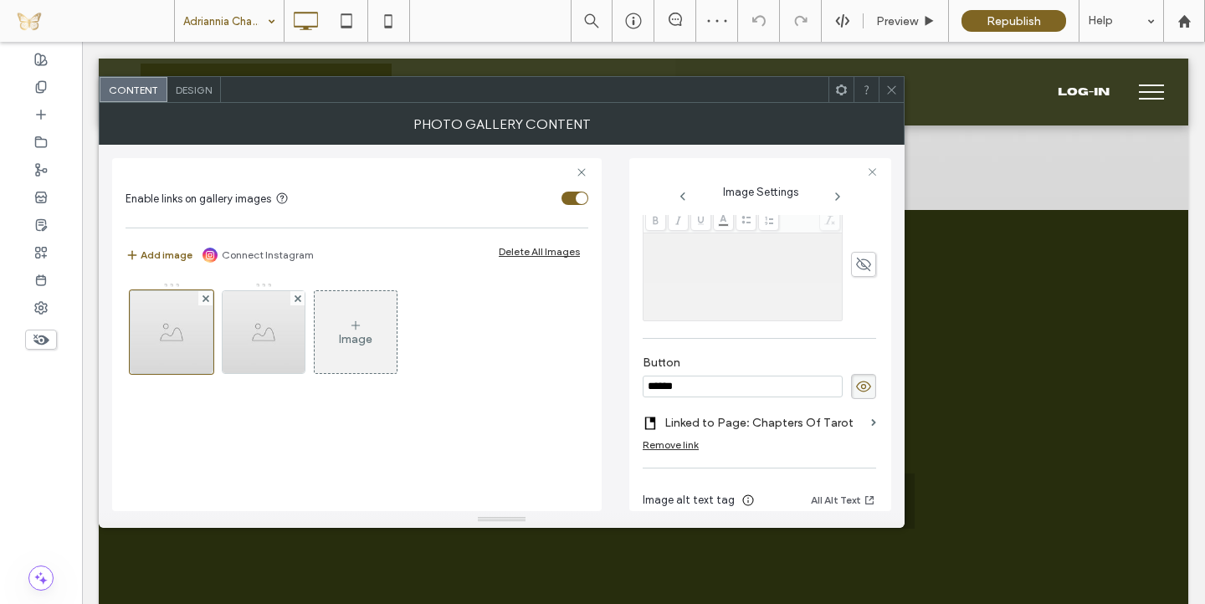
click at [736, 386] on input "******" at bounding box center [743, 387] width 200 height 22
click at [855, 386] on icon at bounding box center [863, 386] width 17 height 18
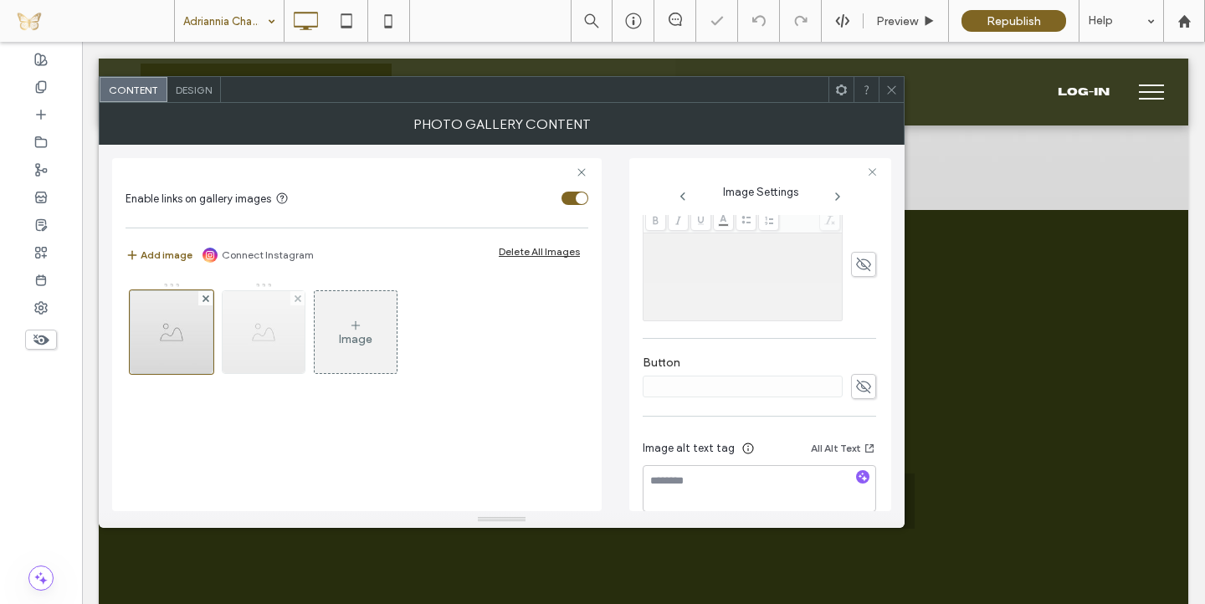
click at [285, 346] on img at bounding box center [264, 332] width 82 height 82
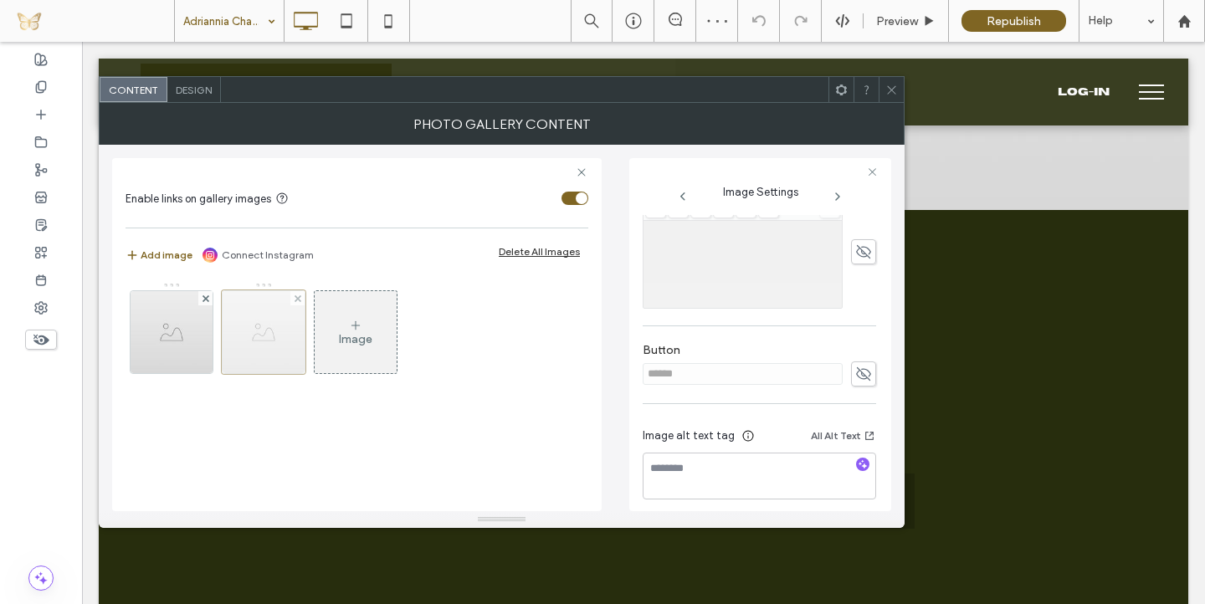
scroll to position [455, 0]
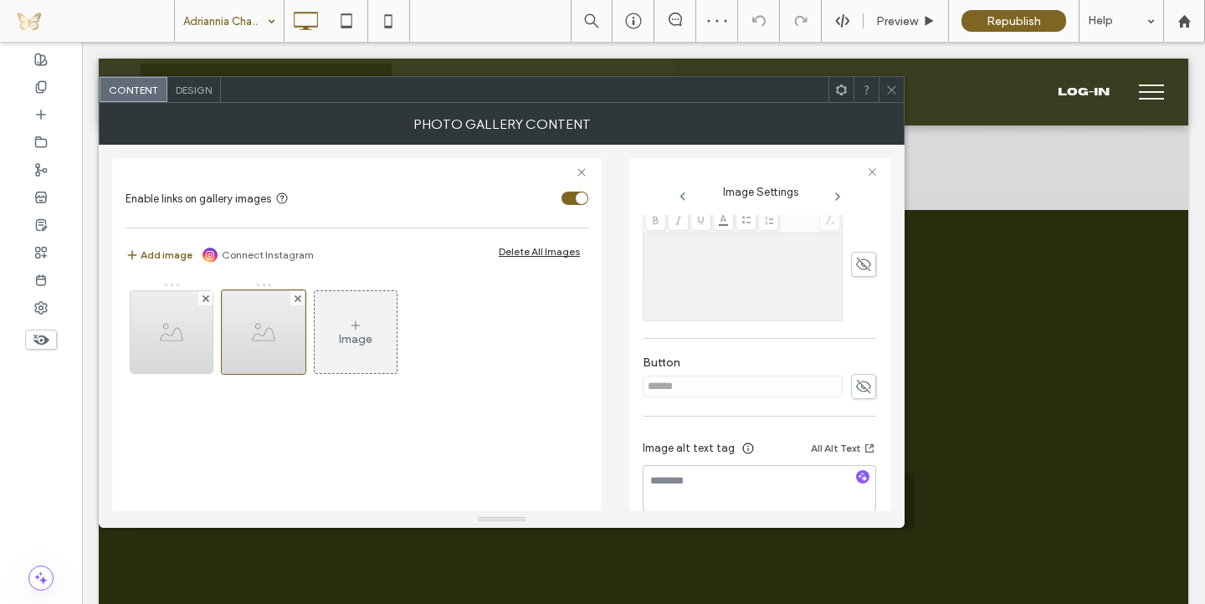
click at [856, 385] on use at bounding box center [863, 386] width 15 height 13
click at [772, 388] on input "******" at bounding box center [743, 387] width 200 height 22
click at [856, 385] on use at bounding box center [863, 387] width 15 height 11
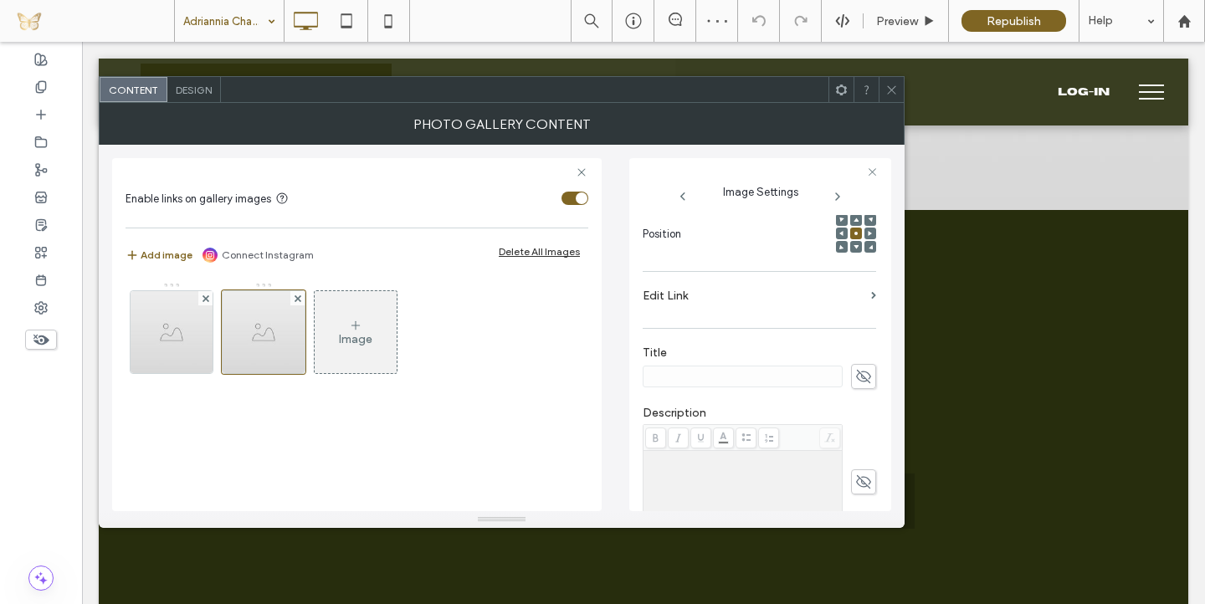
scroll to position [236, 0]
click at [891, 89] on use at bounding box center [891, 89] width 8 height 8
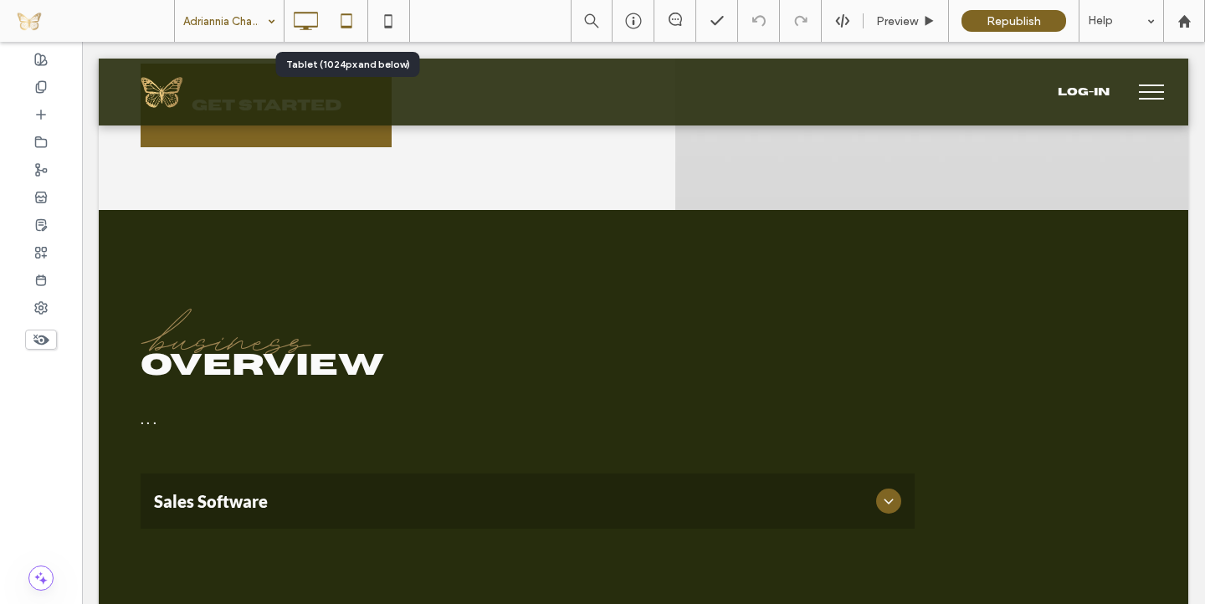
click at [346, 21] on icon at bounding box center [346, 20] width 33 height 33
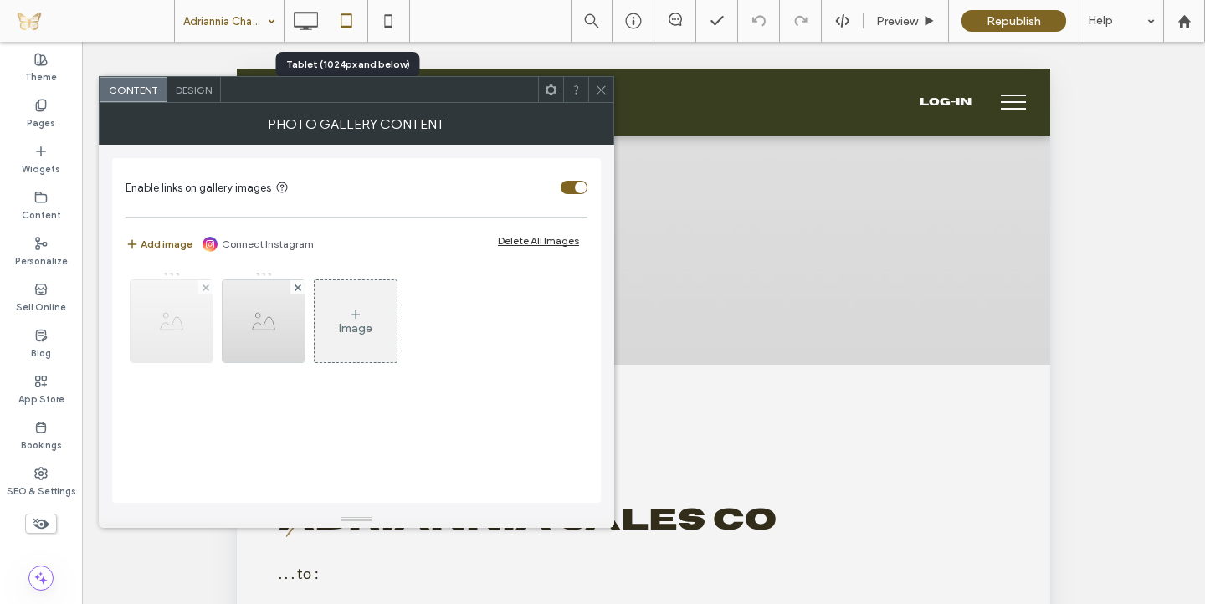
click at [192, 314] on img at bounding box center [172, 321] width 82 height 82
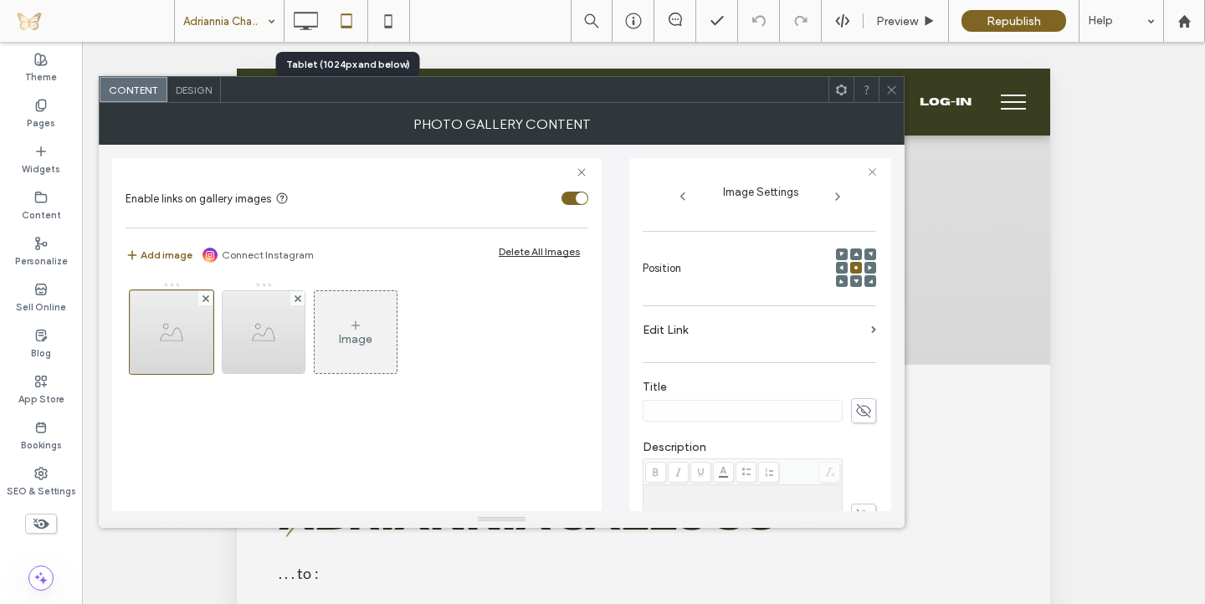
scroll to position [221, 0]
click at [855, 400] on icon at bounding box center [863, 393] width 17 height 18
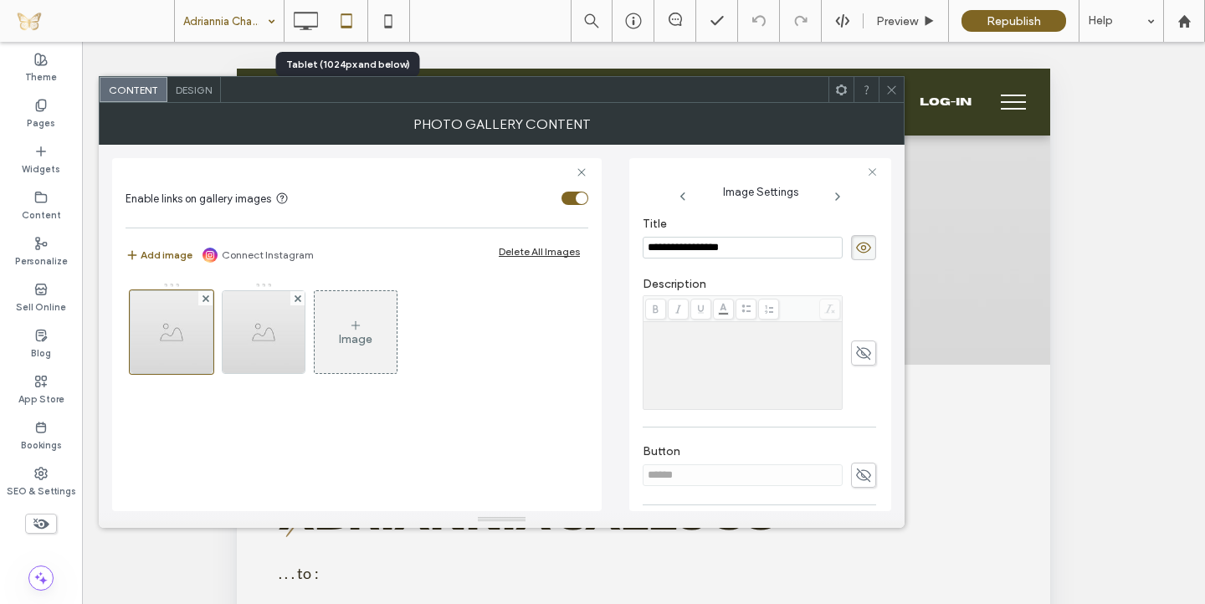
scroll to position [393, 0]
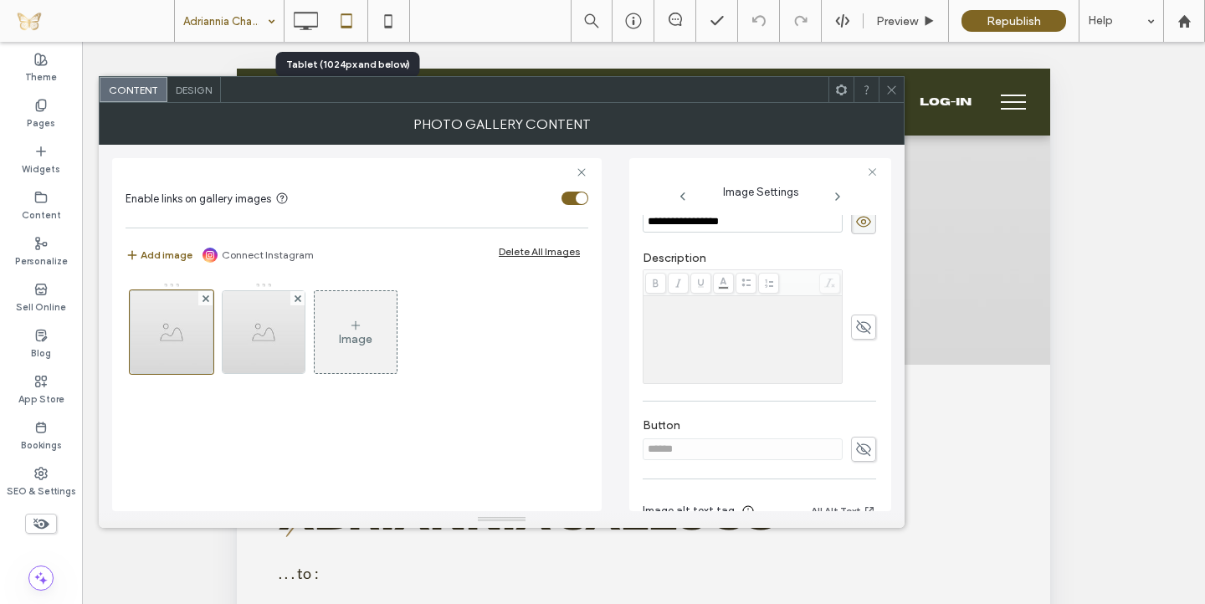
type input "**********"
click at [855, 447] on icon at bounding box center [863, 449] width 17 height 18
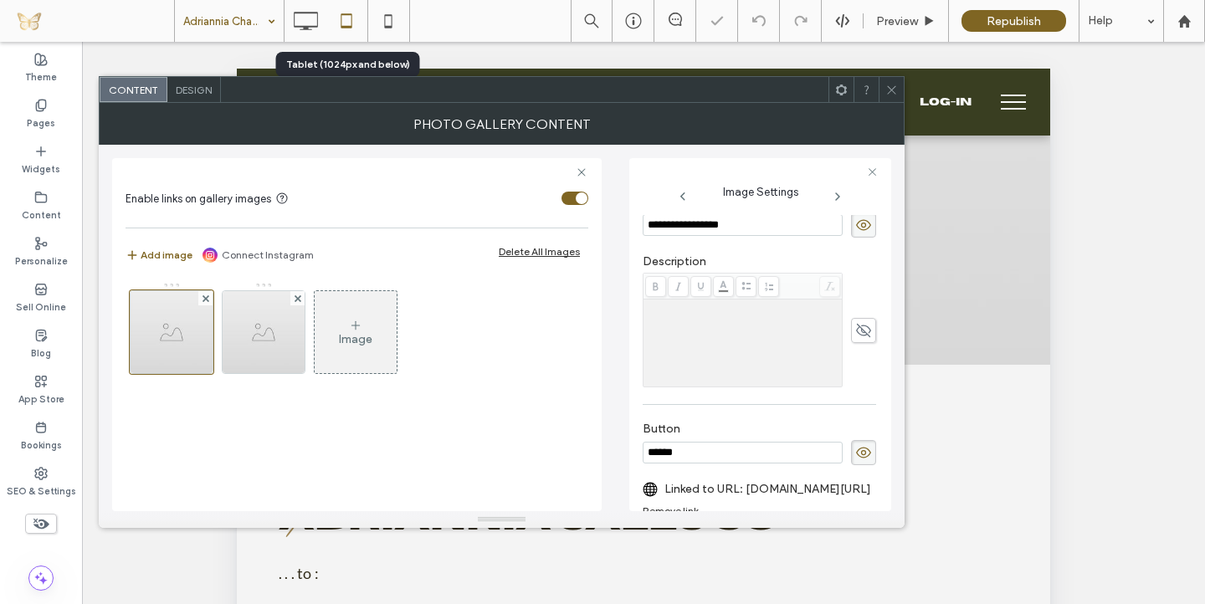
click at [766, 459] on input "******" at bounding box center [743, 453] width 200 height 22
click at [855, 454] on icon at bounding box center [863, 453] width 17 height 18
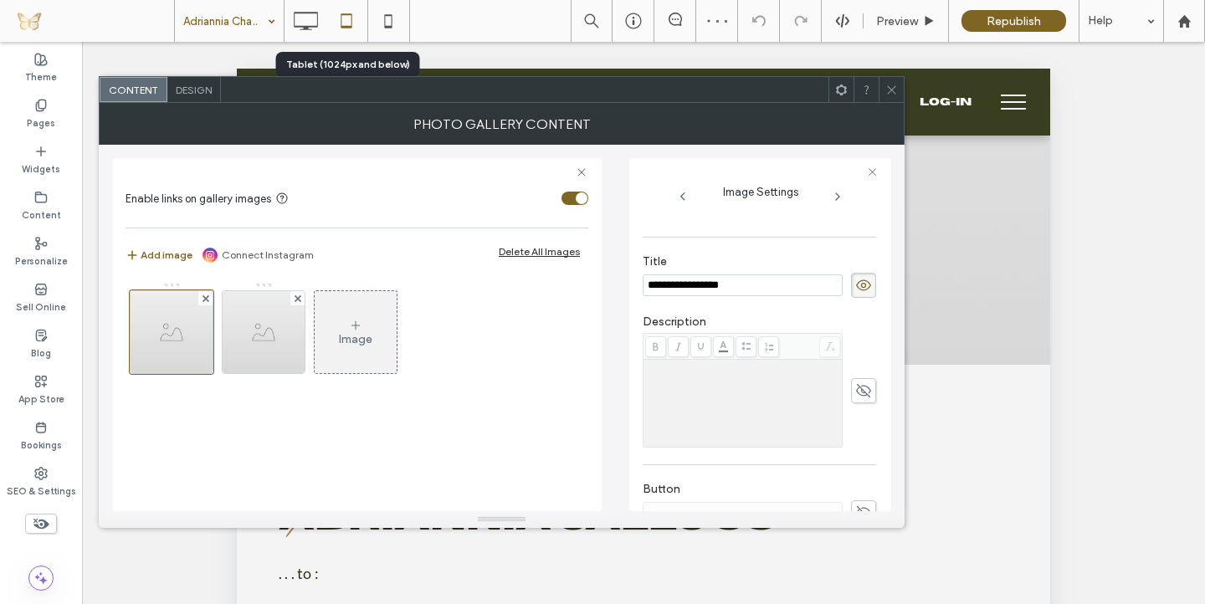
scroll to position [305, 0]
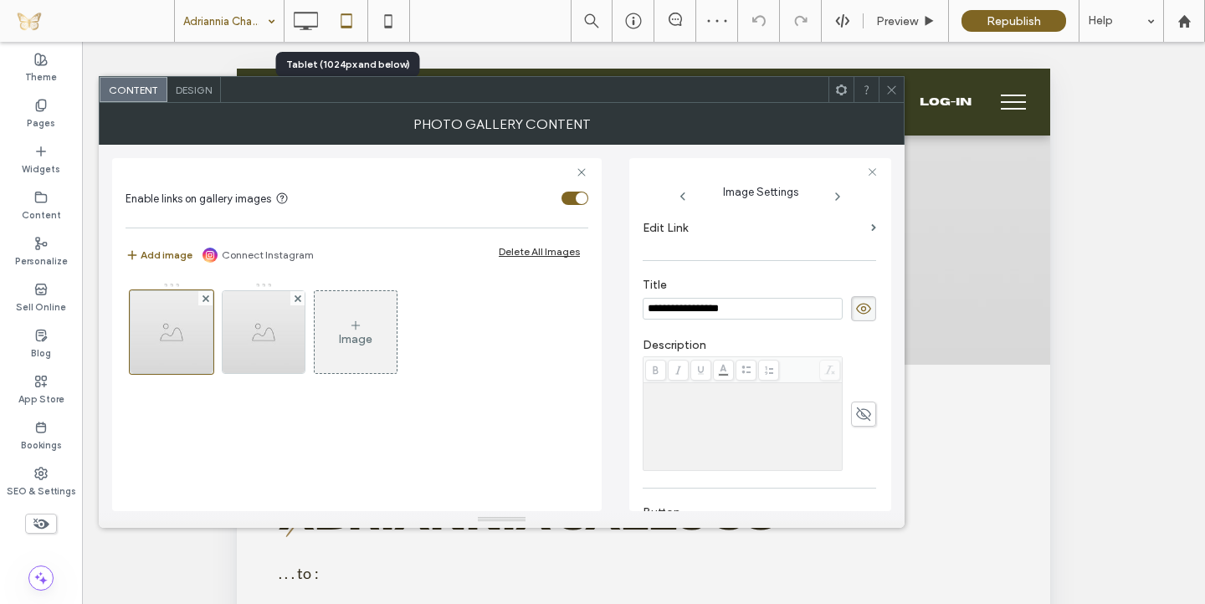
click at [849, 239] on label "Edit Link" at bounding box center [754, 228] width 222 height 31
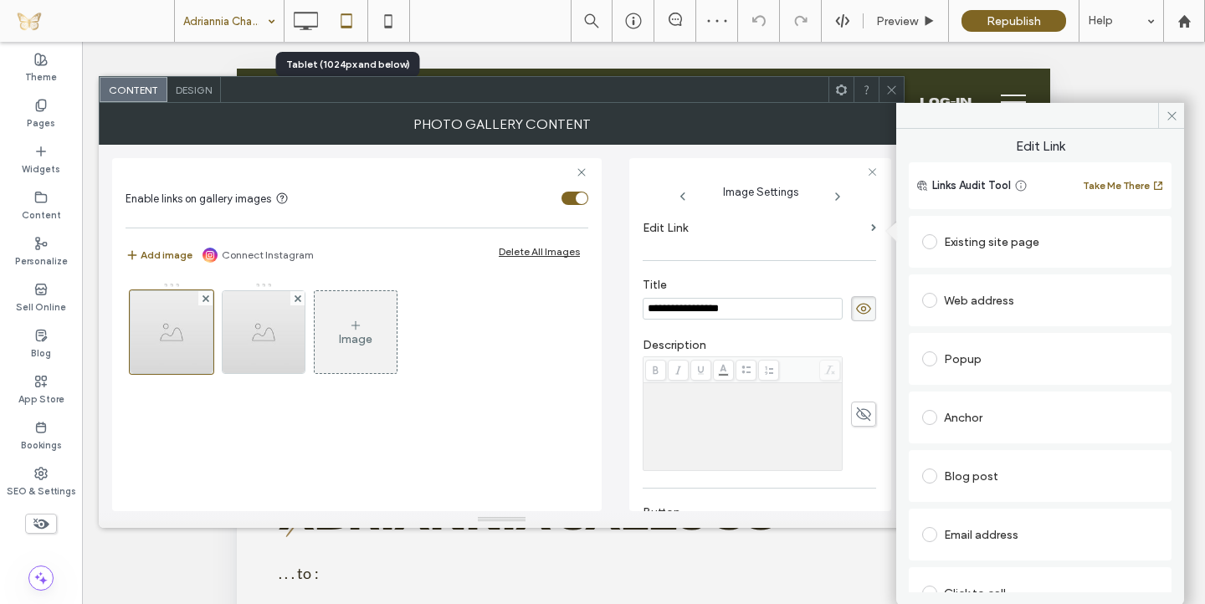
click at [966, 239] on div "Existing site page" at bounding box center [1040, 241] width 236 height 27
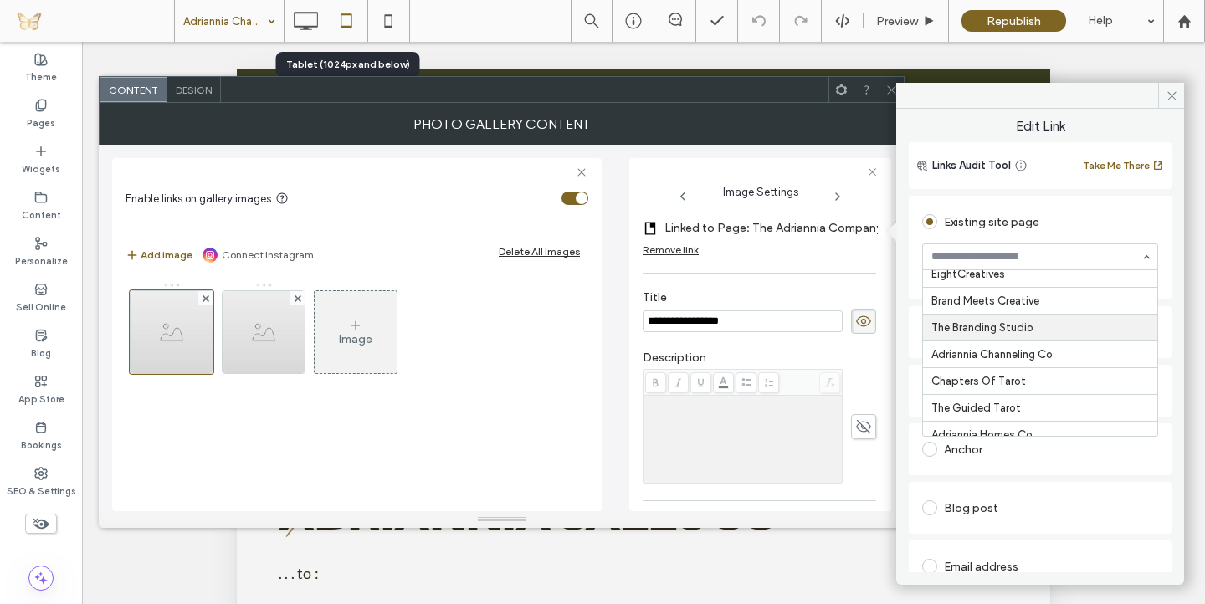
scroll to position [243, 0]
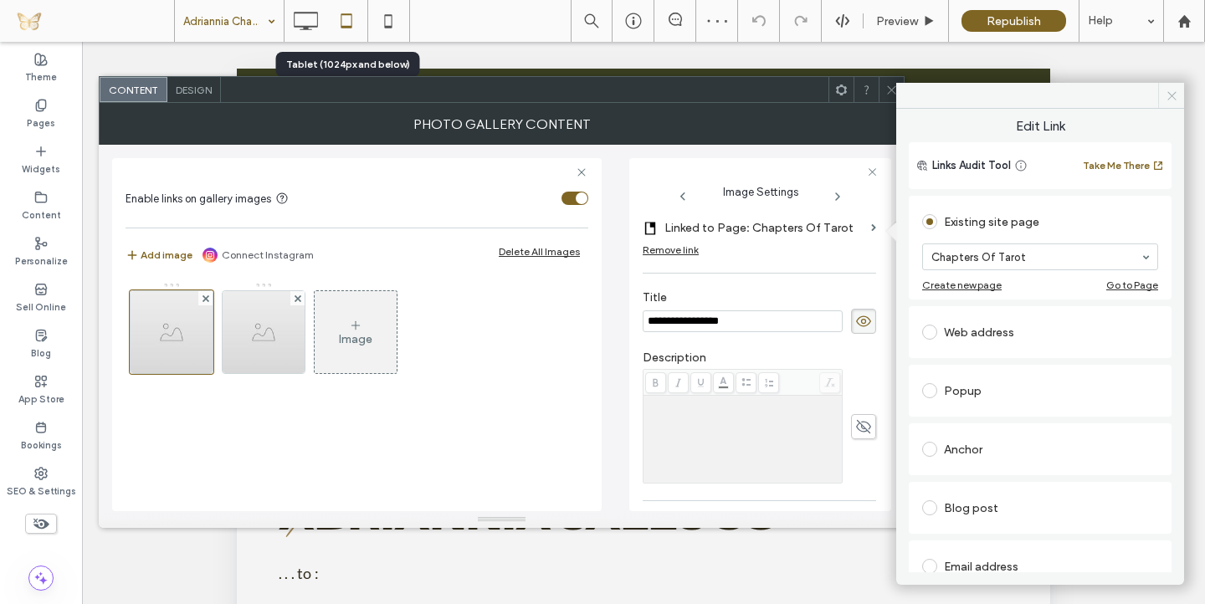
click at [1172, 95] on use at bounding box center [1172, 95] width 8 height 8
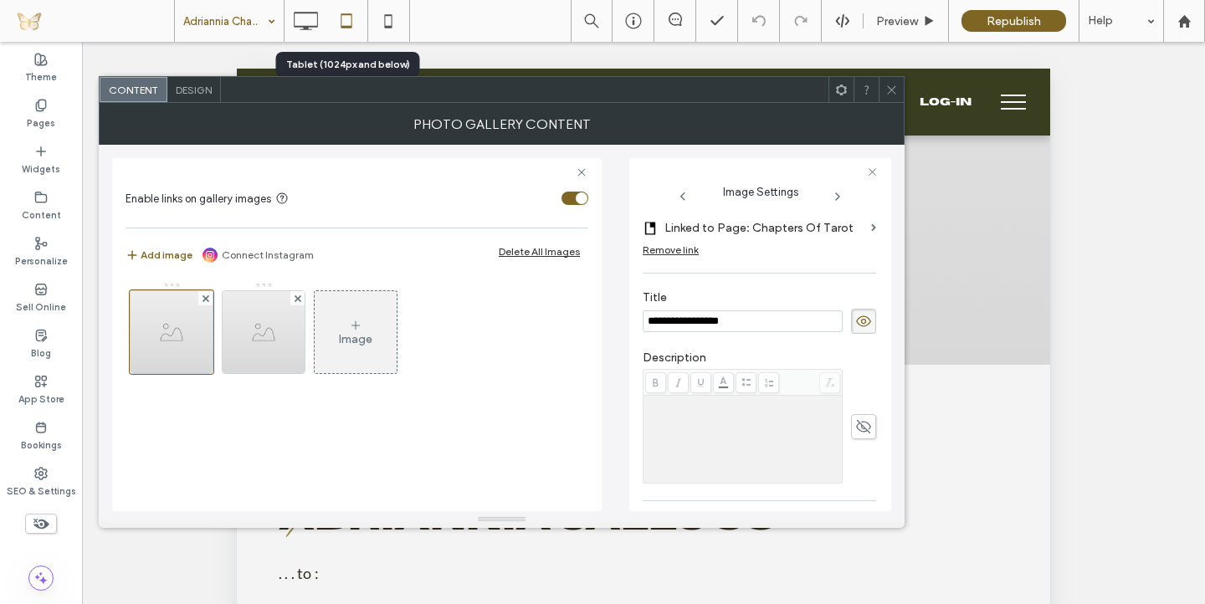
click at [892, 86] on icon at bounding box center [891, 90] width 13 height 13
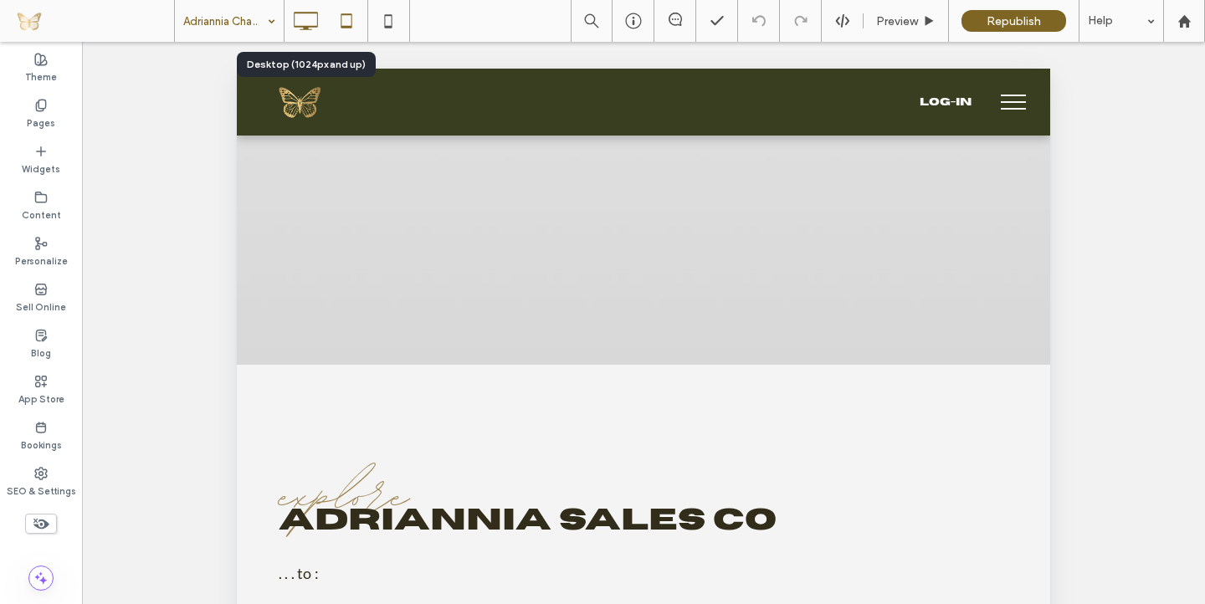
click at [310, 34] on icon at bounding box center [305, 20] width 33 height 33
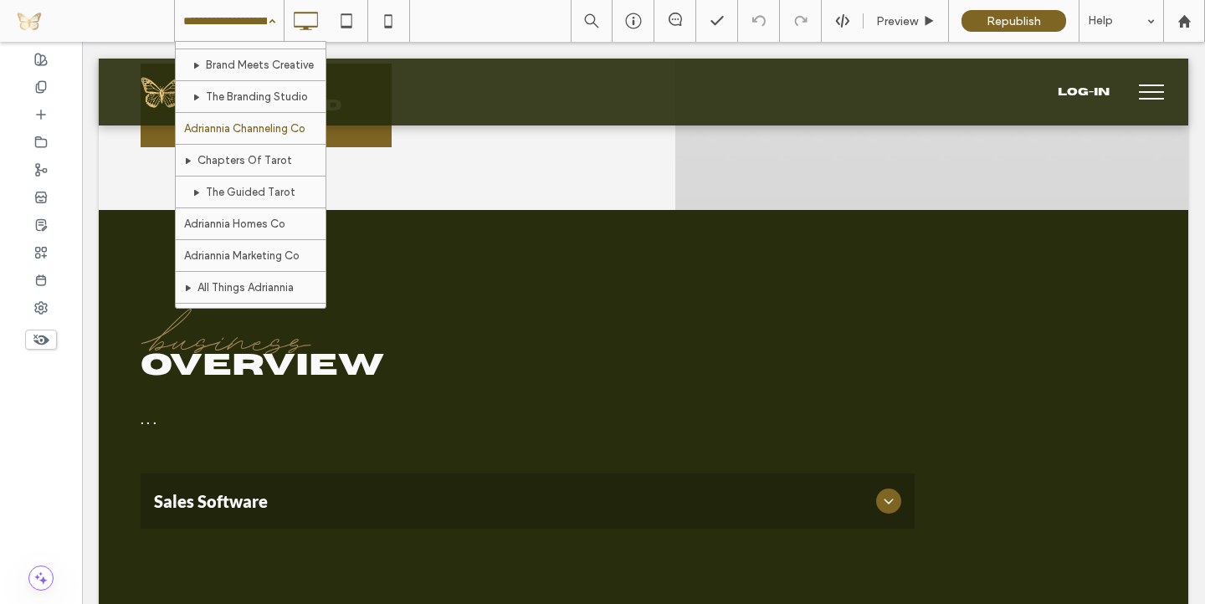
scroll to position [284, 0]
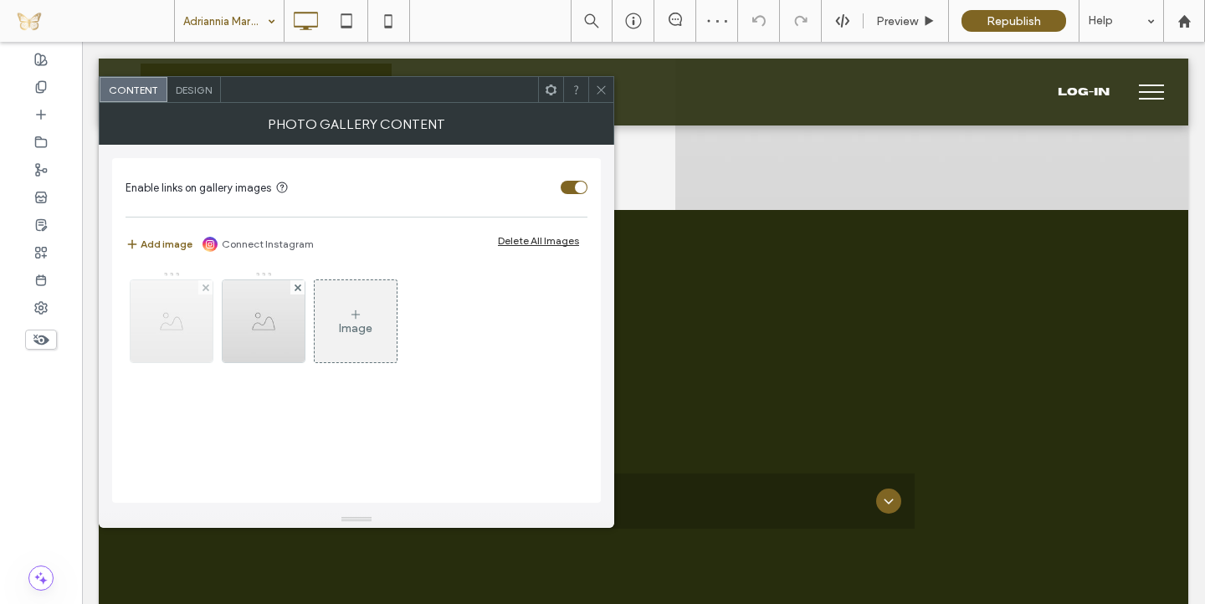
click at [182, 333] on img at bounding box center [172, 321] width 82 height 82
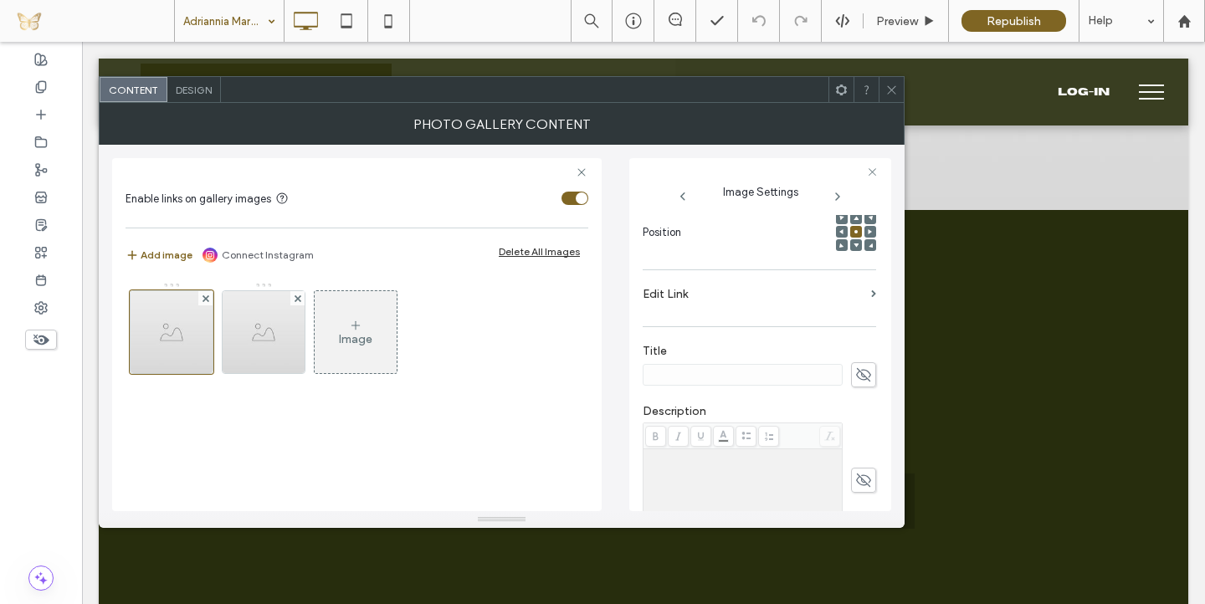
scroll to position [292, 0]
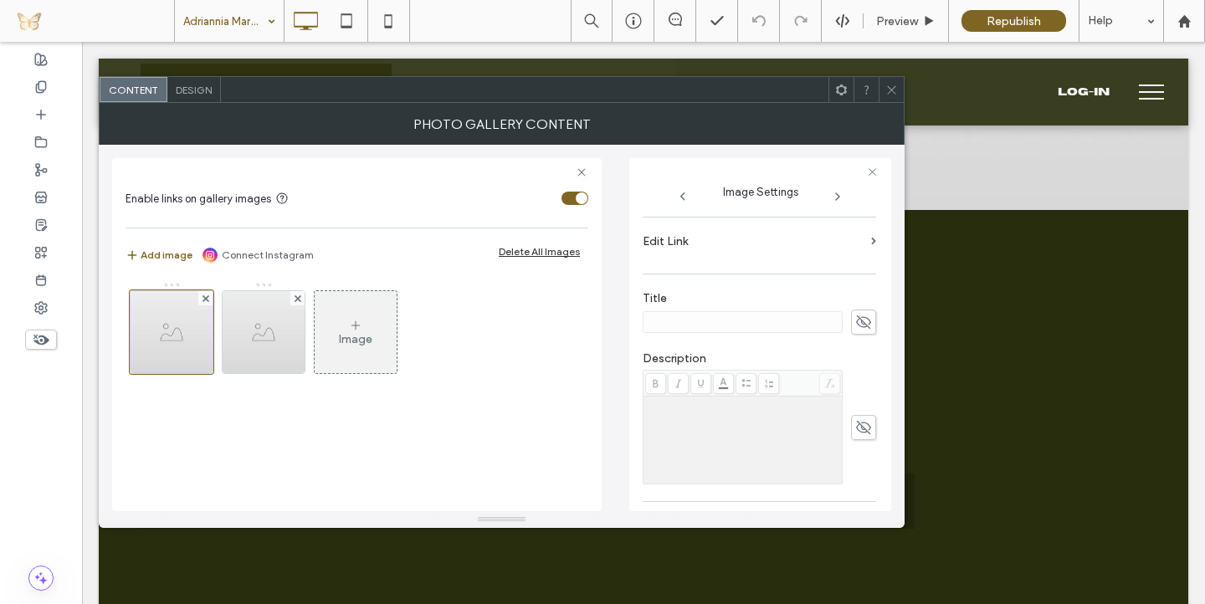
click at [847, 249] on label "Edit Link" at bounding box center [754, 241] width 222 height 31
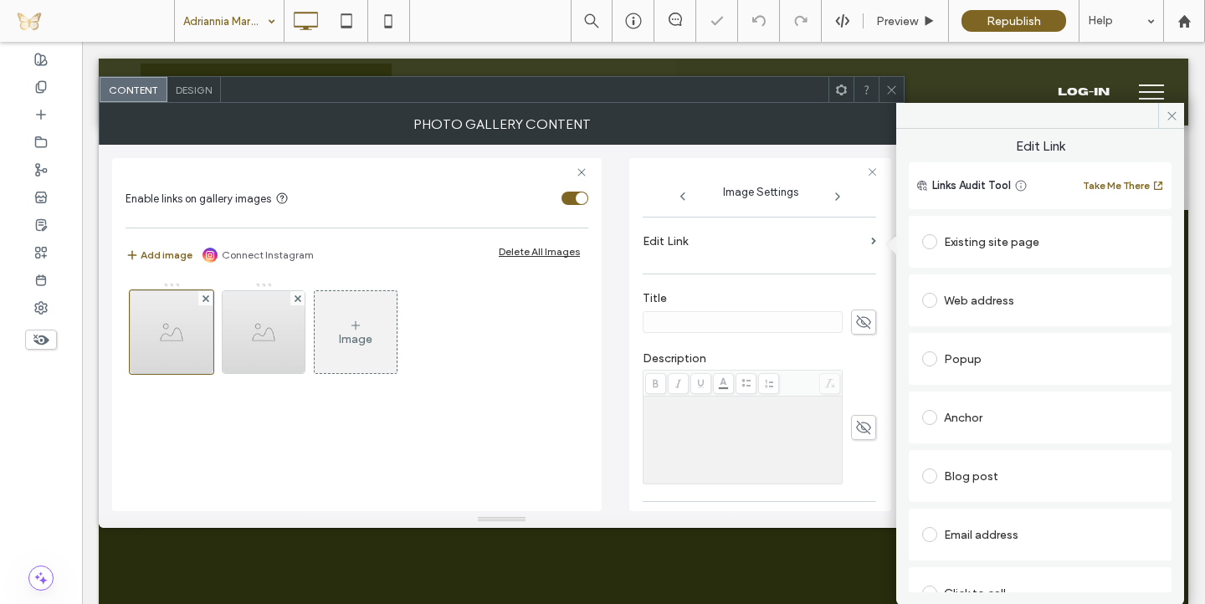
click at [968, 232] on div "Existing site page" at bounding box center [1040, 241] width 236 height 27
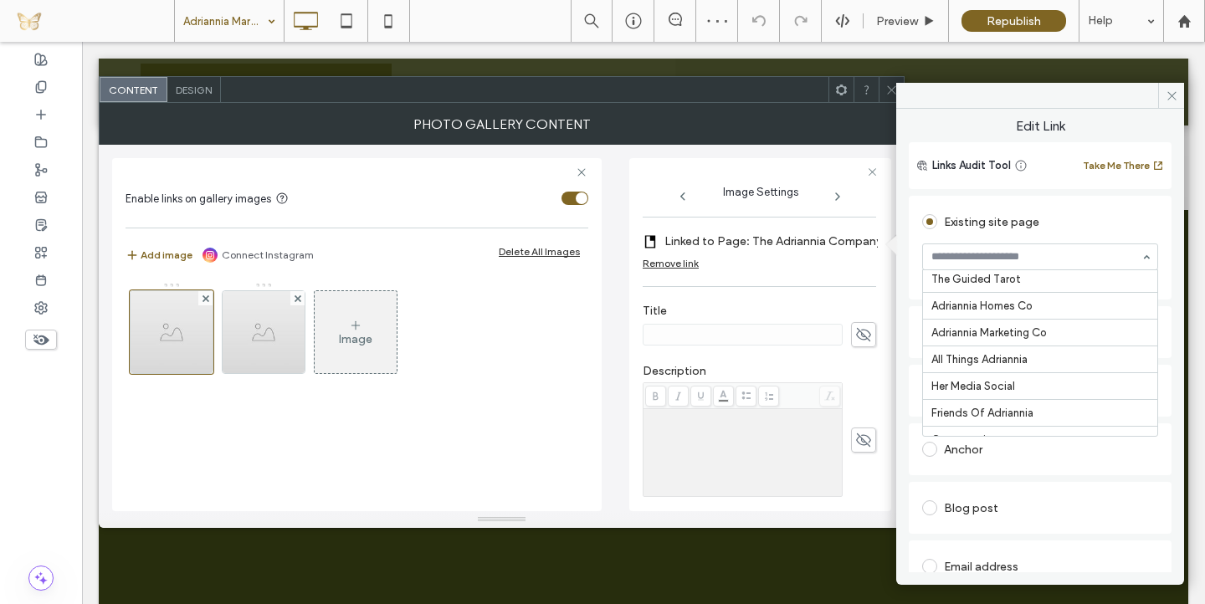
scroll to position [361, 0]
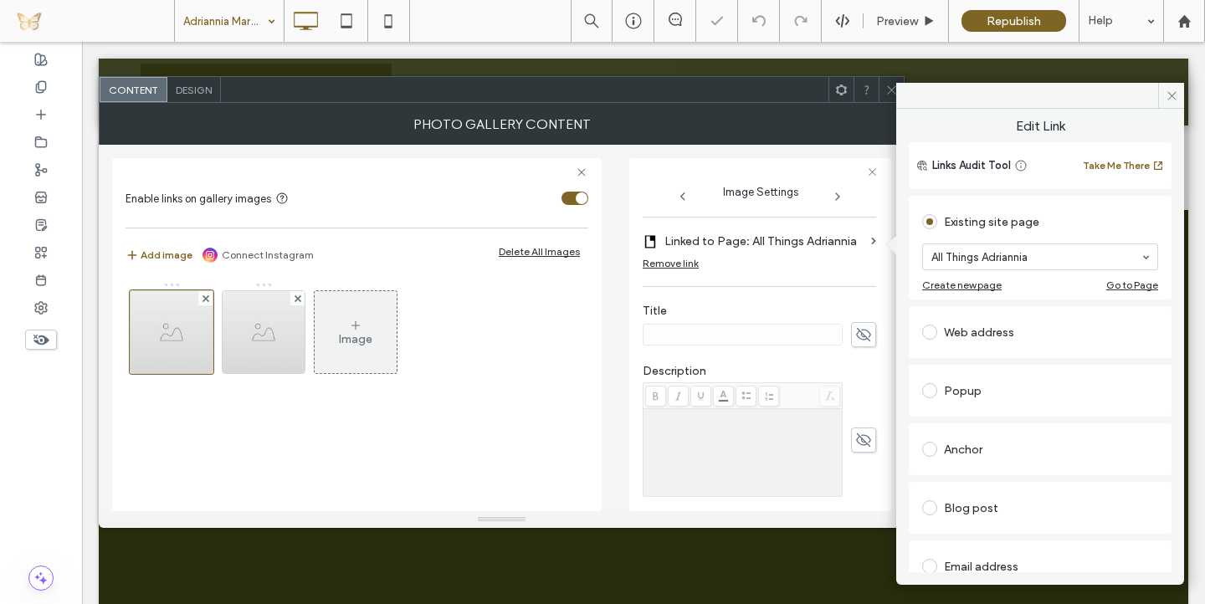
click at [855, 335] on icon at bounding box center [863, 335] width 17 height 18
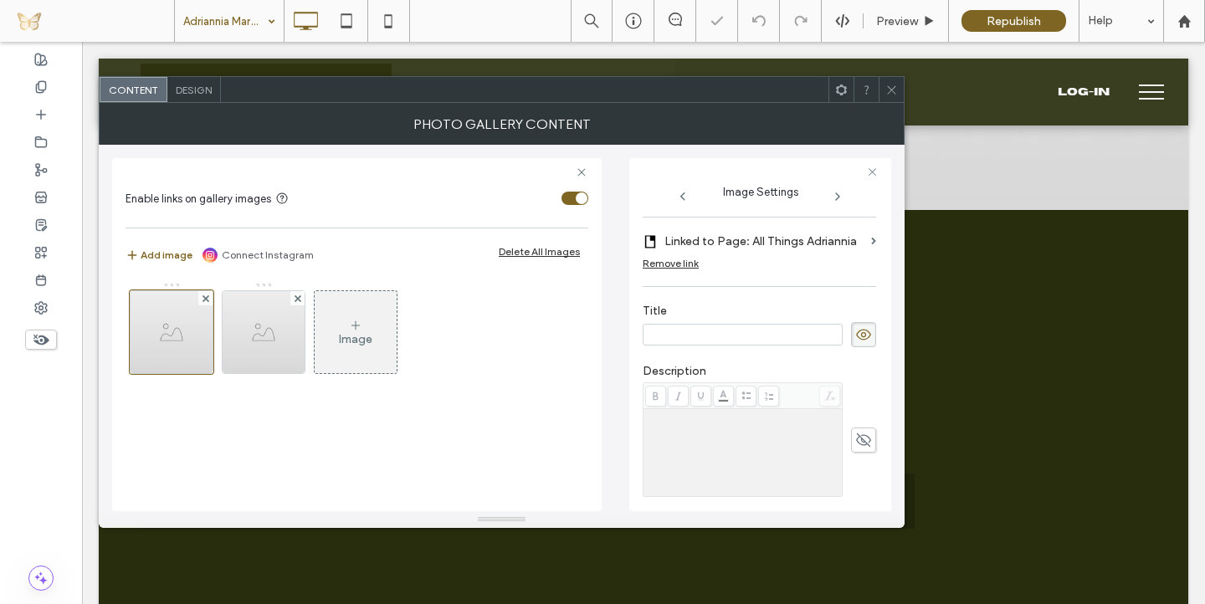
click at [786, 335] on input at bounding box center [743, 335] width 200 height 22
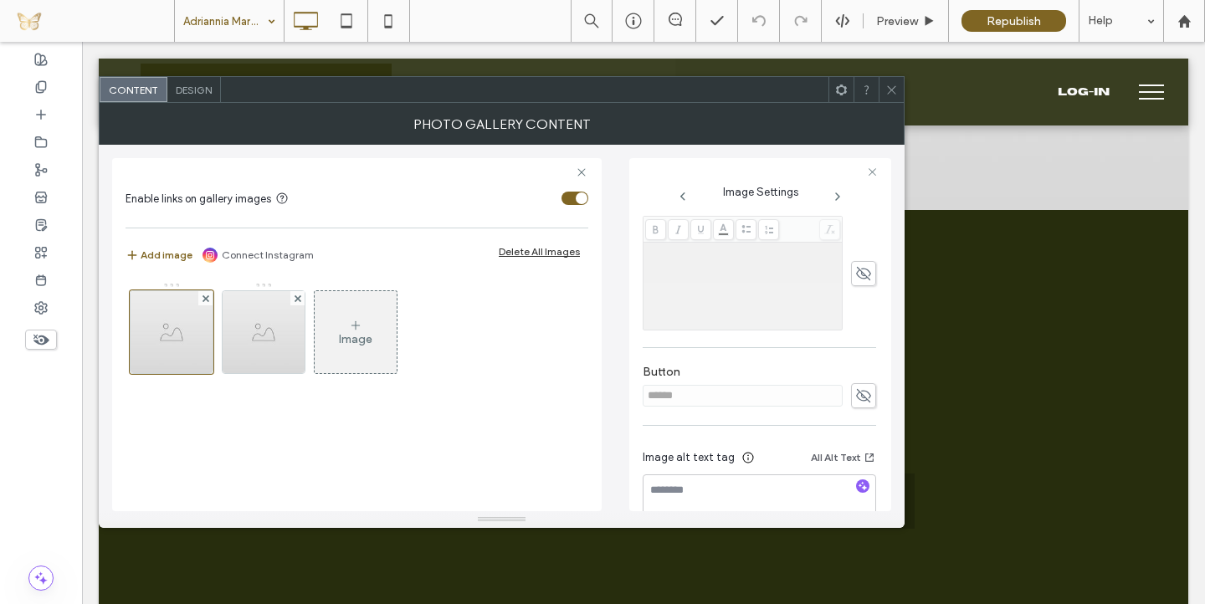
scroll to position [472, 0]
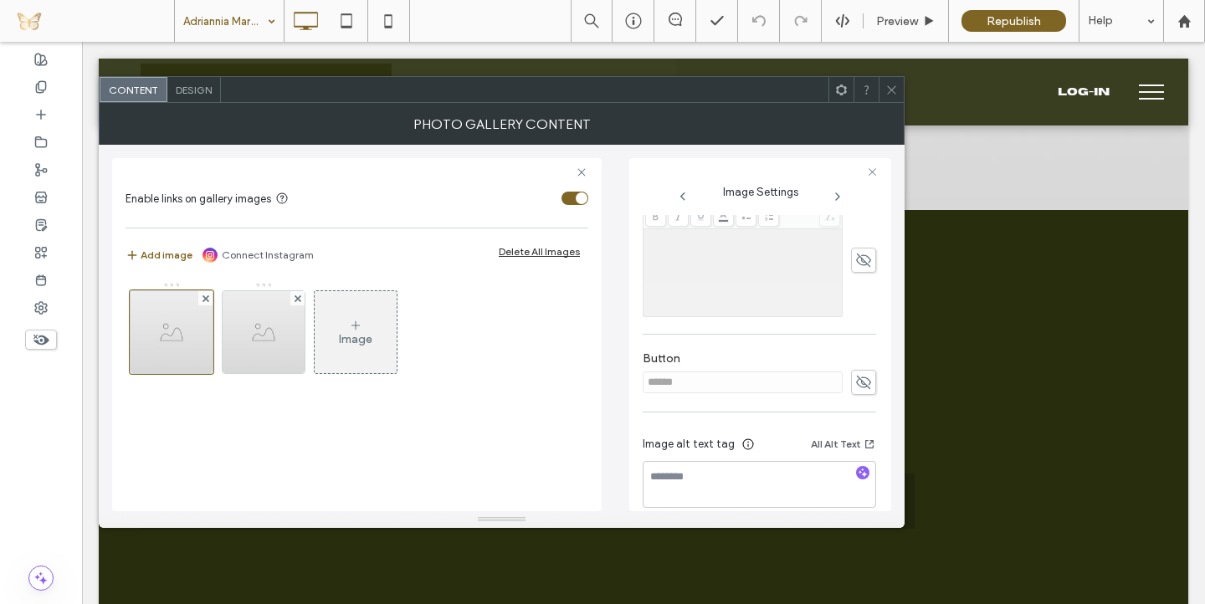
type input "**********"
click at [843, 385] on div "**********" at bounding box center [760, 135] width 234 height 785
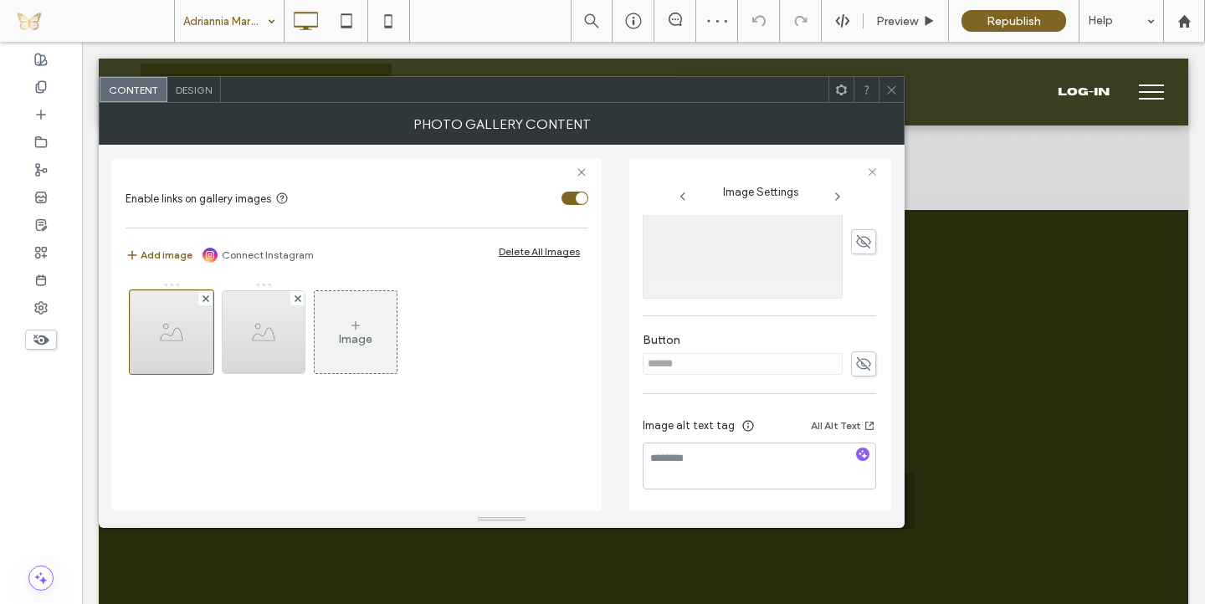
click at [855, 360] on icon at bounding box center [863, 364] width 17 height 18
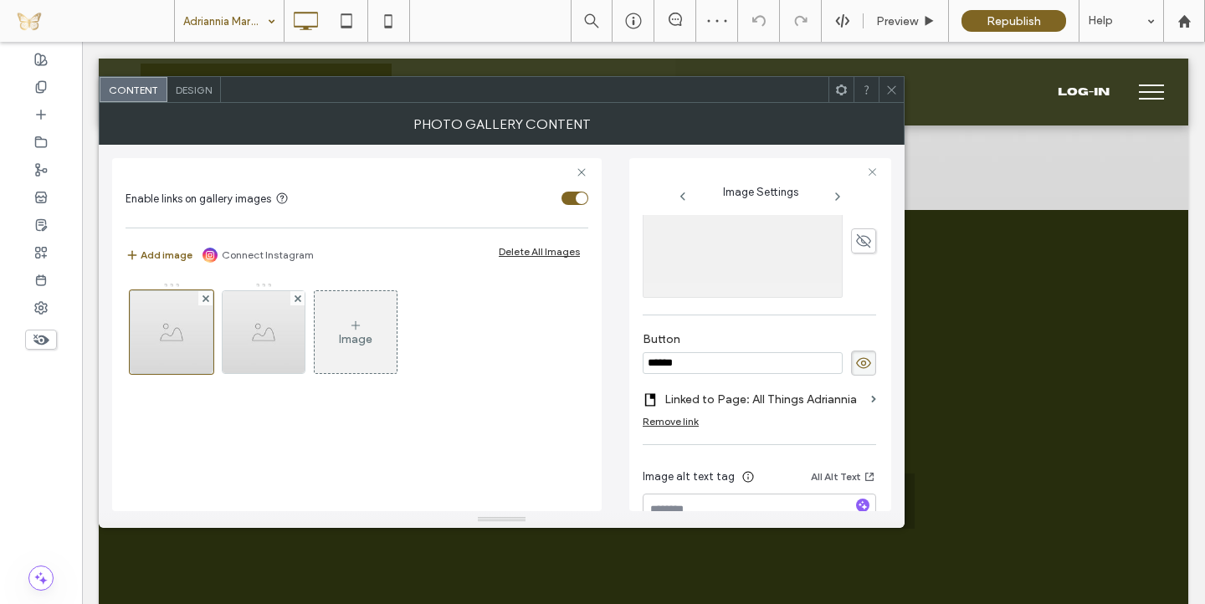
click at [771, 362] on input "******" at bounding box center [743, 363] width 200 height 22
click at [862, 358] on icon at bounding box center [863, 363] width 17 height 18
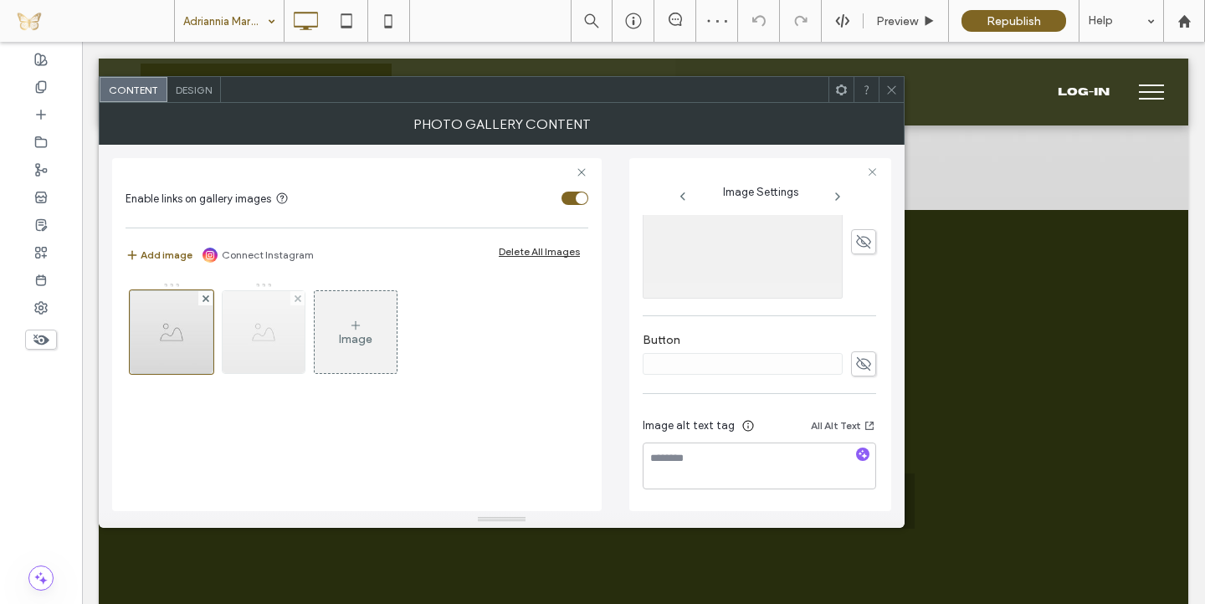
click at [253, 323] on img at bounding box center [264, 332] width 82 height 82
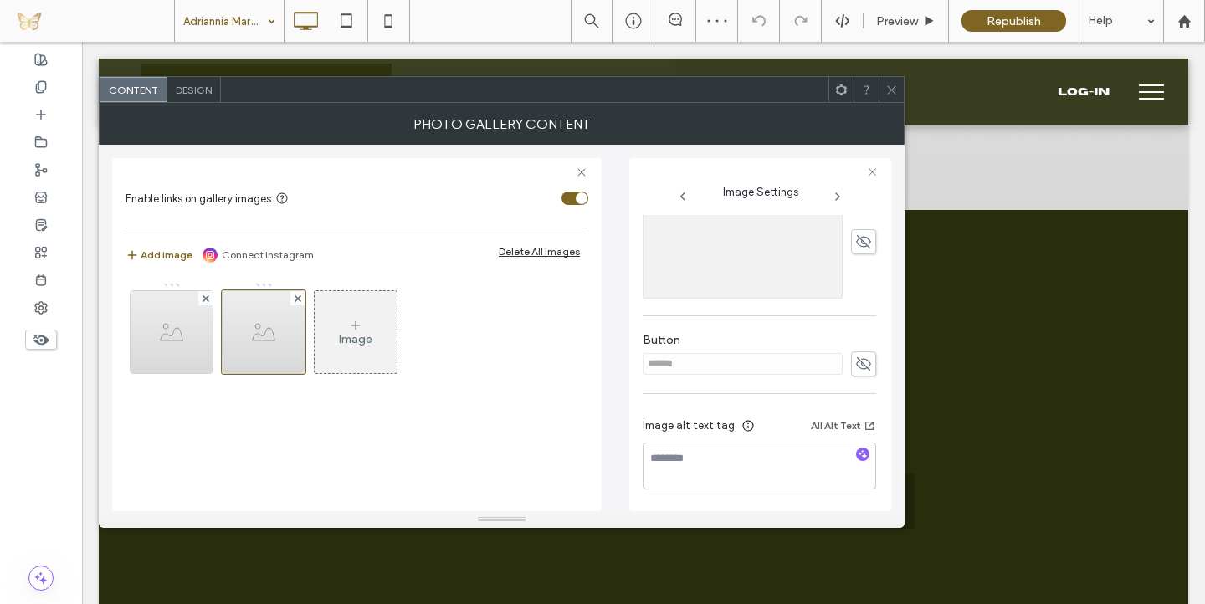
click at [855, 358] on icon at bounding box center [863, 364] width 17 height 18
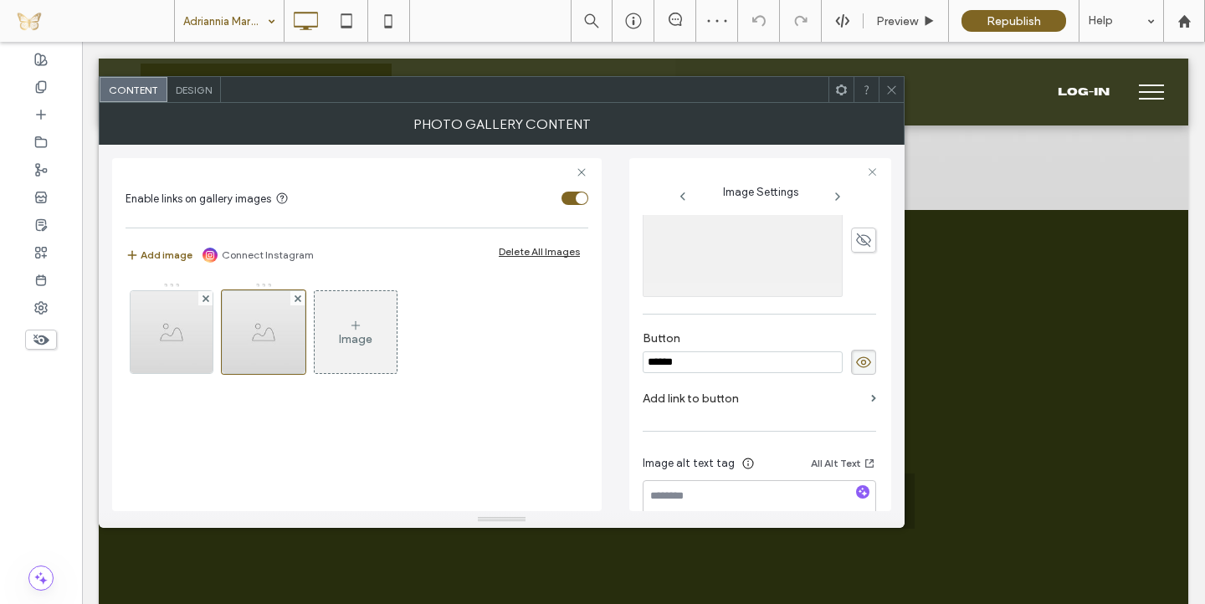
click at [775, 359] on input "******" at bounding box center [743, 363] width 200 height 22
click at [860, 362] on use at bounding box center [863, 362] width 15 height 11
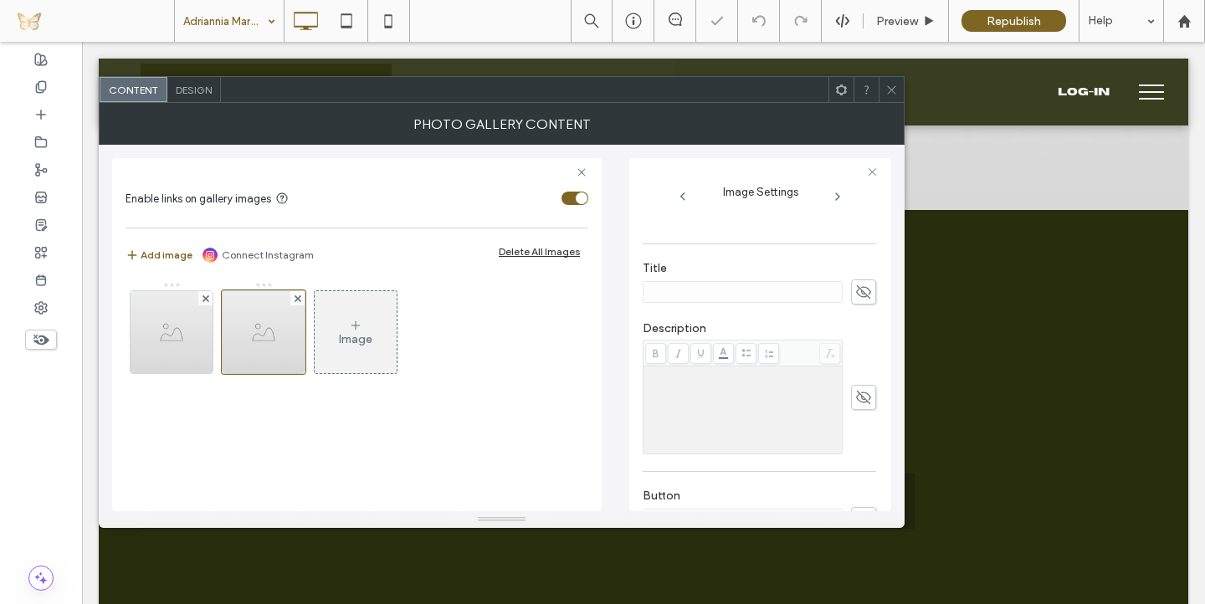
scroll to position [321, 0]
click at [855, 295] on icon at bounding box center [863, 293] width 17 height 18
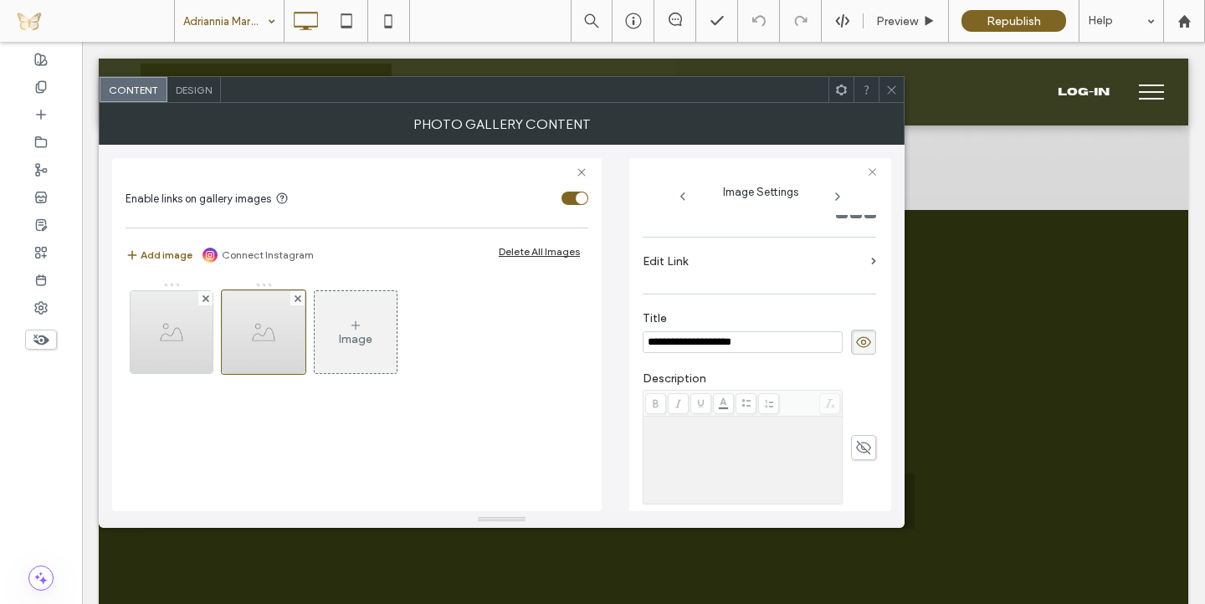
type input "**********"
click at [839, 262] on label "Edit Link" at bounding box center [754, 261] width 222 height 31
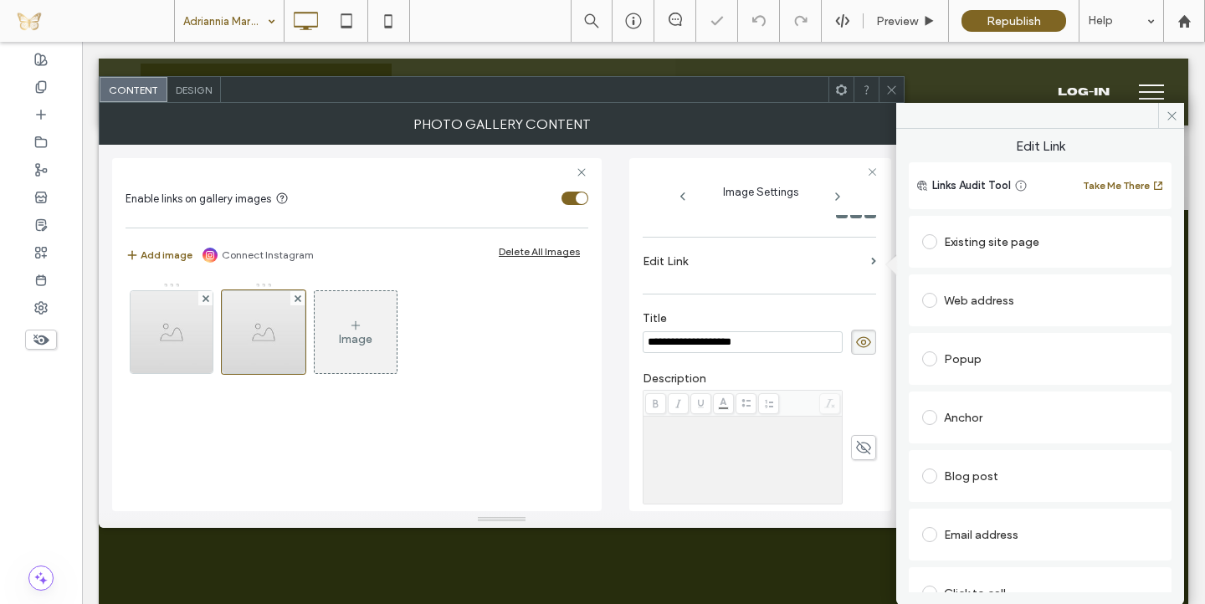
click at [975, 233] on div "Existing site page" at bounding box center [1040, 241] width 236 height 27
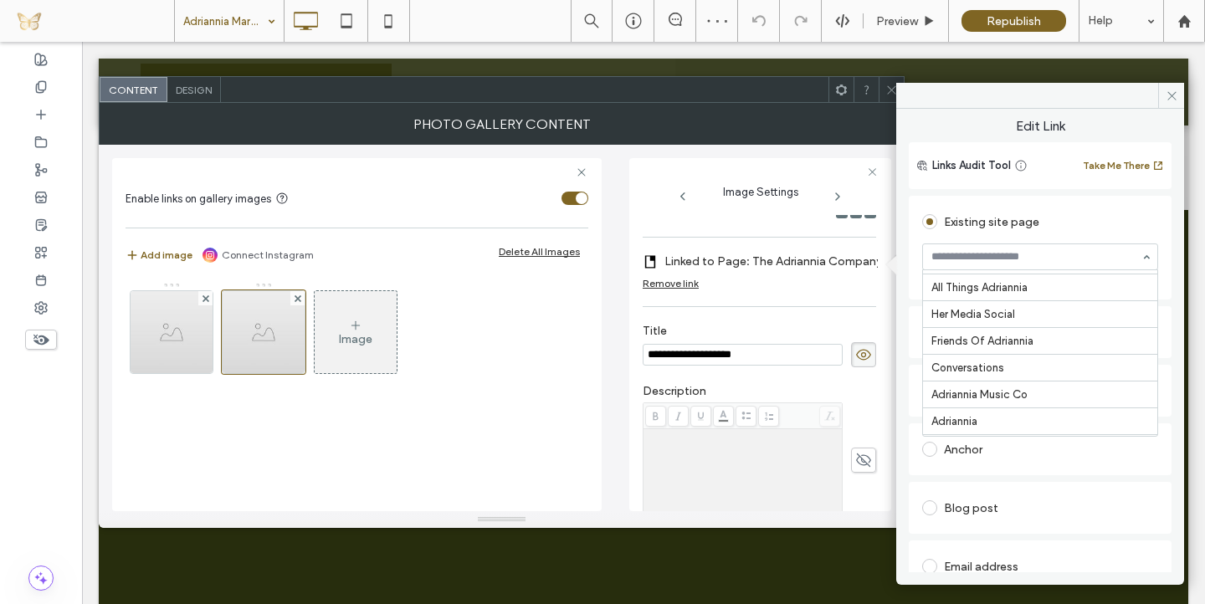
scroll to position [425, 0]
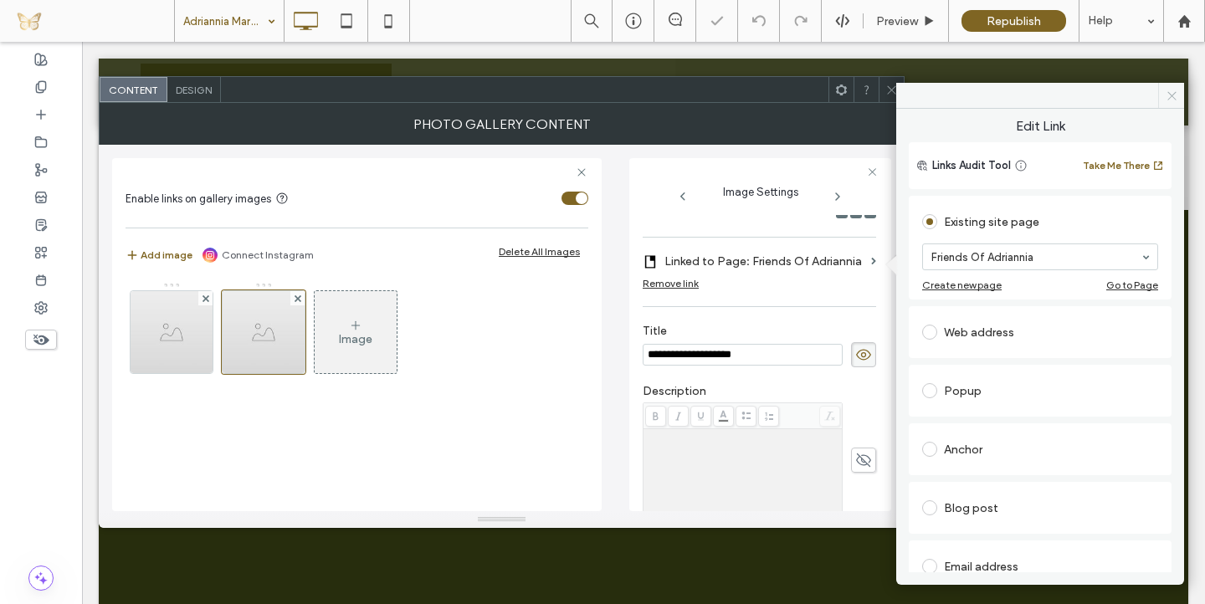
click at [1172, 95] on use at bounding box center [1172, 95] width 8 height 8
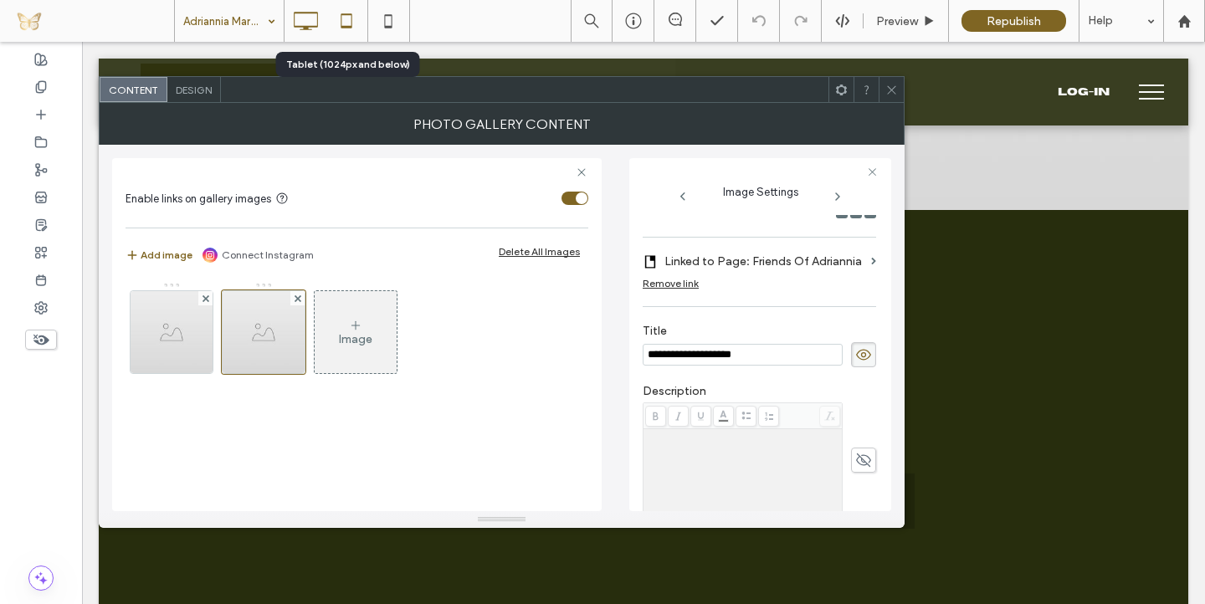
click at [349, 23] on icon at bounding box center [346, 20] width 33 height 33
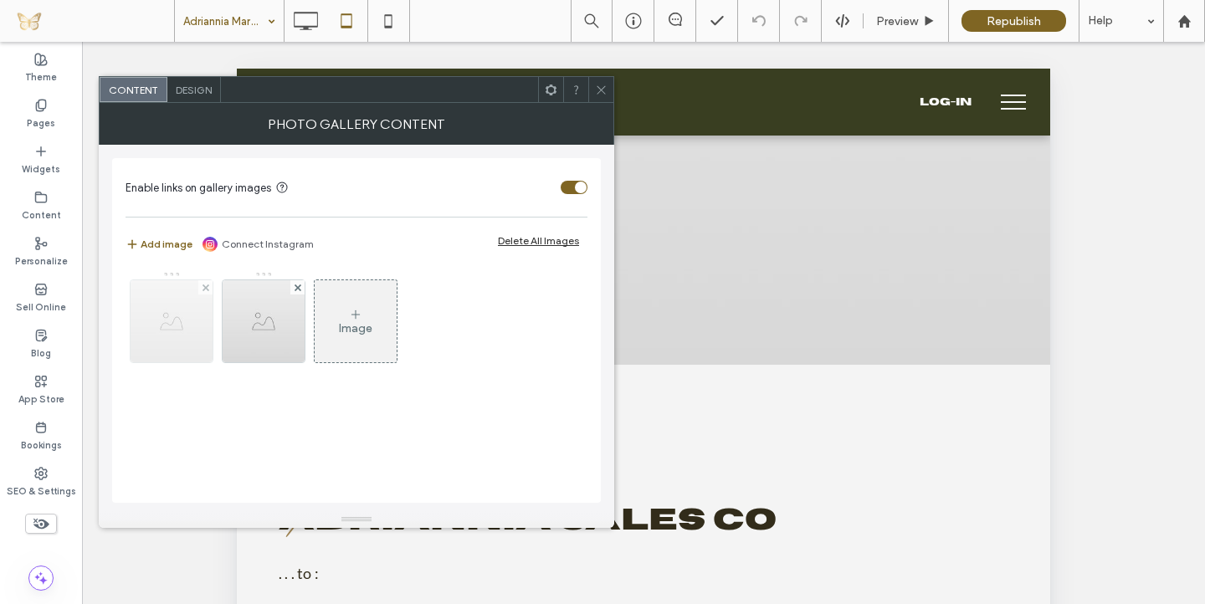
click at [187, 323] on img at bounding box center [172, 321] width 82 height 82
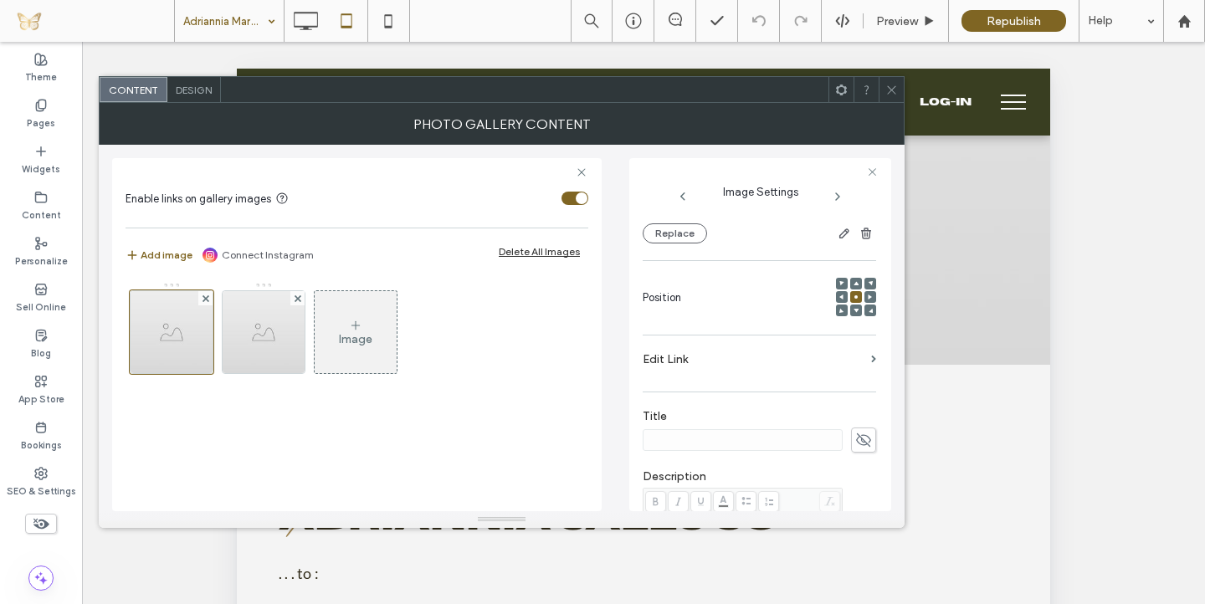
scroll to position [187, 0]
click at [859, 351] on section "Edit Link" at bounding box center [760, 350] width 234 height 39
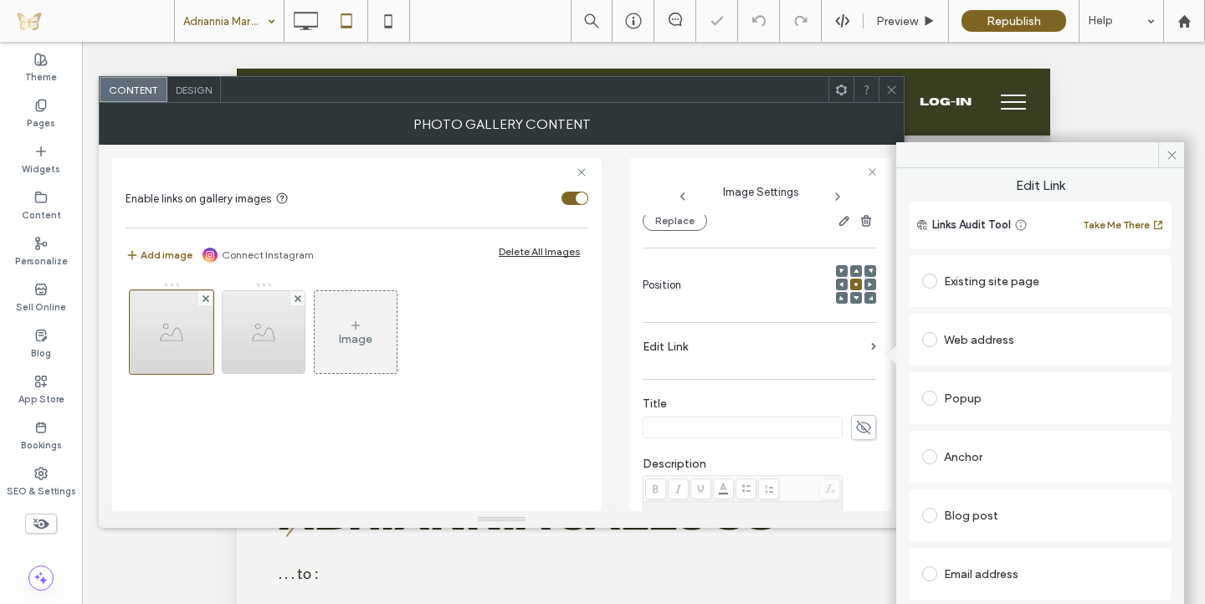
click at [971, 285] on div "Existing site page" at bounding box center [1040, 281] width 236 height 27
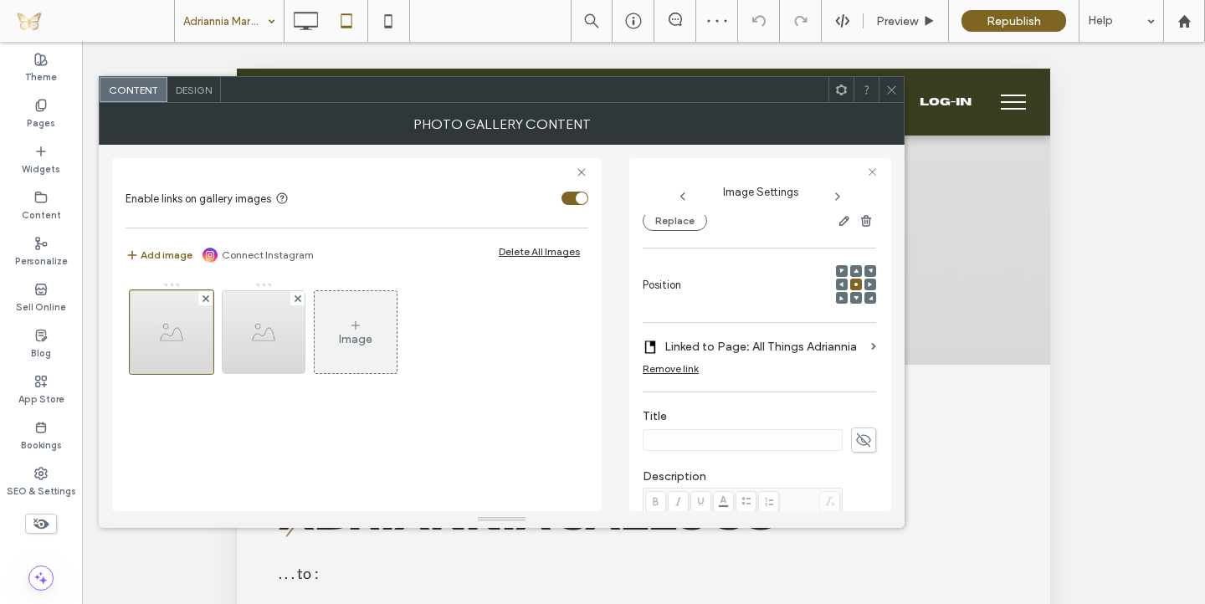
scroll to position [351, 0]
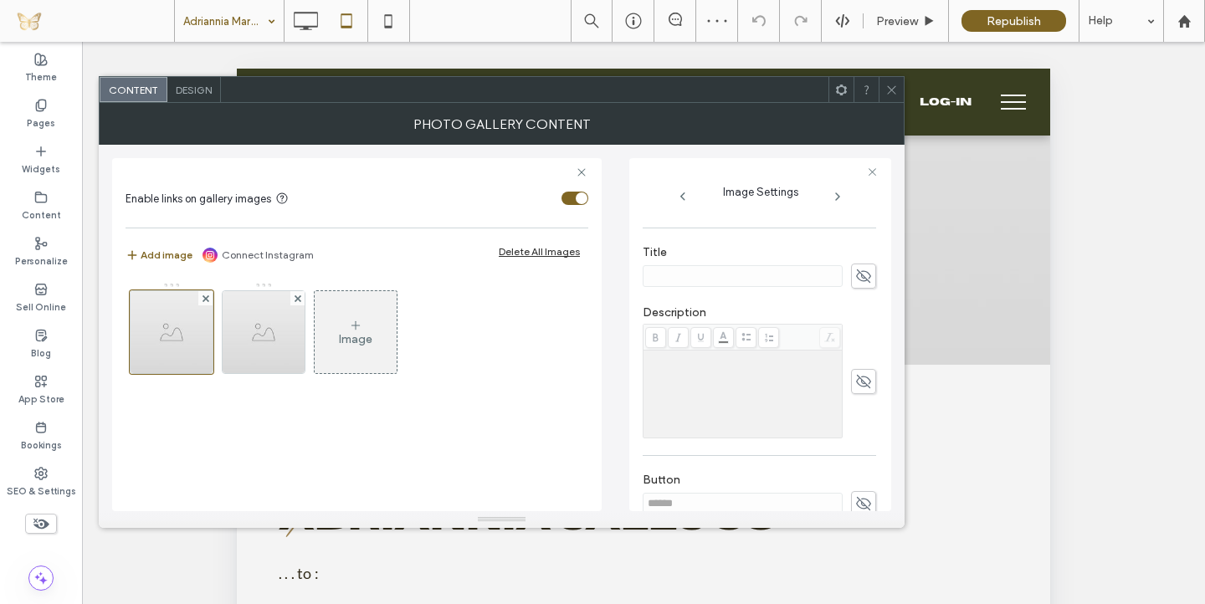
click at [856, 277] on use at bounding box center [863, 275] width 15 height 13
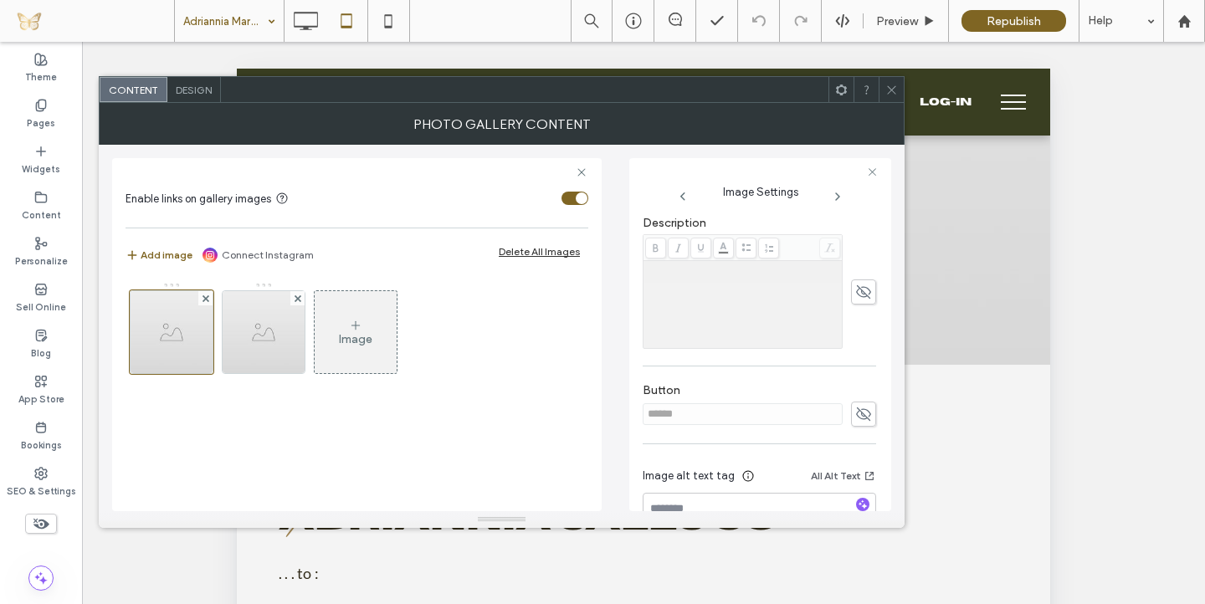
scroll to position [443, 0]
type input "**********"
click at [855, 414] on div "**********" at bounding box center [760, 164] width 234 height 785
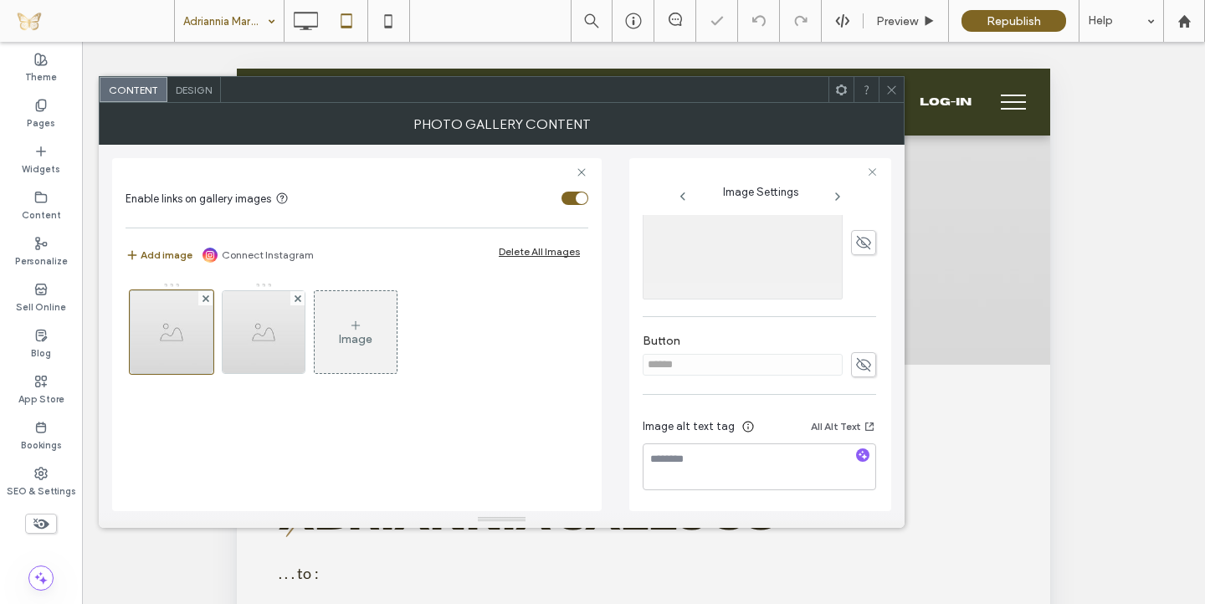
scroll to position [491, 0]
click at [851, 371] on span at bounding box center [863, 364] width 25 height 25
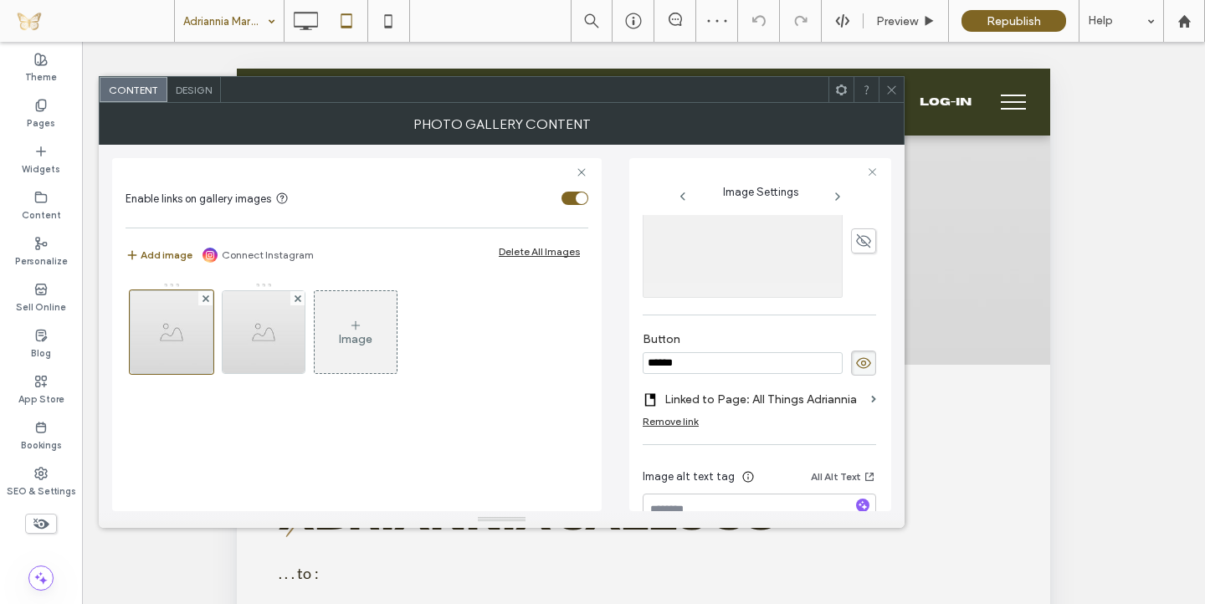
click at [741, 372] on input "******" at bounding box center [743, 363] width 200 height 22
click at [856, 359] on use at bounding box center [863, 363] width 15 height 11
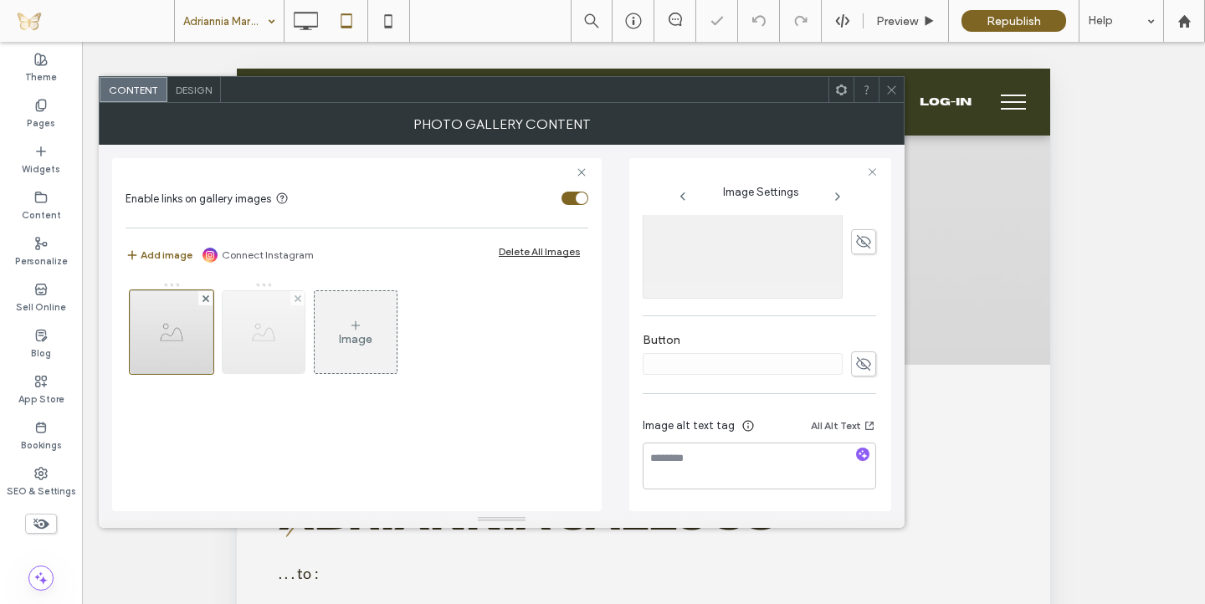
click at [254, 347] on img at bounding box center [264, 332] width 82 height 82
click at [285, 352] on div at bounding box center [264, 332] width 84 height 84
click at [290, 346] on div at bounding box center [264, 332] width 84 height 84
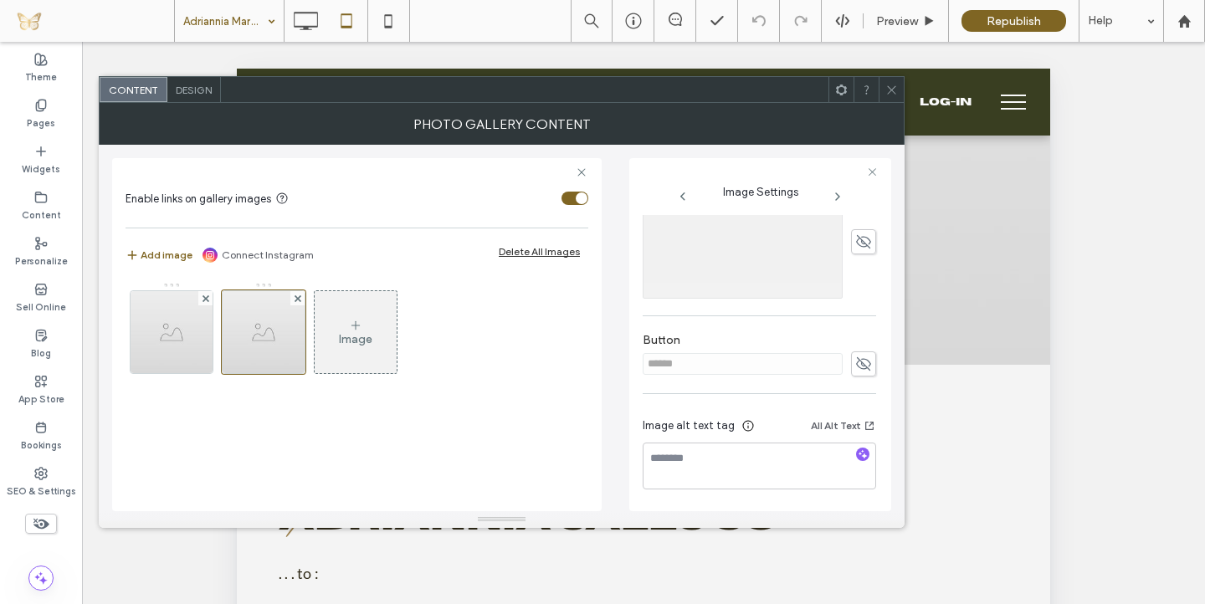
click at [859, 357] on icon at bounding box center [863, 364] width 17 height 18
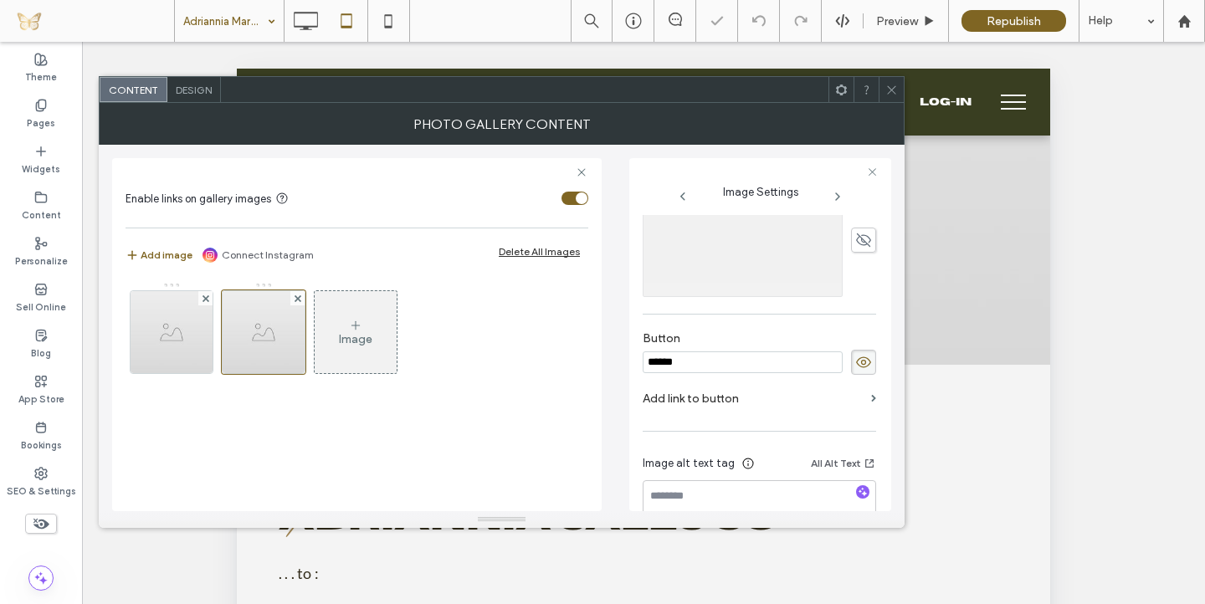
click at [770, 362] on input "******" at bounding box center [743, 363] width 200 height 22
click at [856, 359] on use at bounding box center [863, 362] width 15 height 11
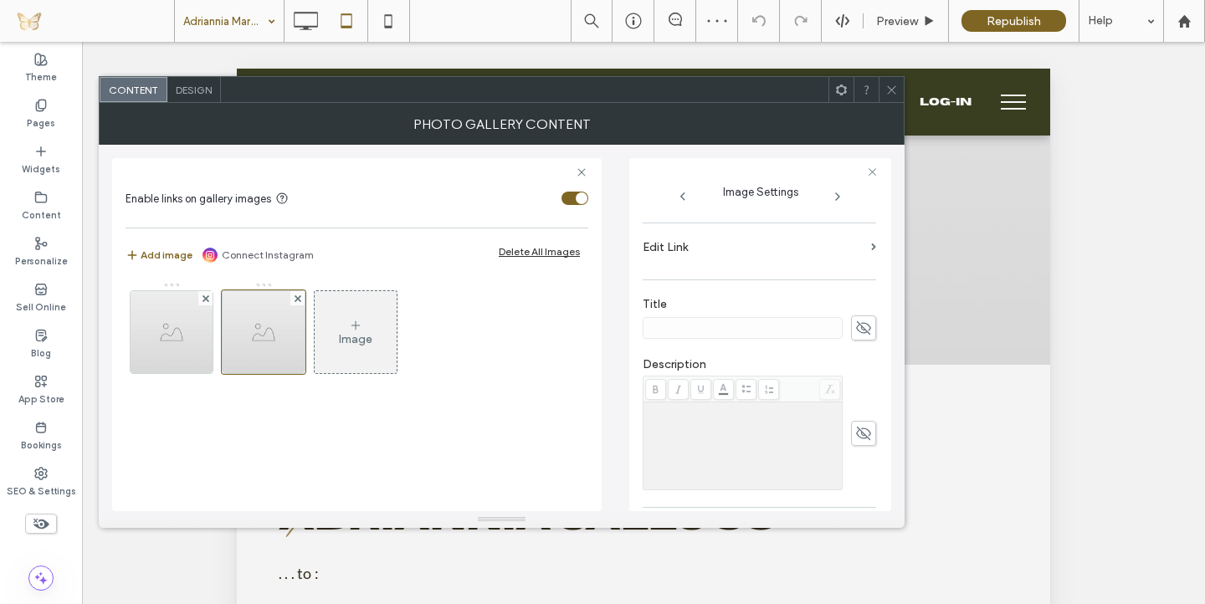
scroll to position [282, 0]
click at [855, 325] on icon at bounding box center [863, 332] width 17 height 18
type input "**********"
click at [824, 261] on label "Edit Link" at bounding box center [754, 251] width 222 height 31
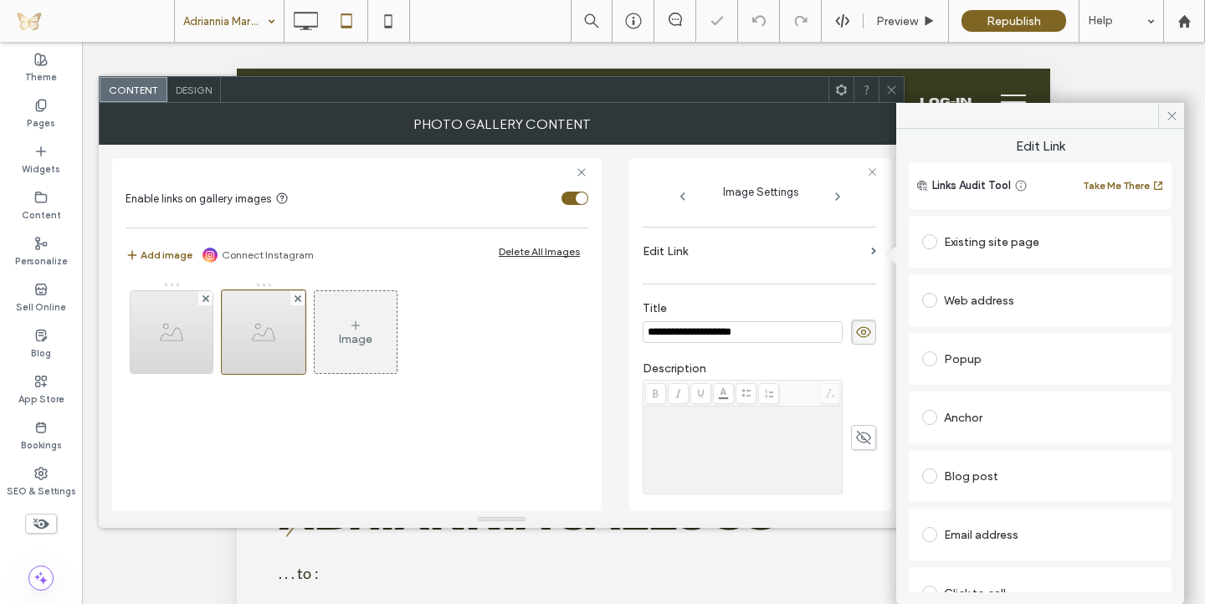
click at [954, 232] on div "Existing site page" at bounding box center [1040, 241] width 236 height 27
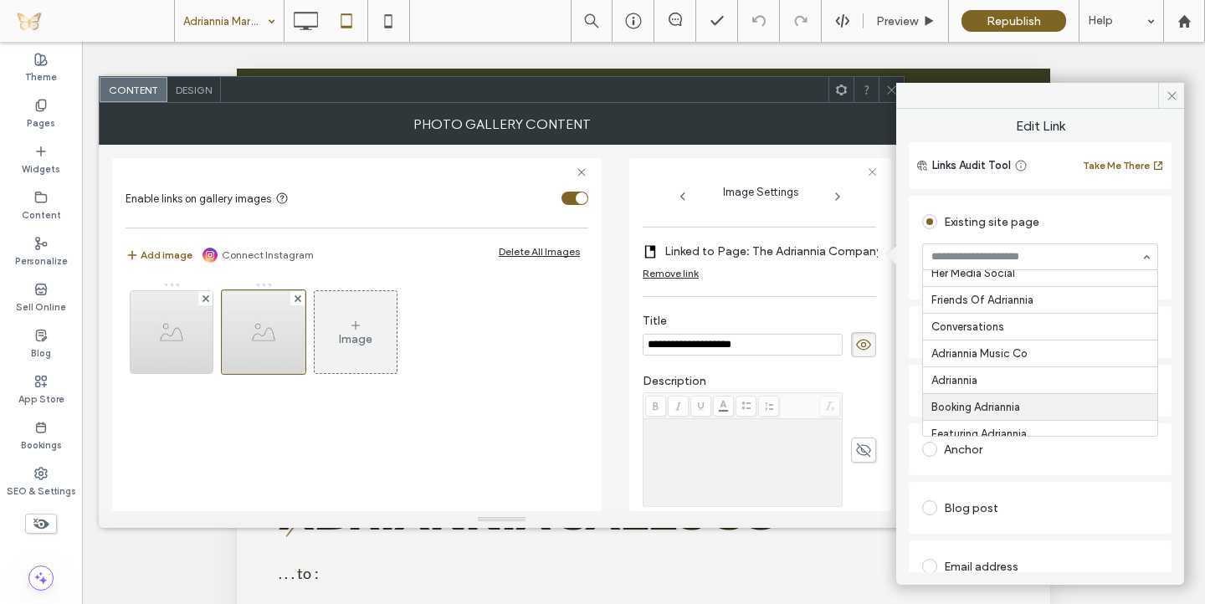
scroll to position [418, 0]
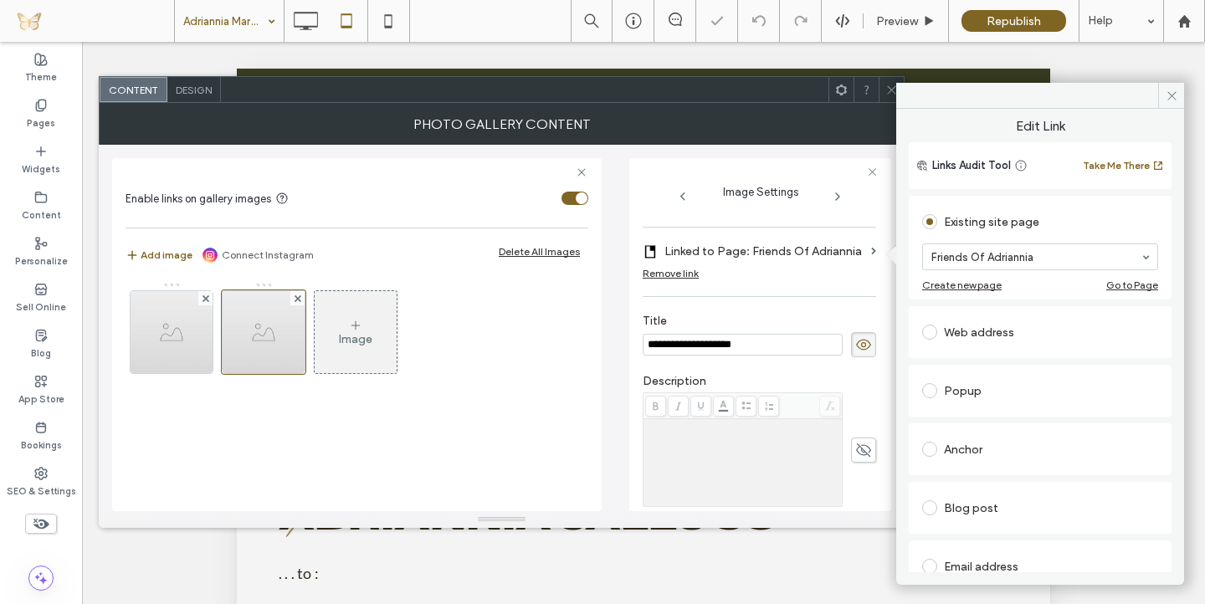
click at [812, 131] on div "Photo Gallery Content" at bounding box center [502, 124] width 806 height 42
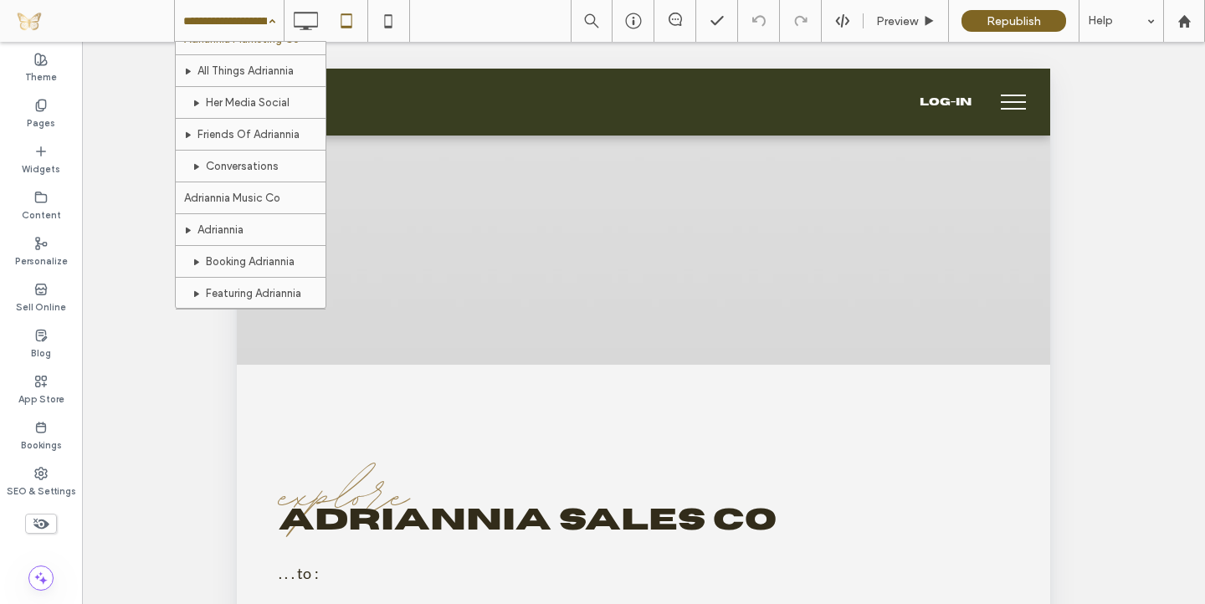
scroll to position [516, 0]
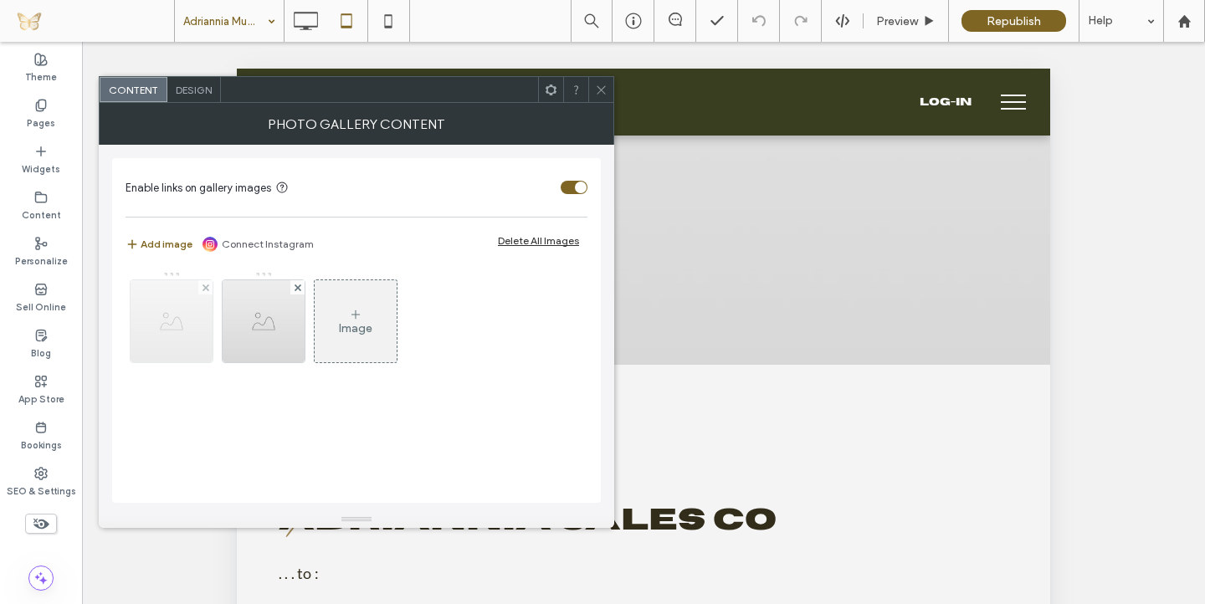
click at [171, 354] on img at bounding box center [172, 321] width 82 height 82
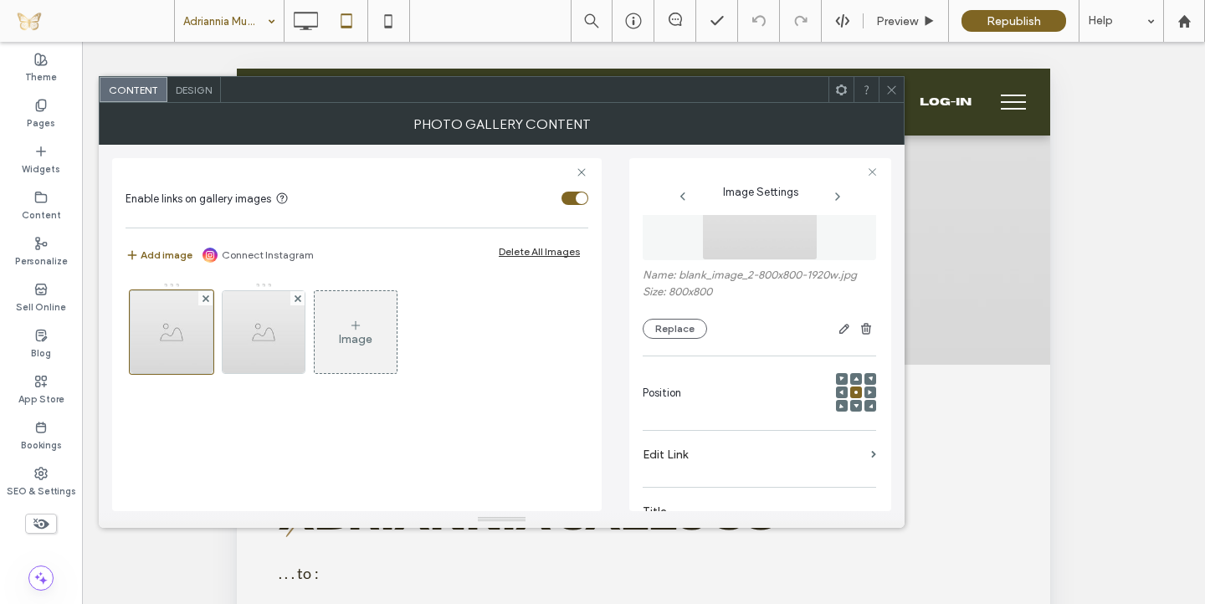
scroll to position [171, 0]
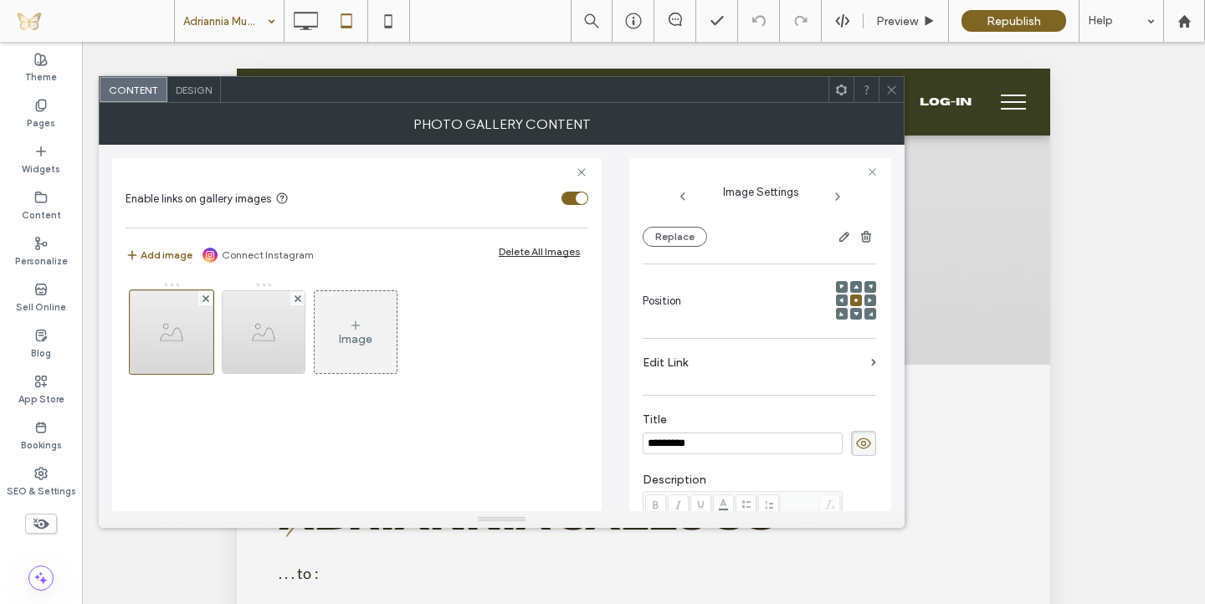
click at [853, 360] on label "Edit Link" at bounding box center [754, 362] width 222 height 31
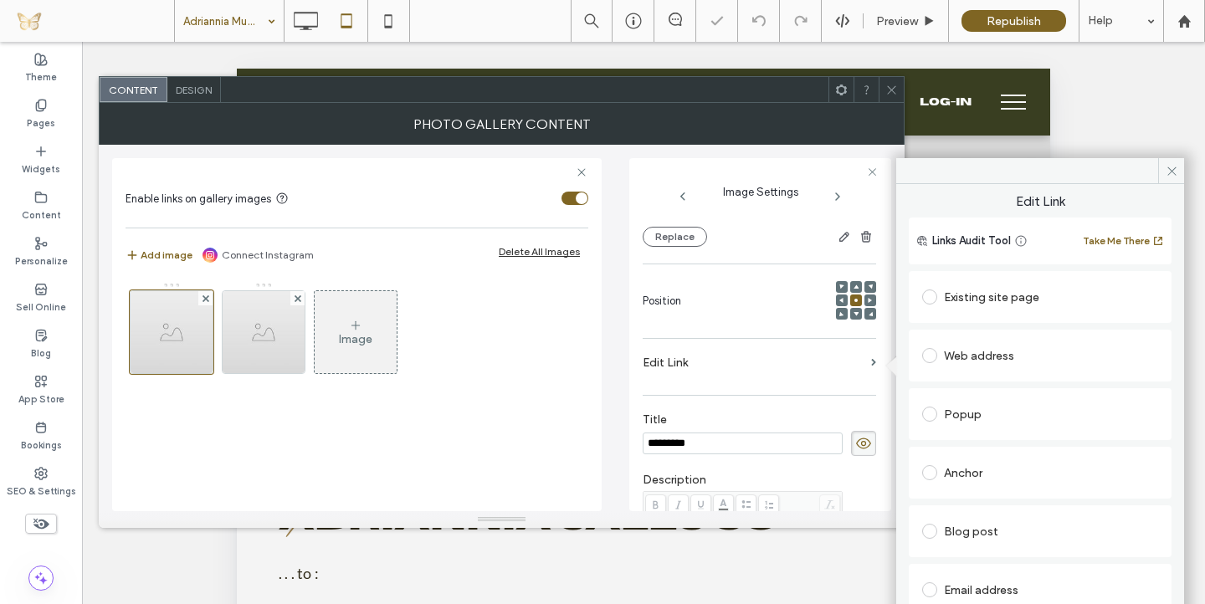
click at [1006, 285] on div "Existing site page" at bounding box center [1040, 297] width 236 height 27
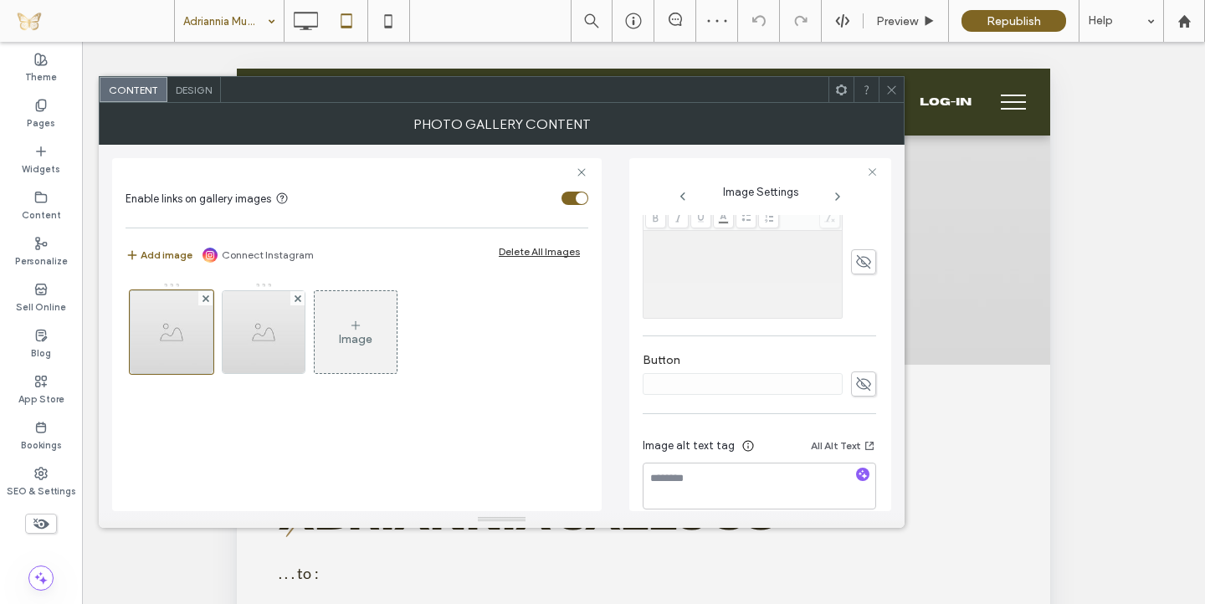
scroll to position [471, 0]
click at [277, 354] on img at bounding box center [264, 332] width 82 height 82
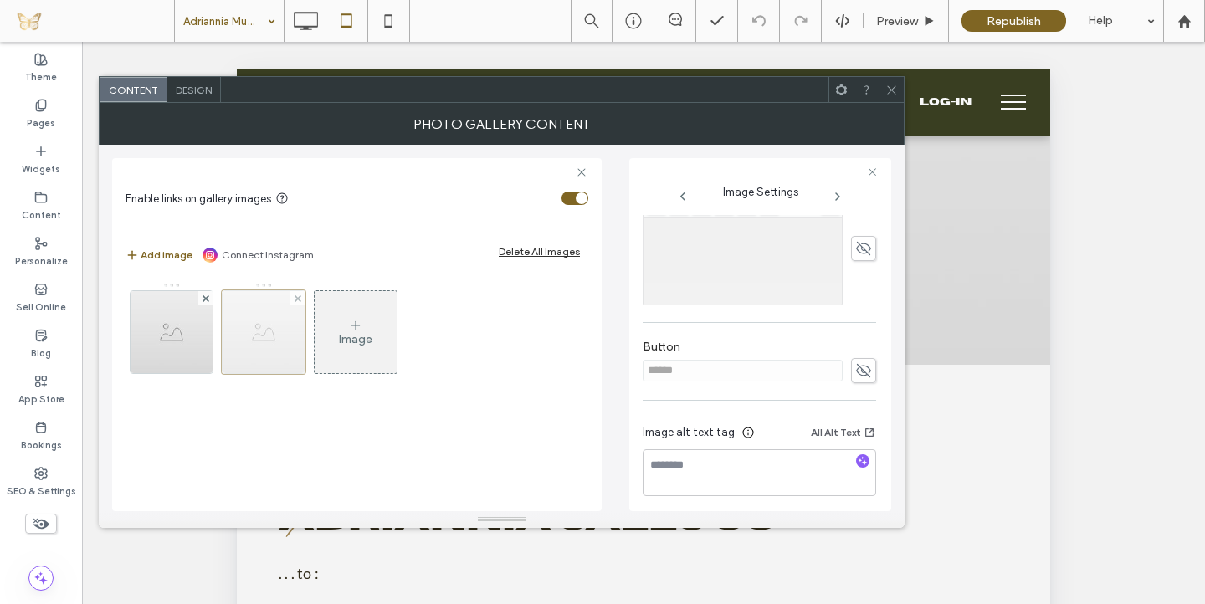
scroll to position [459, 0]
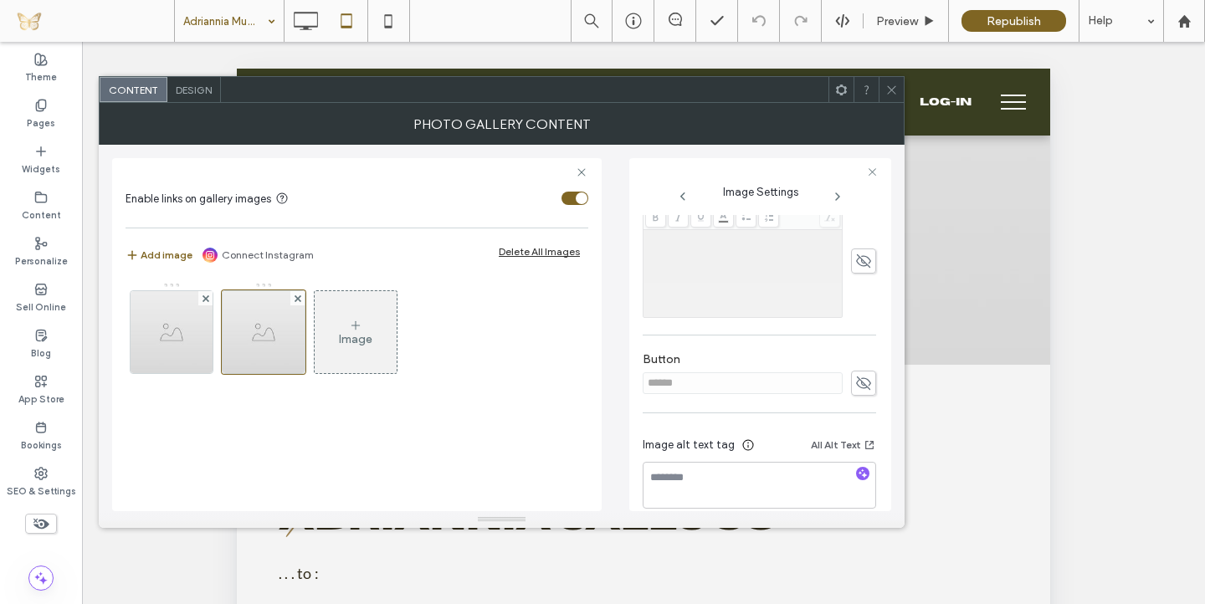
click at [851, 382] on span at bounding box center [863, 383] width 25 height 25
click at [751, 390] on input "******" at bounding box center [743, 383] width 200 height 22
click at [860, 385] on use at bounding box center [863, 383] width 15 height 11
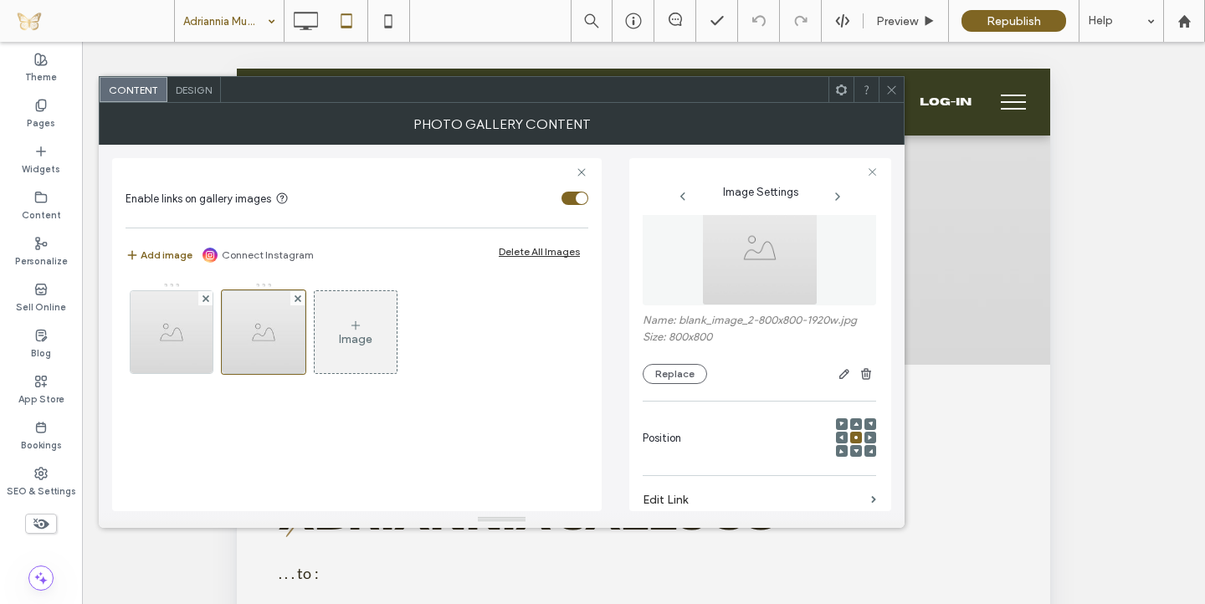
scroll to position [0, 0]
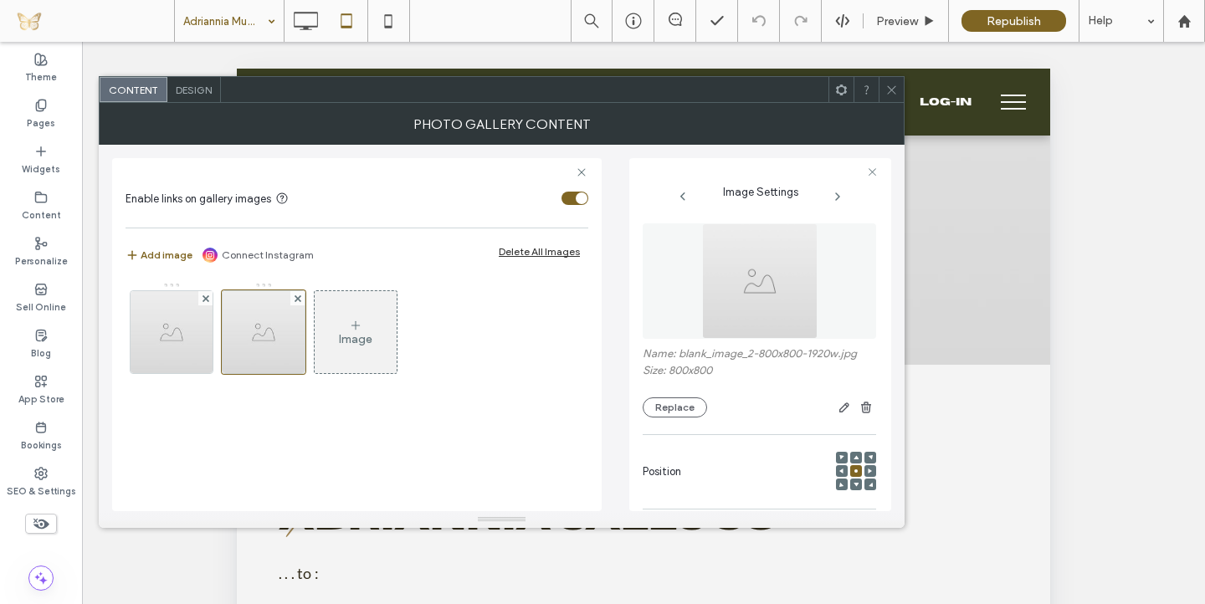
click at [890, 88] on icon at bounding box center [891, 90] width 13 height 13
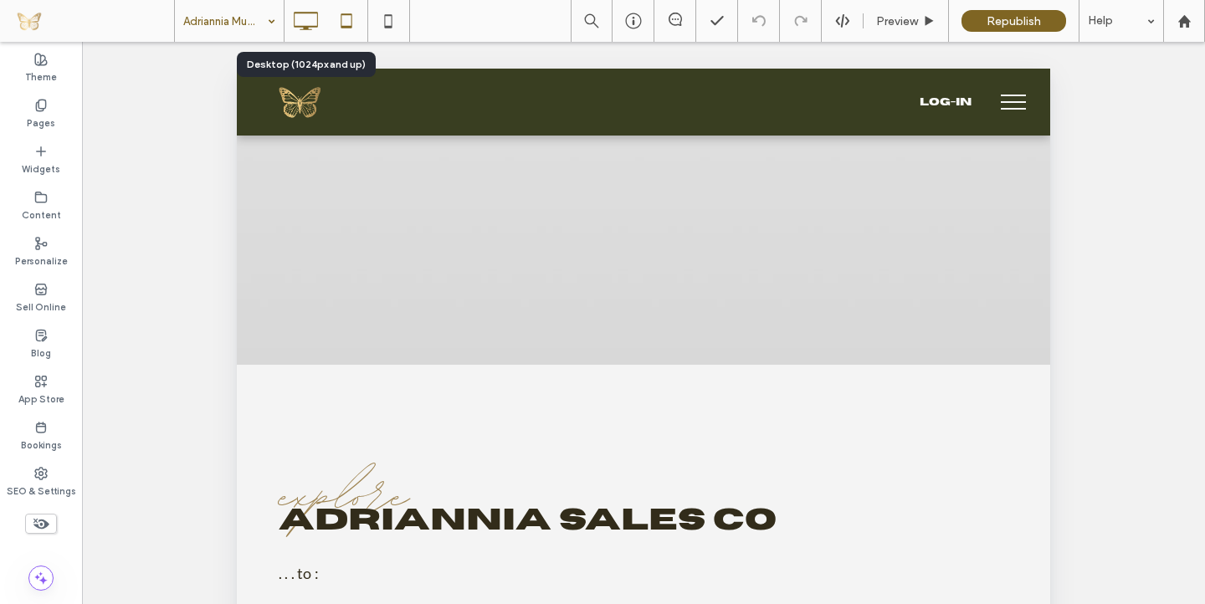
click at [304, 29] on use at bounding box center [306, 21] width 24 height 18
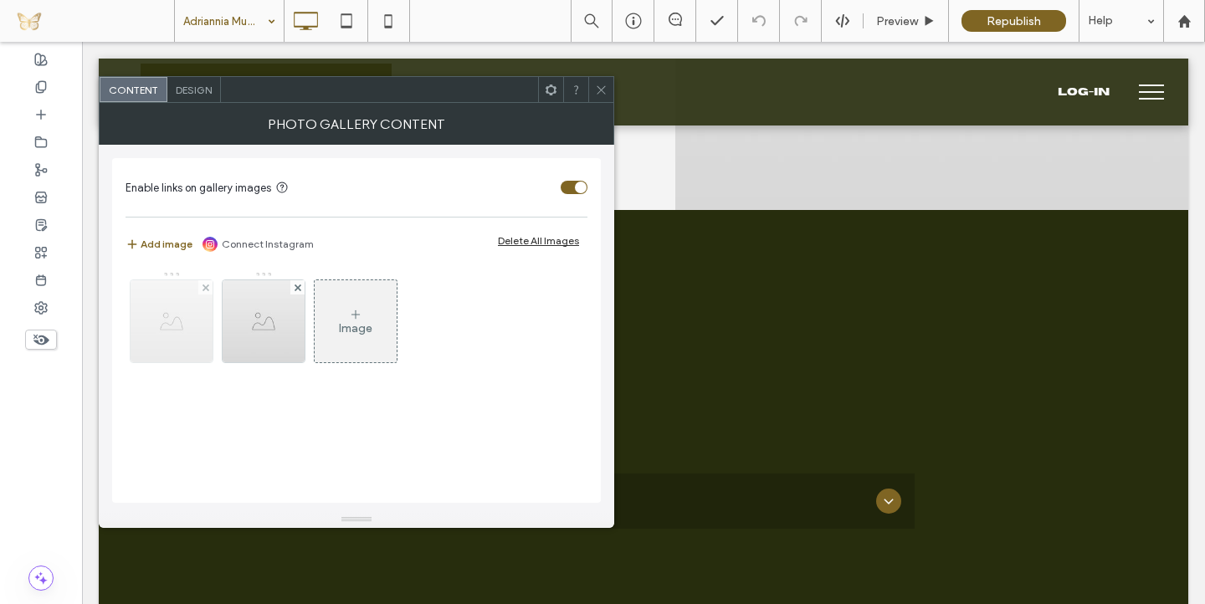
click at [178, 320] on img at bounding box center [172, 321] width 82 height 82
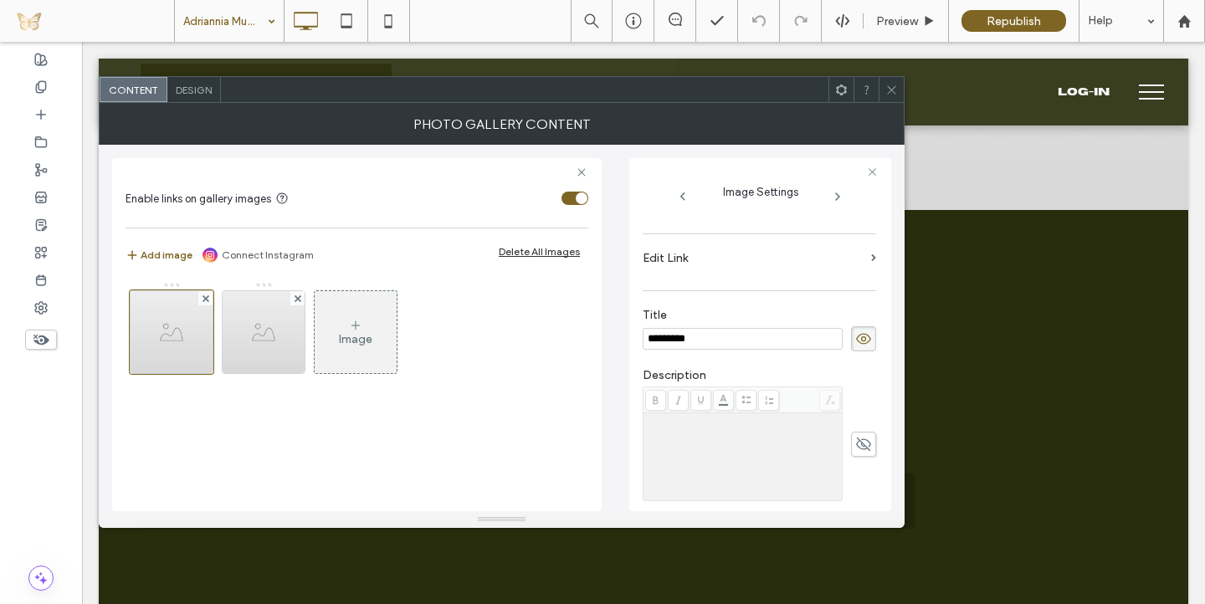
scroll to position [269, 0]
click at [861, 259] on section "Edit Link" at bounding box center [760, 268] width 234 height 39
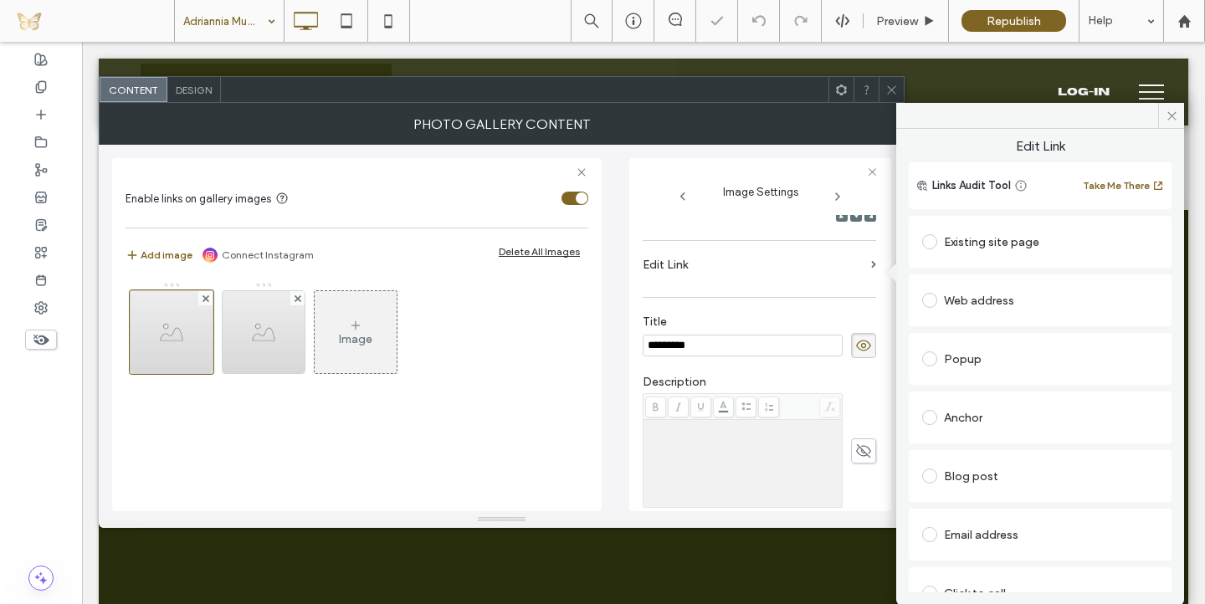
click at [1000, 231] on div "Existing site page" at bounding box center [1040, 241] width 236 height 27
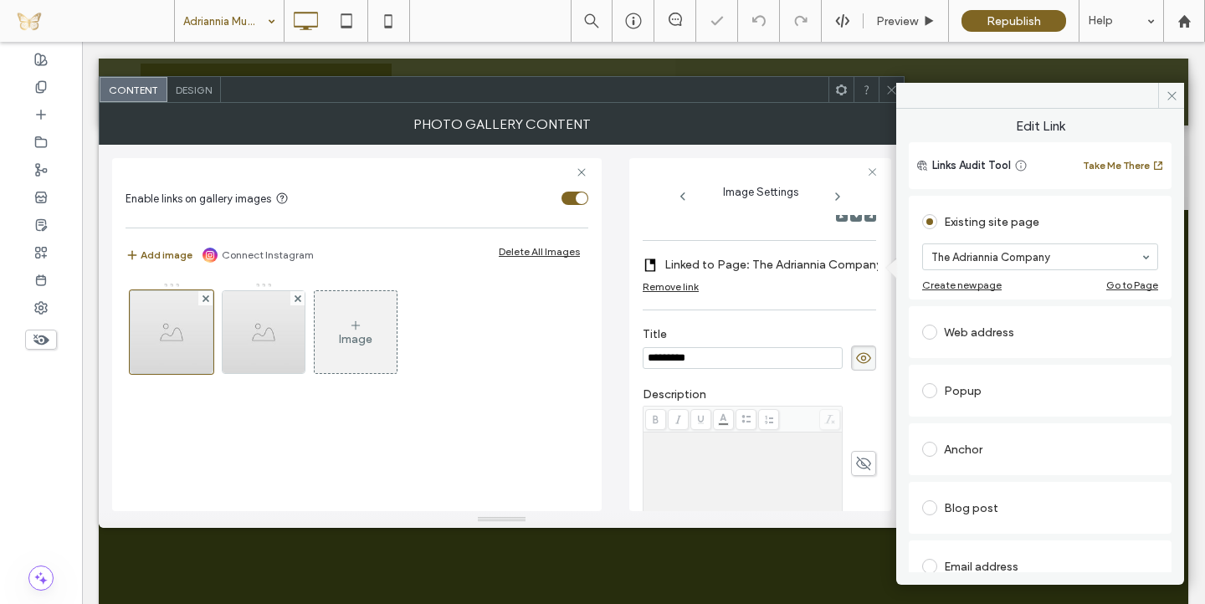
click at [1001, 241] on section "The Adriannia Company" at bounding box center [1040, 257] width 236 height 44
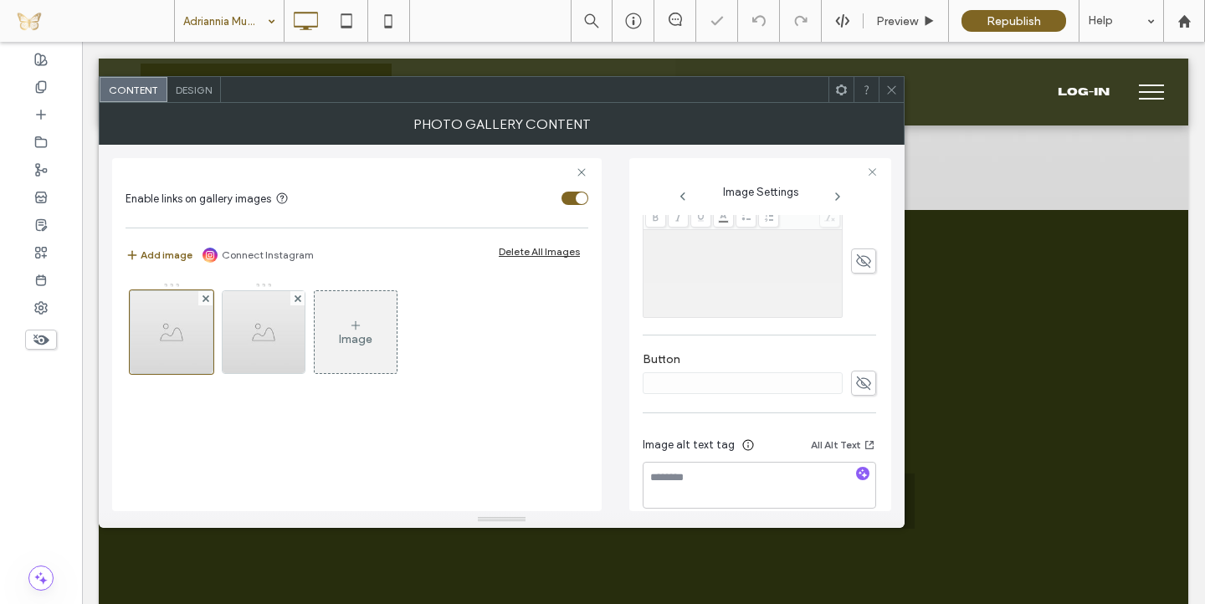
scroll to position [473, 0]
click at [277, 334] on img at bounding box center [264, 332] width 82 height 82
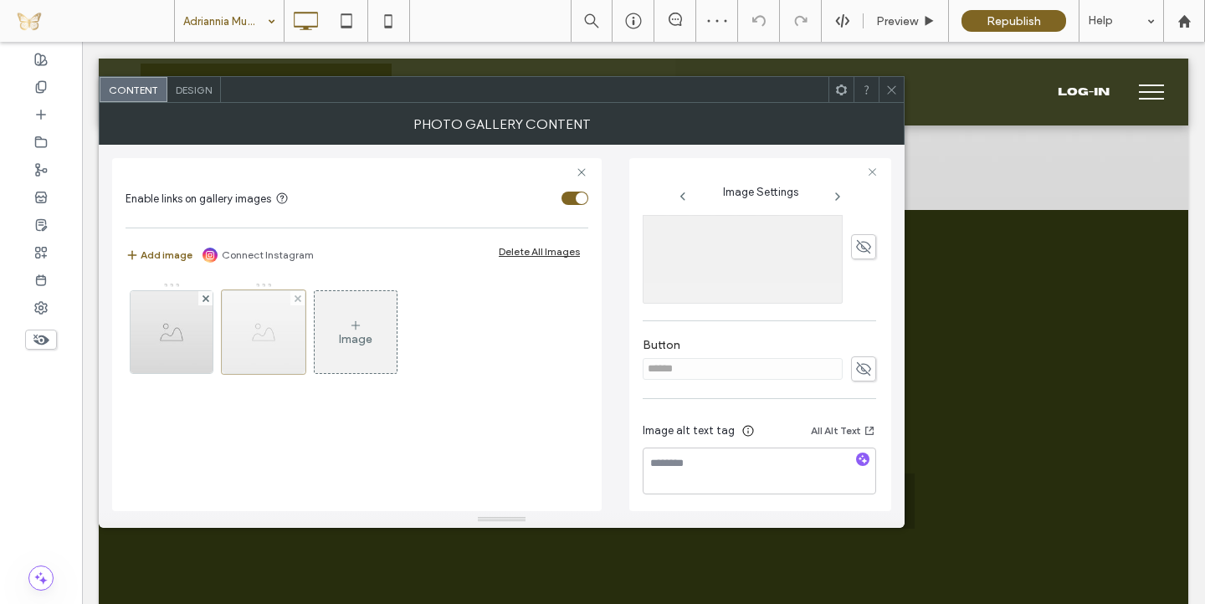
scroll to position [460, 0]
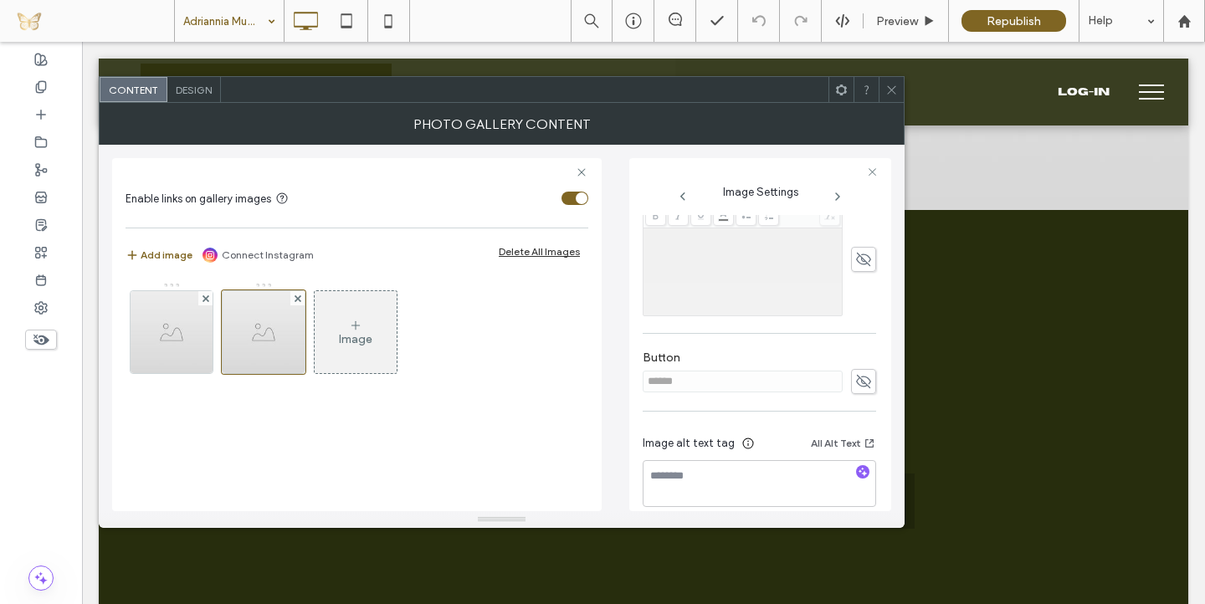
click at [855, 379] on icon at bounding box center [863, 381] width 17 height 18
click at [763, 382] on input "******" at bounding box center [743, 382] width 200 height 22
click at [858, 380] on icon at bounding box center [863, 381] width 17 height 18
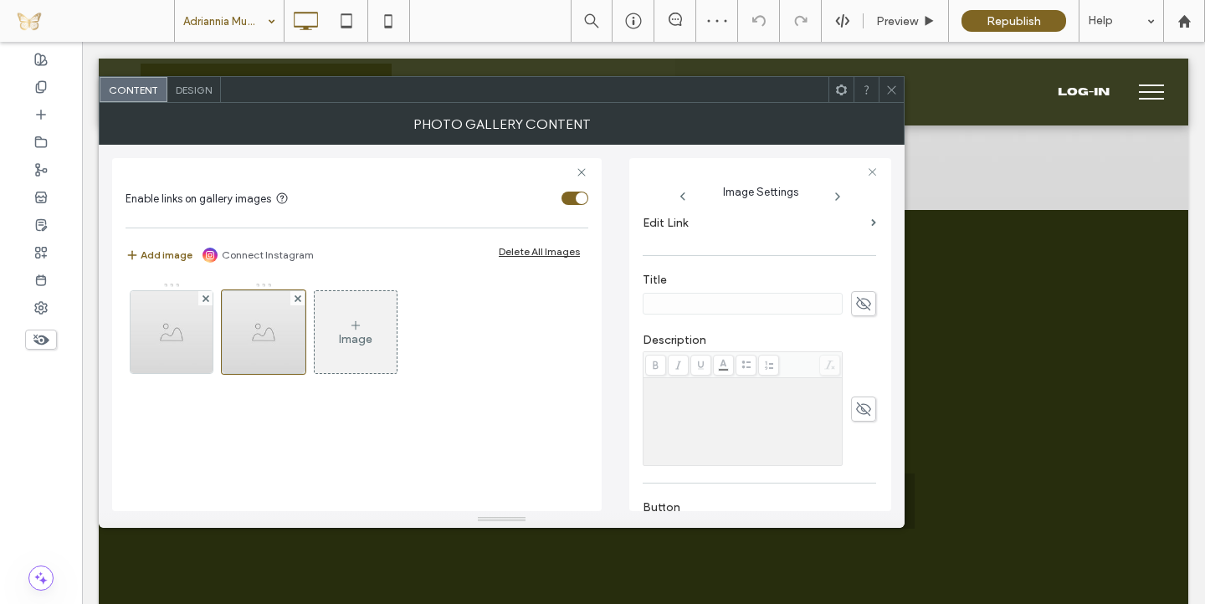
scroll to position [302, 0]
click at [855, 311] on icon at bounding box center [863, 312] width 17 height 18
click at [856, 316] on icon at bounding box center [863, 312] width 17 height 18
click at [891, 84] on icon at bounding box center [891, 90] width 13 height 13
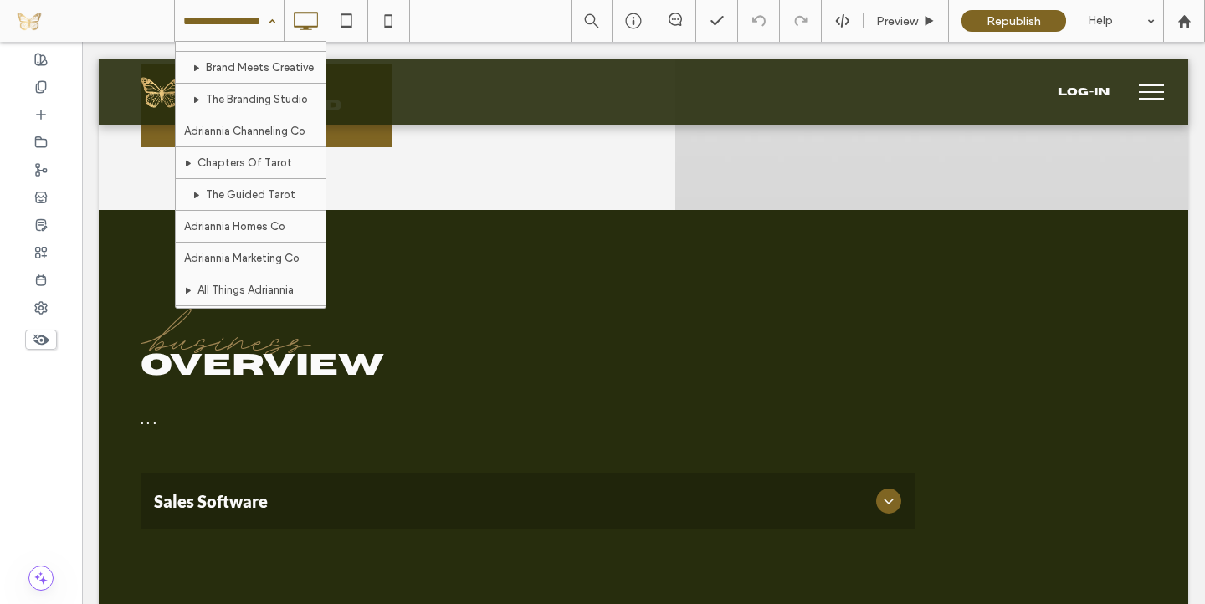
scroll to position [645, 0]
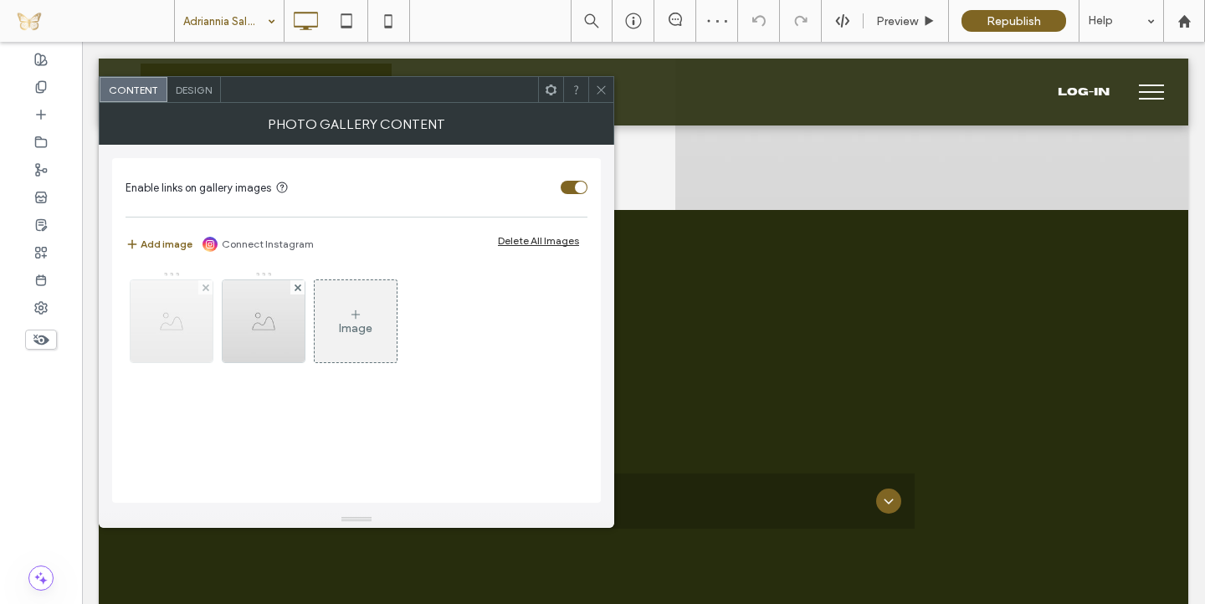
click at [148, 348] on img at bounding box center [172, 321] width 82 height 82
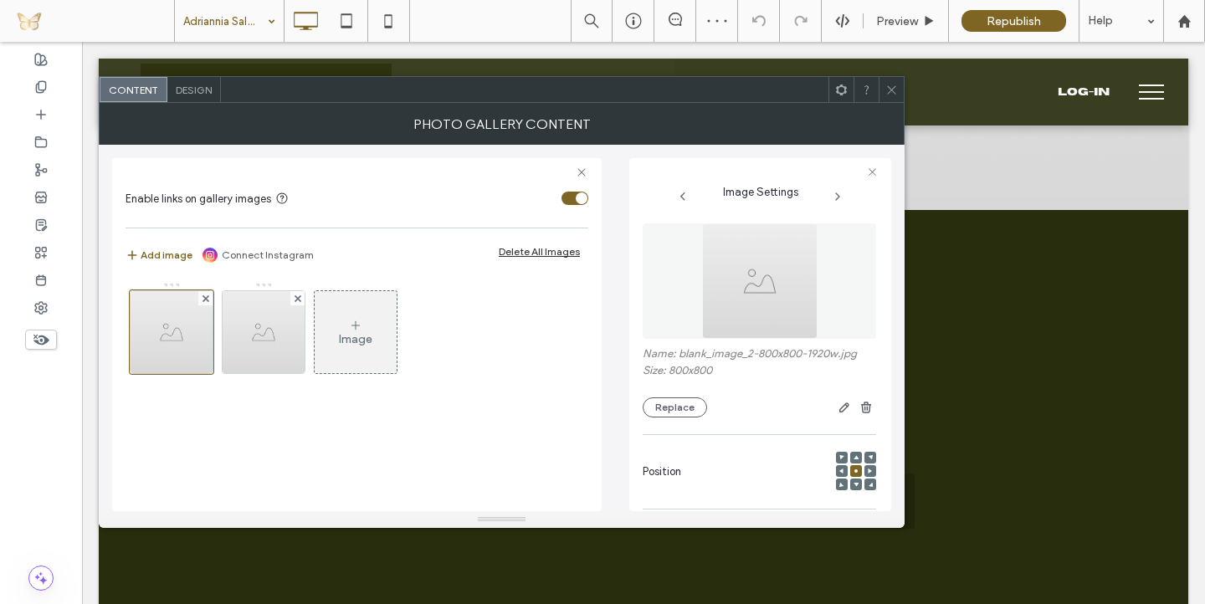
scroll to position [247, 0]
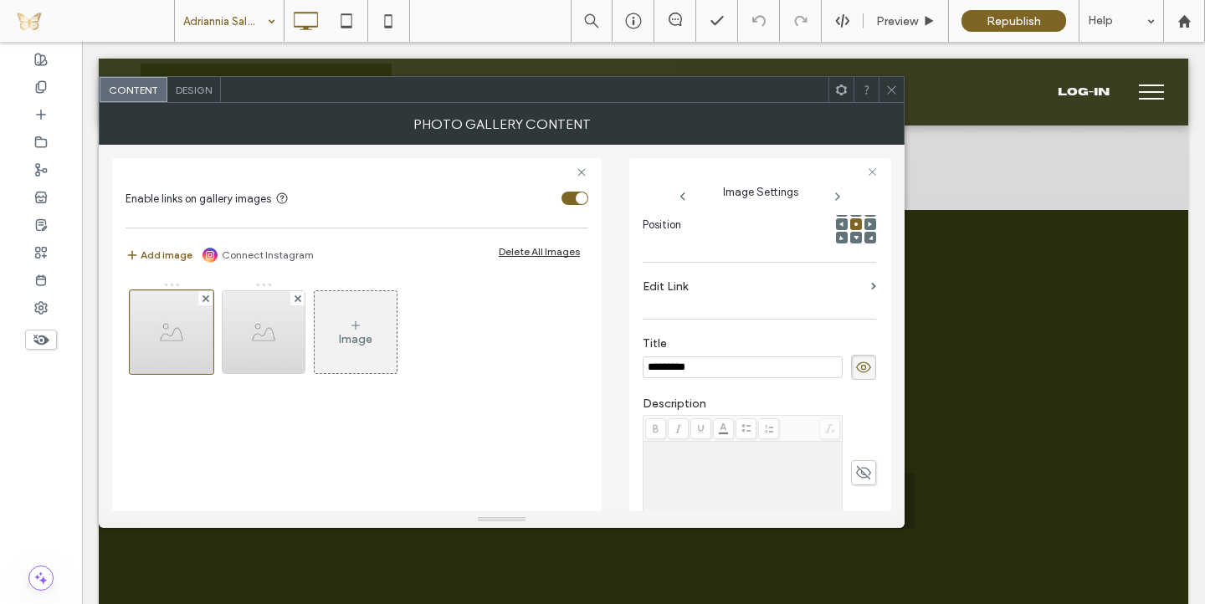
click at [851, 291] on label "Edit Link" at bounding box center [754, 286] width 222 height 31
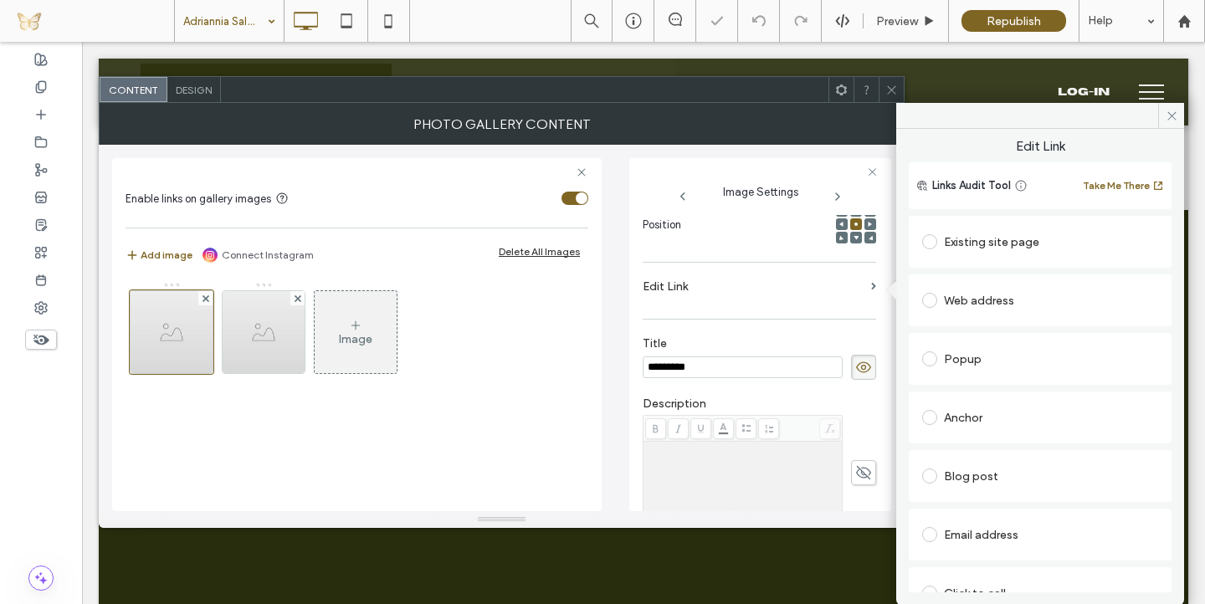
click at [1007, 239] on div "Existing site page" at bounding box center [1040, 241] width 236 height 27
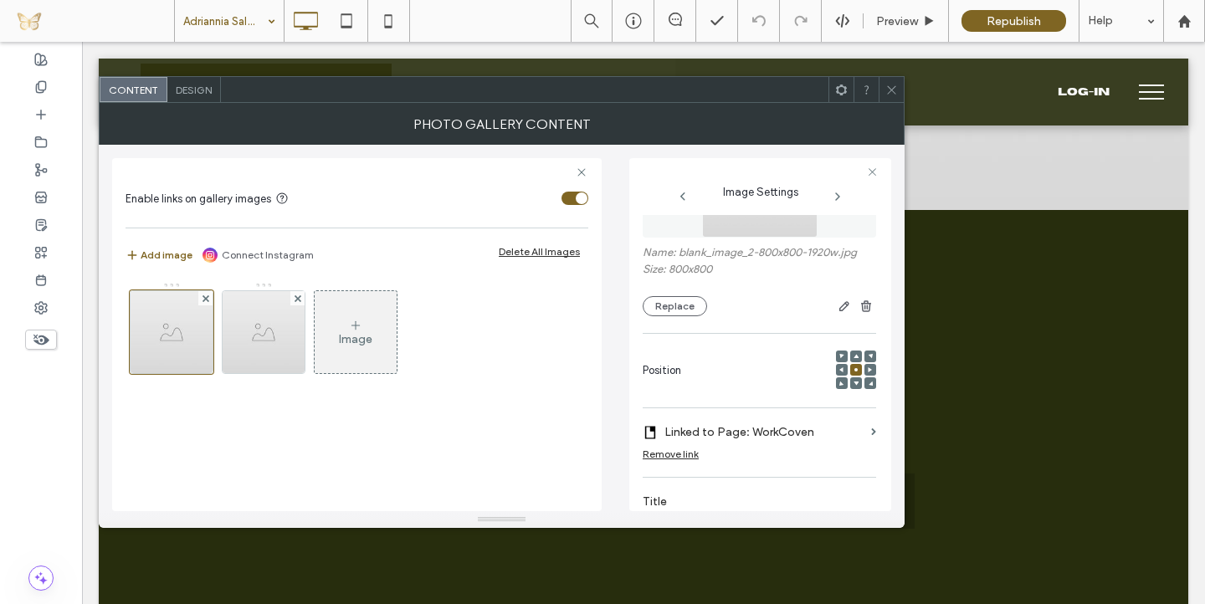
scroll to position [0, 0]
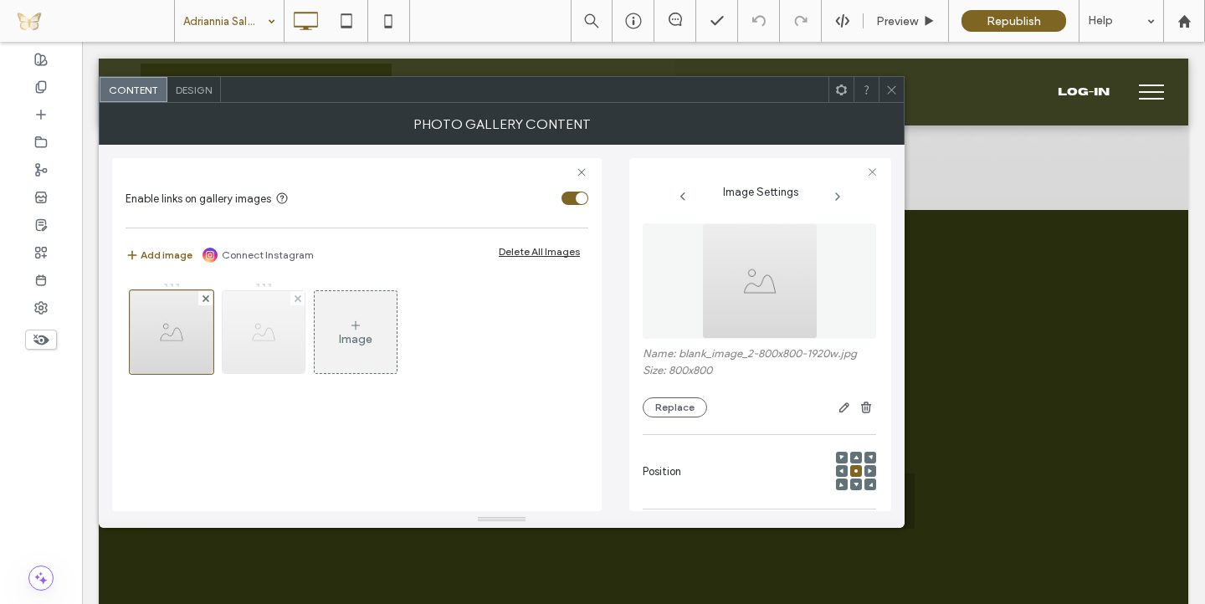
click at [287, 357] on img at bounding box center [264, 332] width 82 height 82
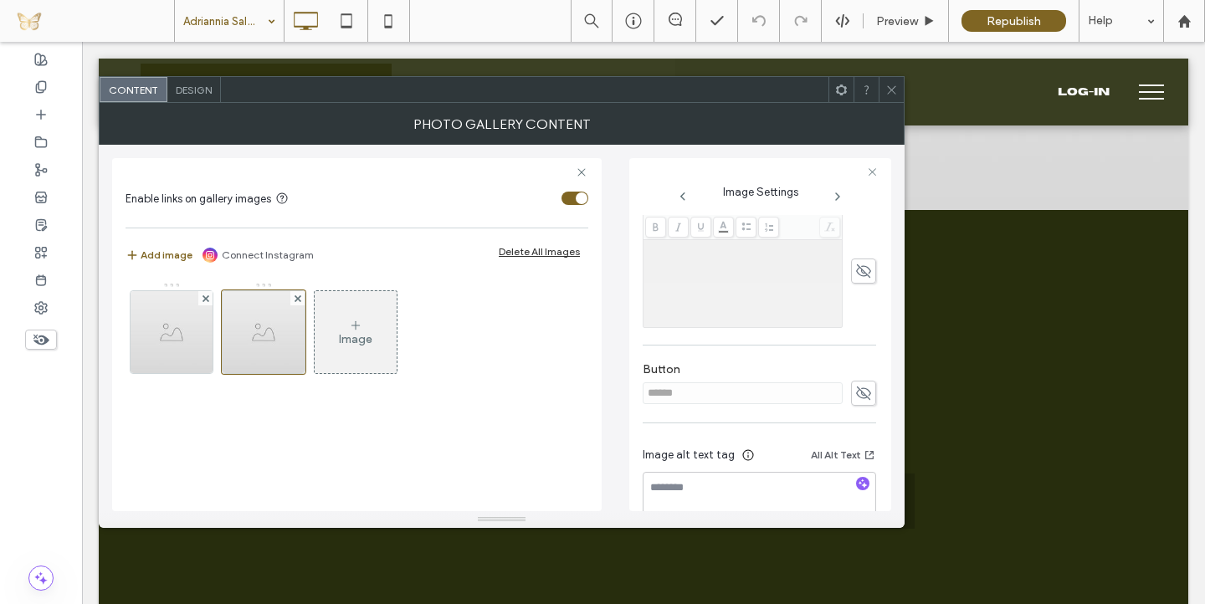
scroll to position [449, 0]
click at [858, 387] on icon at bounding box center [863, 392] width 17 height 18
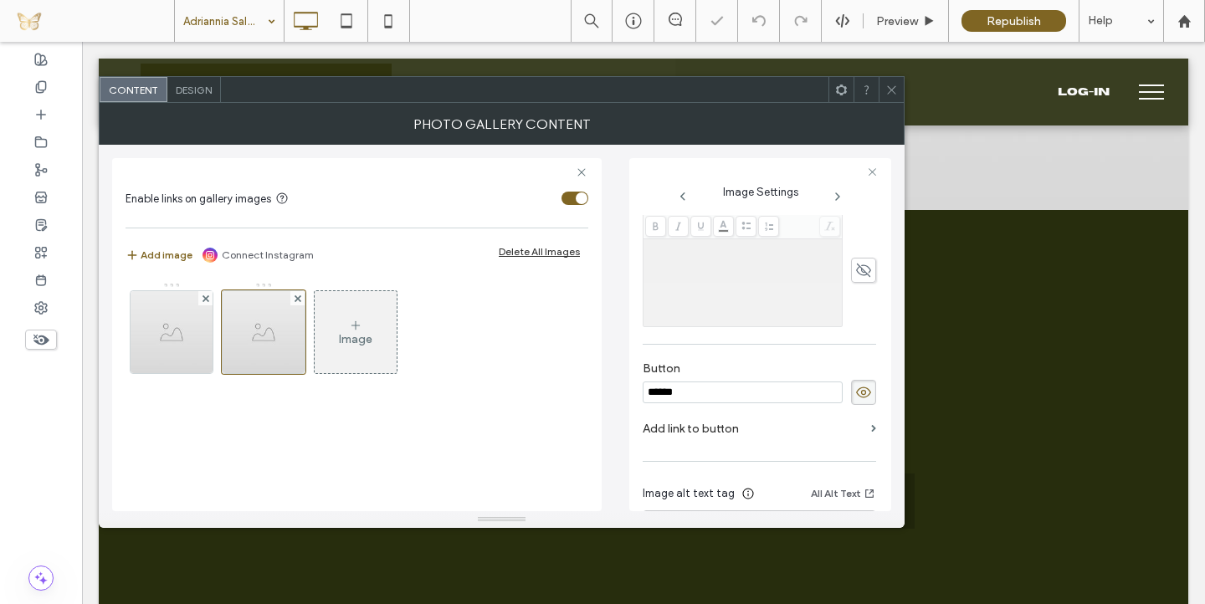
click at [745, 393] on input "******" at bounding box center [743, 393] width 200 height 22
click at [855, 394] on icon at bounding box center [863, 392] width 17 height 18
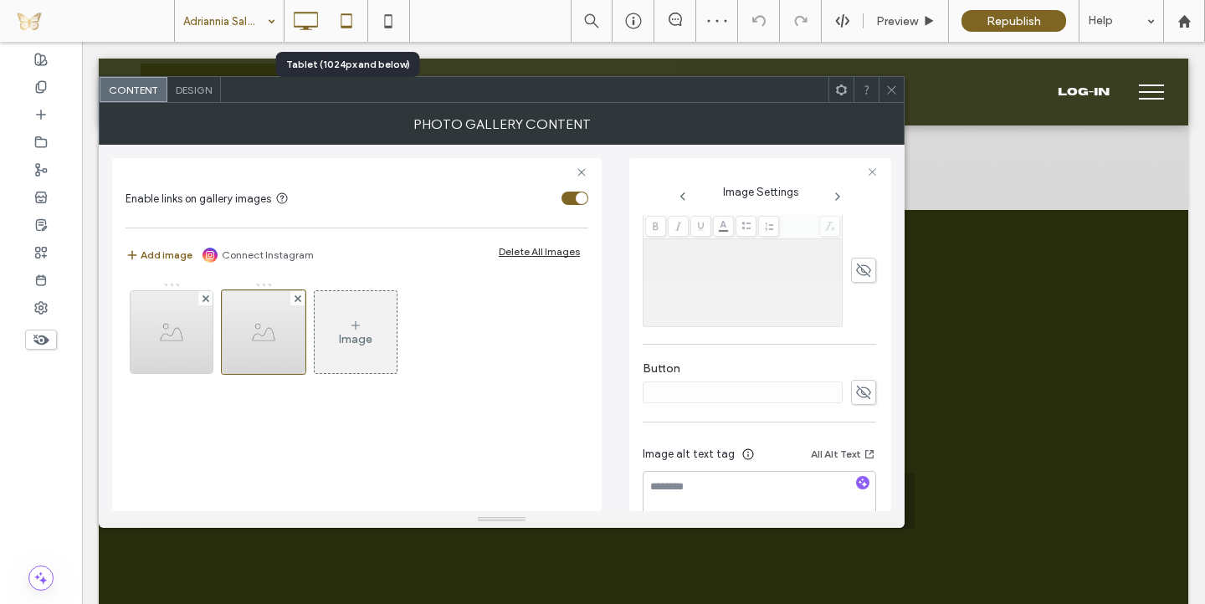
click at [348, 18] on icon at bounding box center [346, 20] width 33 height 33
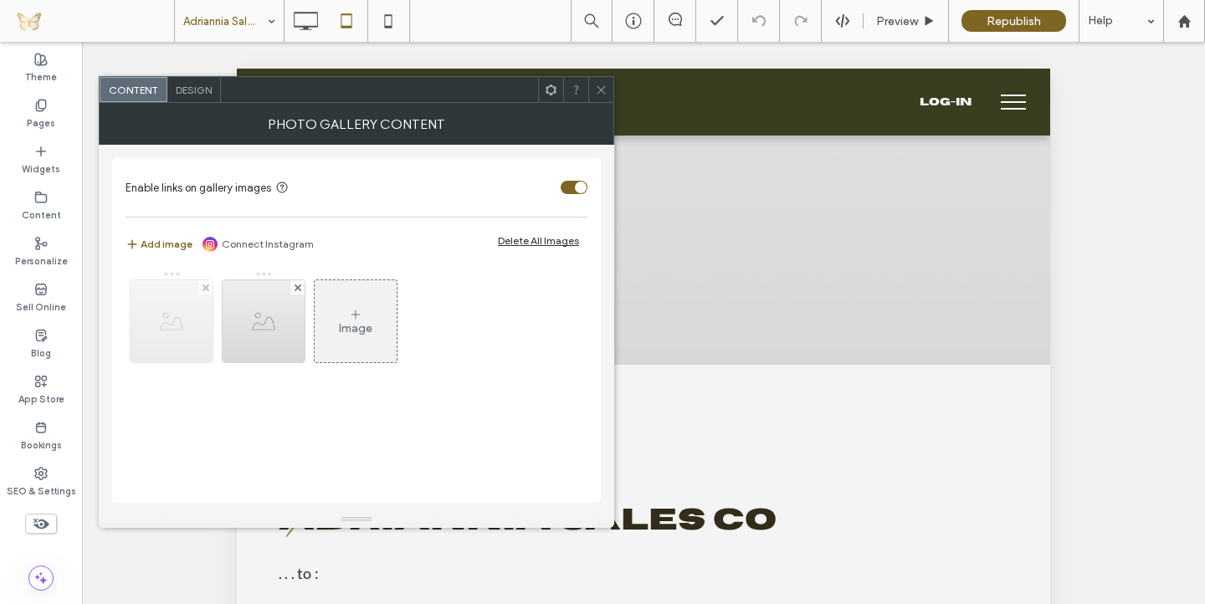
click at [172, 322] on img at bounding box center [172, 321] width 82 height 82
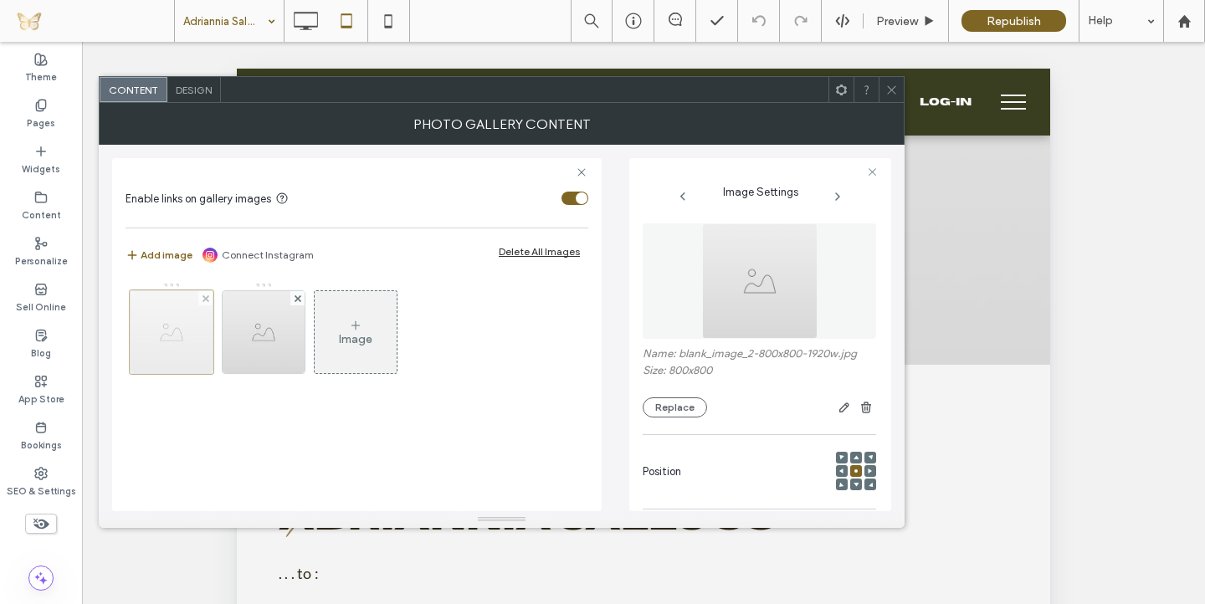
scroll to position [247, 0]
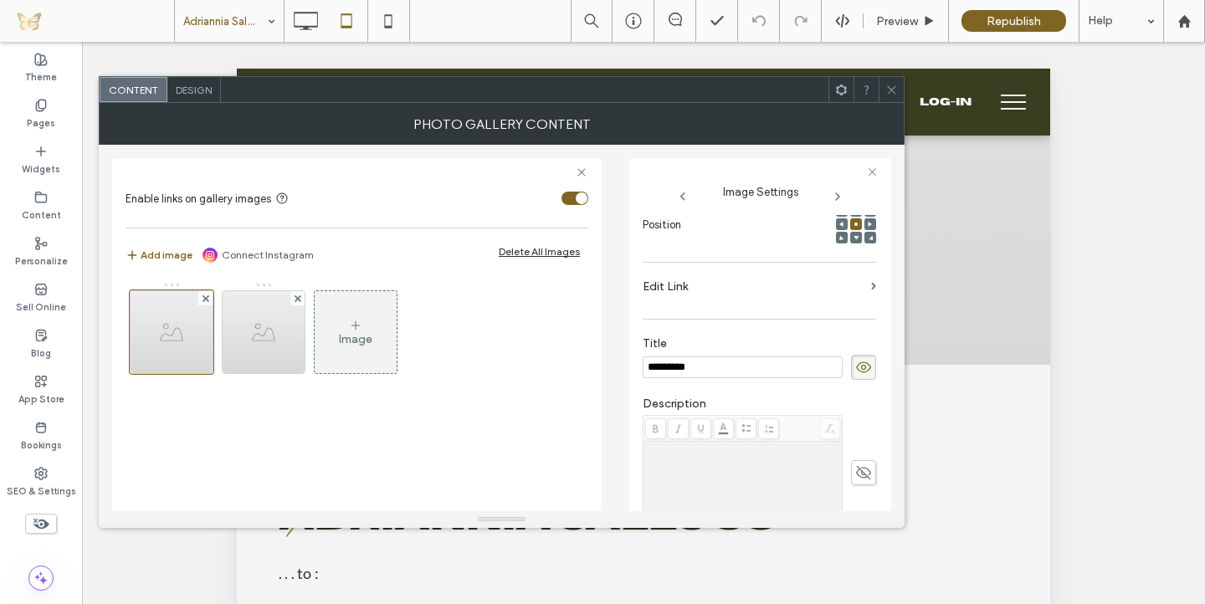
click at [855, 281] on section "Edit Link" at bounding box center [760, 290] width 234 height 39
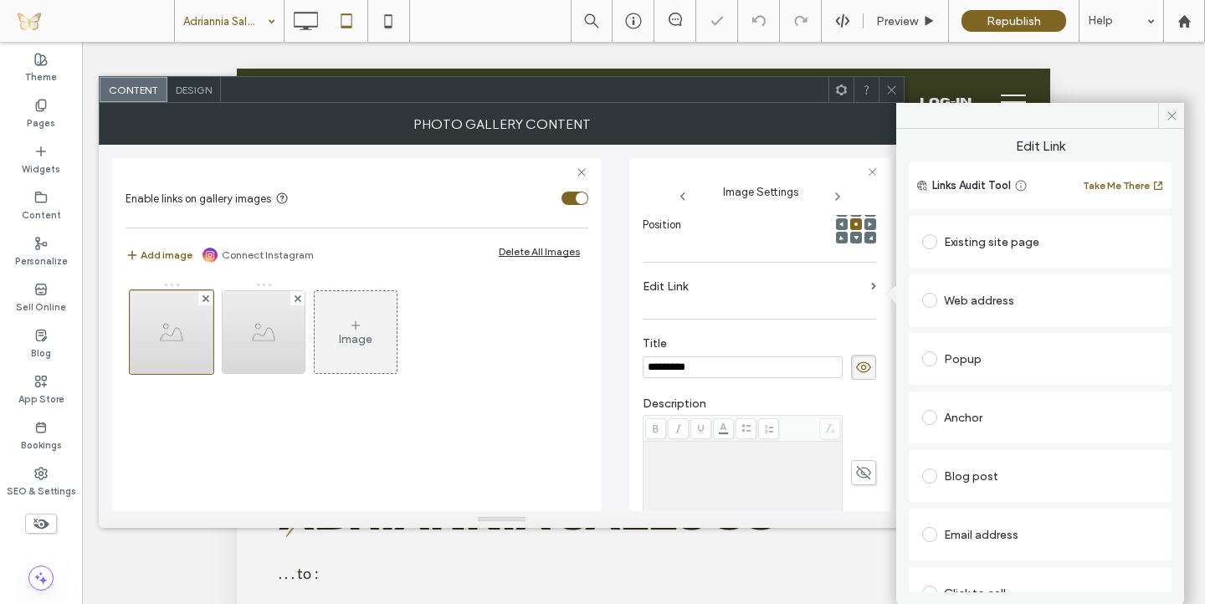
click at [980, 236] on div "Existing site page" at bounding box center [1040, 241] width 236 height 27
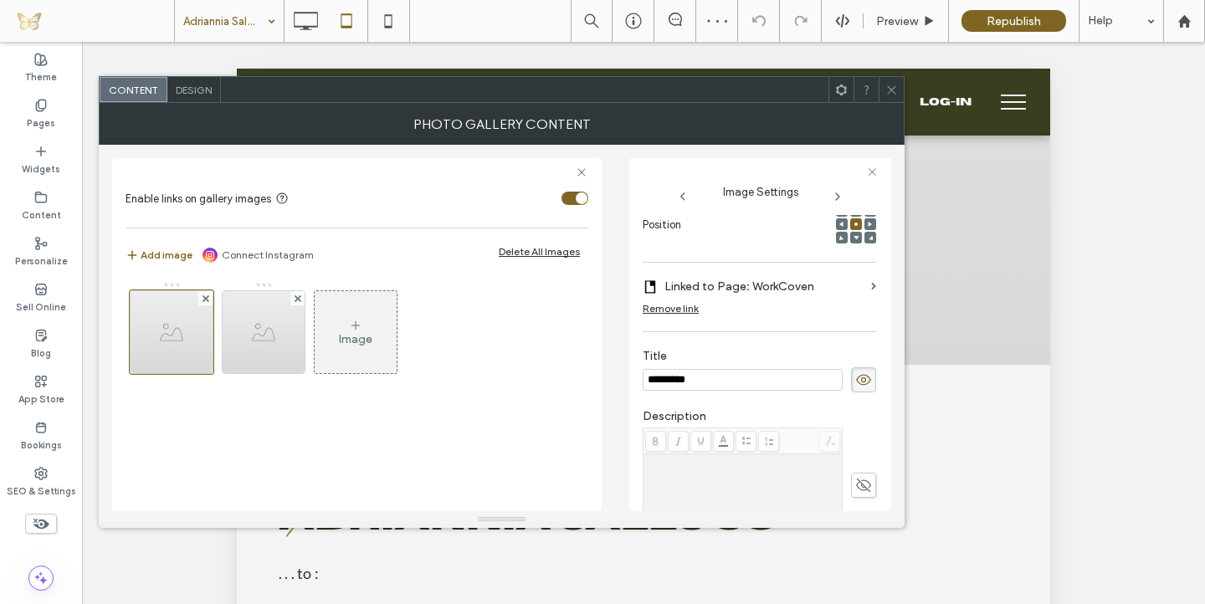
scroll to position [491, 0]
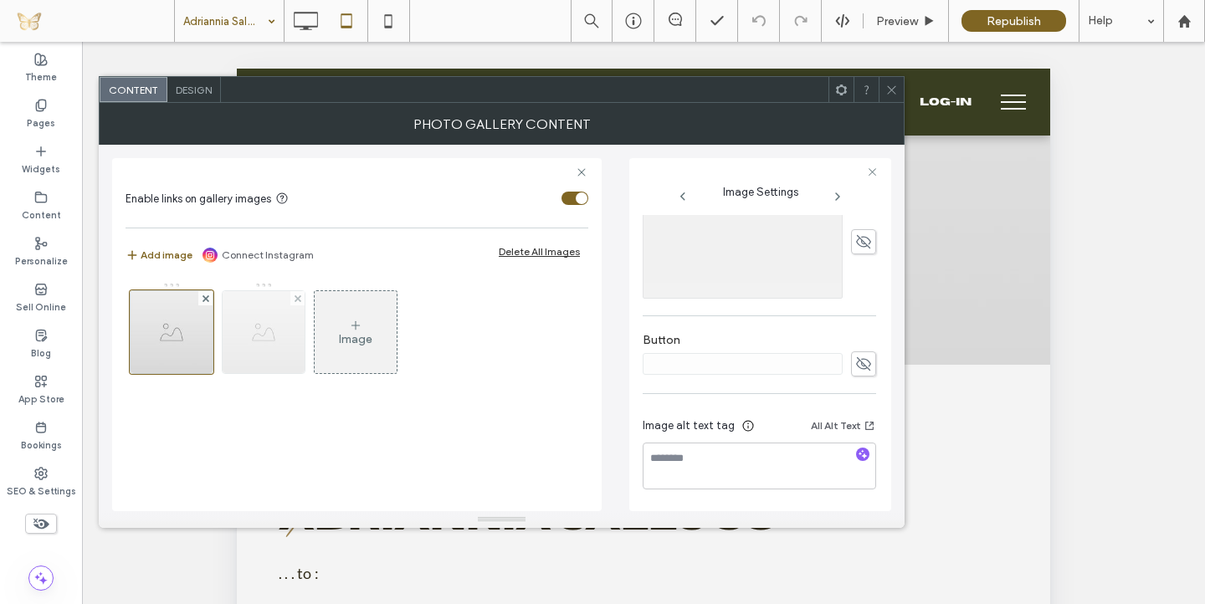
click at [278, 348] on img at bounding box center [264, 332] width 82 height 82
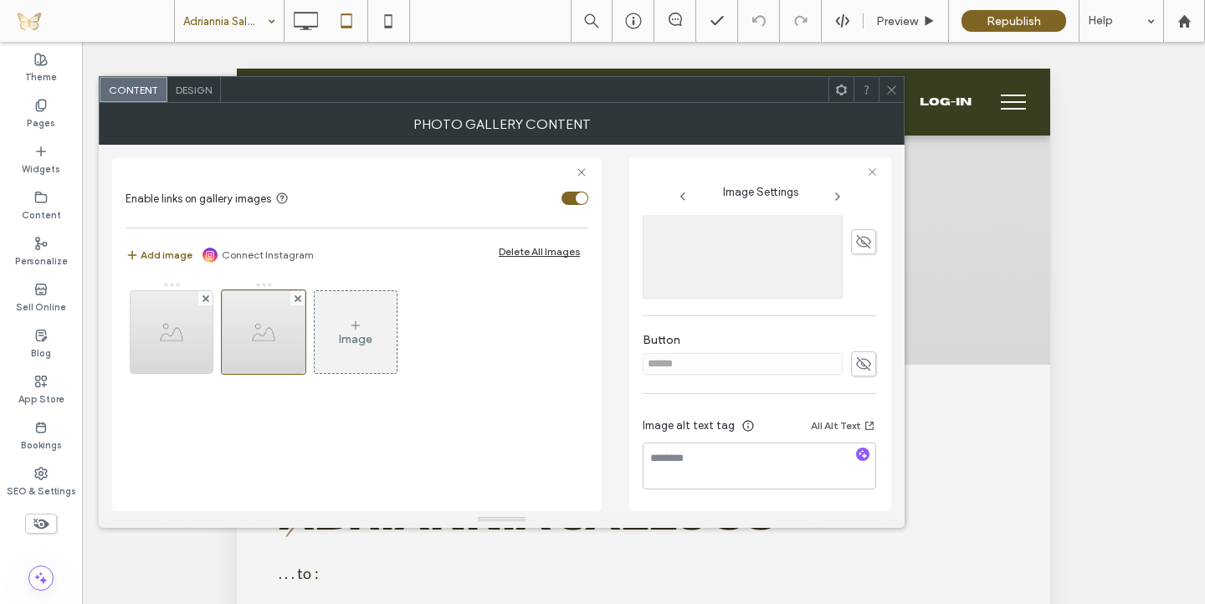
click at [858, 367] on icon at bounding box center [863, 364] width 17 height 18
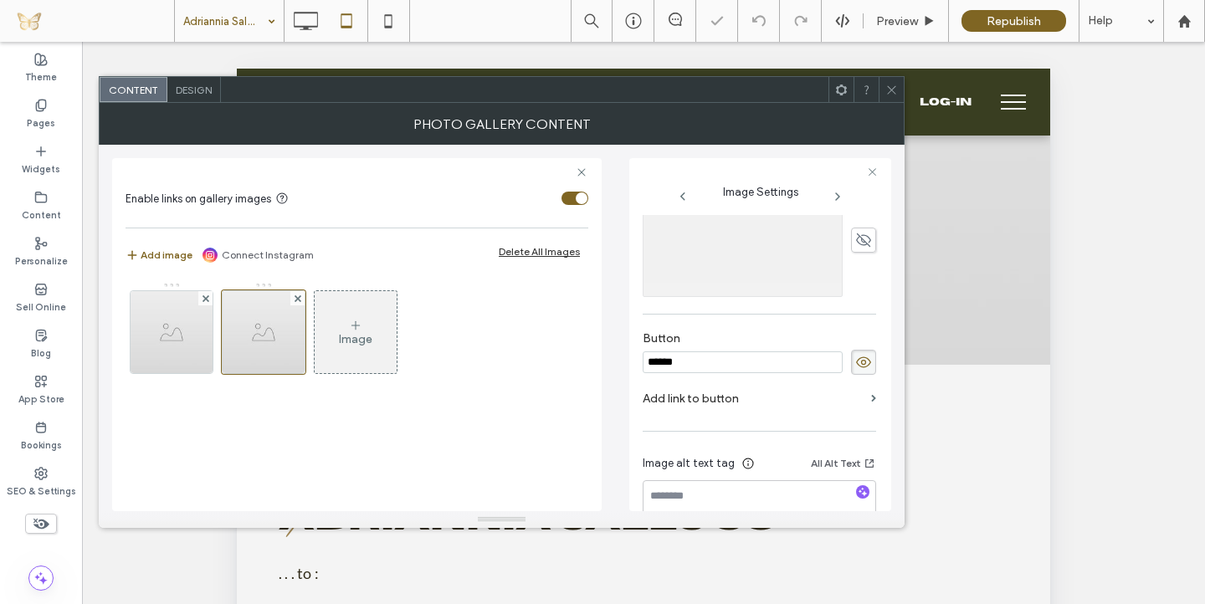
click at [734, 367] on input "******" at bounding box center [743, 363] width 200 height 22
click at [856, 367] on use at bounding box center [863, 362] width 15 height 11
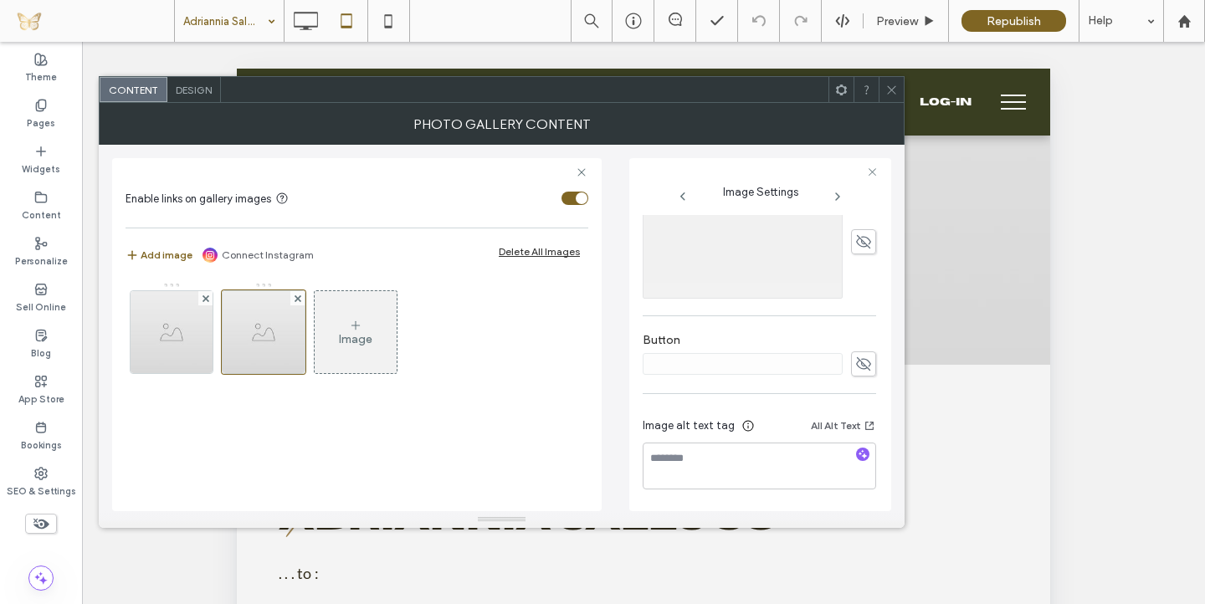
click at [894, 87] on icon at bounding box center [891, 90] width 13 height 13
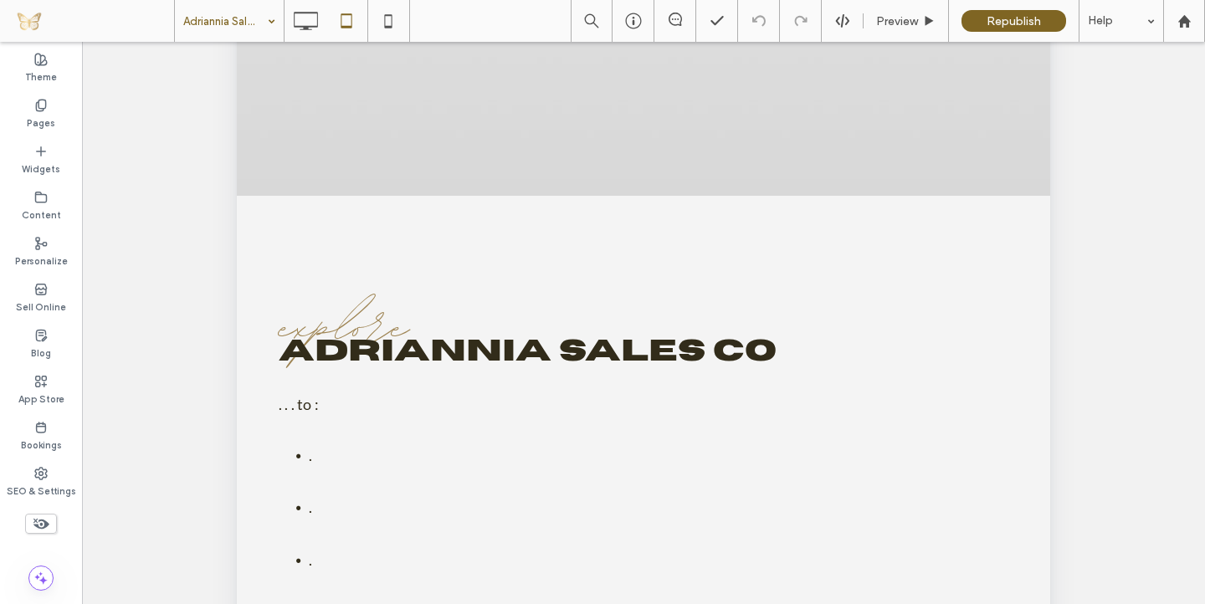
scroll to position [184, 0]
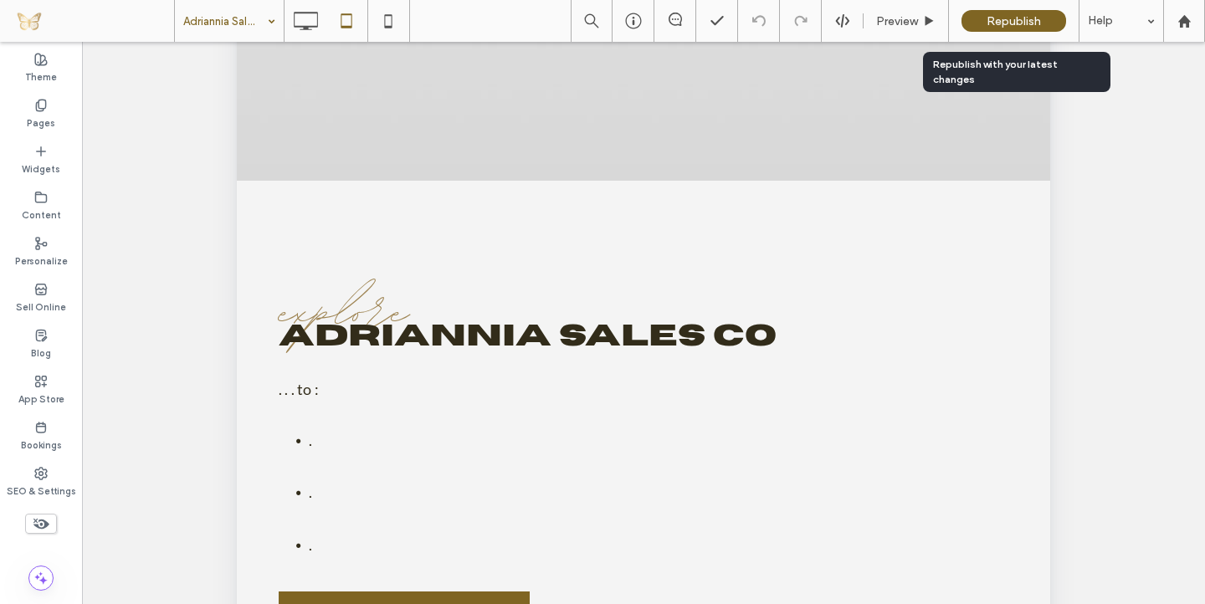
click at [1015, 18] on span "Republish" at bounding box center [1014, 21] width 54 height 14
